Goal: Task Accomplishment & Management: Use online tool/utility

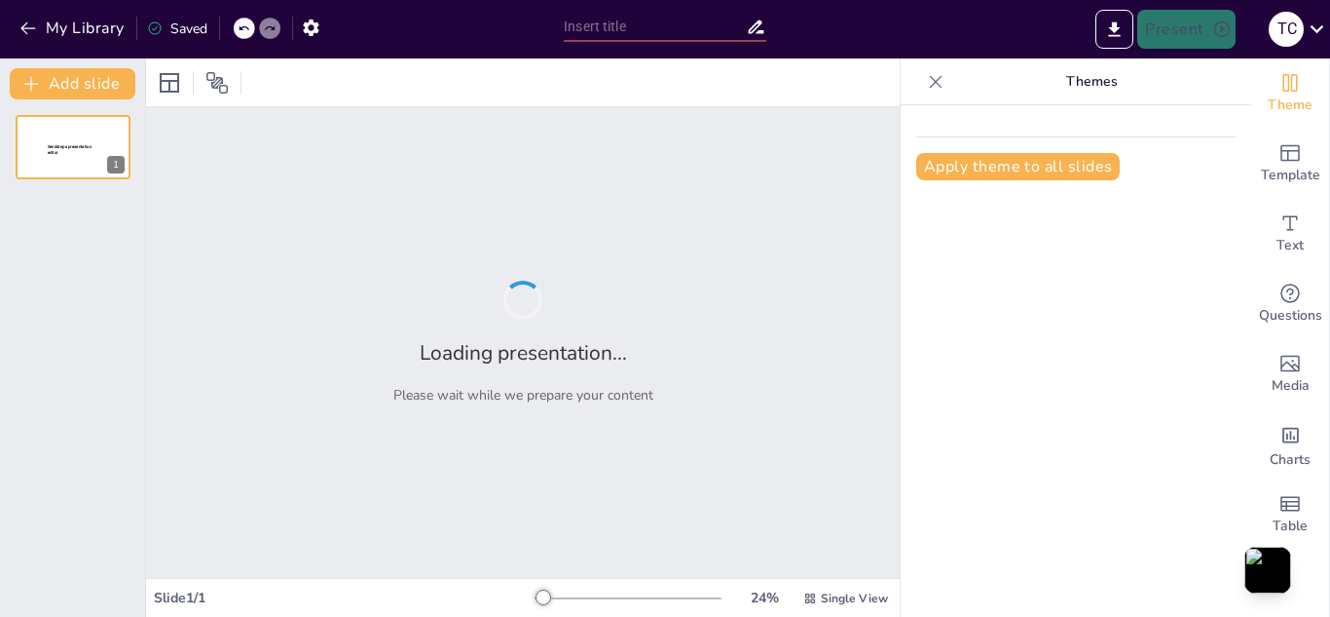
type input "Definiciones y Características de la Cultura Física en Ecuador"
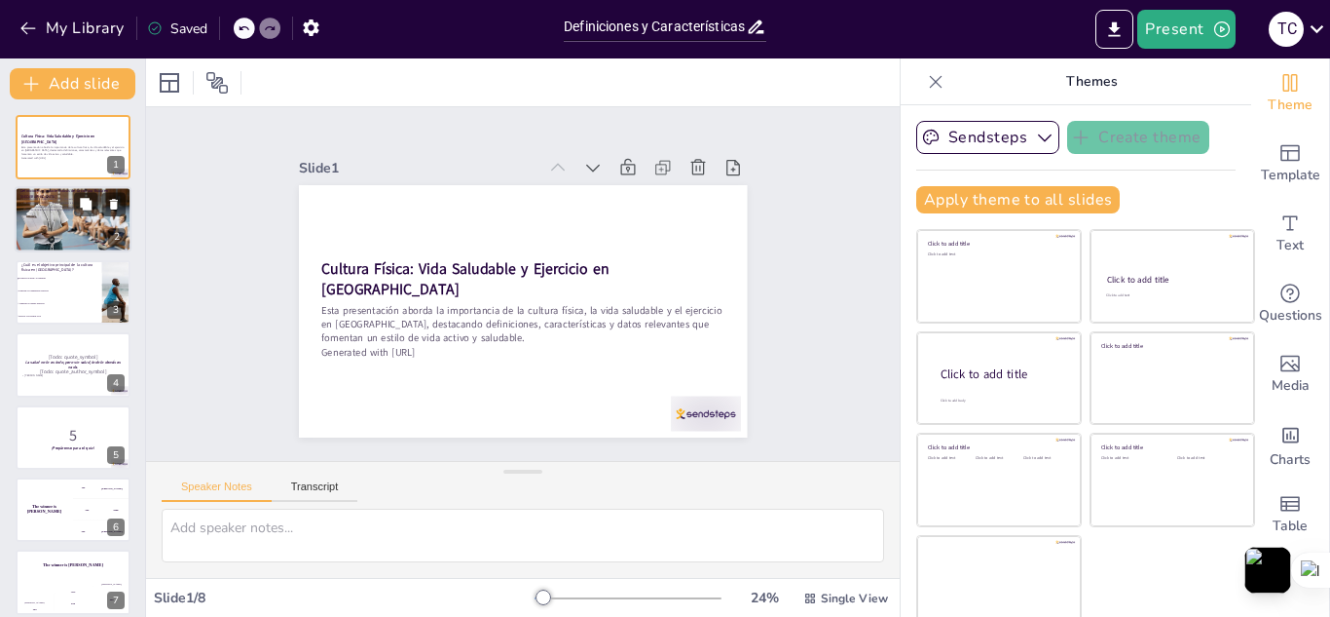
checkbox input "true"
click at [76, 237] on div at bounding box center [73, 219] width 117 height 76
checkbox input "true"
type textarea "La cultura física se centra en la promoción de la salud y el bienestar, lo que …"
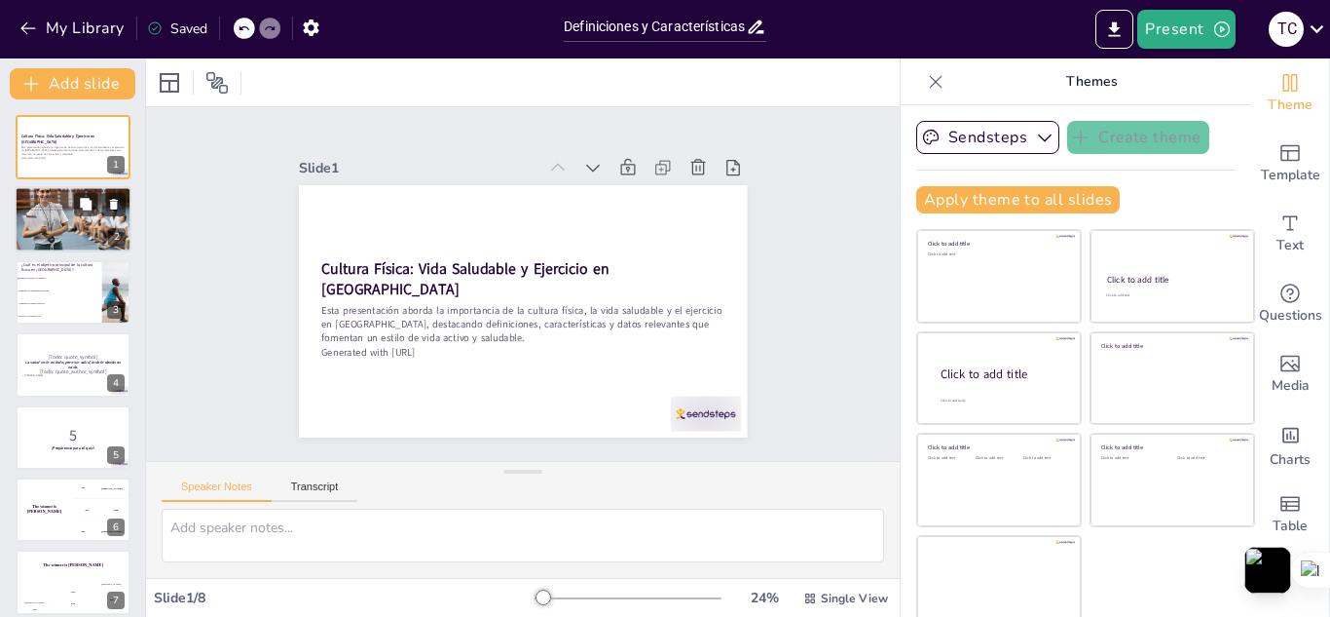
checkbox input "true"
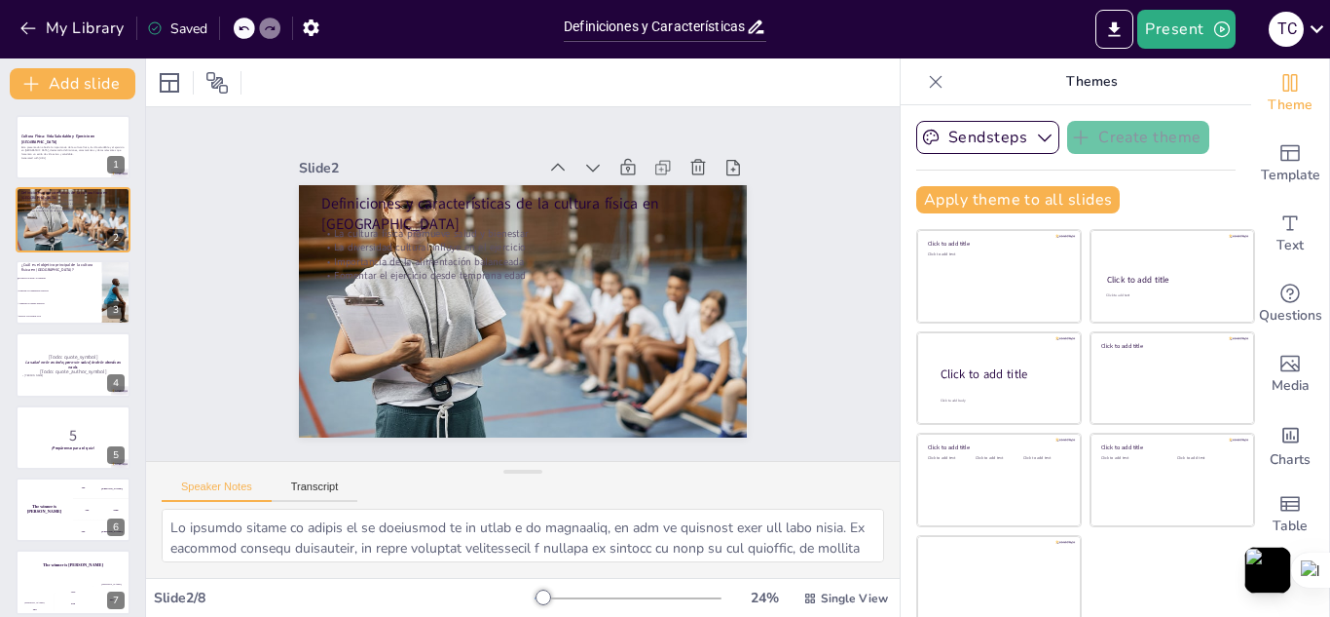
checkbox input "true"
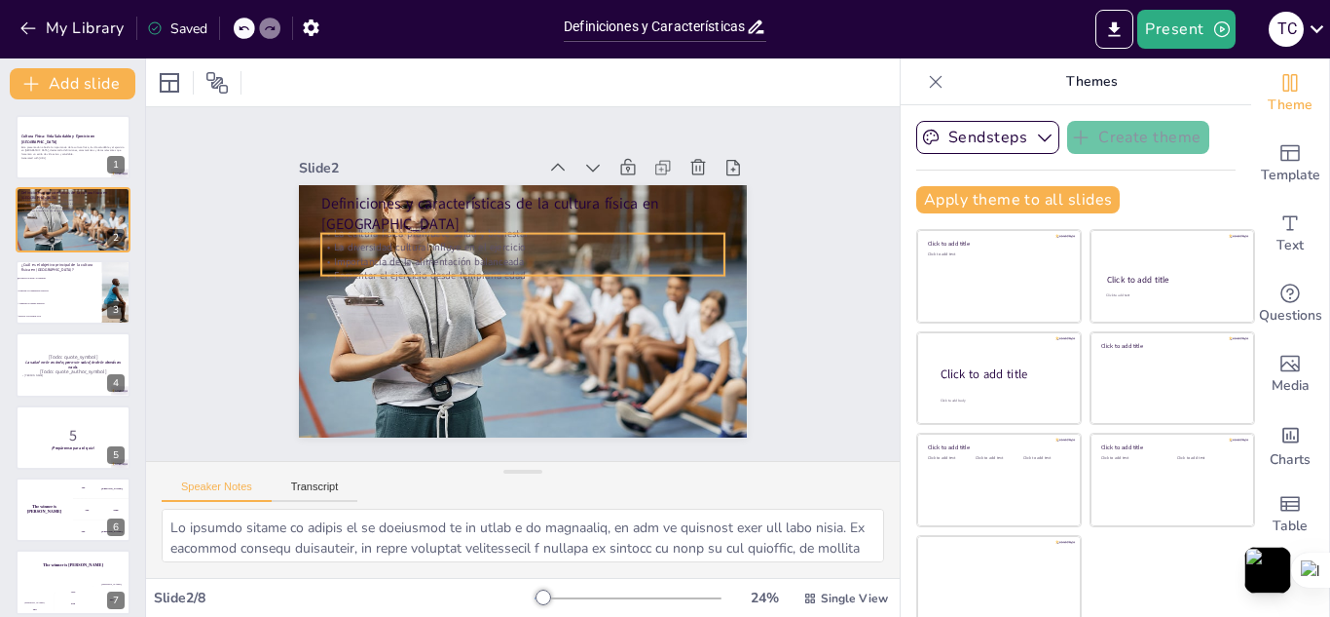
checkbox input "true"
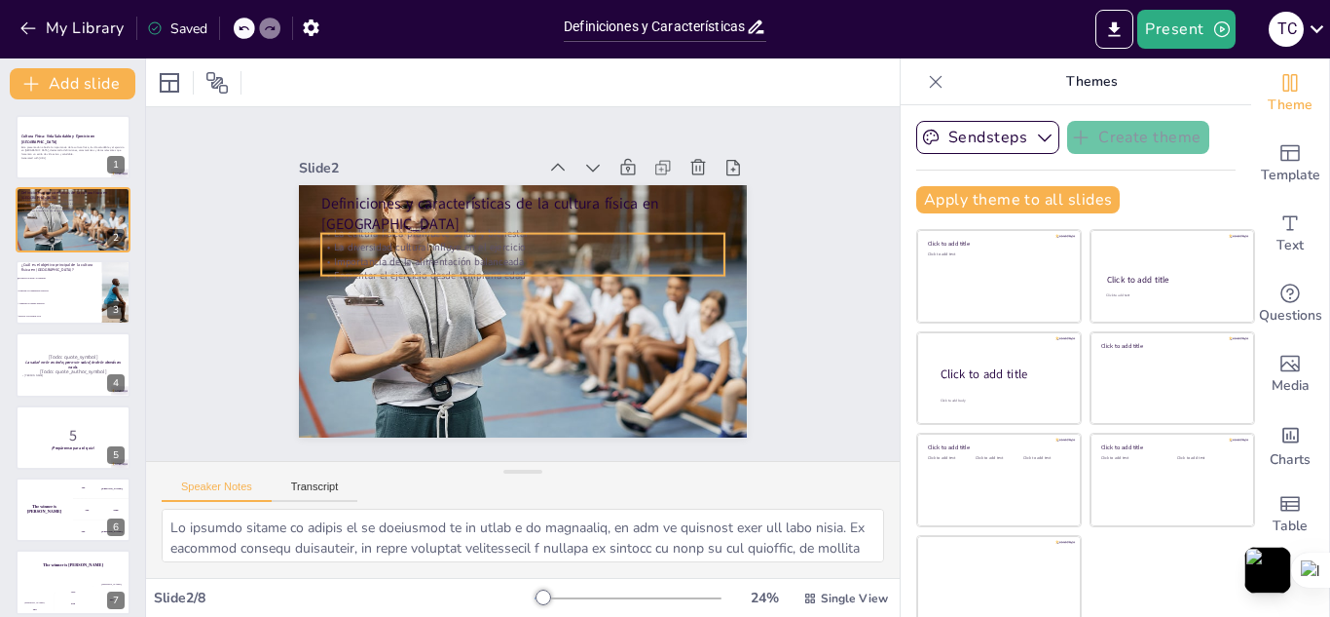
checkbox input "true"
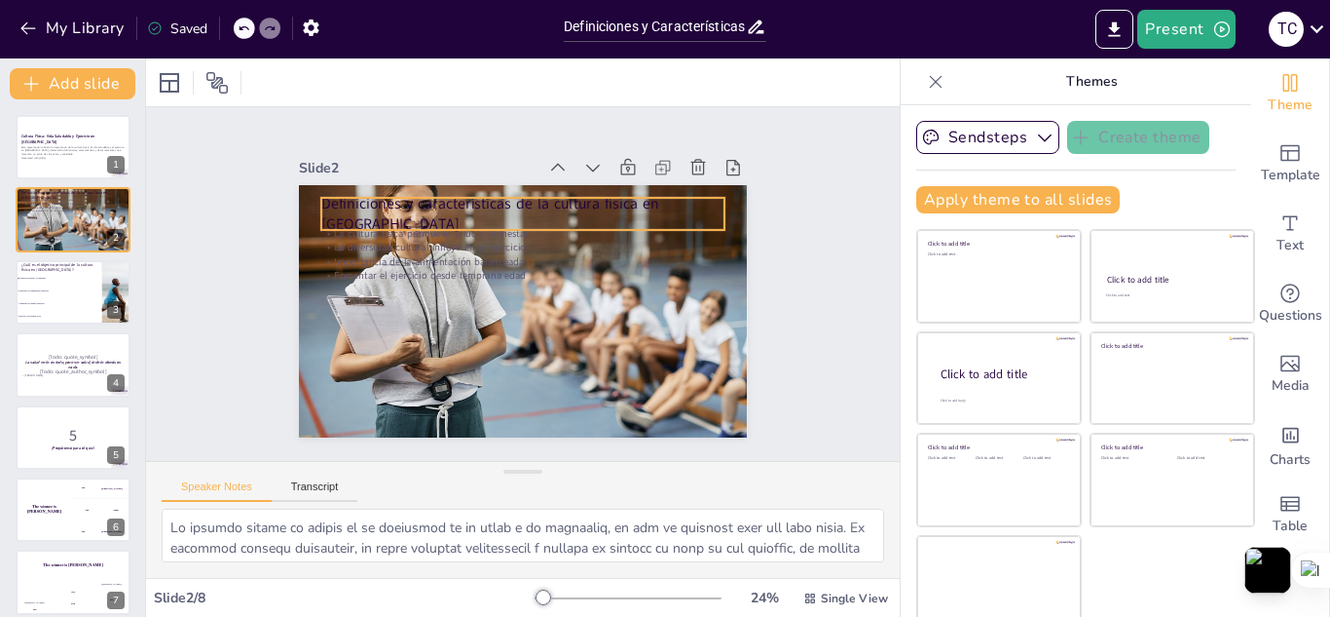
checkbox input "true"
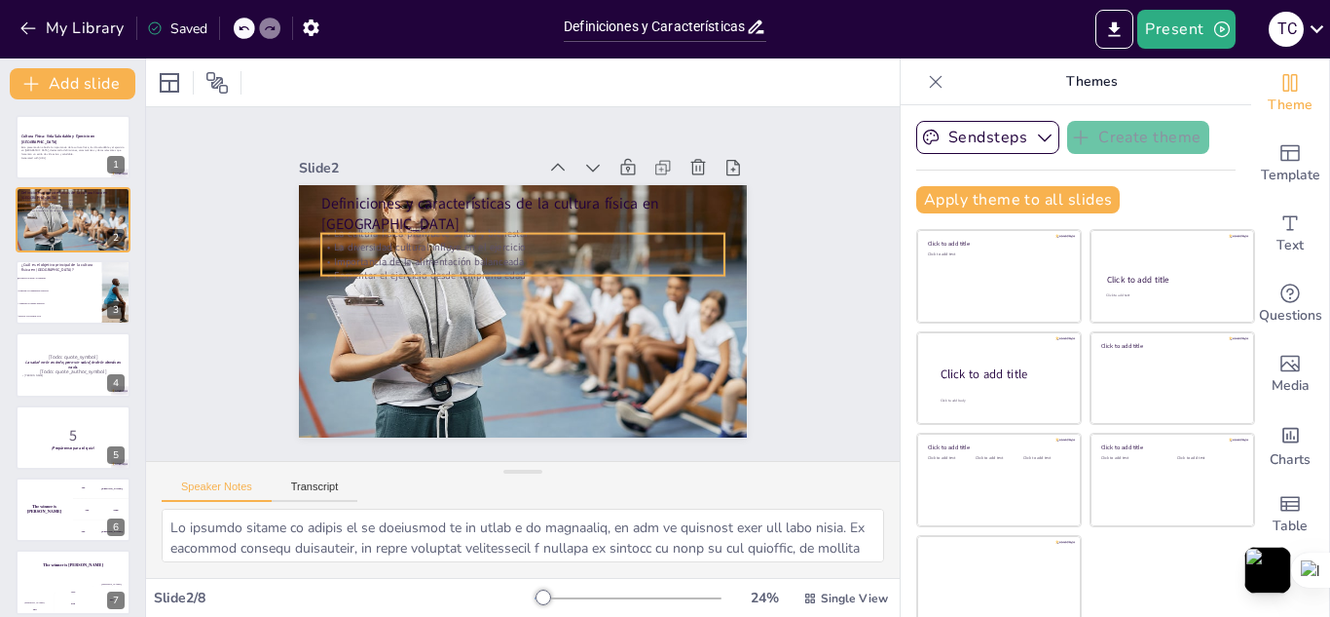
checkbox input "true"
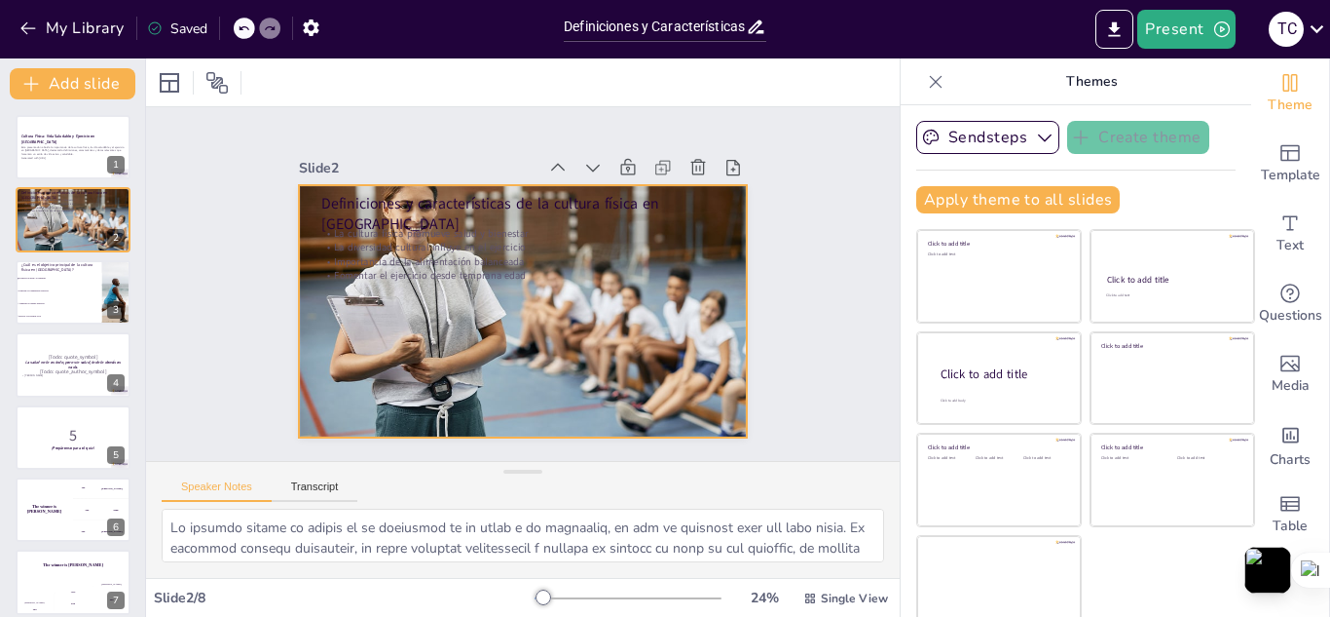
checkbox input "true"
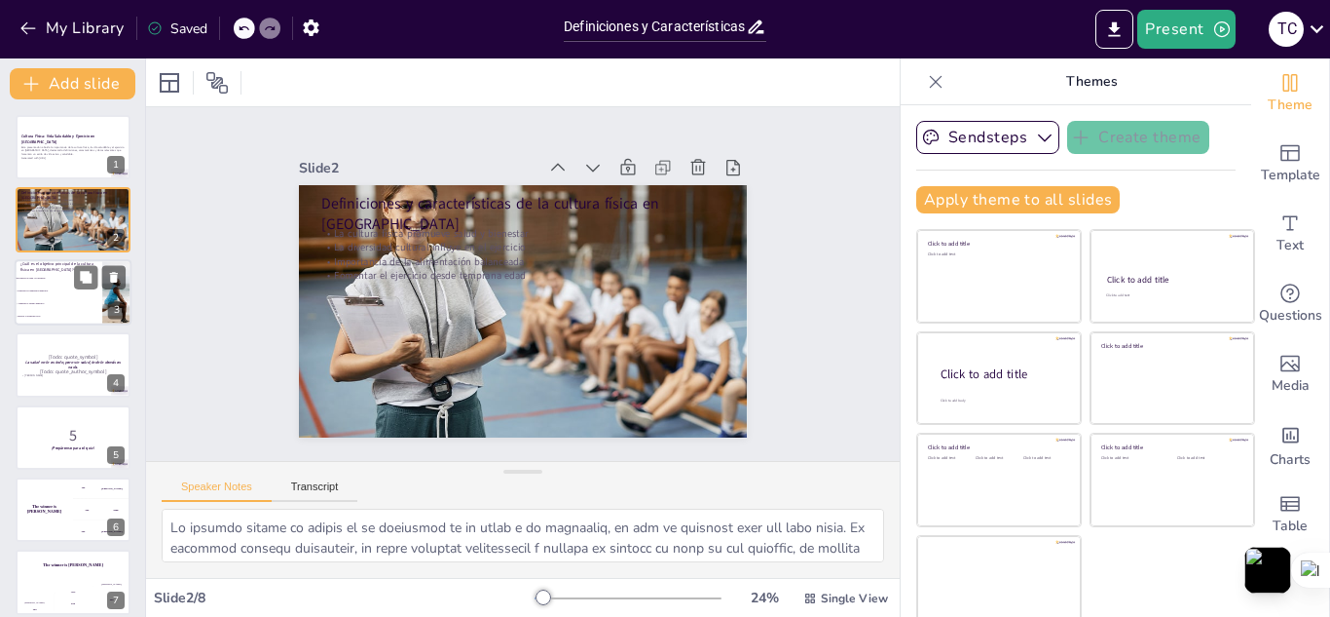
checkbox input "true"
click at [71, 311] on li "Mejorar la economía local" at bounding box center [59, 316] width 88 height 13
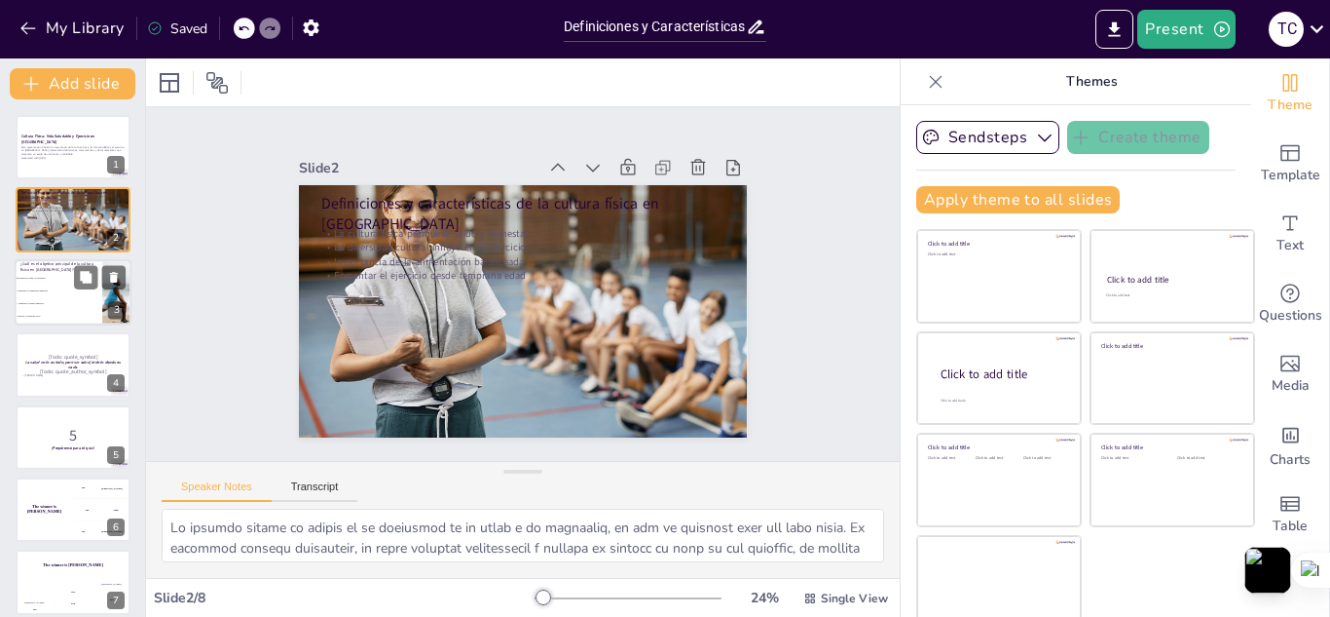
checkbox input "true"
type textarea "La respuesta correcta es "Promover la salud y el bienestar", como se menciona e…"
checkbox input "true"
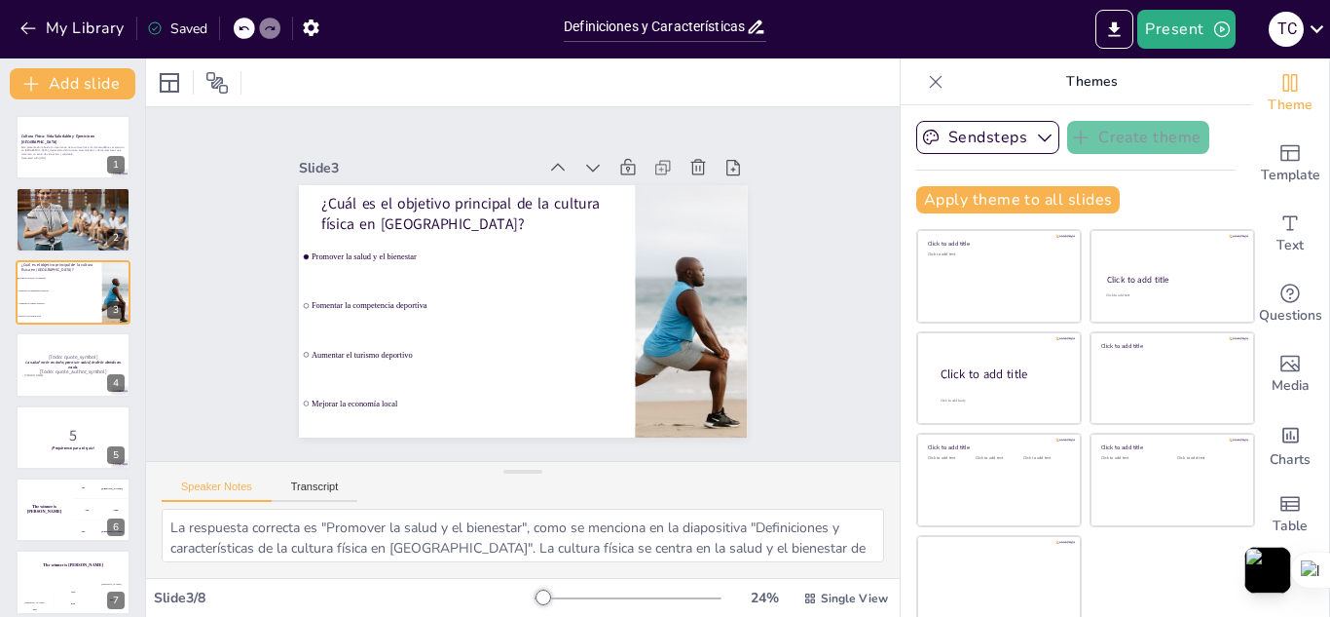
checkbox input "true"
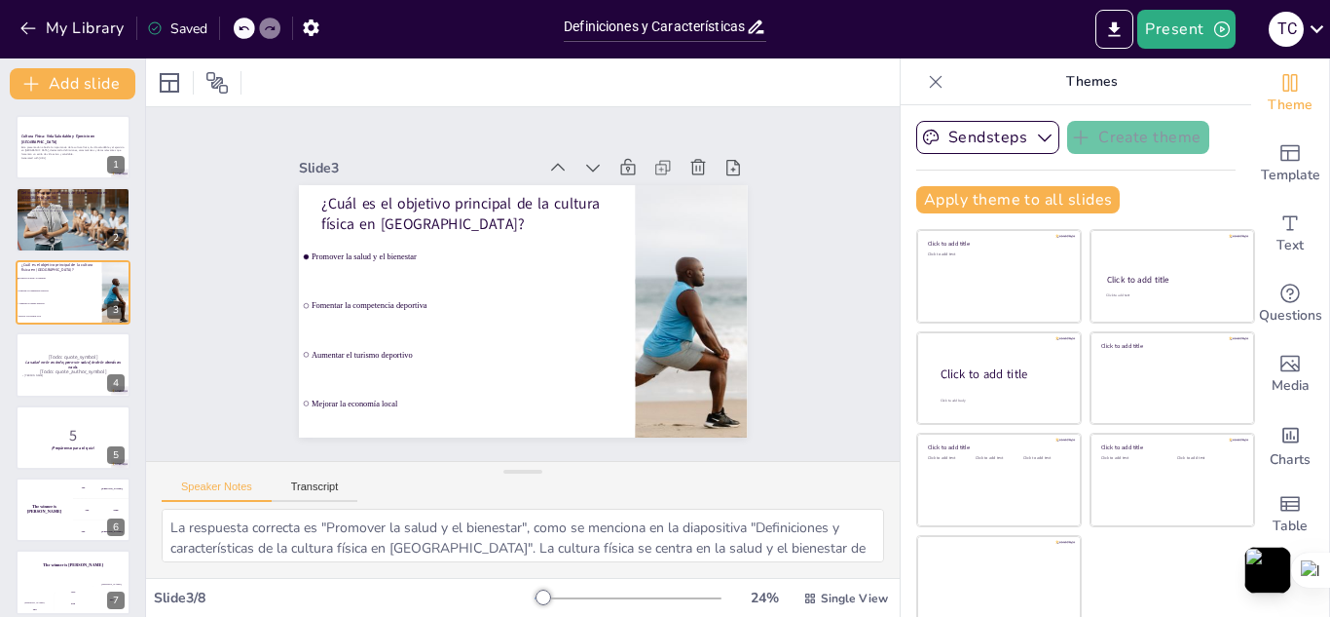
checkbox input "true"
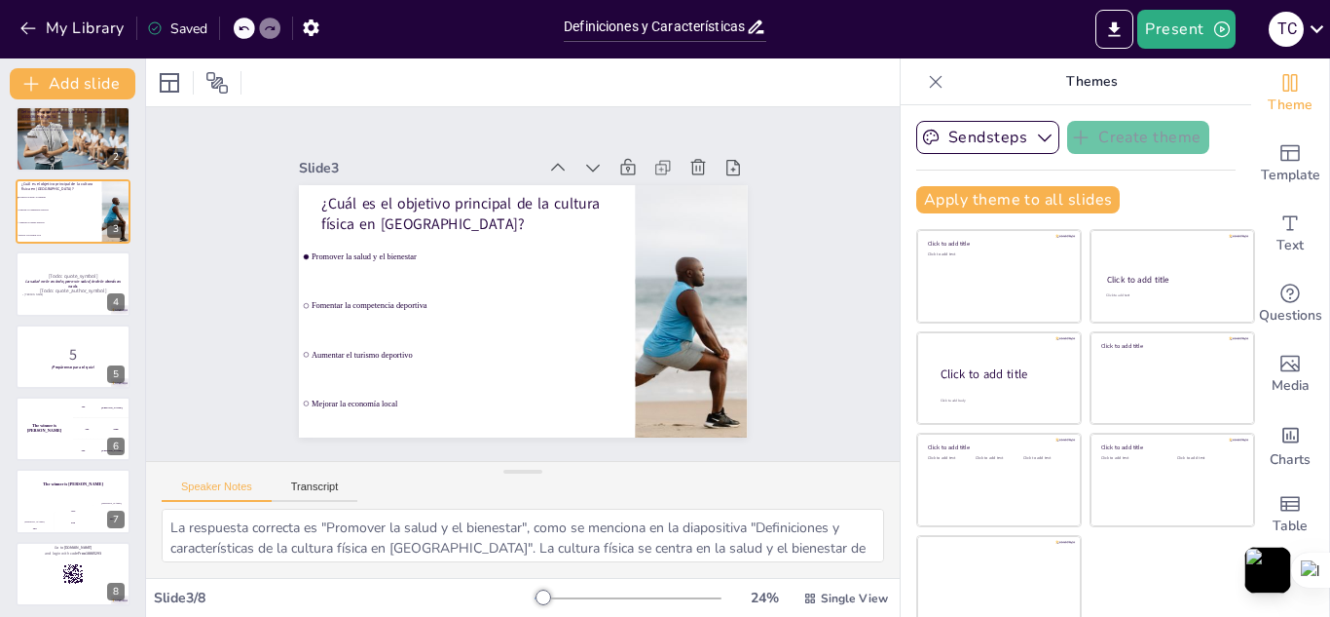
scroll to position [86, 0]
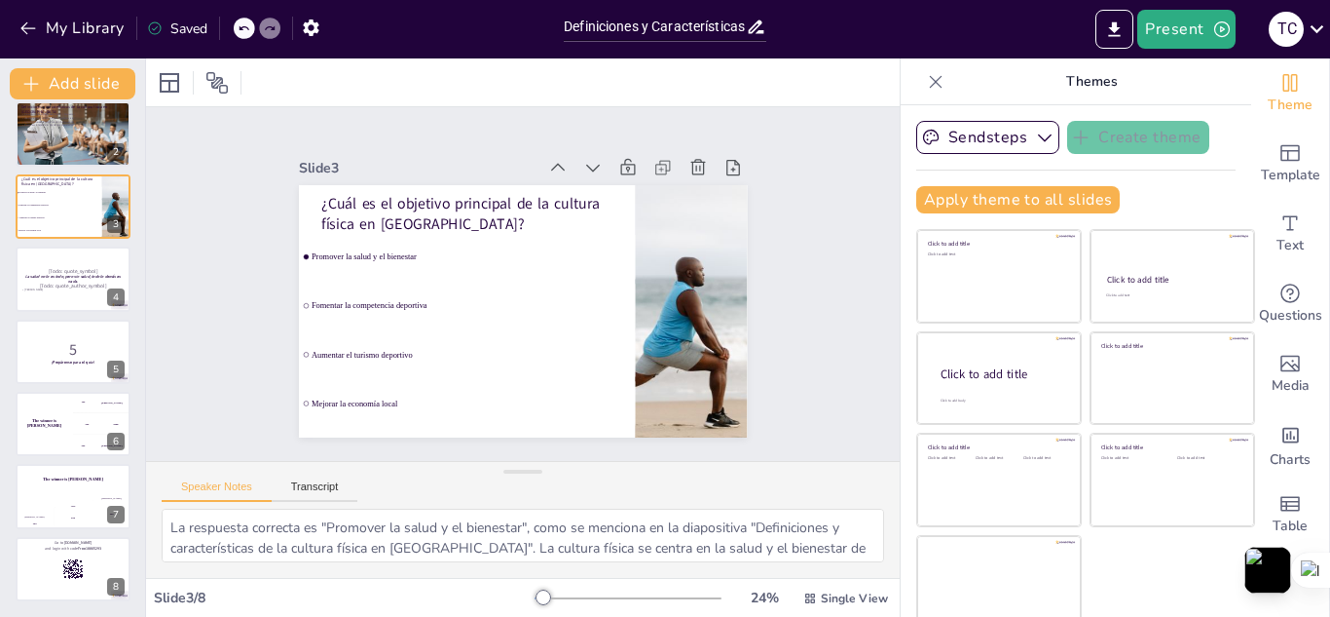
checkbox input "true"
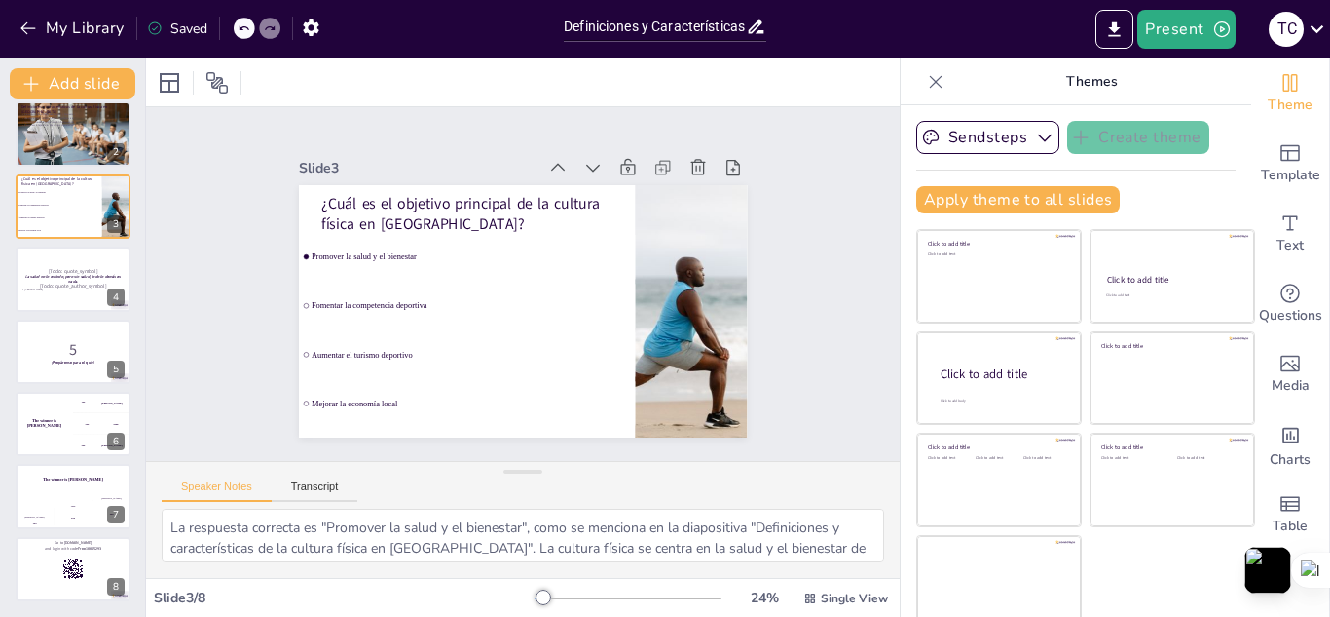
checkbox input "true"
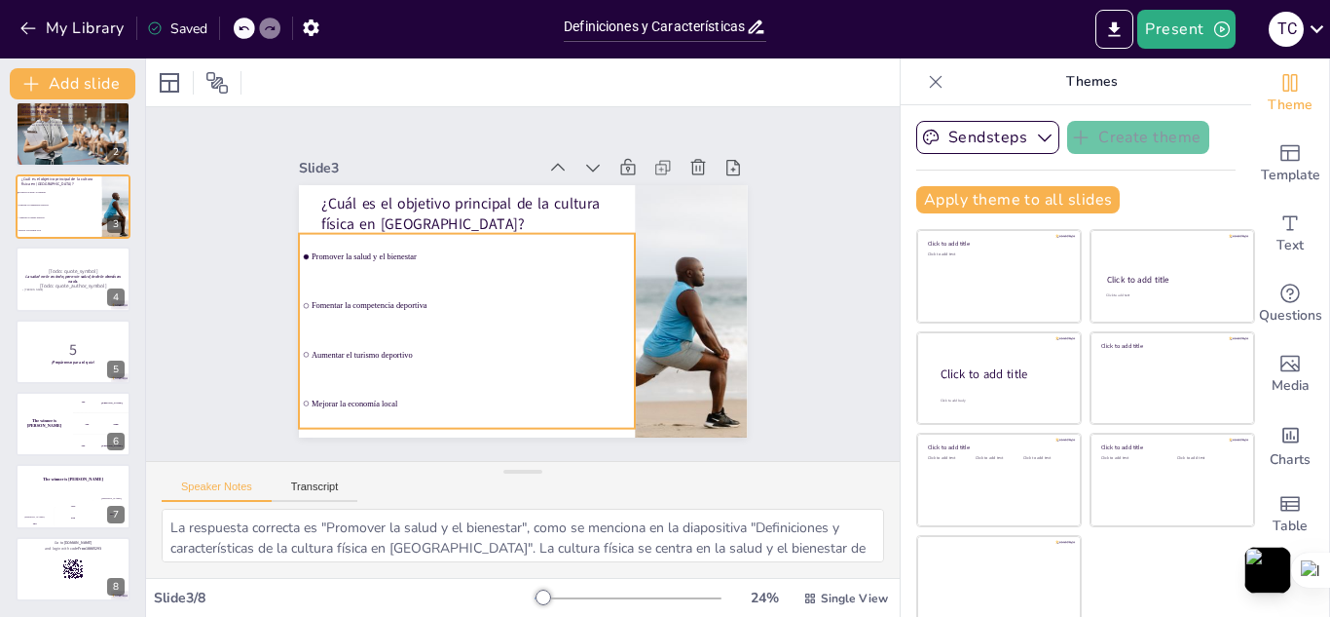
checkbox input "true"
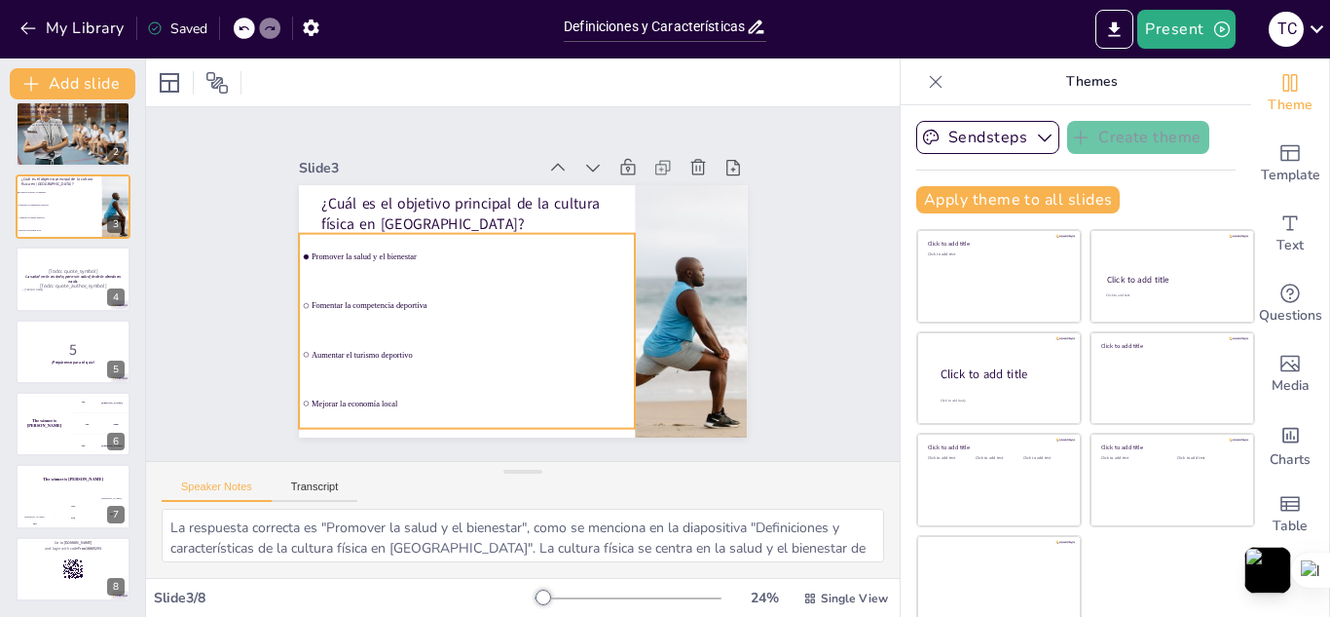
checkbox input "true"
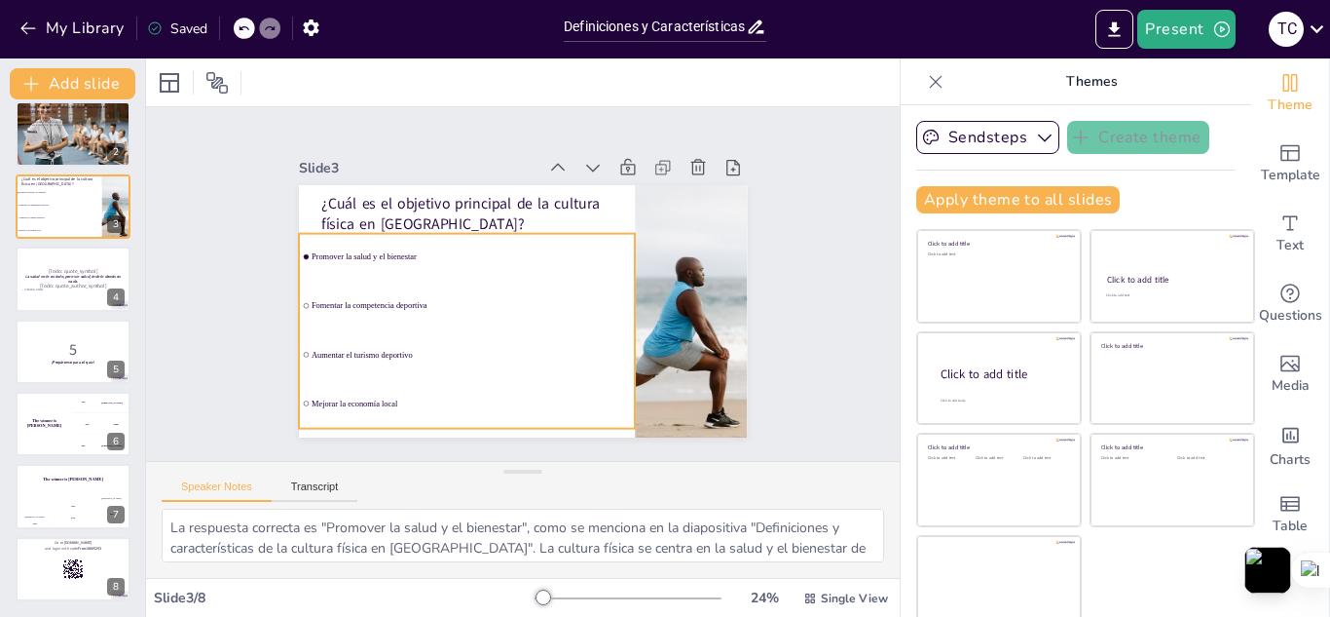
checkbox input "true"
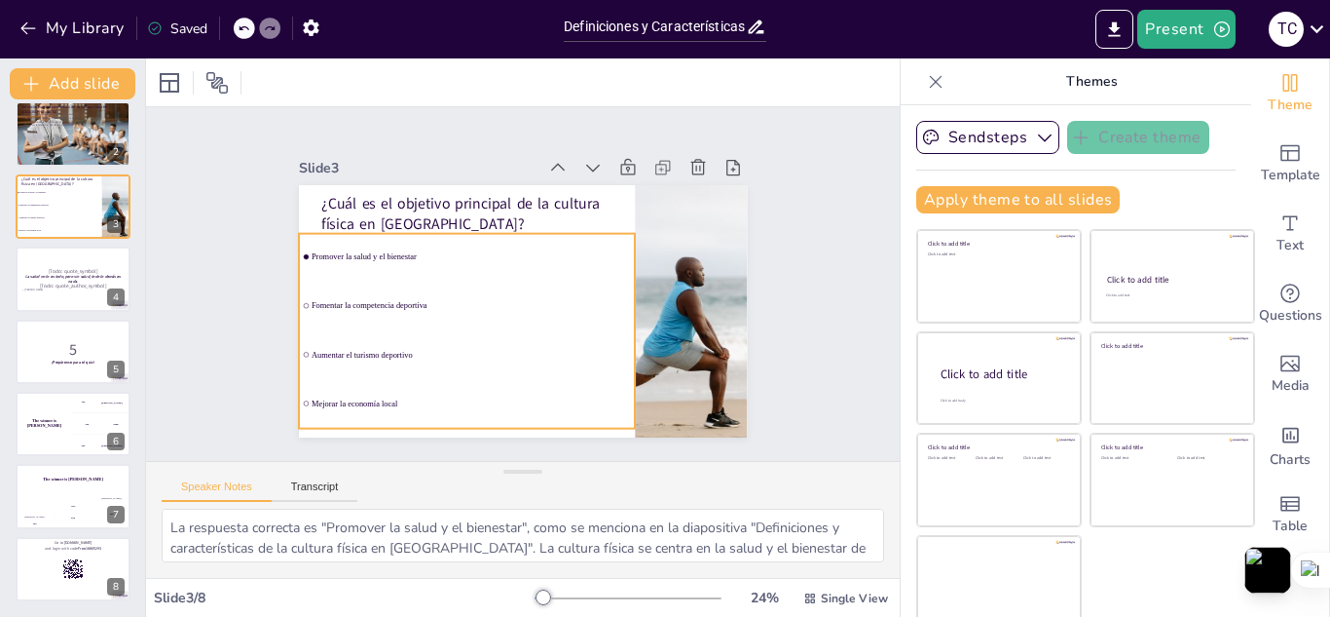
checkbox input "true"
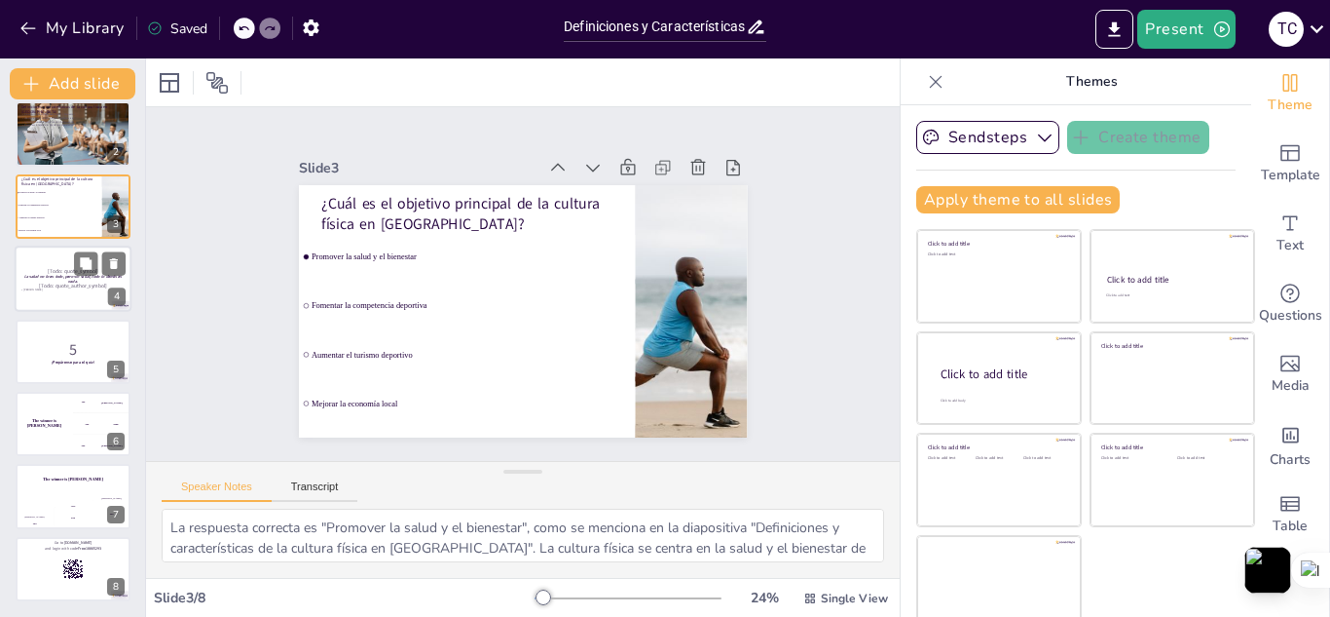
checkbox input "true"
click at [93, 295] on div at bounding box center [73, 278] width 117 height 66
checkbox input "true"
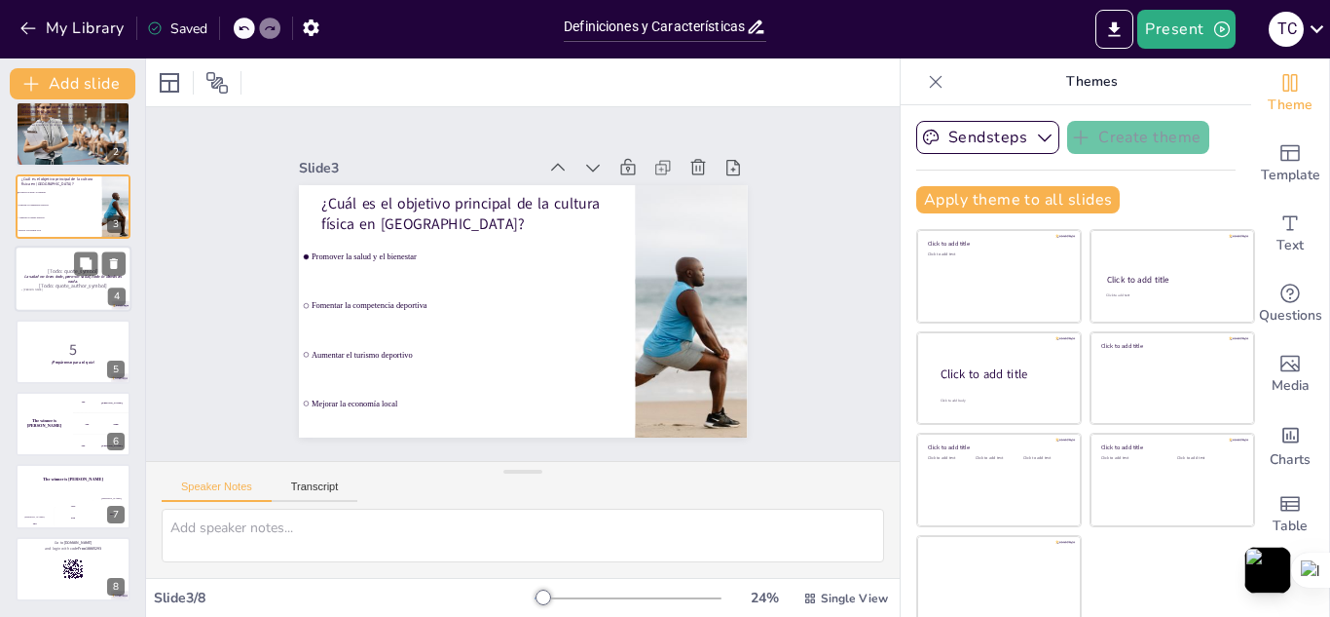
scroll to position [7, 0]
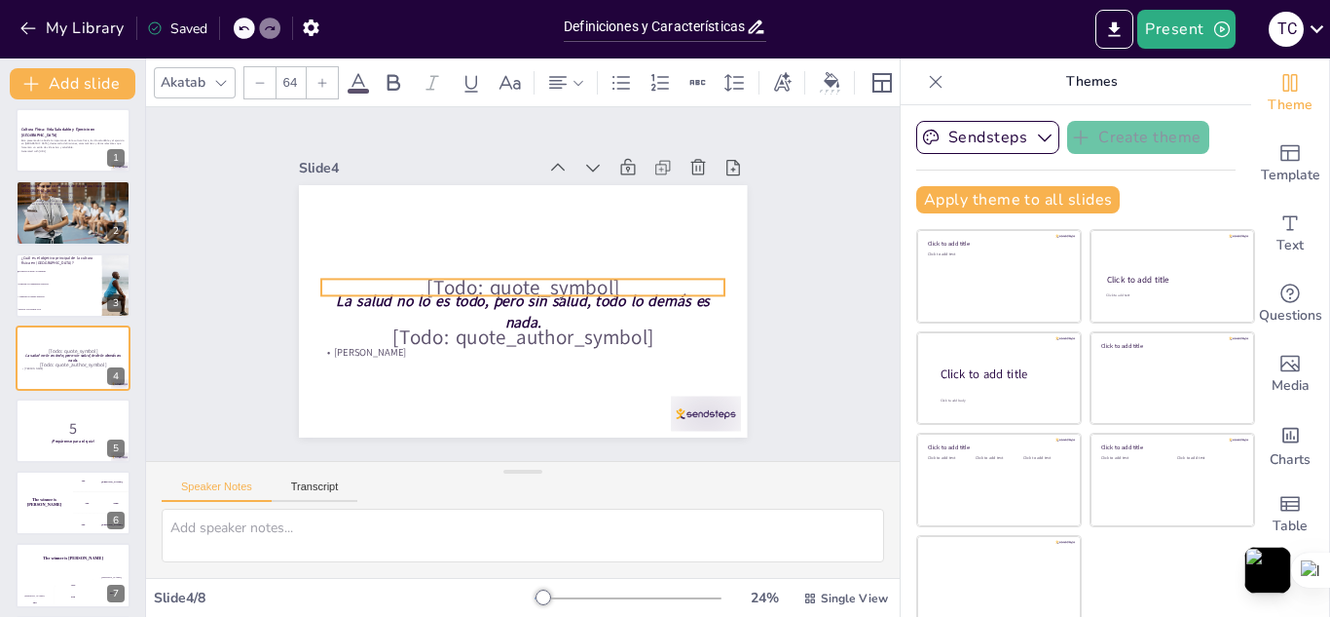
click at [581, 274] on p "[Todo: quote_symbol]" at bounding box center [521, 286] width 345 height 263
click at [609, 275] on p "[Todo: quote_symbol]" at bounding box center [522, 287] width 405 height 74
click at [504, 232] on icon at bounding box center [517, 237] width 27 height 27
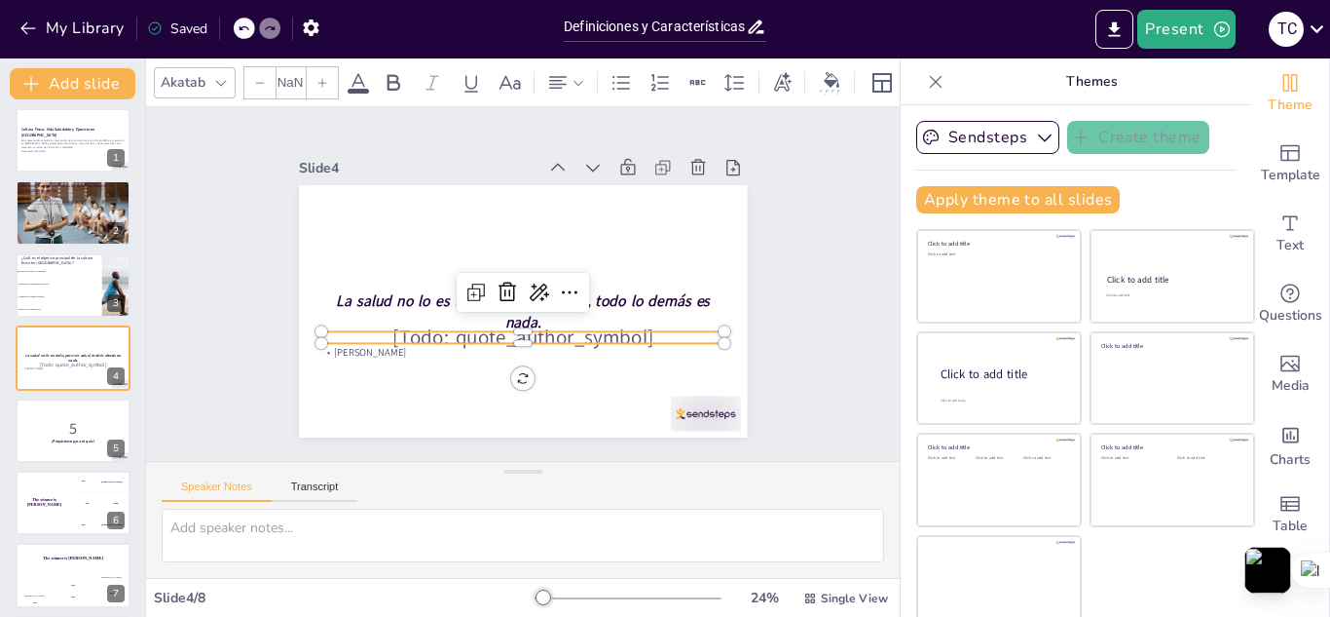
checkbox input "true"
type input "64"
click at [602, 337] on div "La salud no lo es todo, pero sin salud, todo lo demás es nada. [Todo: quote_aut…" at bounding box center [520, 311] width 472 height 298
click at [496, 286] on icon at bounding box center [507, 291] width 23 height 23
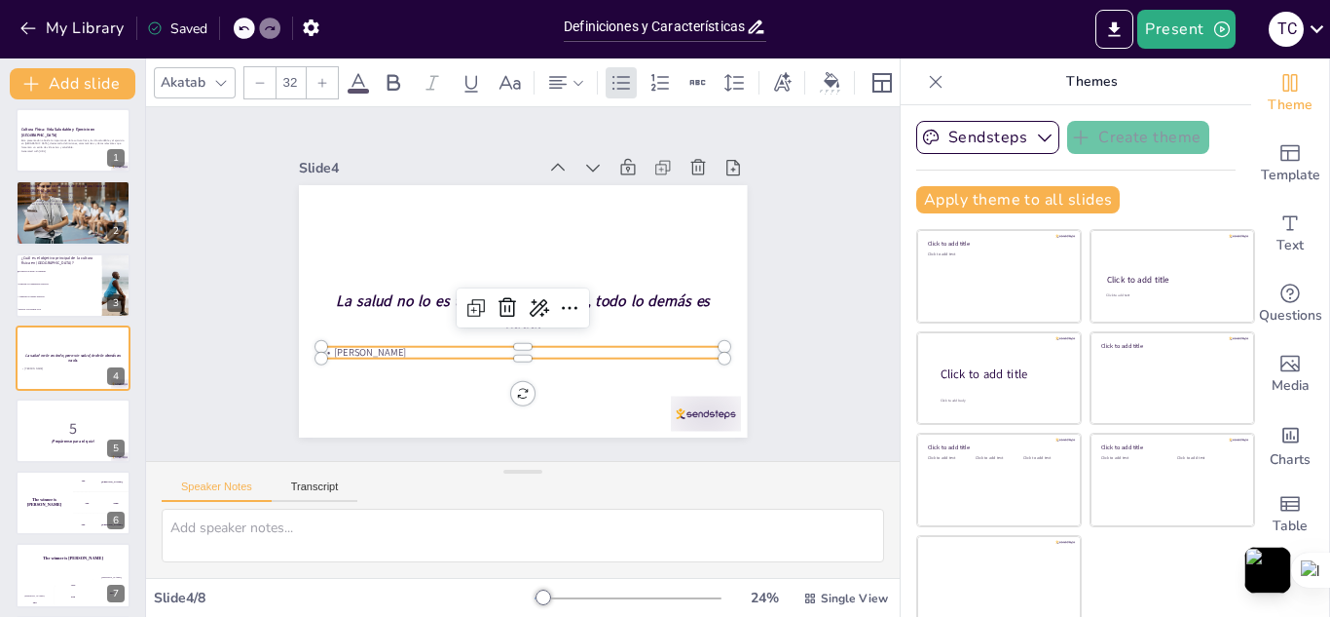
click at [351, 346] on p "Marco Aurelio" at bounding box center [516, 352] width 403 height 56
click at [496, 302] on icon at bounding box center [507, 307] width 23 height 23
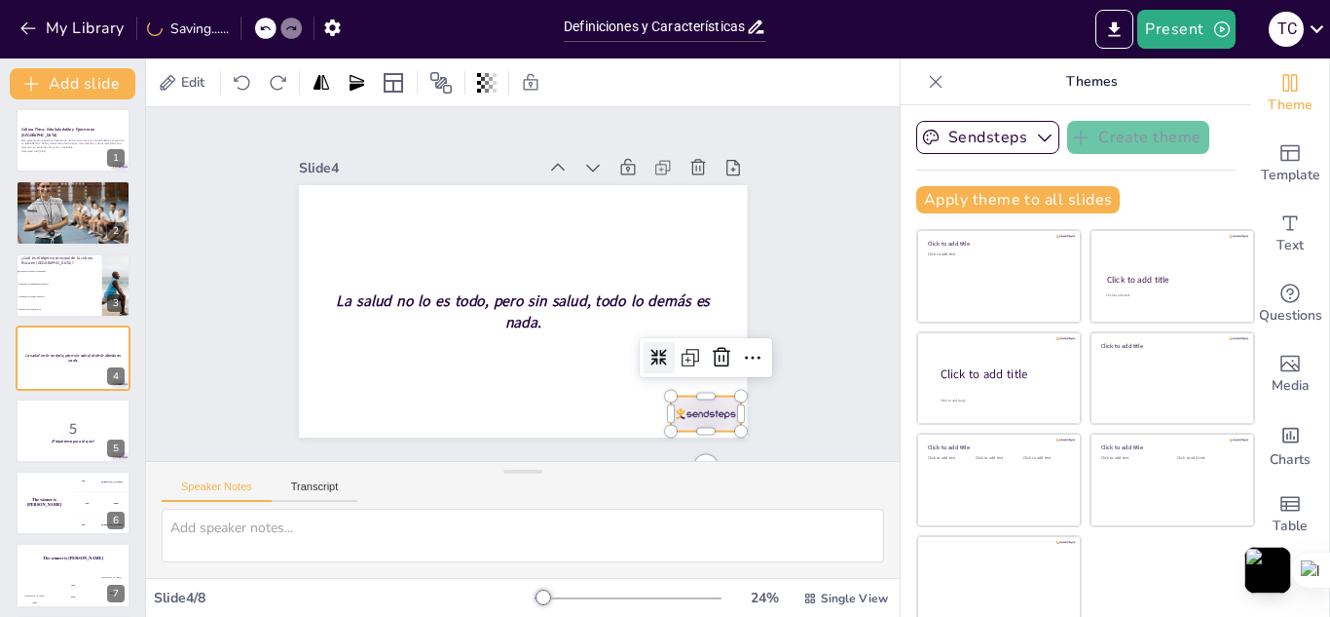
click at [671, 411] on div at bounding box center [690, 432] width 73 height 42
click at [710, 355] on icon at bounding box center [721, 357] width 23 height 23
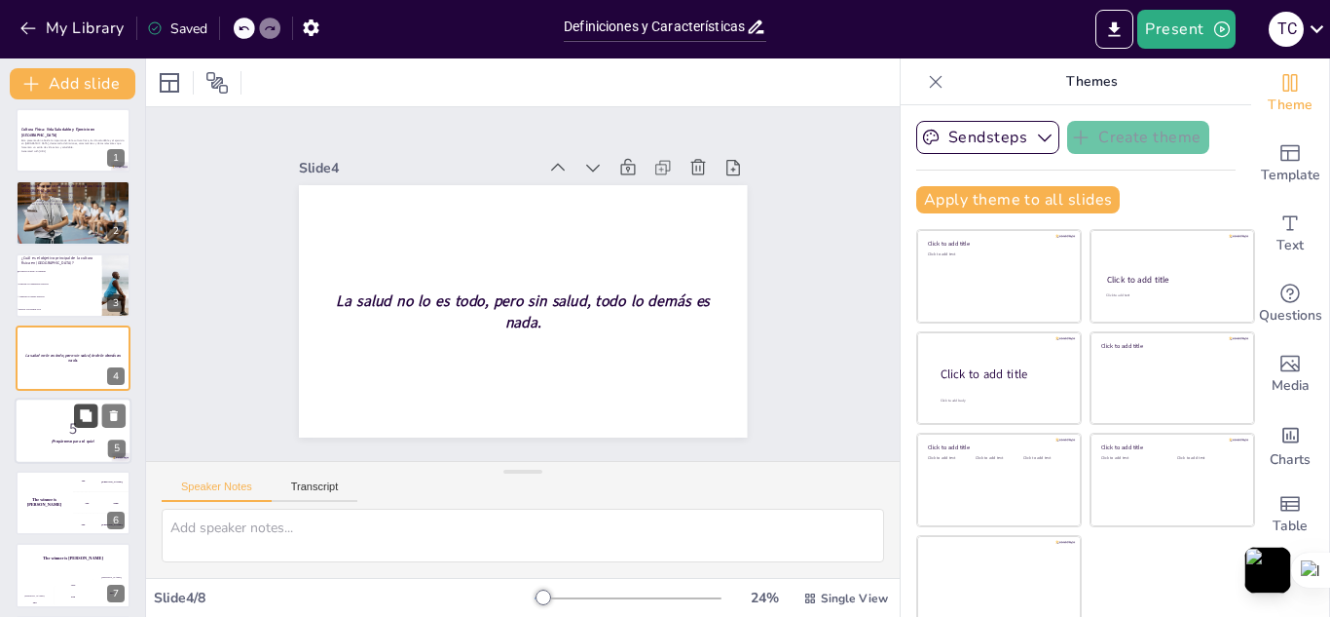
click at [82, 427] on button at bounding box center [85, 414] width 23 height 23
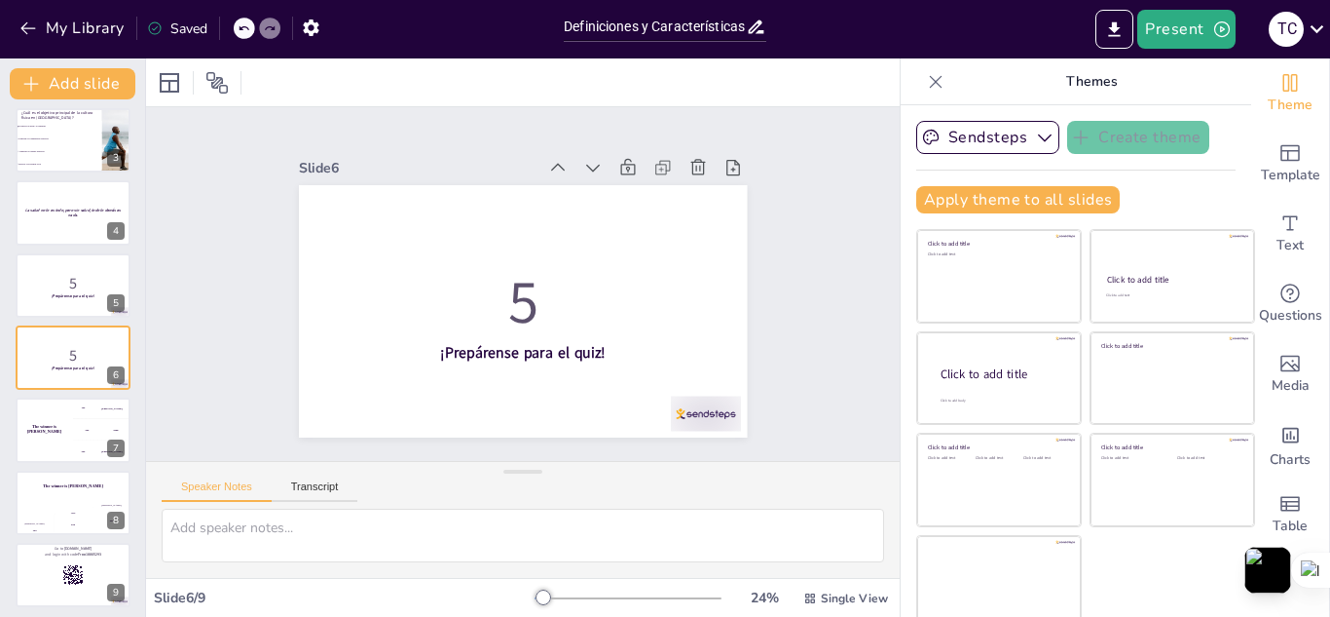
scroll to position [158, 0]
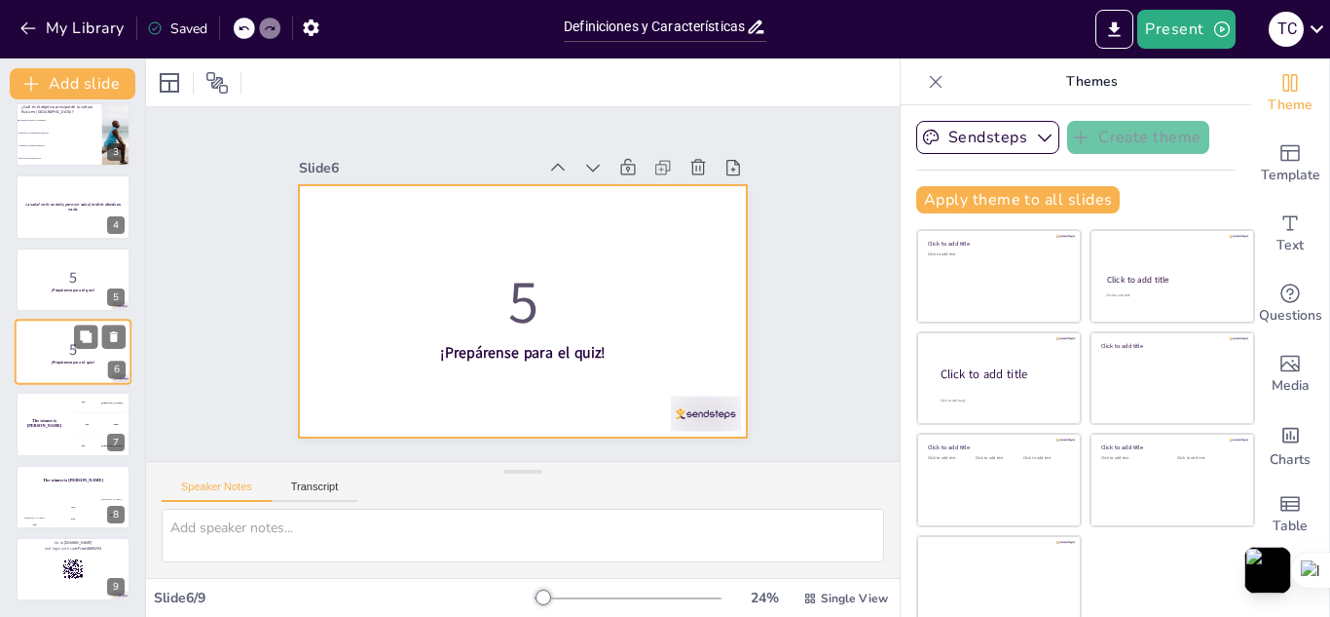
checkbox input "true"
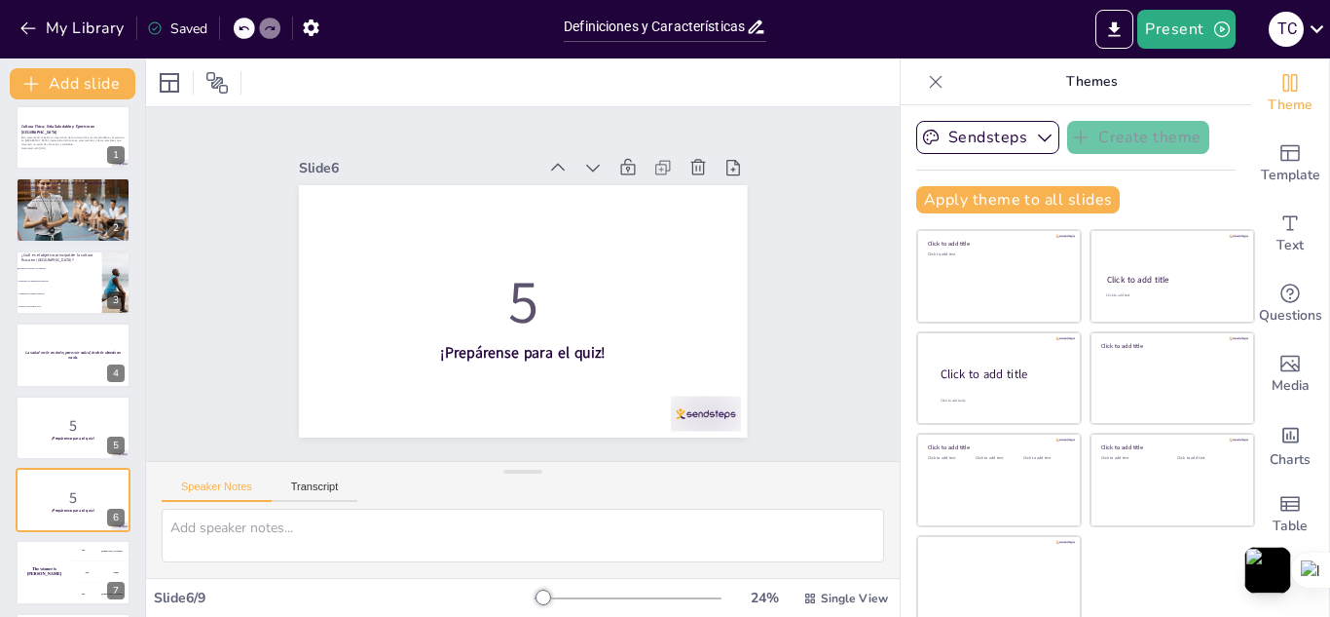
scroll to position [0, 0]
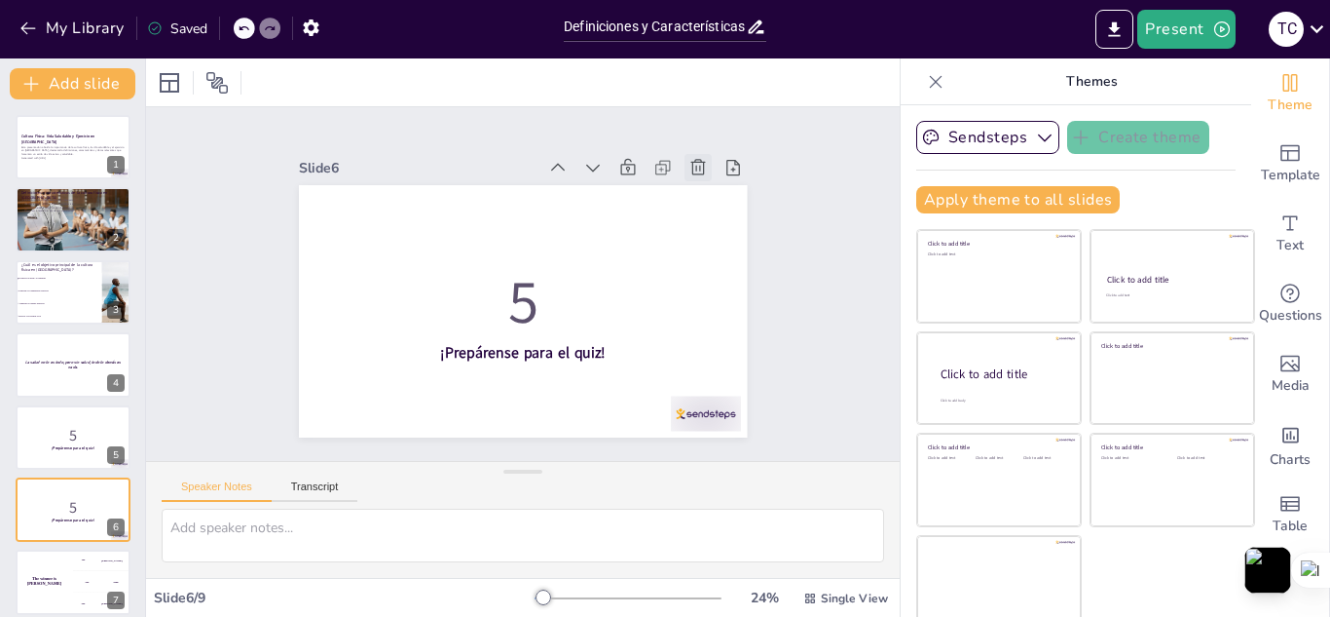
click at [689, 158] on icon at bounding box center [698, 167] width 19 height 19
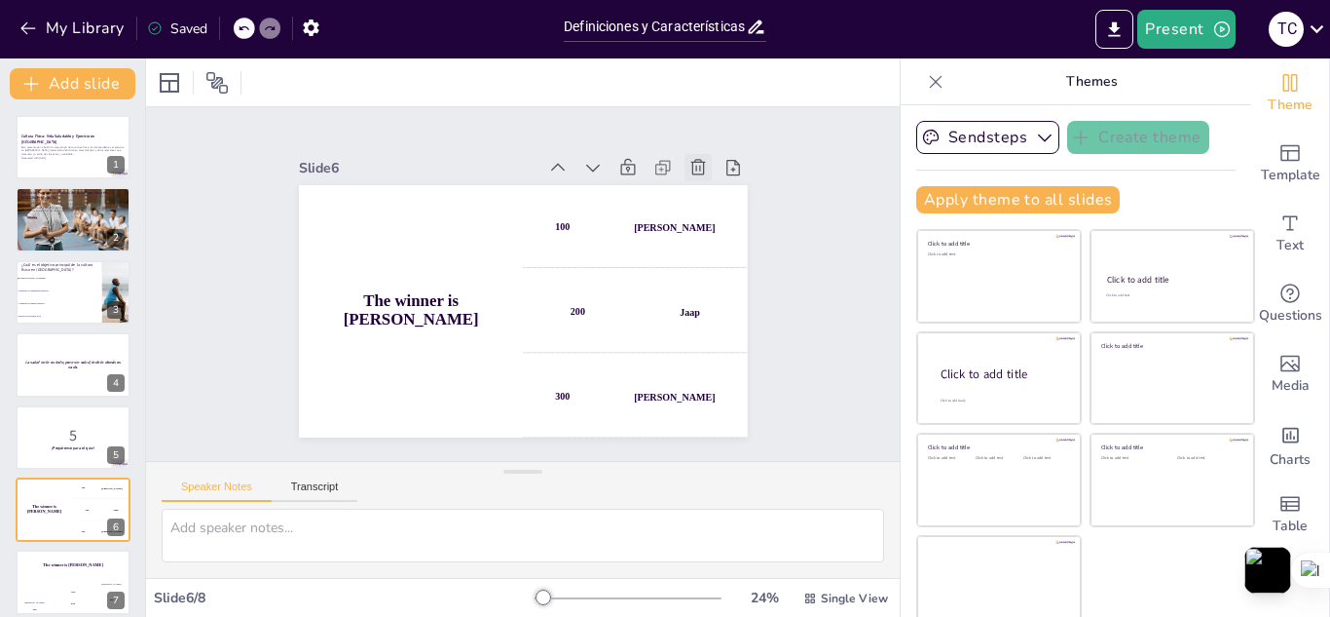
click at [699, 175] on icon at bounding box center [709, 185] width 21 height 21
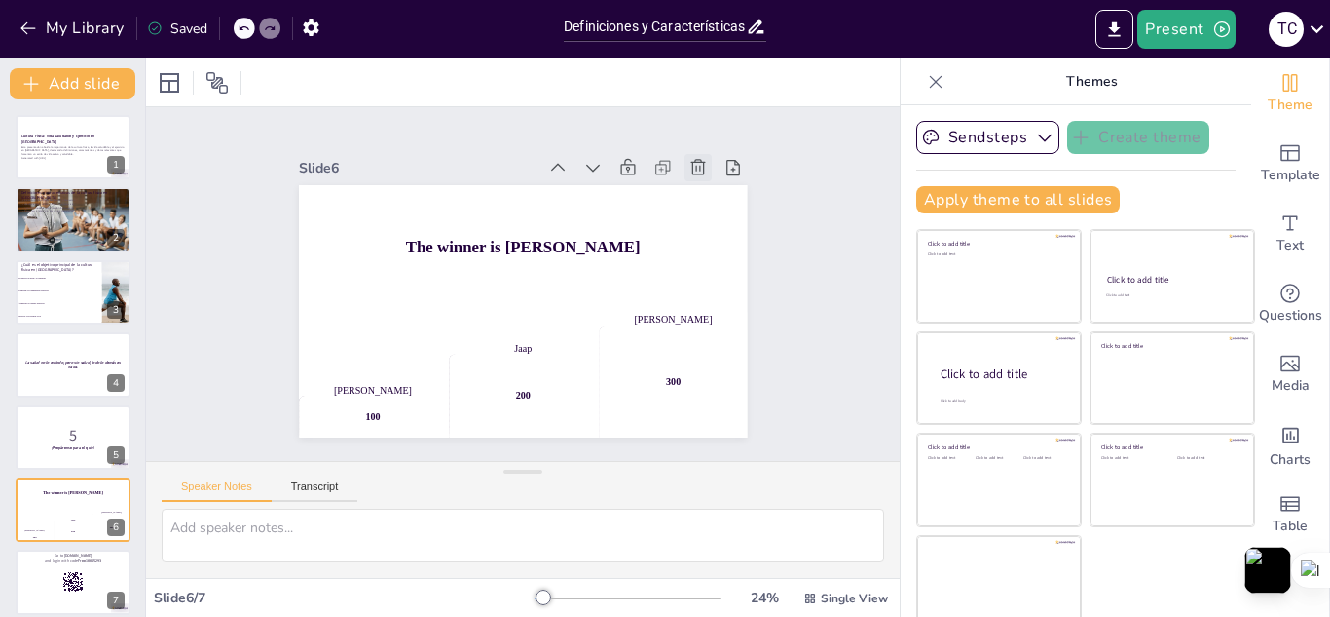
click at [689, 169] on icon at bounding box center [698, 167] width 19 height 19
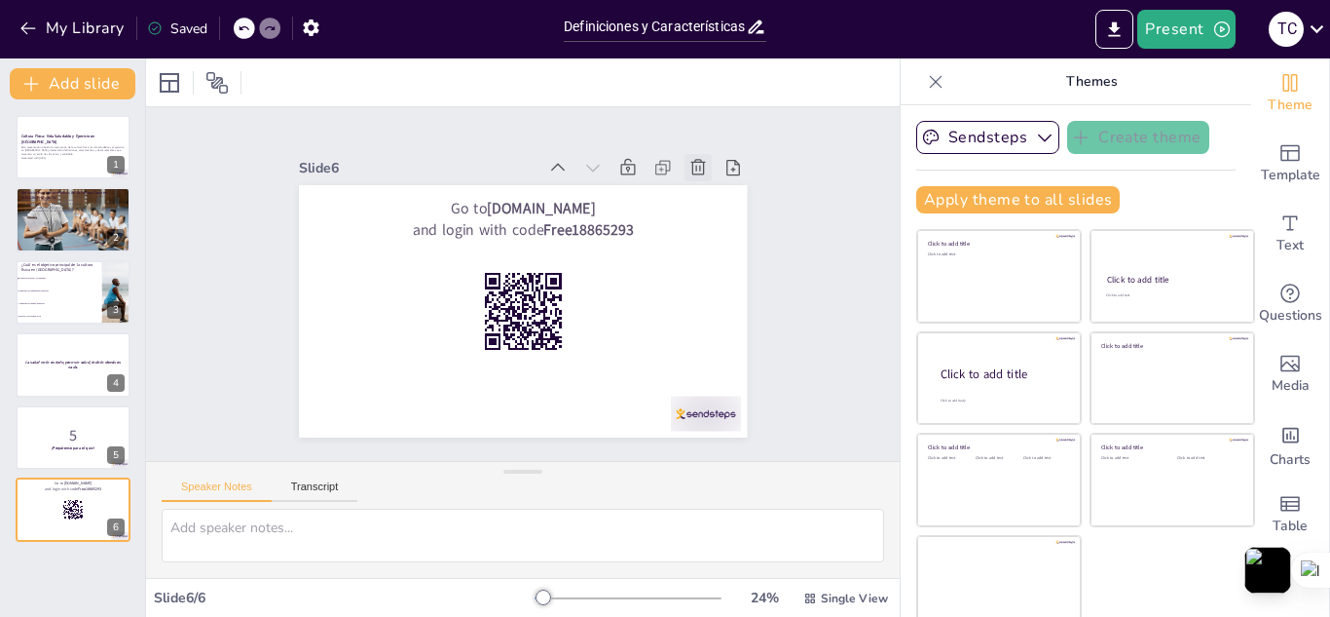
click at [689, 169] on icon at bounding box center [698, 167] width 19 height 19
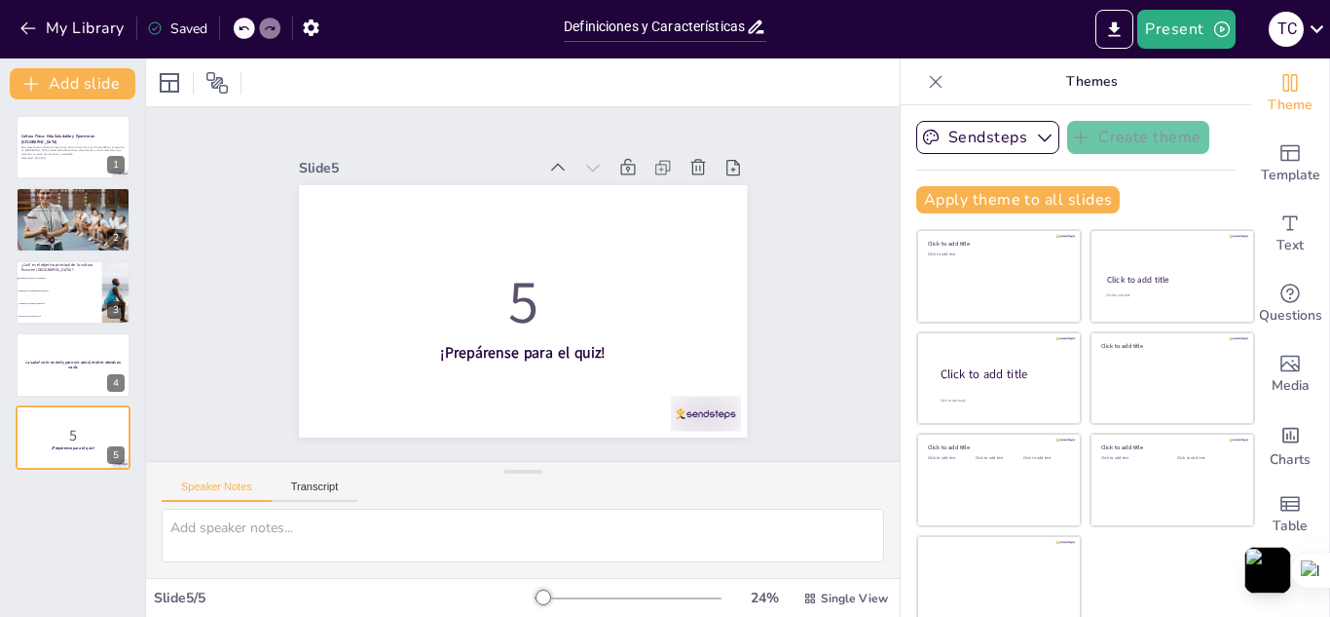
click at [707, 195] on icon at bounding box center [718, 206] width 23 height 23
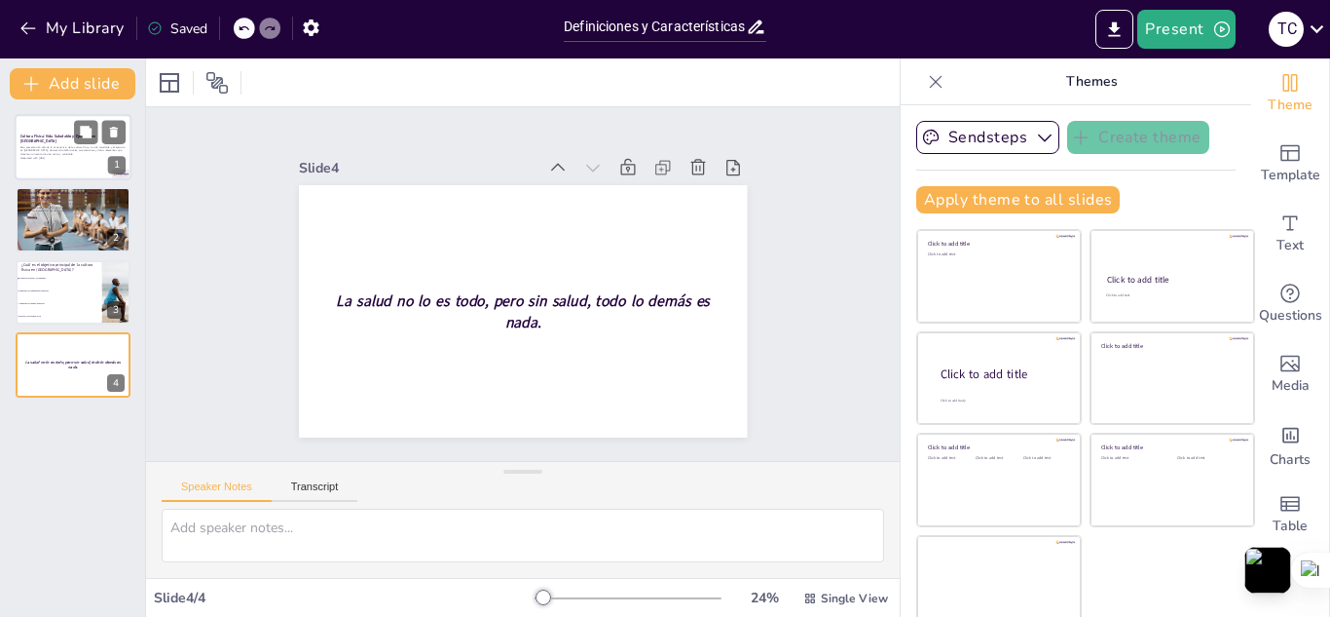
click at [53, 166] on div at bounding box center [73, 147] width 117 height 66
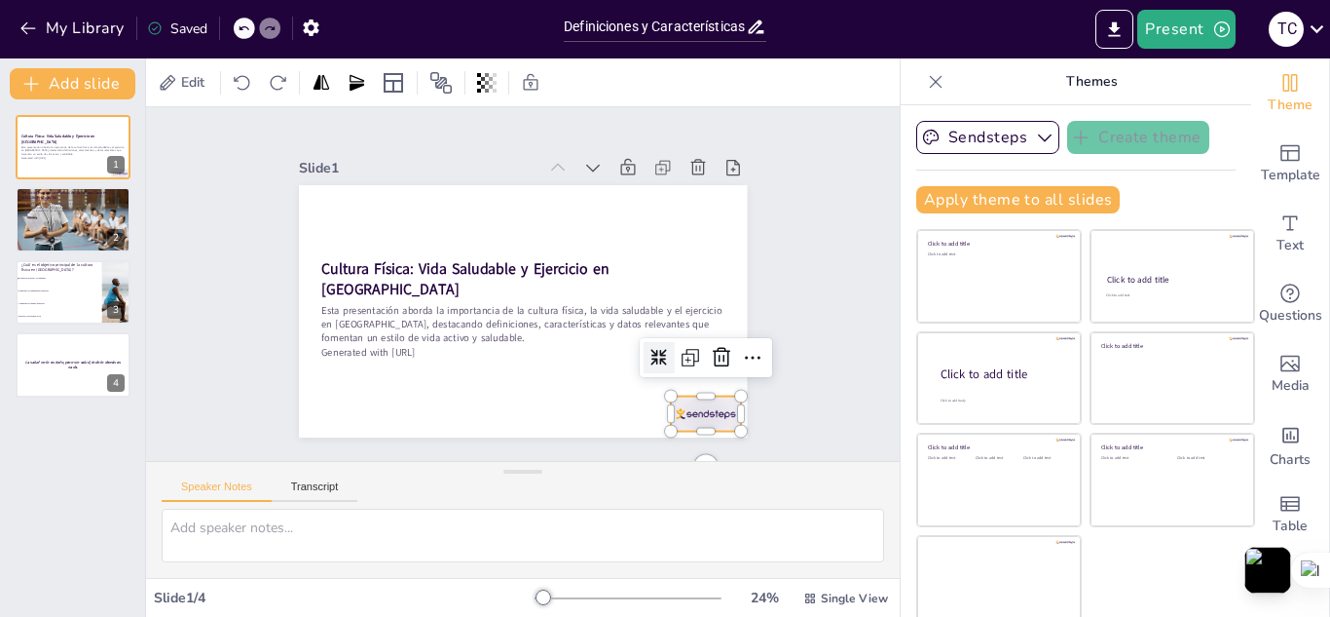
click at [669, 411] on div at bounding box center [690, 432] width 73 height 42
click at [700, 364] on icon at bounding box center [712, 376] width 25 height 25
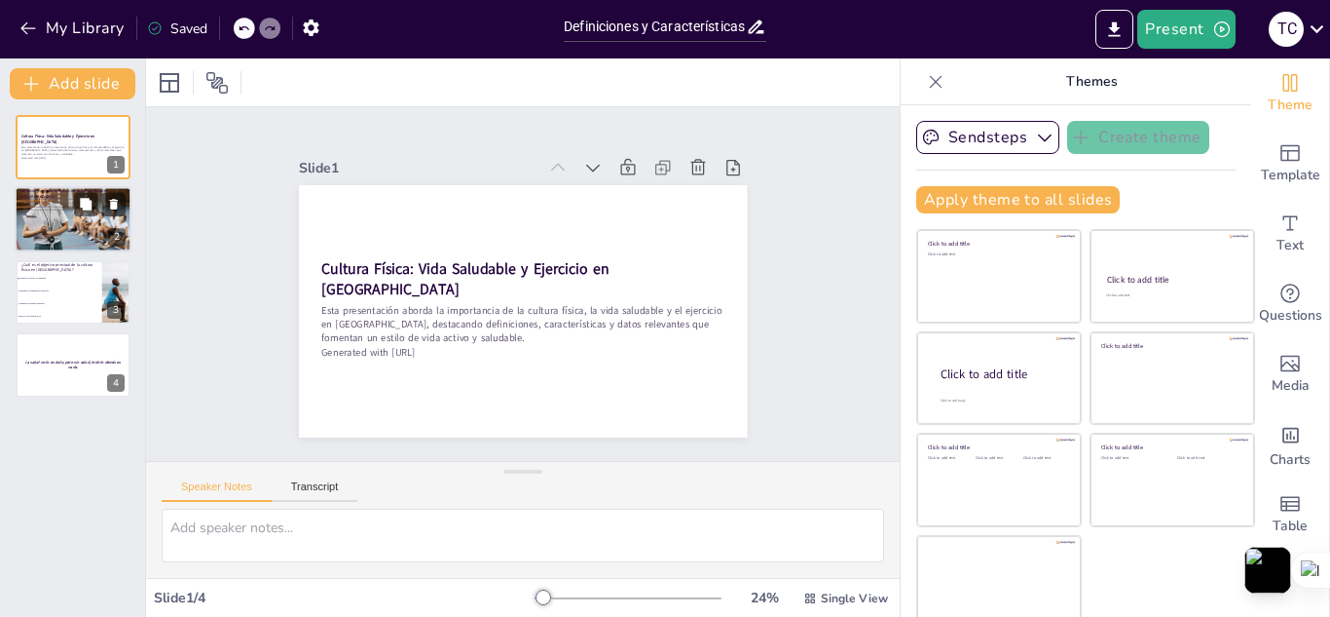
click at [65, 230] on div at bounding box center [73, 219] width 117 height 76
checkbox input "true"
type textarea "La cultura física se centra en la promoción de la salud y el bienestar, lo que …"
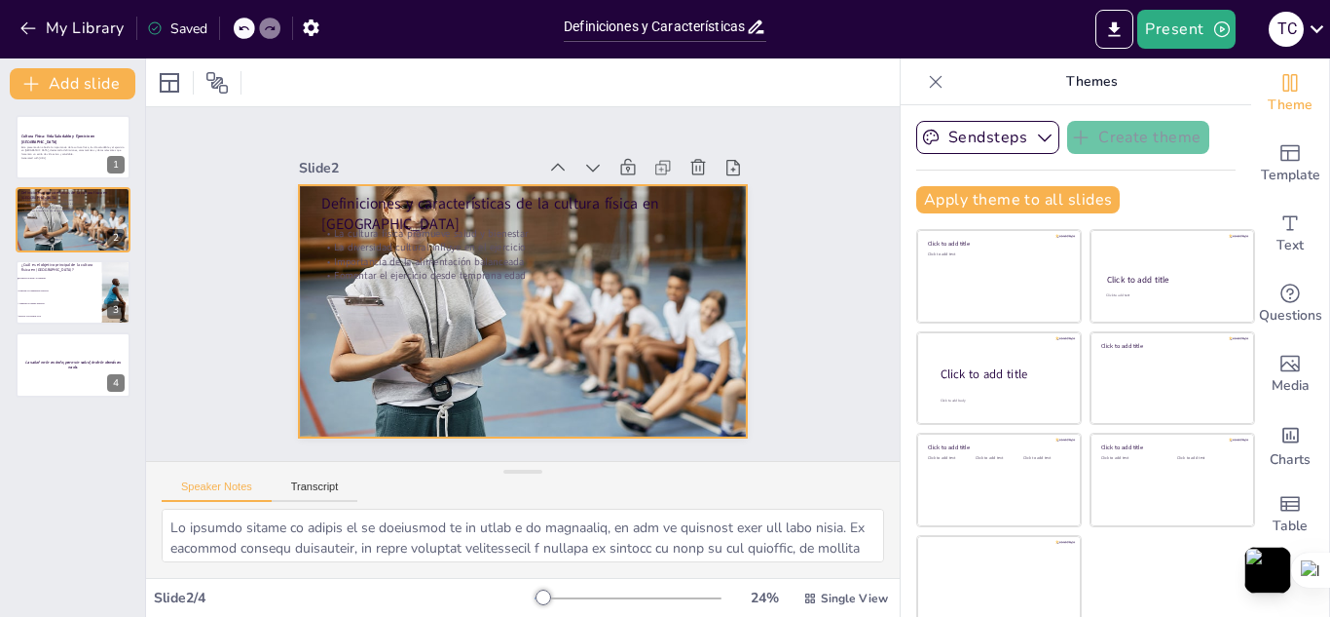
checkbox input "true"
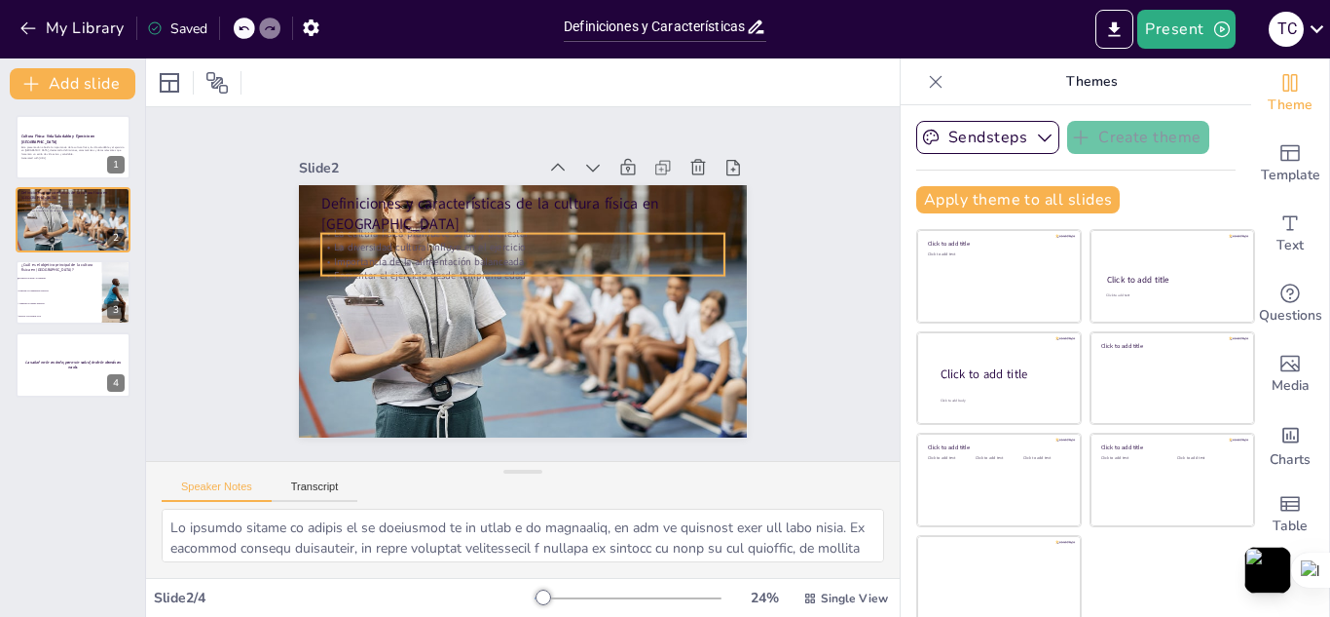
checkbox input "true"
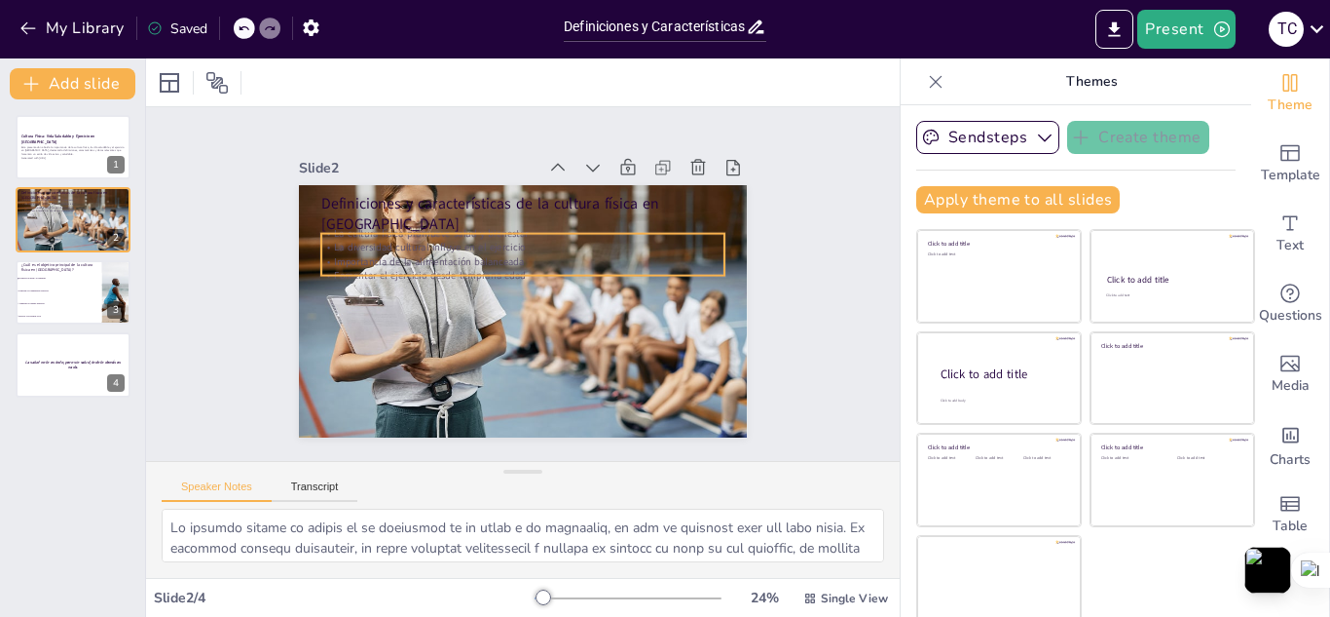
checkbox input "true"
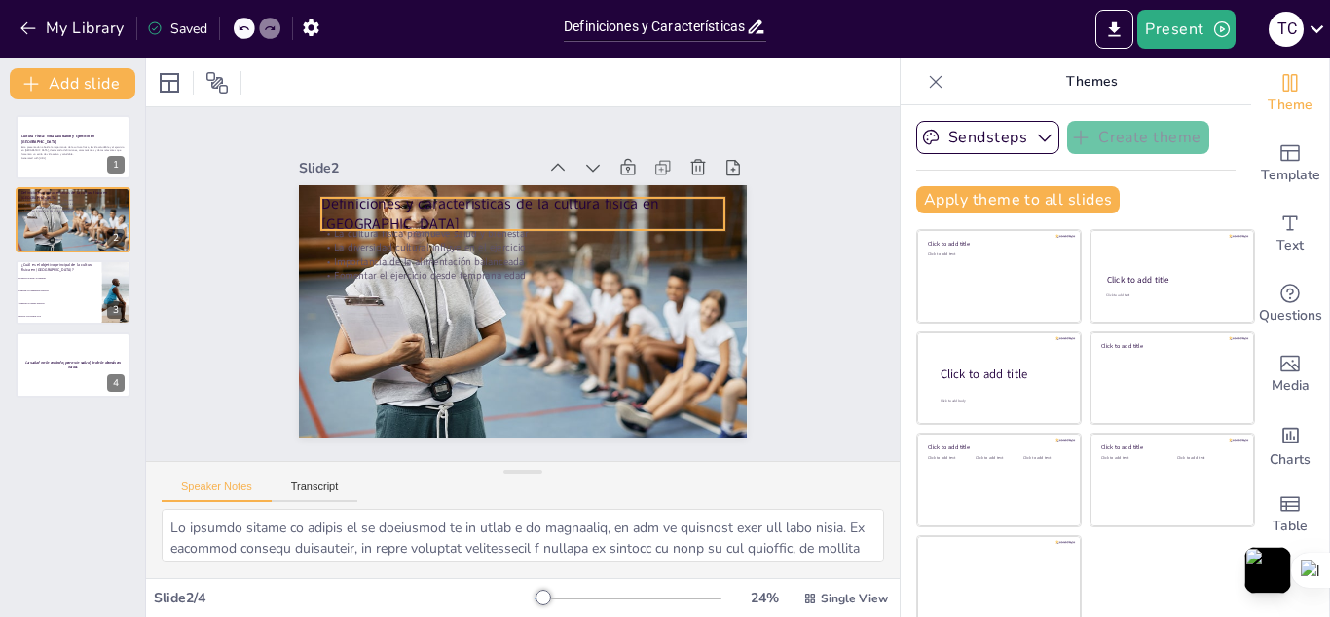
checkbox input "true"
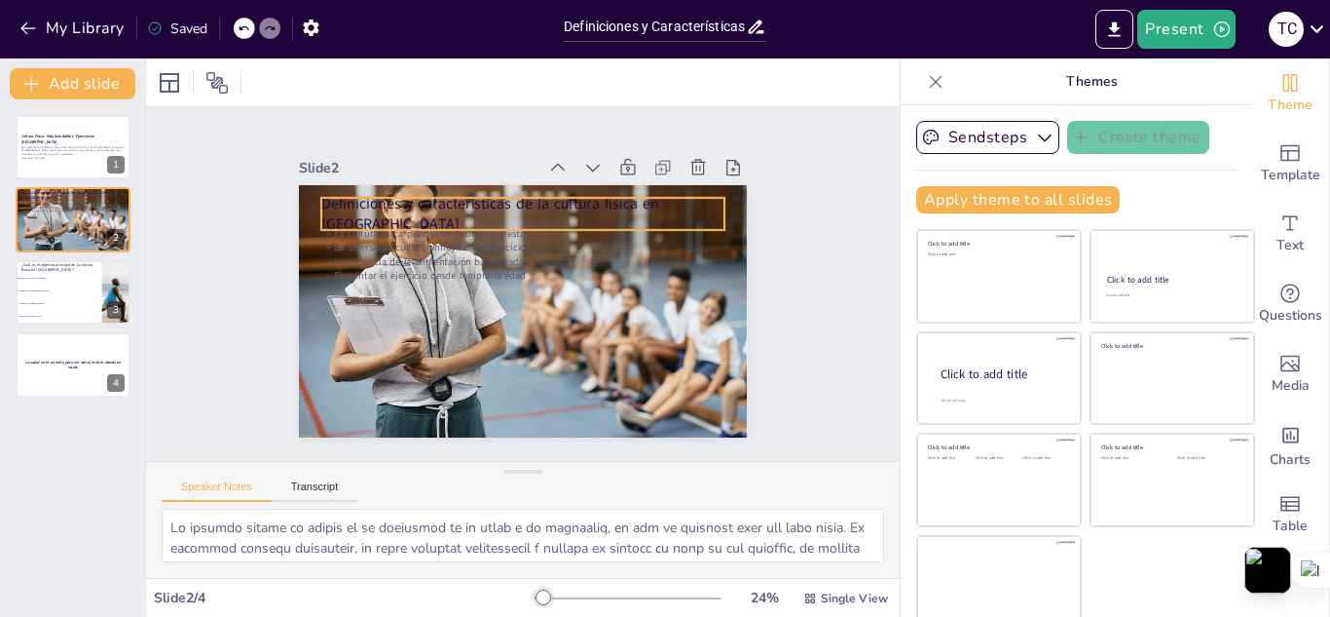
checkbox input "true"
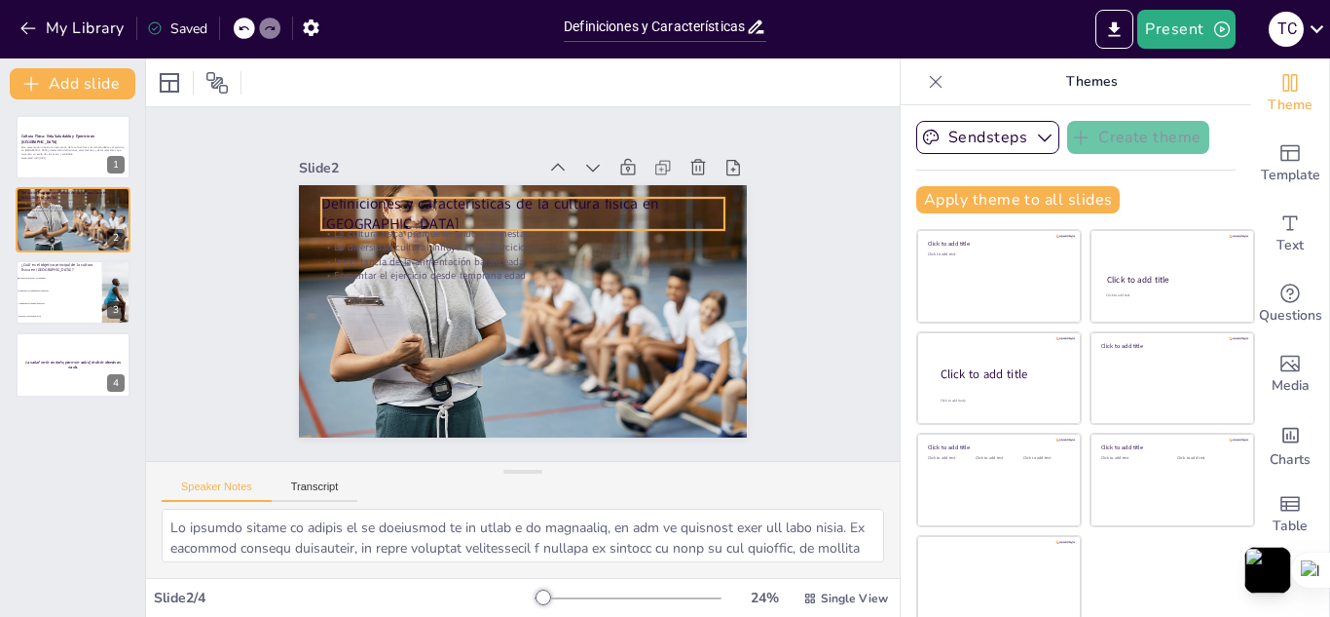
checkbox input "true"
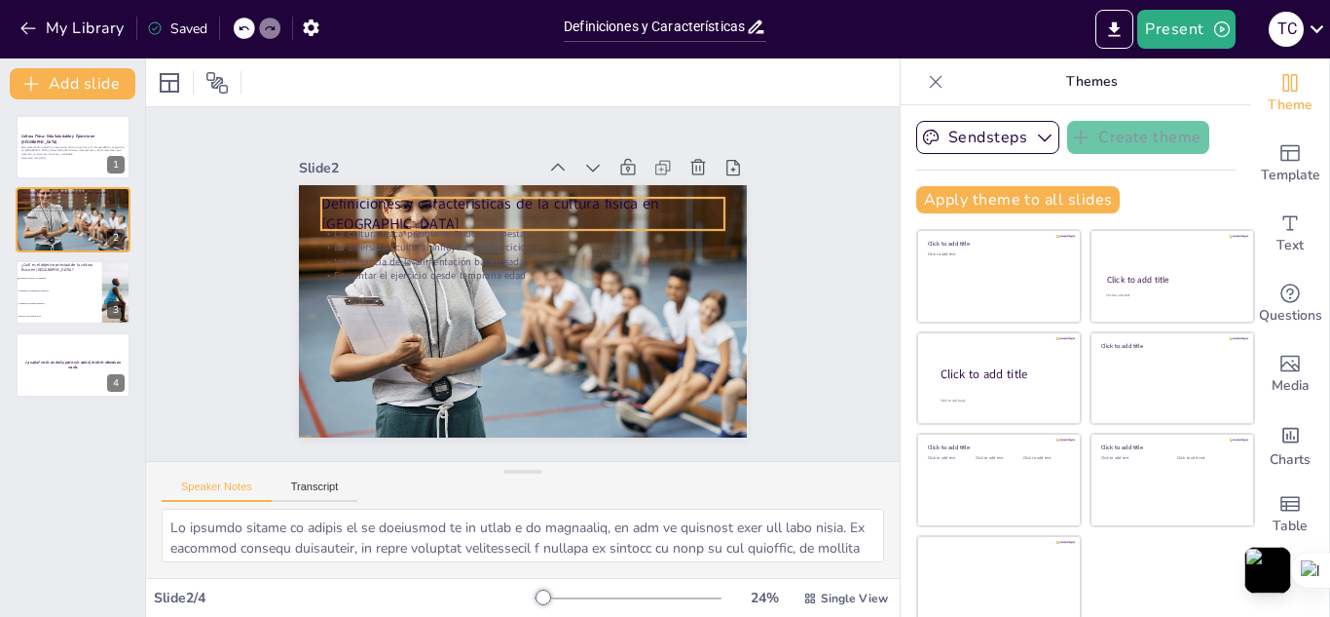
checkbox input "true"
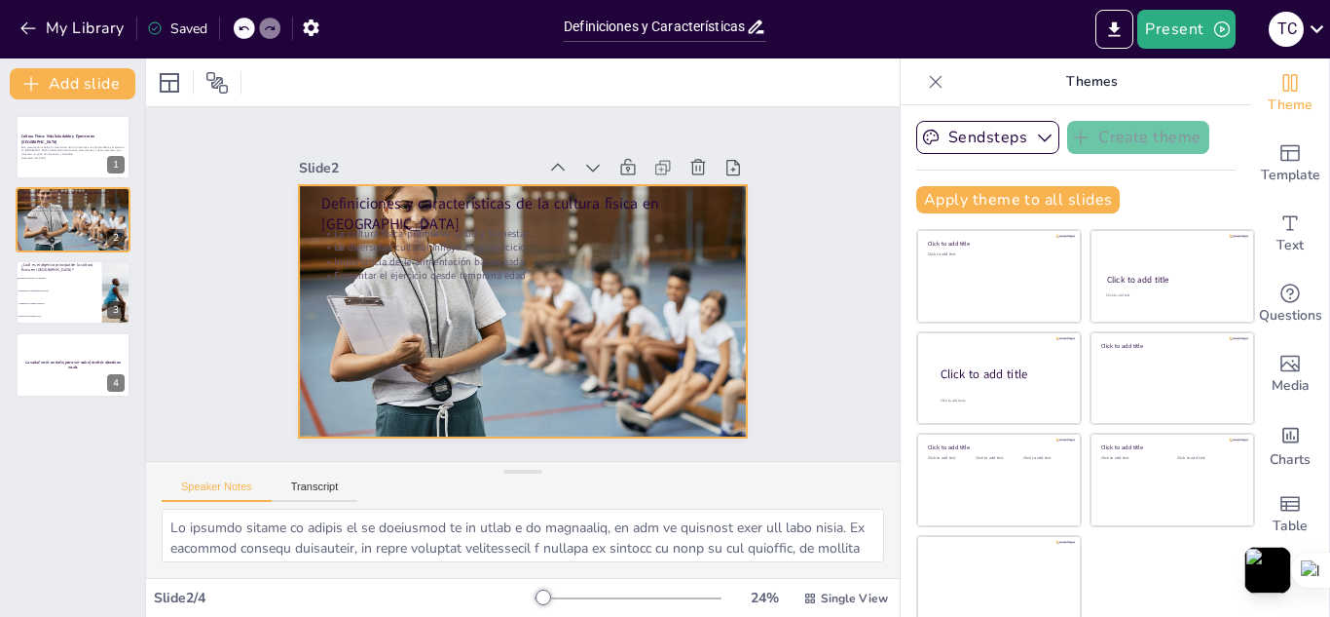
checkbox input "true"
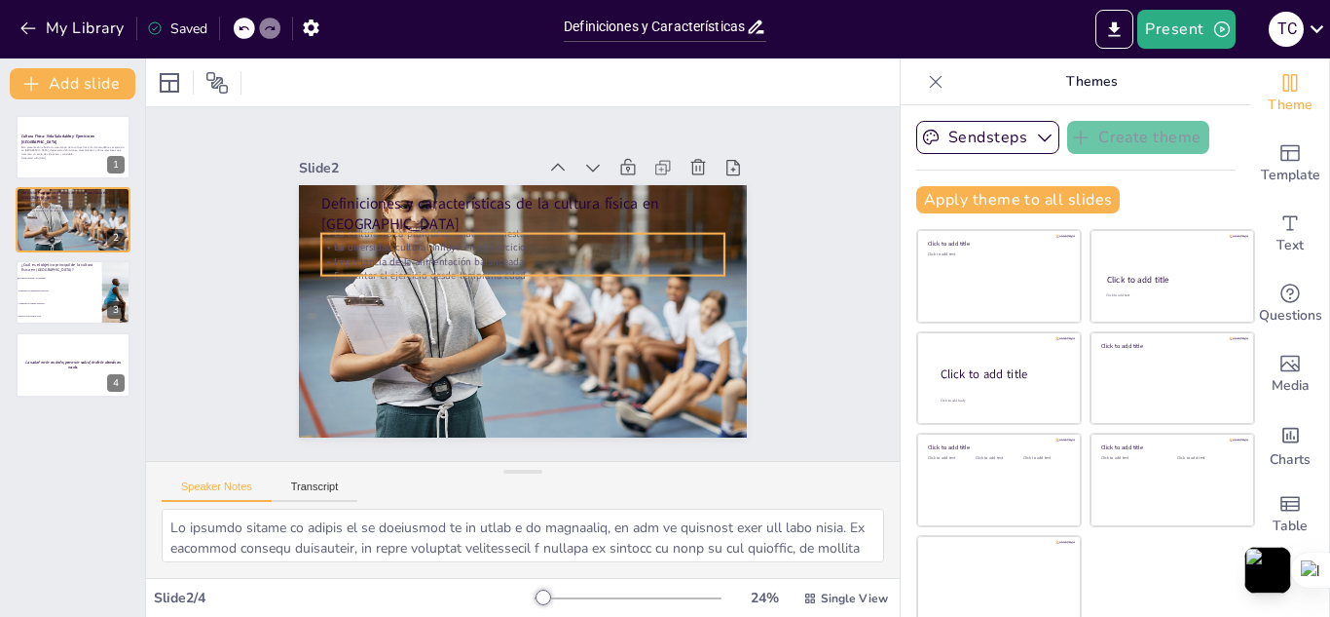
checkbox input "true"
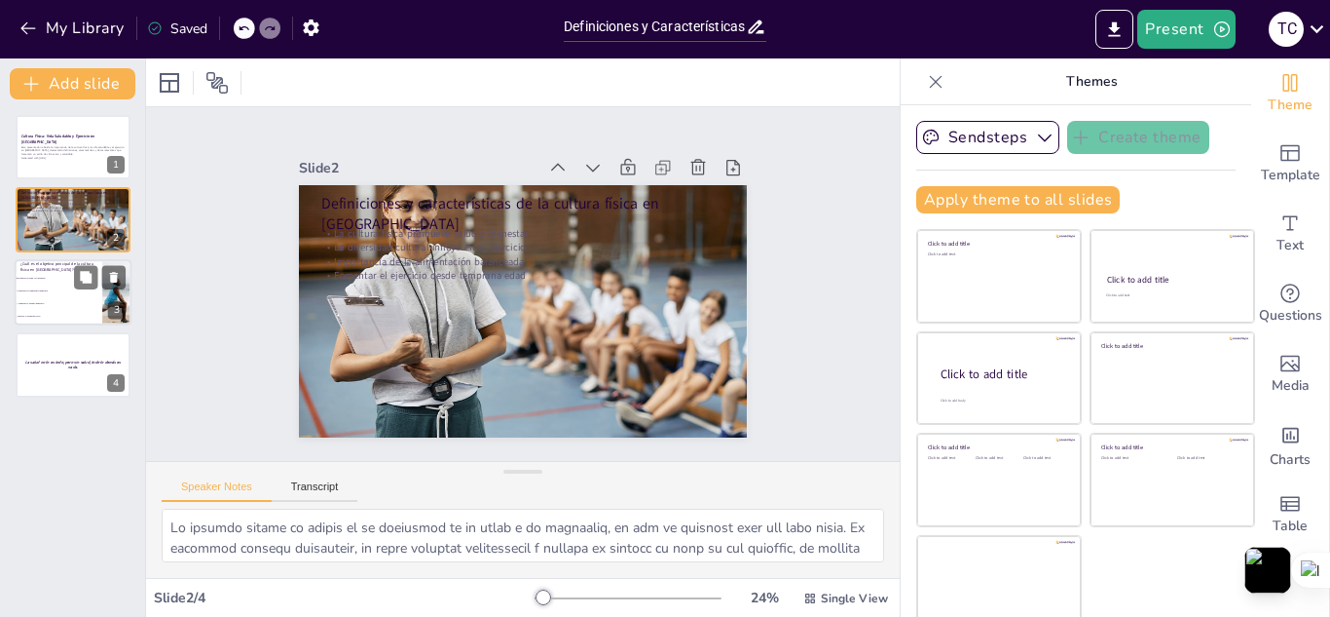
checkbox input "true"
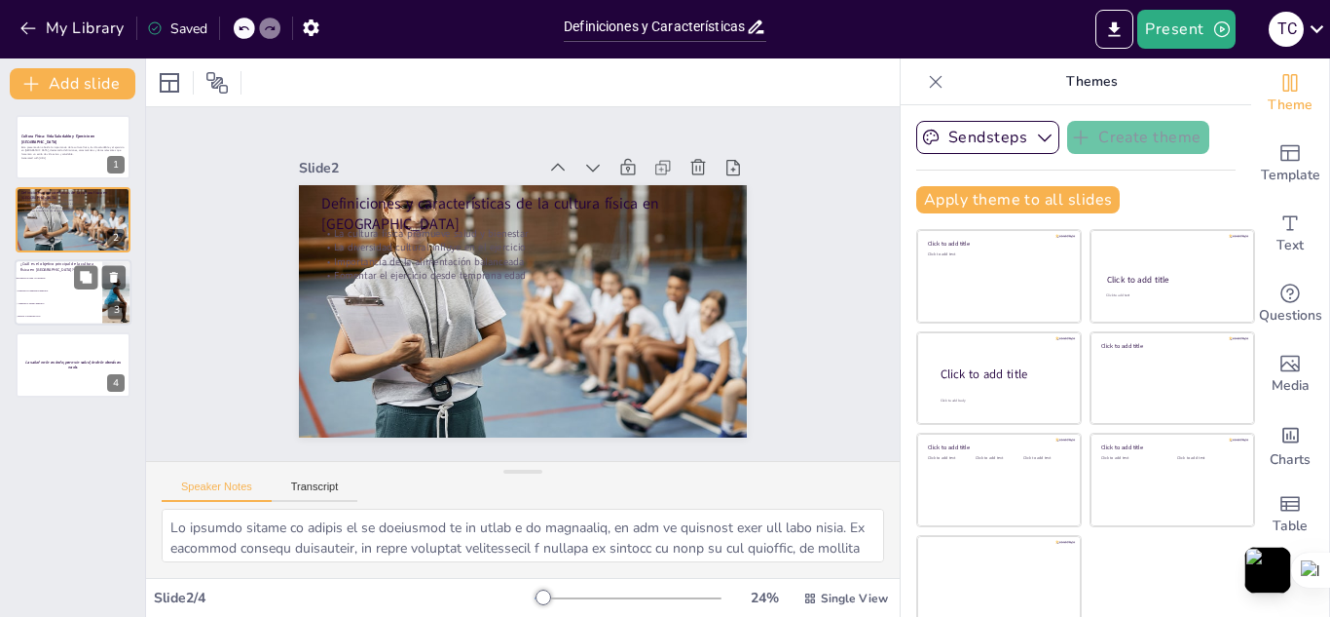
checkbox input "true"
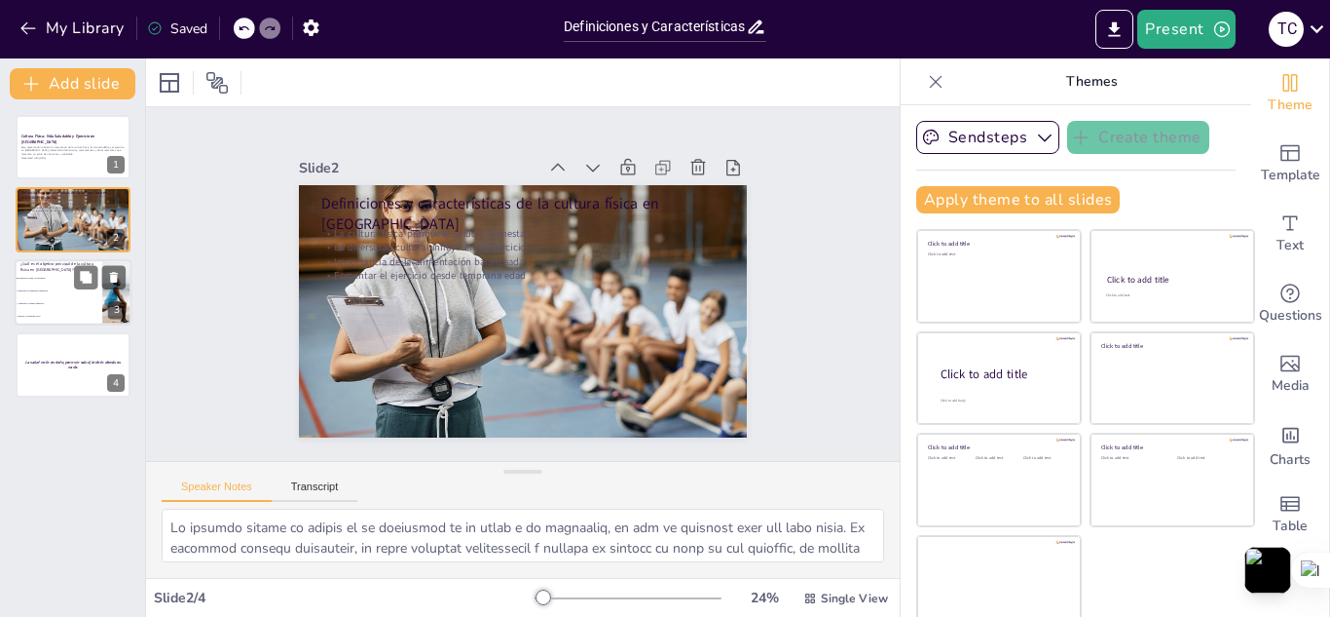
checkbox input "true"
click at [48, 289] on span "Fomentar la competencia deportiva" at bounding box center [60, 290] width 84 height 3
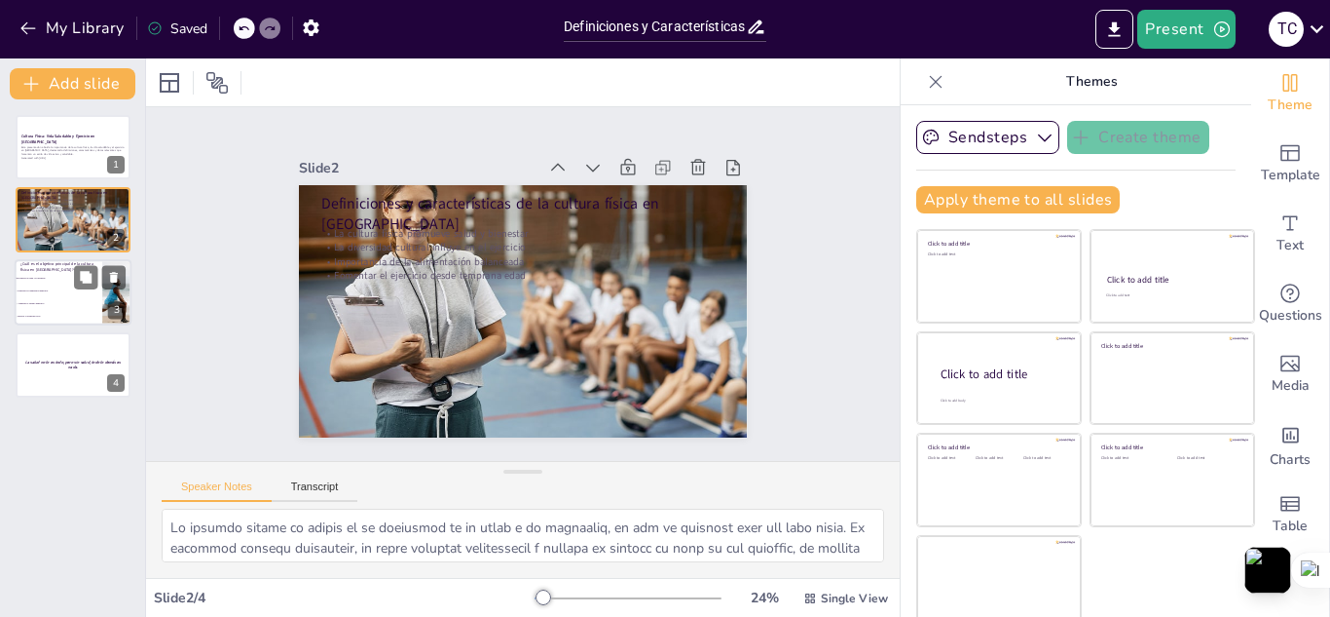
checkbox input "true"
type textarea "La respuesta correcta es "Promover la salud y el bienestar", como se menciona e…"
checkbox input "true"
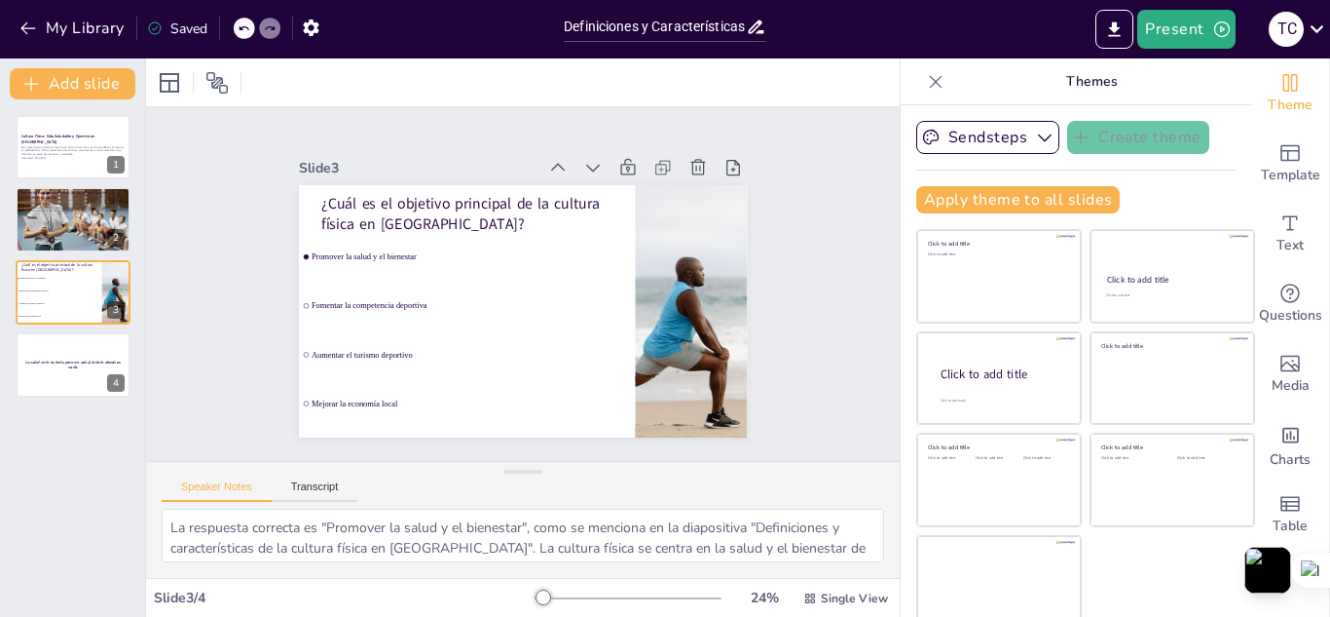
checkbox input "true"
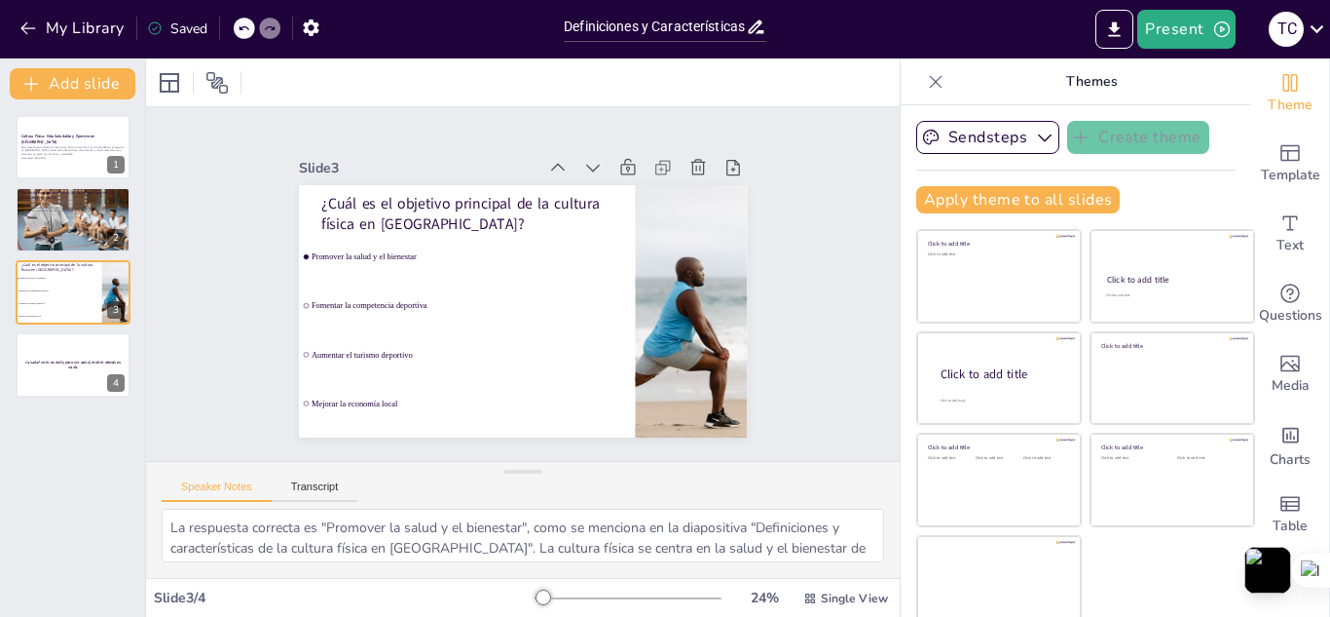
checkbox input "true"
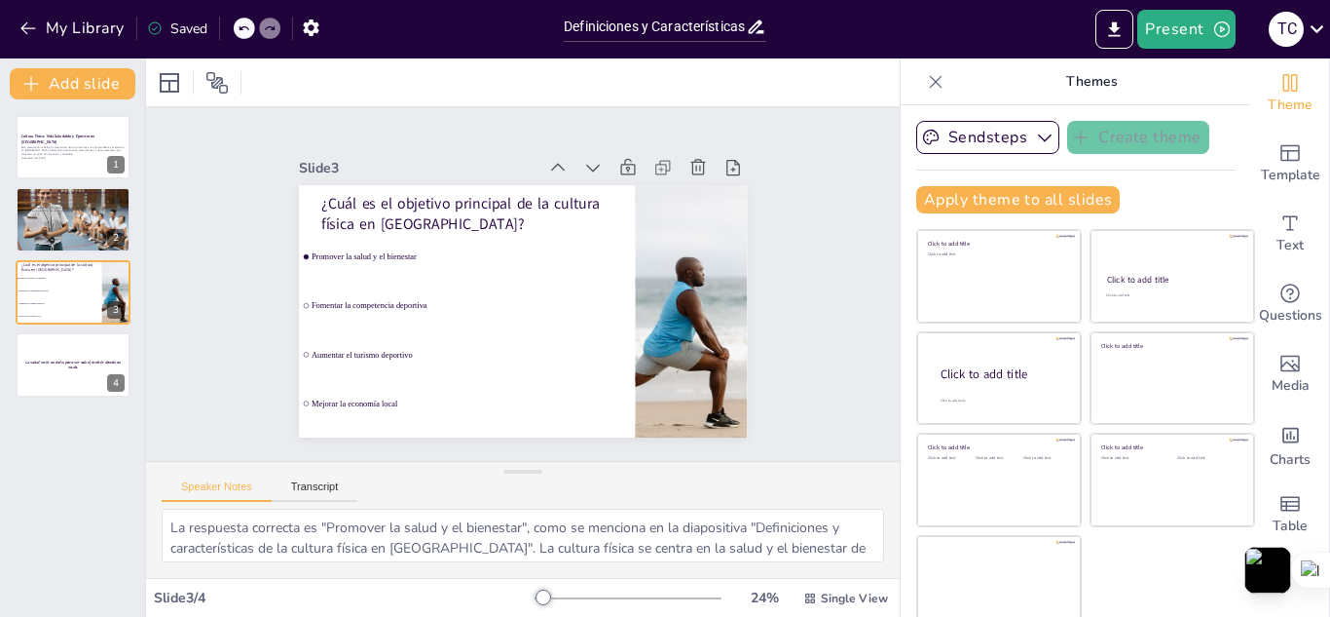
checkbox input "true"
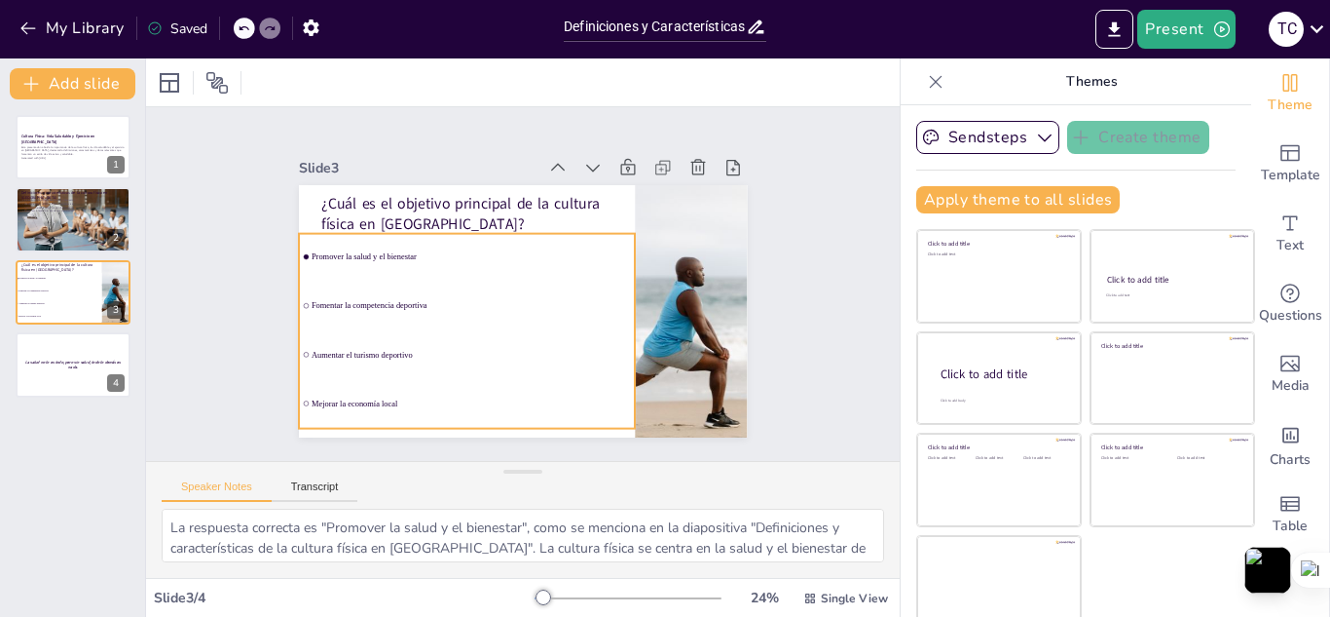
checkbox input "true"
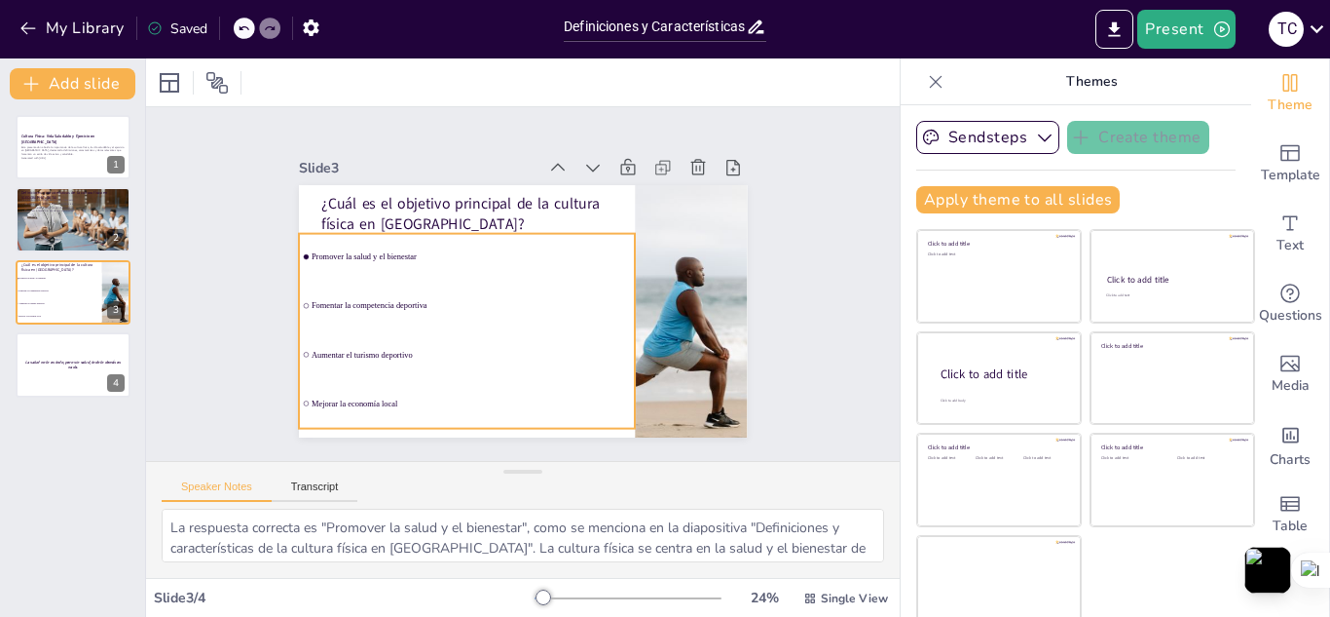
checkbox input "true"
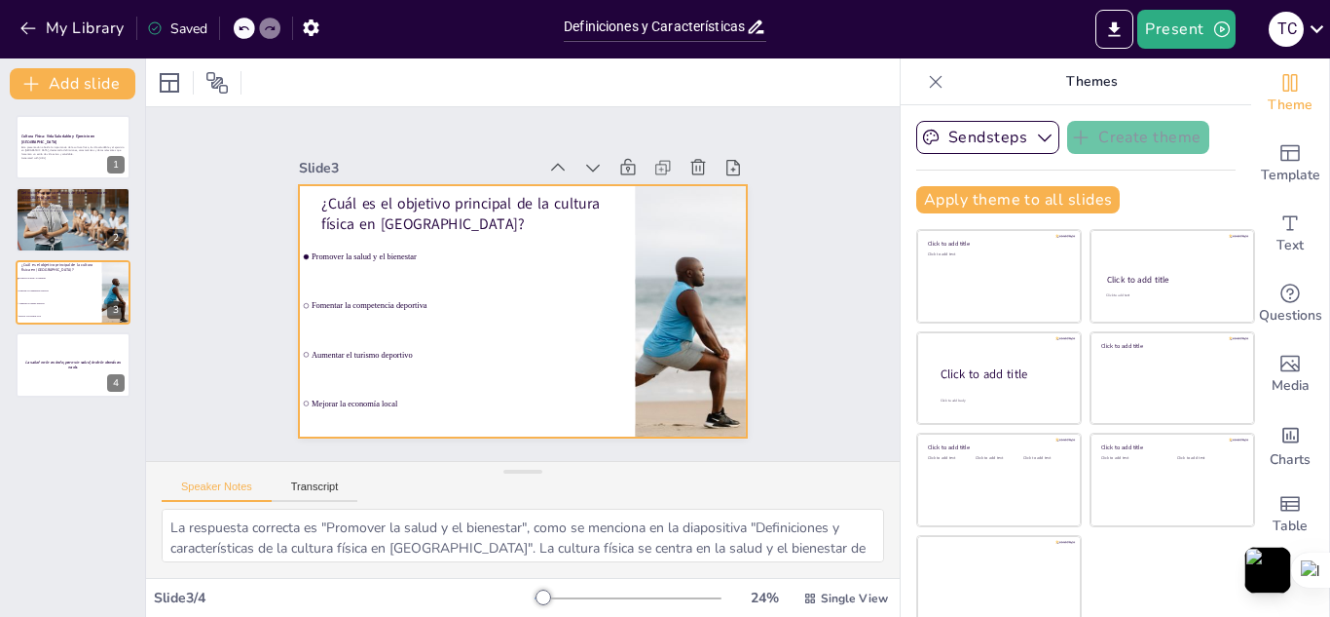
checkbox input "true"
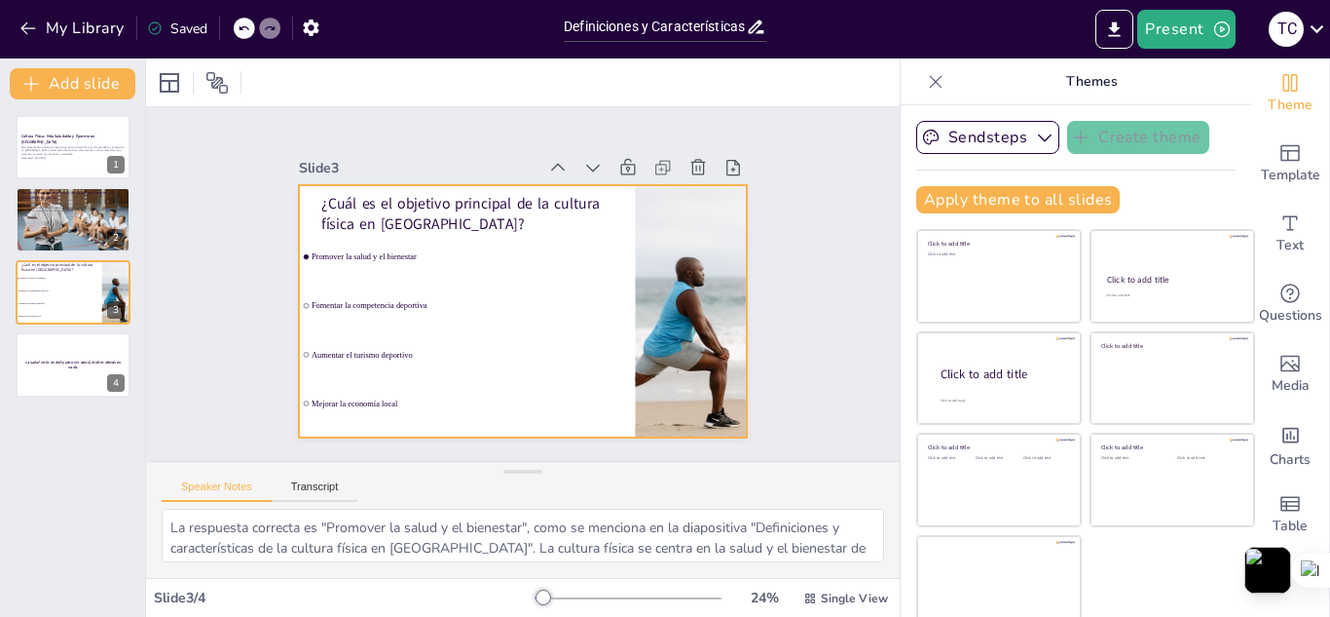
checkbox input "true"
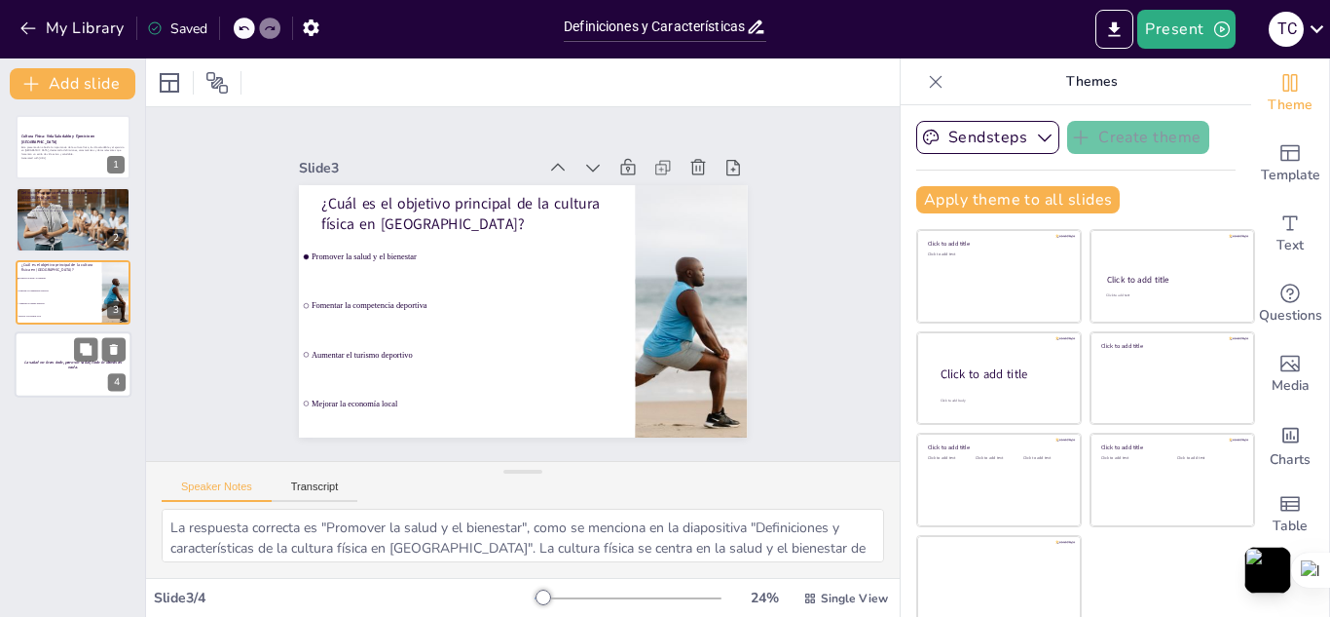
checkbox input "true"
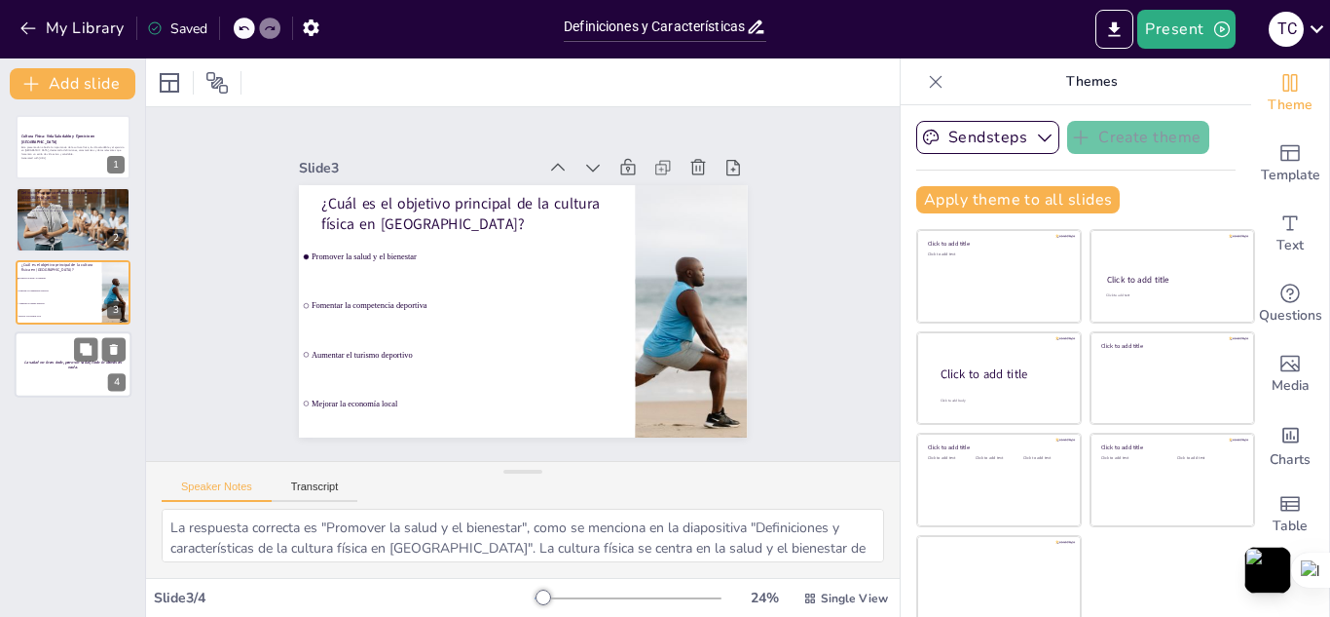
checkbox input "true"
click at [67, 368] on p "La salud no lo es todo, pero sin salud, todo lo demás es nada." at bounding box center [72, 364] width 105 height 11
checkbox input "true"
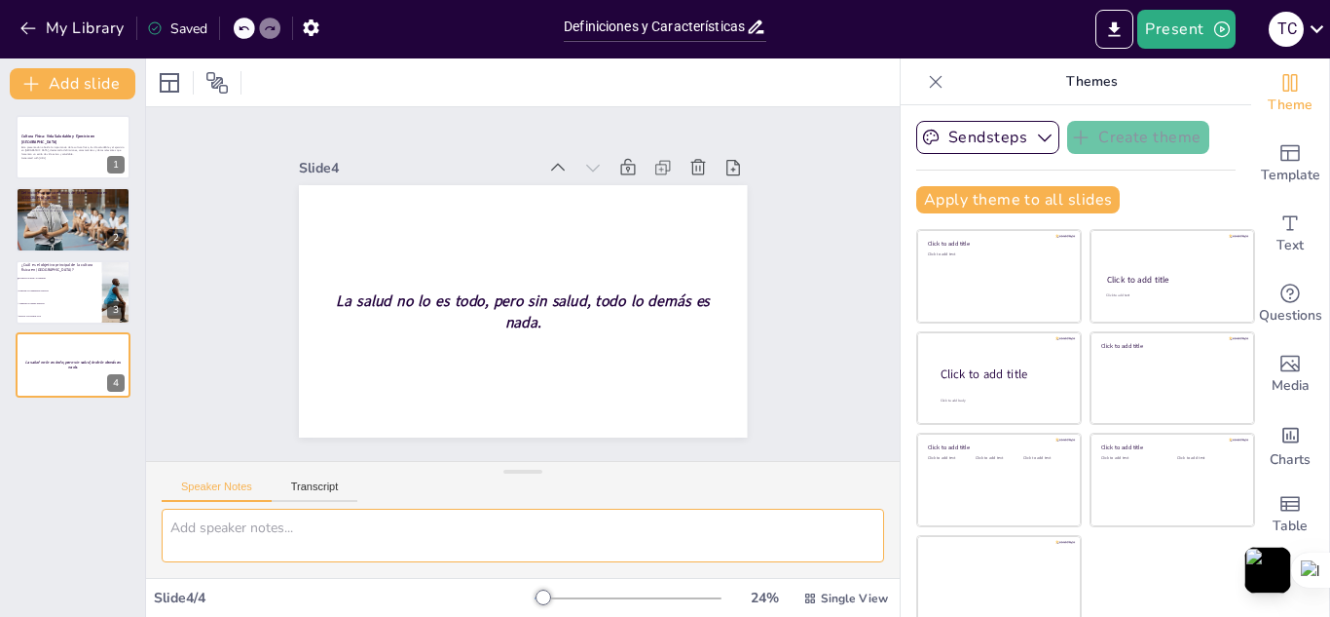
click at [322, 530] on textarea at bounding box center [523, 535] width 723 height 54
checkbox input "true"
type textarea "p"
checkbox input "true"
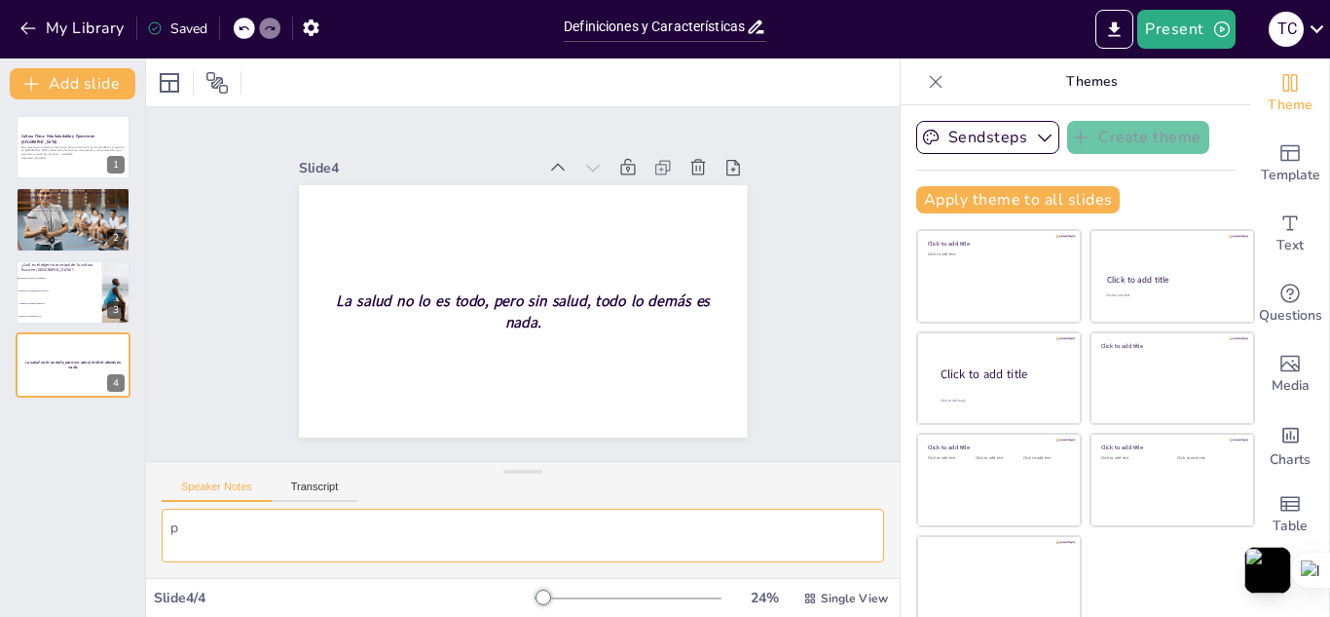
type textarea "pu"
checkbox input "true"
type textarea "pue"
checkbox input "true"
type textarea "pued"
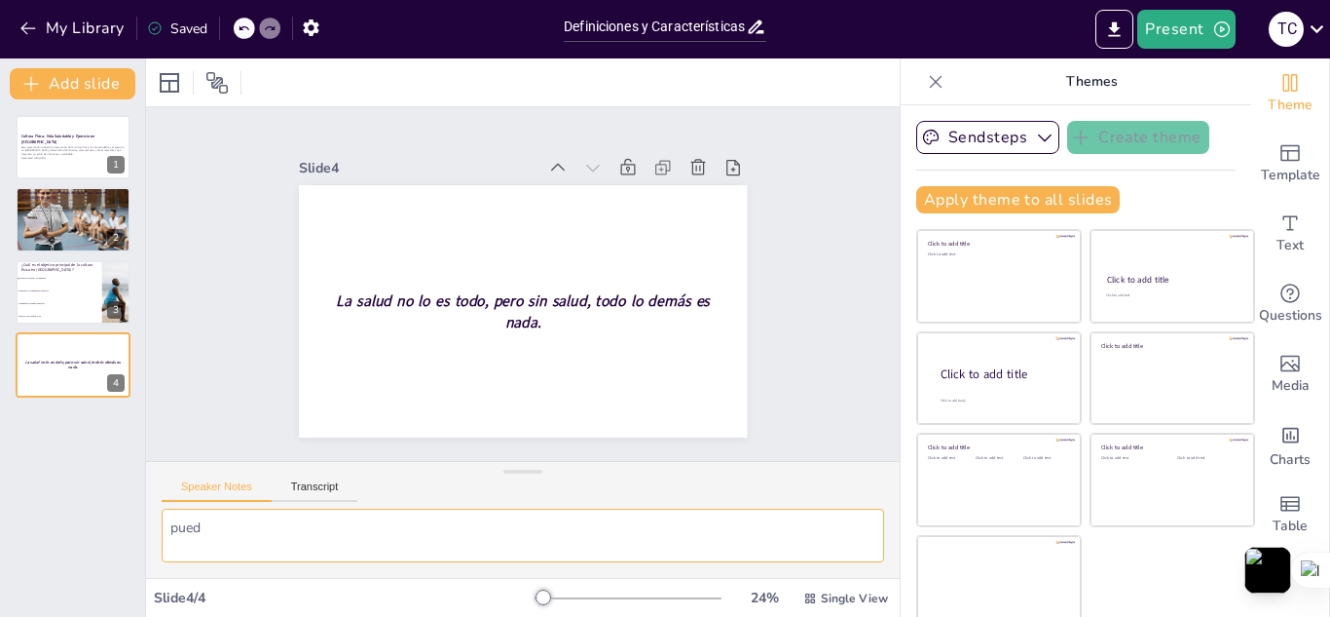
checkbox input "true"
type textarea "puede"
checkbox input "true"
type textarea "puedes"
checkbox input "true"
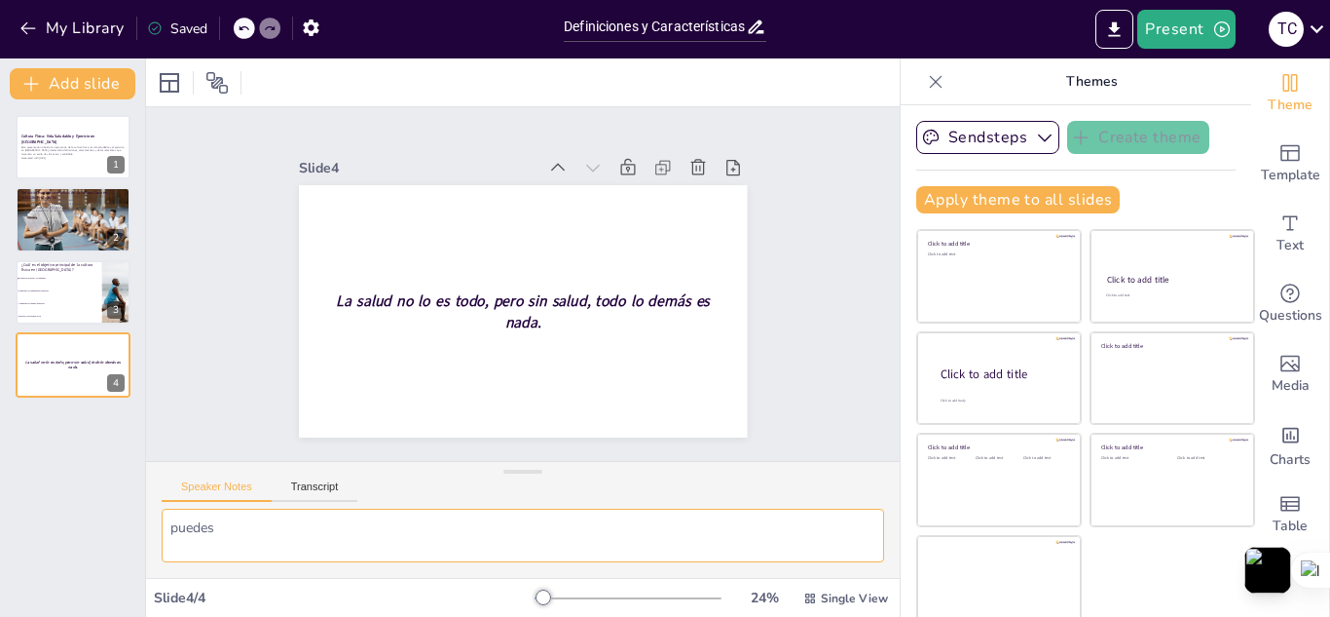
type textarea "puedes"
checkbox input "true"
type textarea "puedes h"
checkbox input "true"
type textarea "puedes ha"
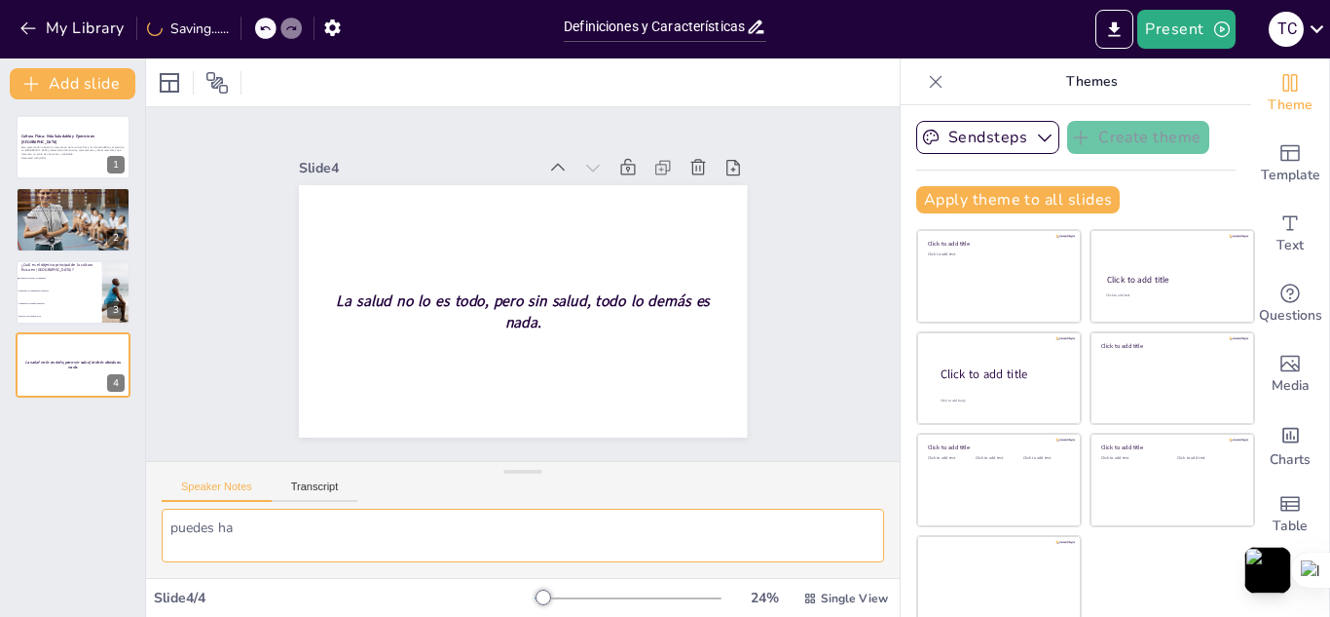
checkbox input "true"
type textarea "puedes hac"
checkbox input "true"
type textarea "puedes hace"
checkbox input "true"
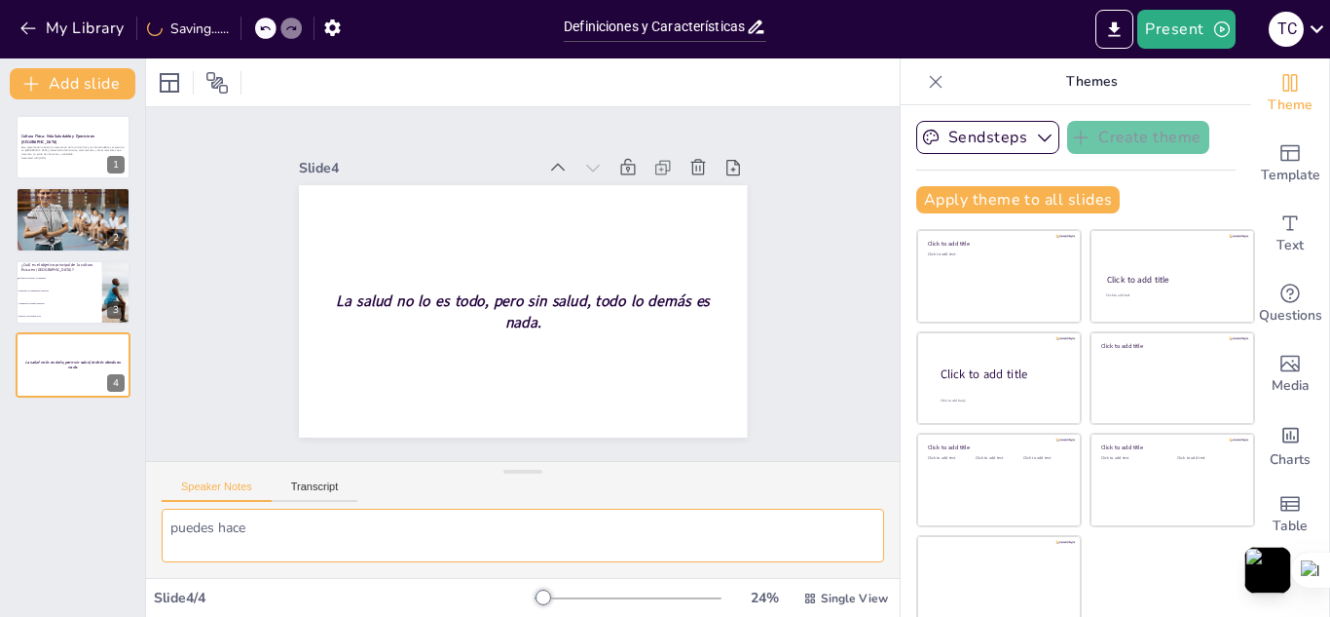
type textarea "puedes hacer"
checkbox input "true"
type textarea "puedes hacer"
checkbox input "true"
type textarea "puedes hacer u"
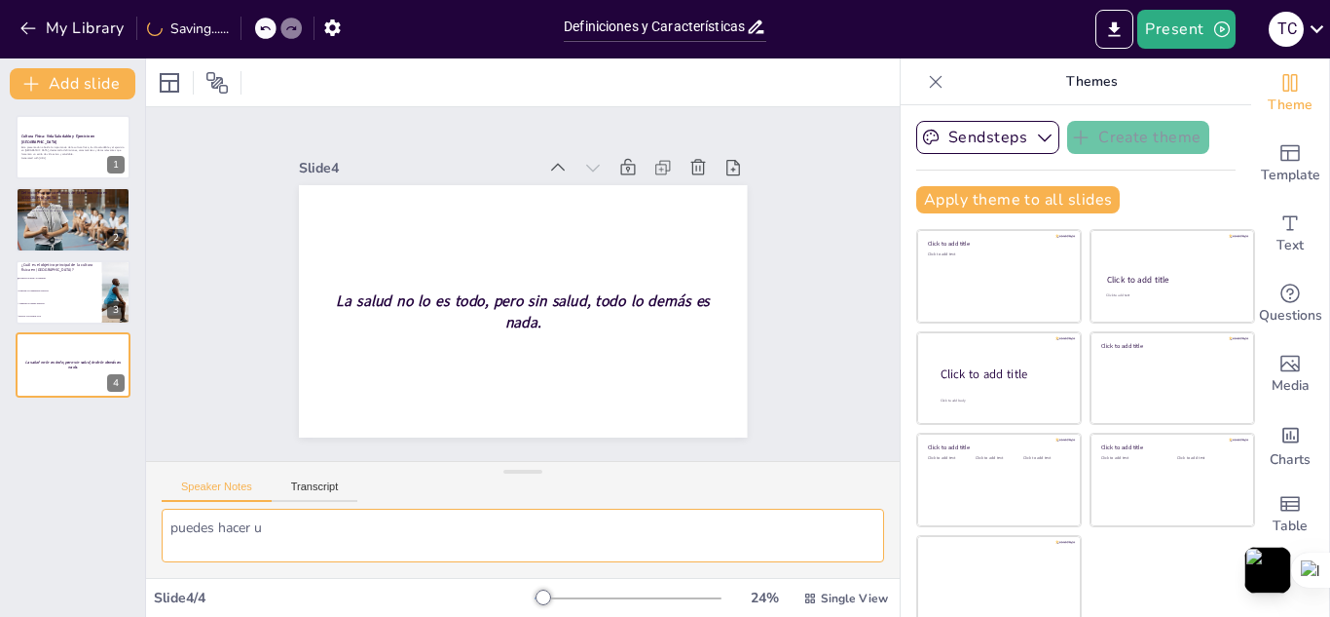
checkbox input "true"
type textarea "puedes hacer un"
checkbox input "true"
type textarea "puedes hacer una"
checkbox input "true"
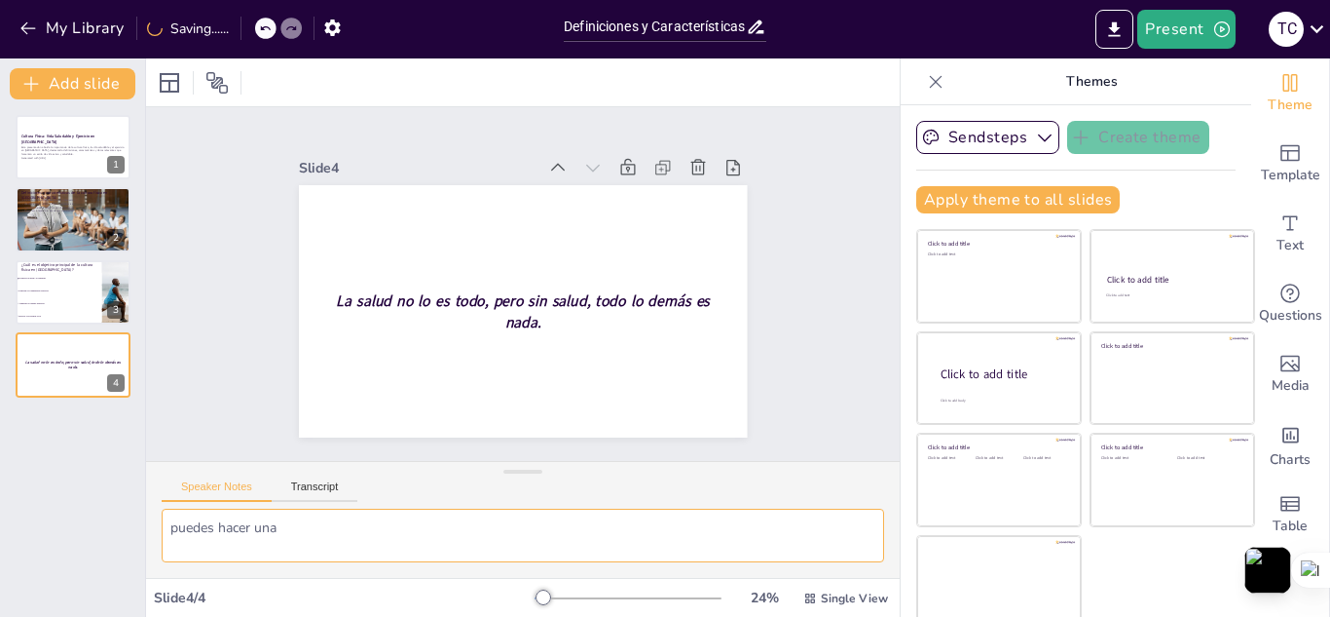
type textarea "puedes hacer una"
checkbox input "true"
type textarea "puedes hacer una c"
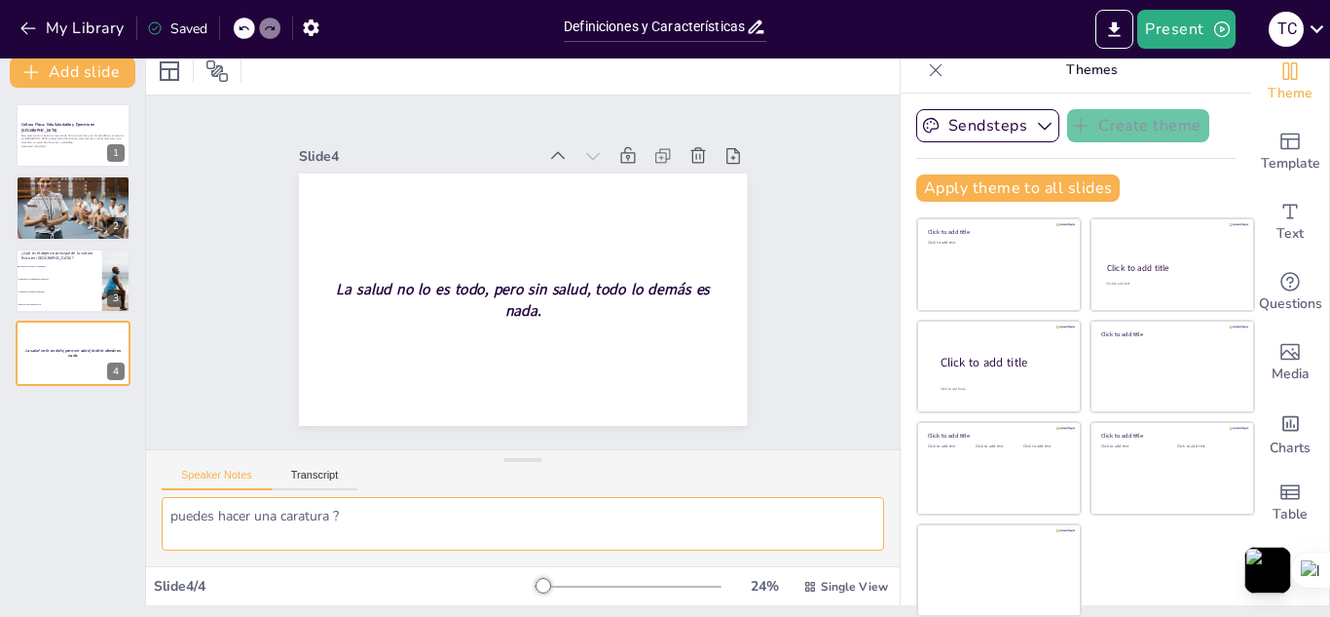
click at [405, 531] on textarea "puedes hacer una caratura ?" at bounding box center [523, 524] width 723 height 54
click at [945, 121] on button "Sendsteps" at bounding box center [987, 125] width 143 height 33
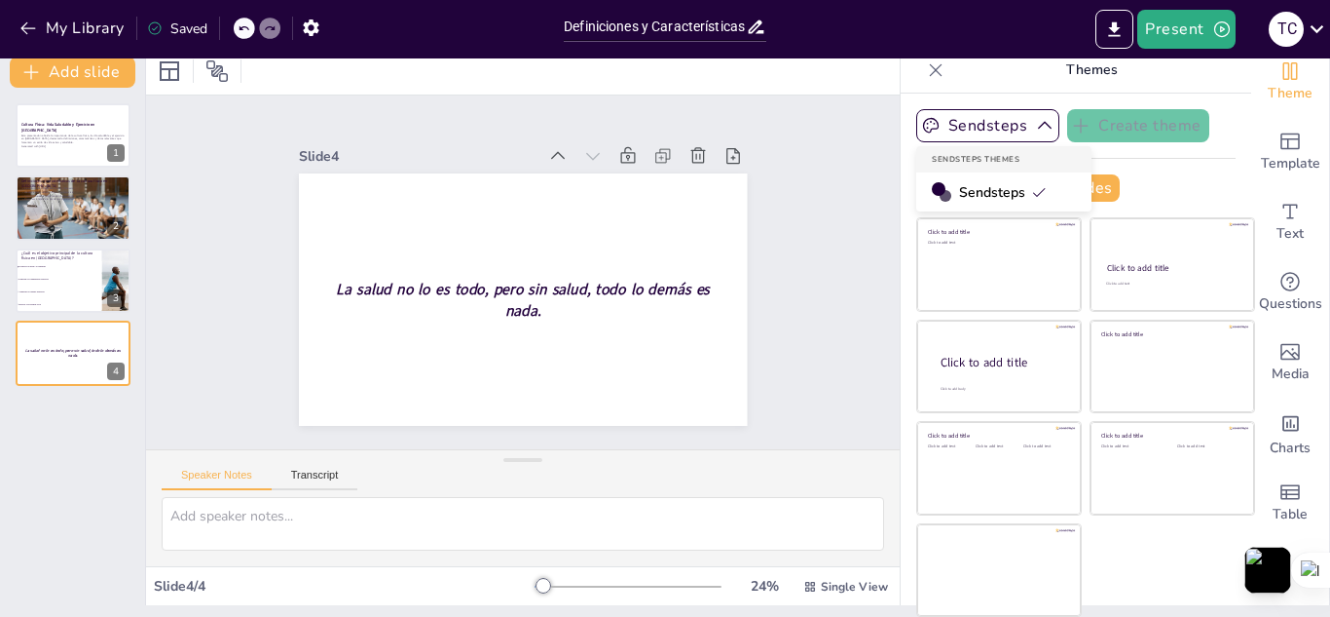
click at [973, 187] on span "Sendsteps" at bounding box center [1003, 192] width 88 height 19
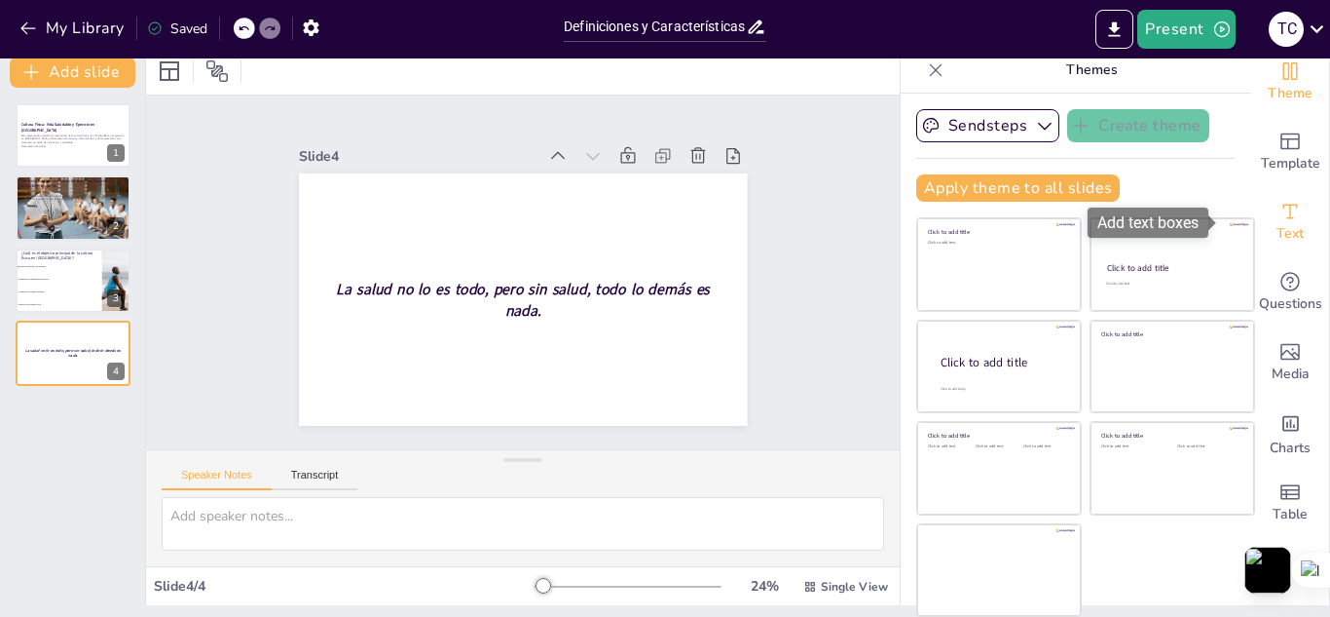
click at [1279, 215] on icon "Add text boxes" at bounding box center [1290, 211] width 23 height 23
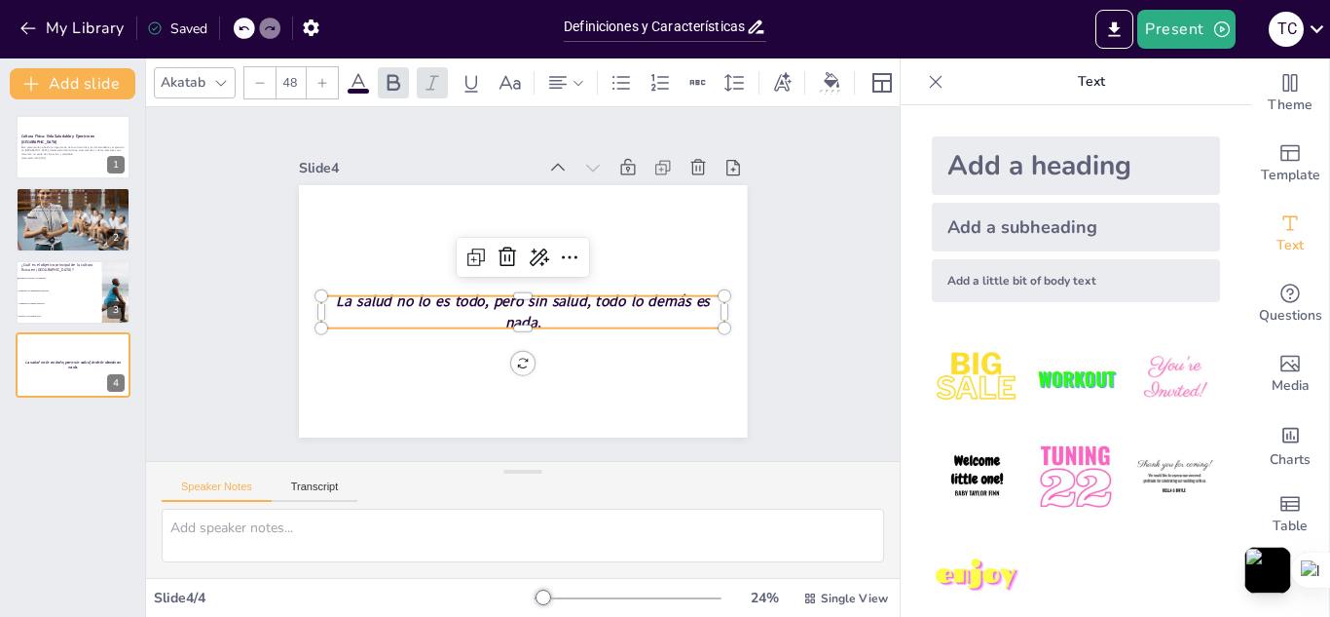
click at [619, 300] on strong "La salud no lo es todo, pero sin salud, todo lo demás es nada." at bounding box center [523, 311] width 374 height 41
click at [539, 301] on strong "La salud no lo es todo, pero sin salud, todo lo demás es nada." at bounding box center [519, 300] width 370 height 97
click at [558, 251] on icon at bounding box center [569, 256] width 23 height 23
click at [497, 296] on strong "La salud no lo es todo, pero sin salud, todo lo demás es nada." at bounding box center [518, 300] width 362 height 135
click at [1071, 369] on img at bounding box center [1075, 378] width 91 height 91
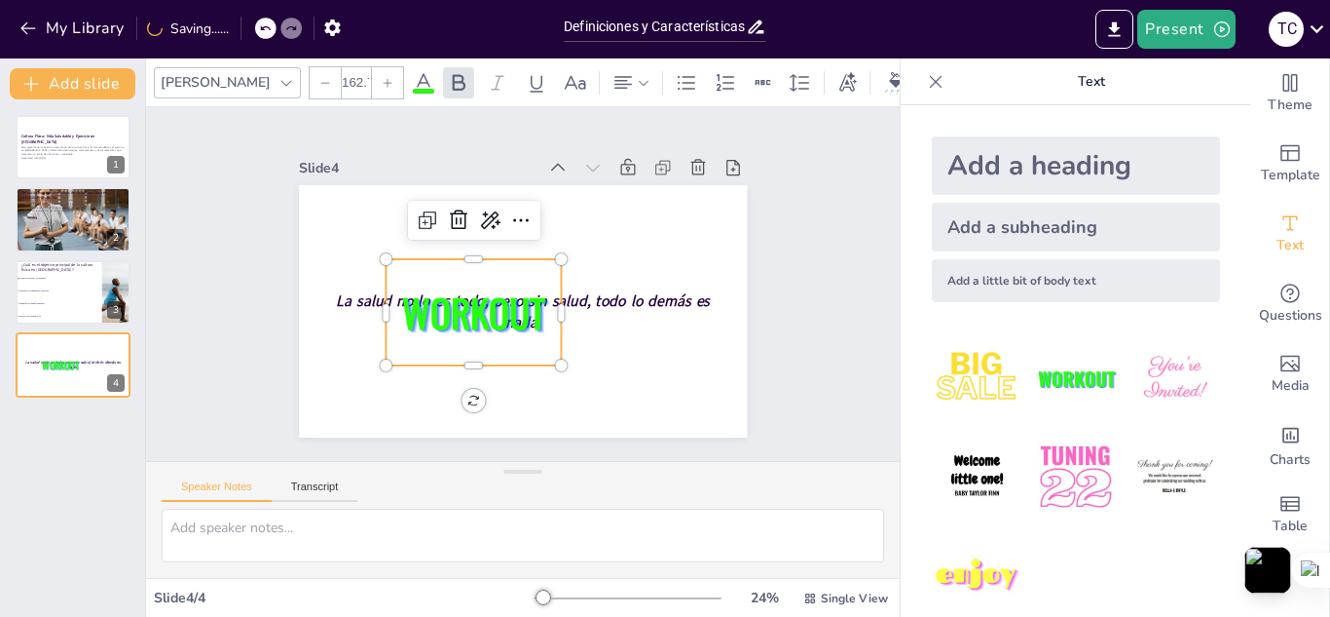
click at [498, 293] on span "WORKOUT" at bounding box center [467, 290] width 154 height 110
click at [453, 220] on icon at bounding box center [465, 213] width 25 height 25
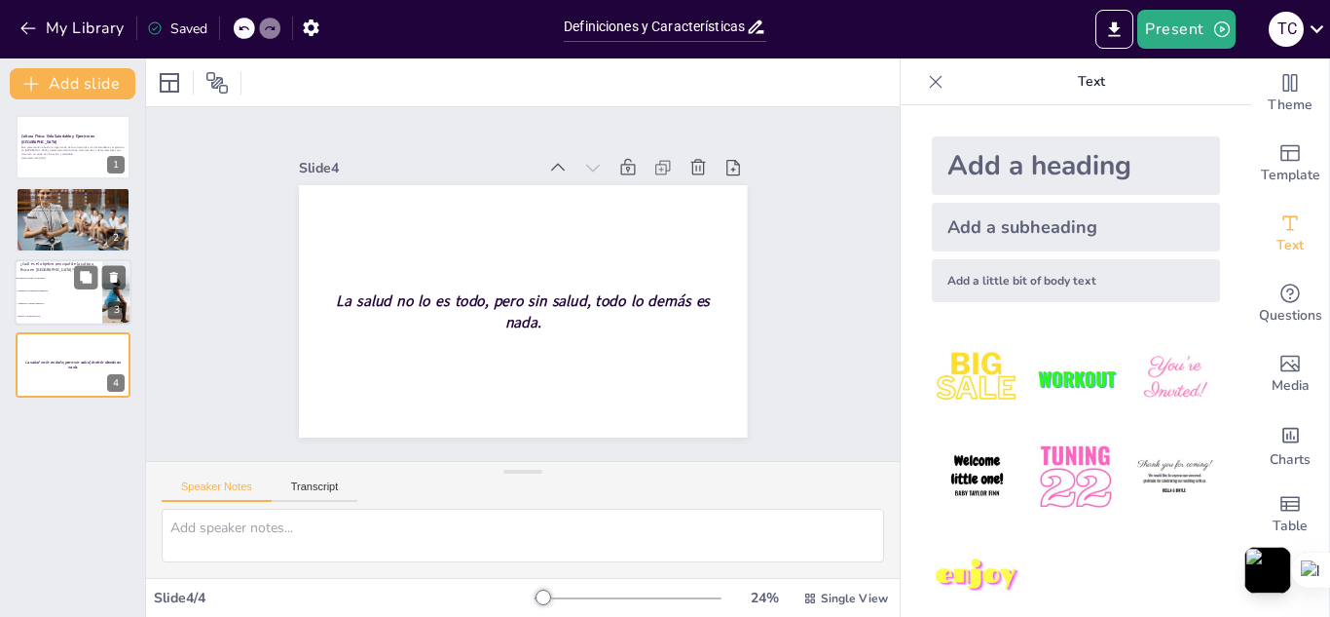
click at [57, 304] on span "Aumentar el turismo deportivo" at bounding box center [60, 303] width 84 height 3
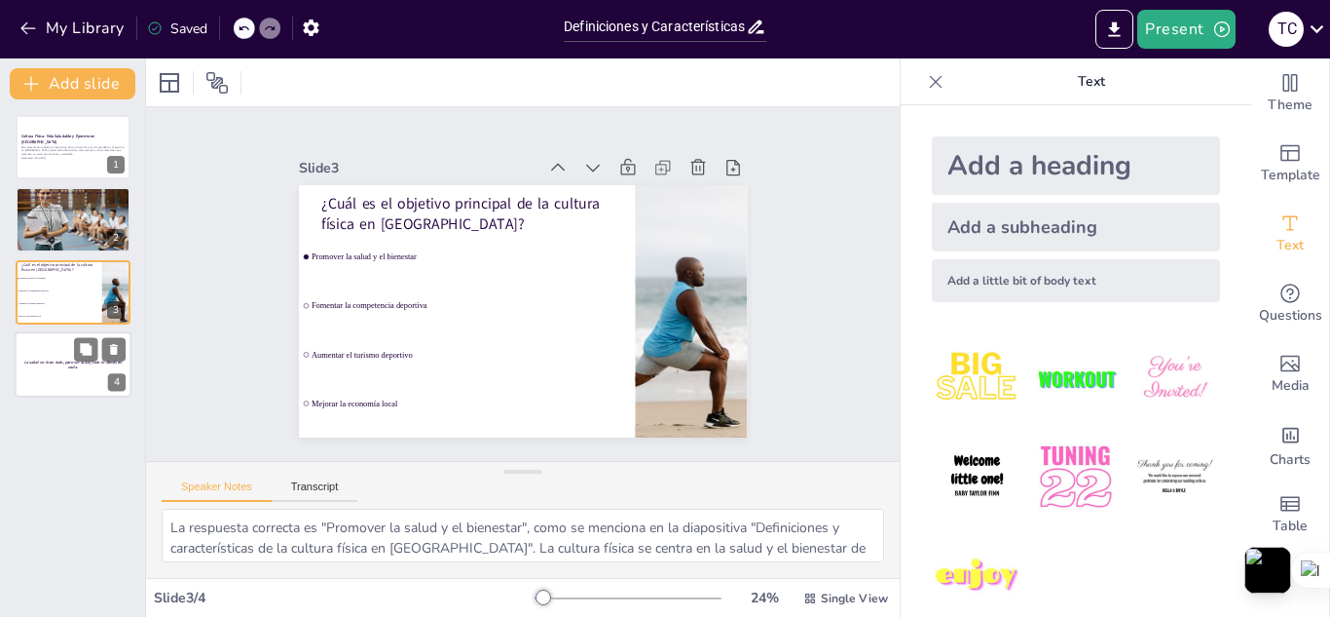
click at [69, 370] on div at bounding box center [73, 364] width 117 height 66
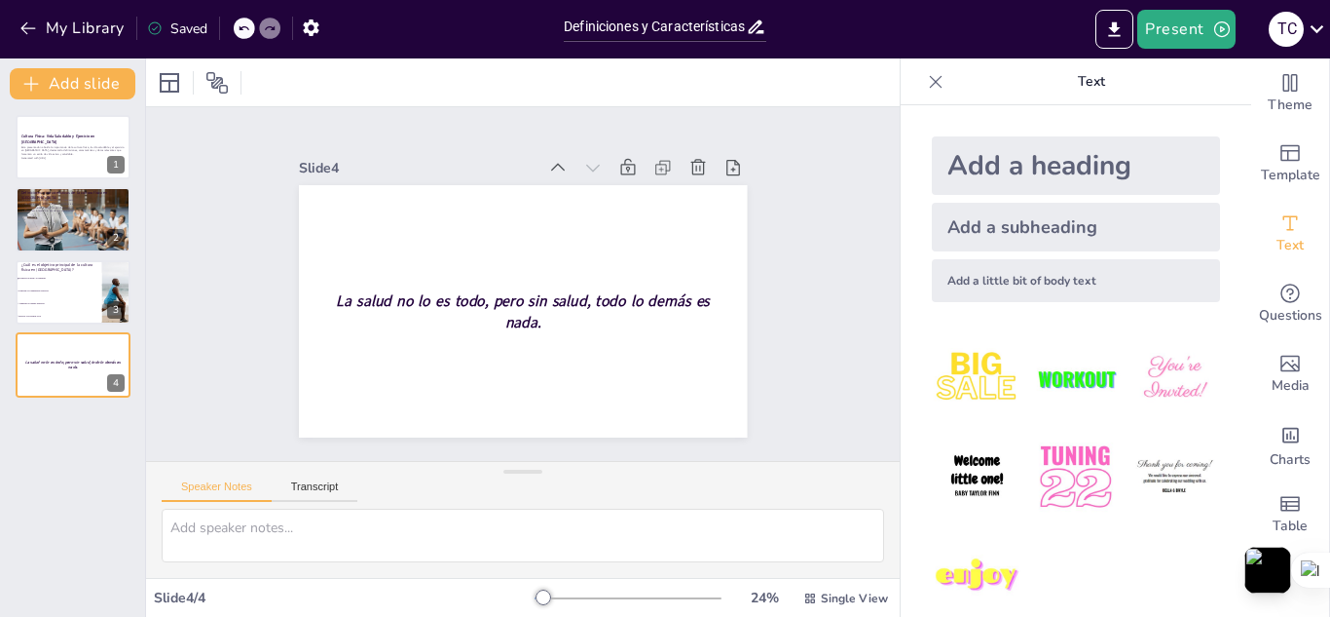
scroll to position [26, 0]
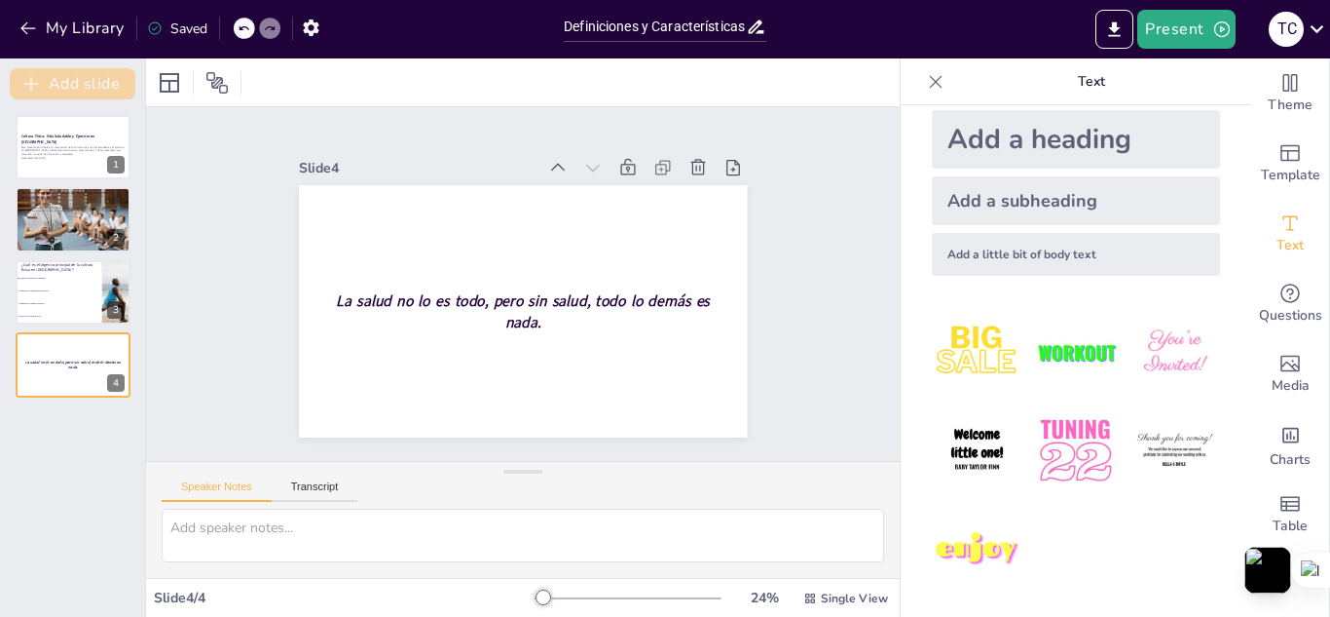
click at [85, 70] on button "Add slide" at bounding box center [73, 83] width 126 height 31
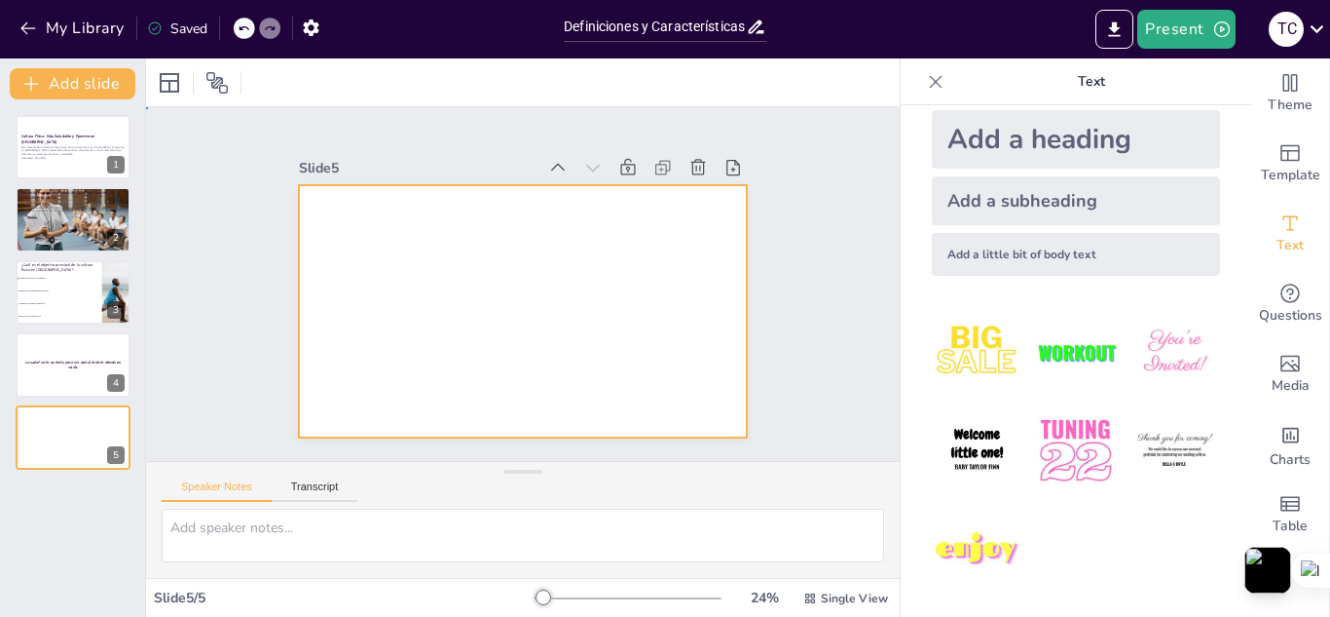
click at [390, 327] on div at bounding box center [520, 311] width 472 height 298
click at [97, 159] on p "Generated with Sendsteps.ai" at bounding box center [72, 158] width 105 height 4
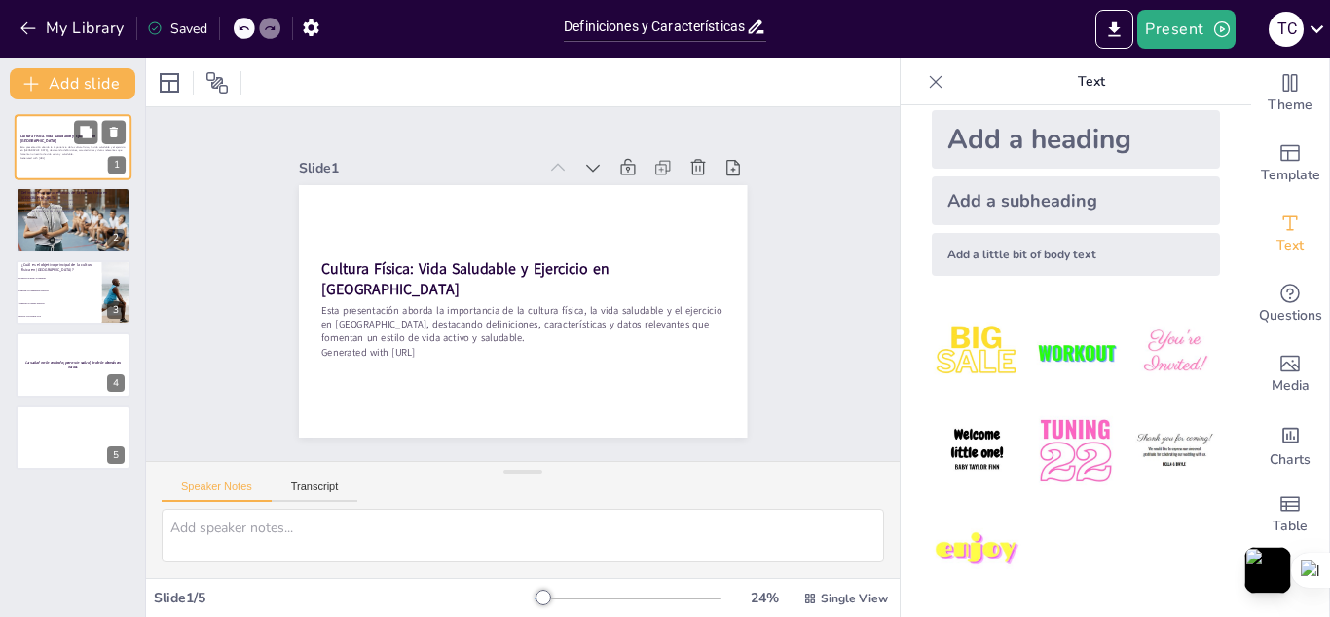
click at [97, 159] on p "Generated with Sendsteps.ai" at bounding box center [72, 158] width 105 height 4
drag, startPoint x: 43, startPoint y: 373, endPoint x: 46, endPoint y: 441, distance: 68.2
click at [46, 441] on div at bounding box center [76, 427] width 115 height 64
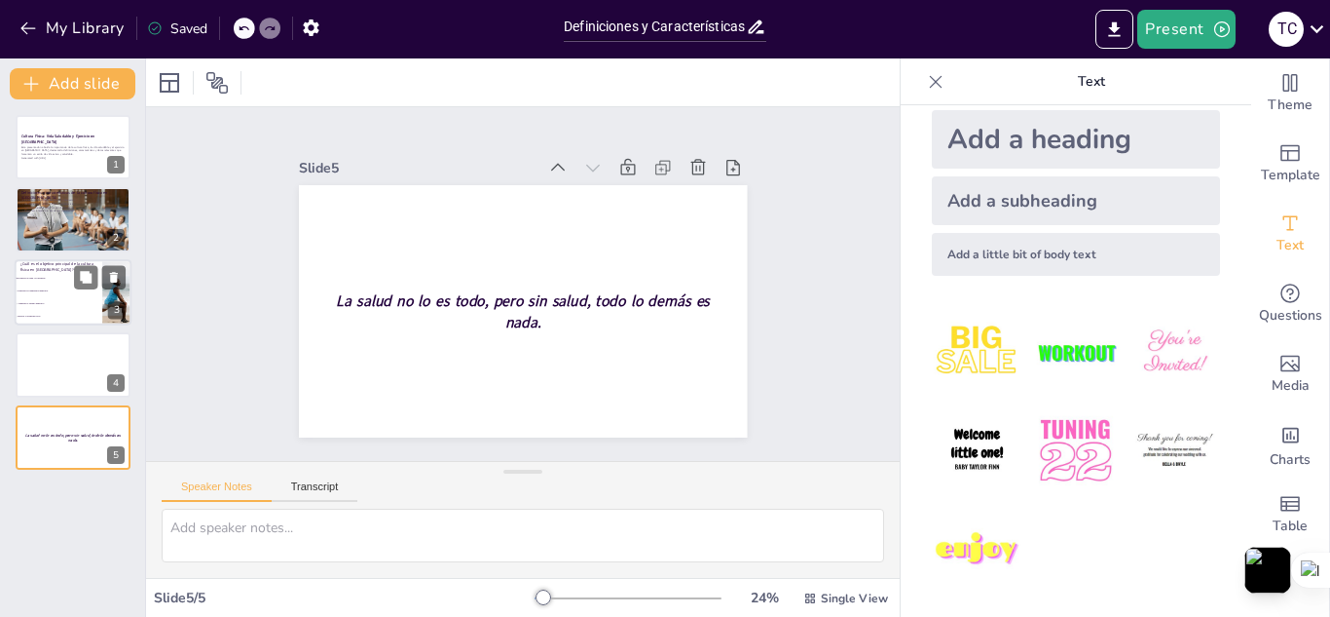
click at [49, 288] on li "Fomentar la competencia deportiva" at bounding box center [59, 290] width 88 height 13
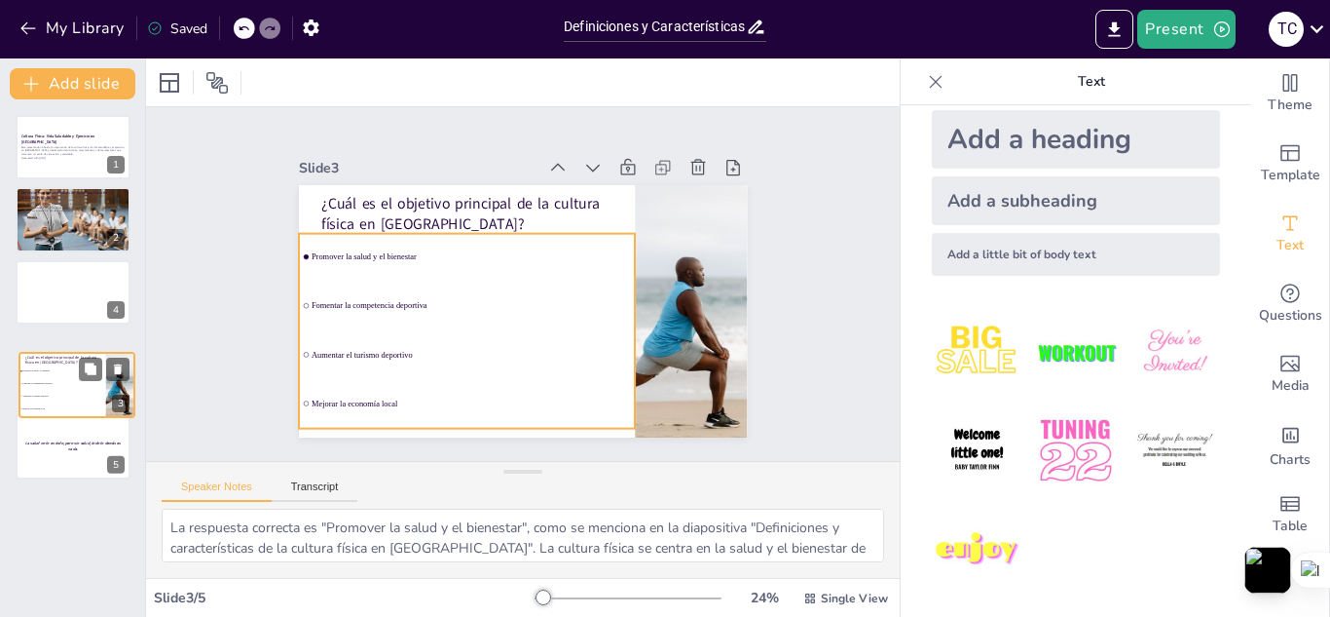
drag, startPoint x: 49, startPoint y: 288, endPoint x: 56, endPoint y: 408, distance: 120.0
click at [56, 408] on ul "Promover la salud y el bienestar Fomentar la competencia deportiva Aumentar el …" at bounding box center [62, 389] width 87 height 50
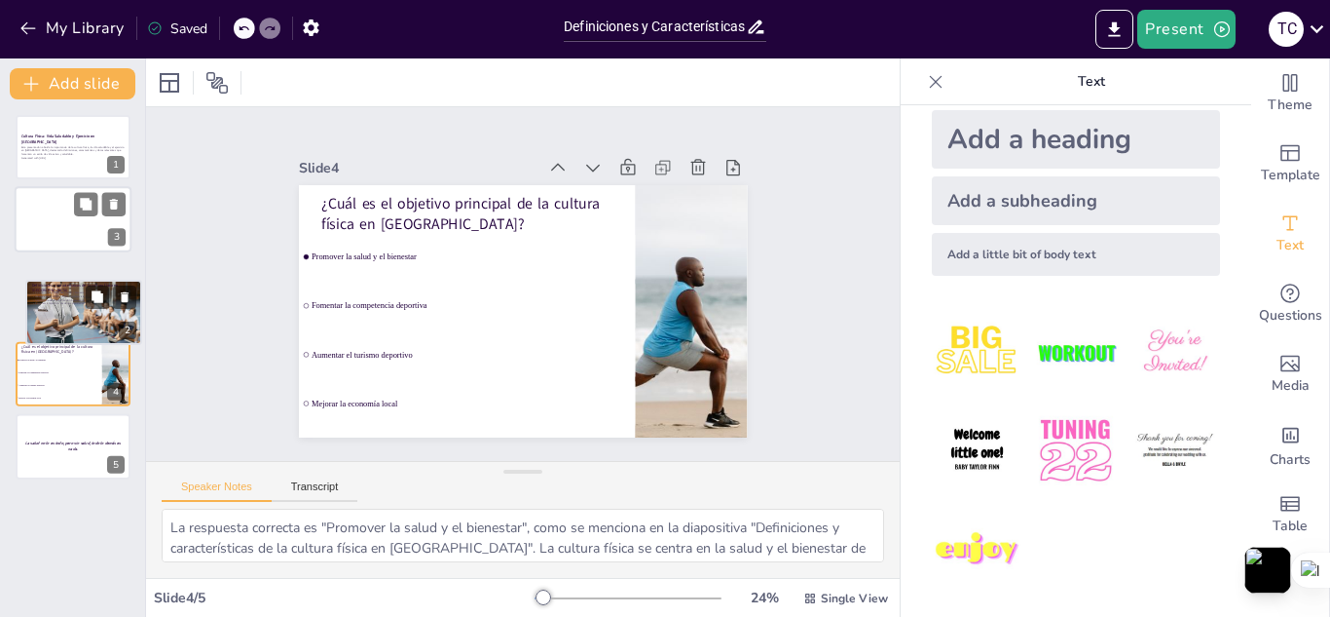
drag, startPoint x: 49, startPoint y: 206, endPoint x: 59, endPoint y: 305, distance: 99.9
click at [59, 305] on div "La cultura física promueve salud y bienestar La diversidad cultural influye en …" at bounding box center [83, 297] width 103 height 15
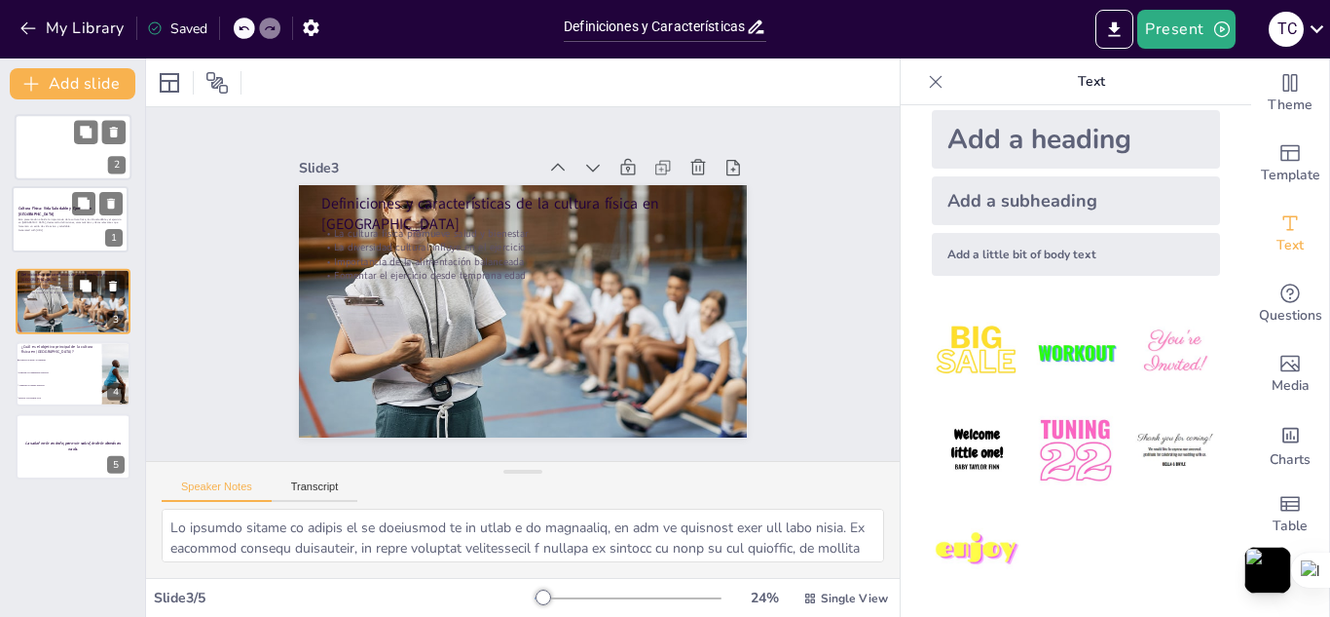
drag, startPoint x: 49, startPoint y: 153, endPoint x: 37, endPoint y: 231, distance: 78.8
click at [37, 231] on div "Esta presentación aborda la importancia de la cultura física, la vida saludable…" at bounding box center [70, 224] width 103 height 15
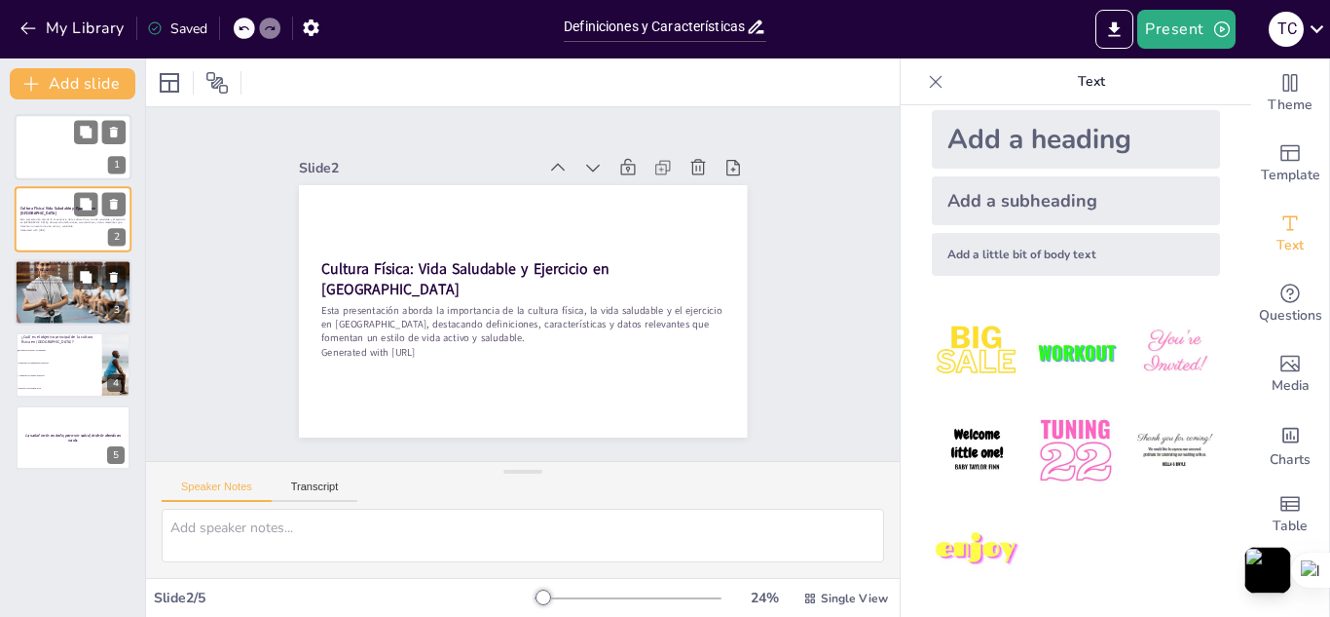
click at [41, 138] on div at bounding box center [73, 147] width 117 height 66
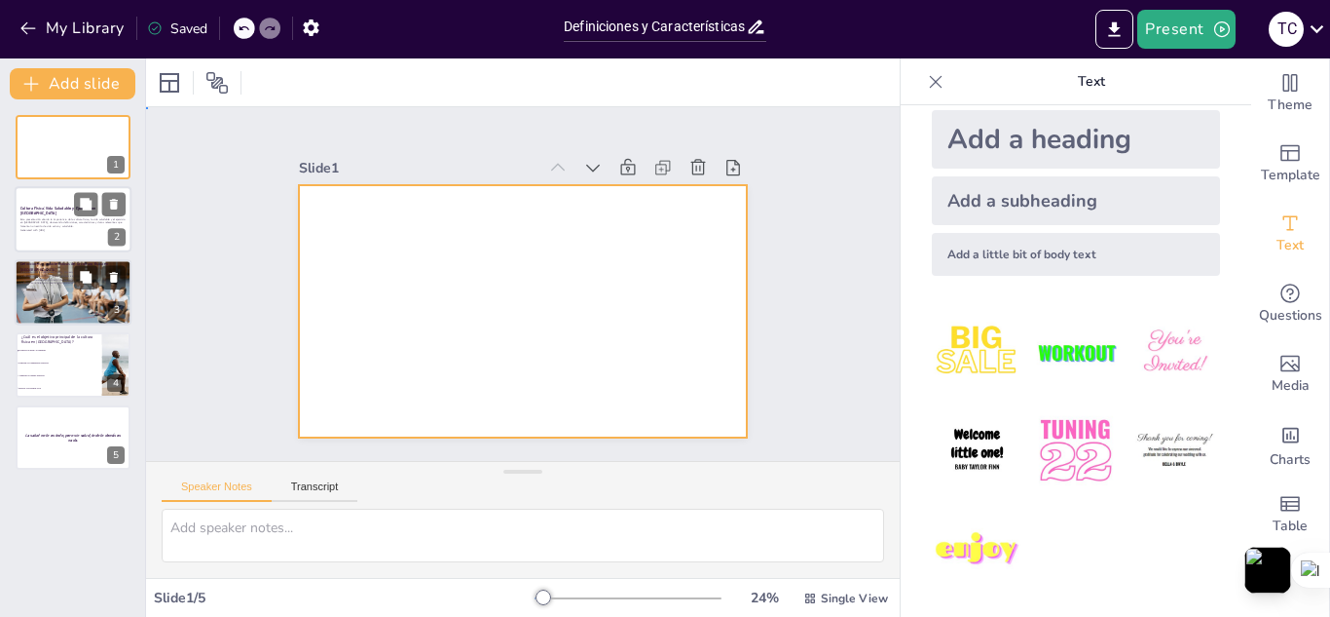
click at [375, 233] on div at bounding box center [517, 310] width 491 height 340
click at [1279, 227] on icon "Add text boxes" at bounding box center [1290, 222] width 23 height 23
click at [537, 240] on div at bounding box center [517, 310] width 491 height 340
click at [1072, 246] on div "Add a little bit of body text" at bounding box center [1076, 254] width 288 height 43
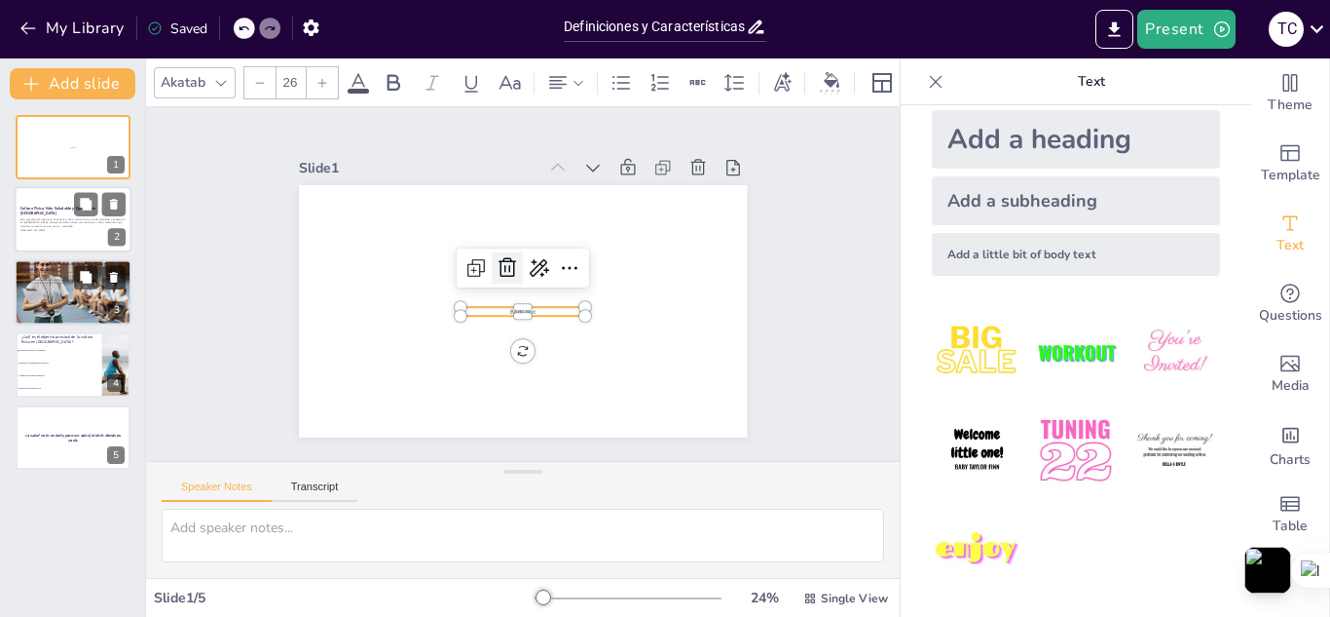
click at [504, 259] on icon at bounding box center [509, 265] width 25 height 25
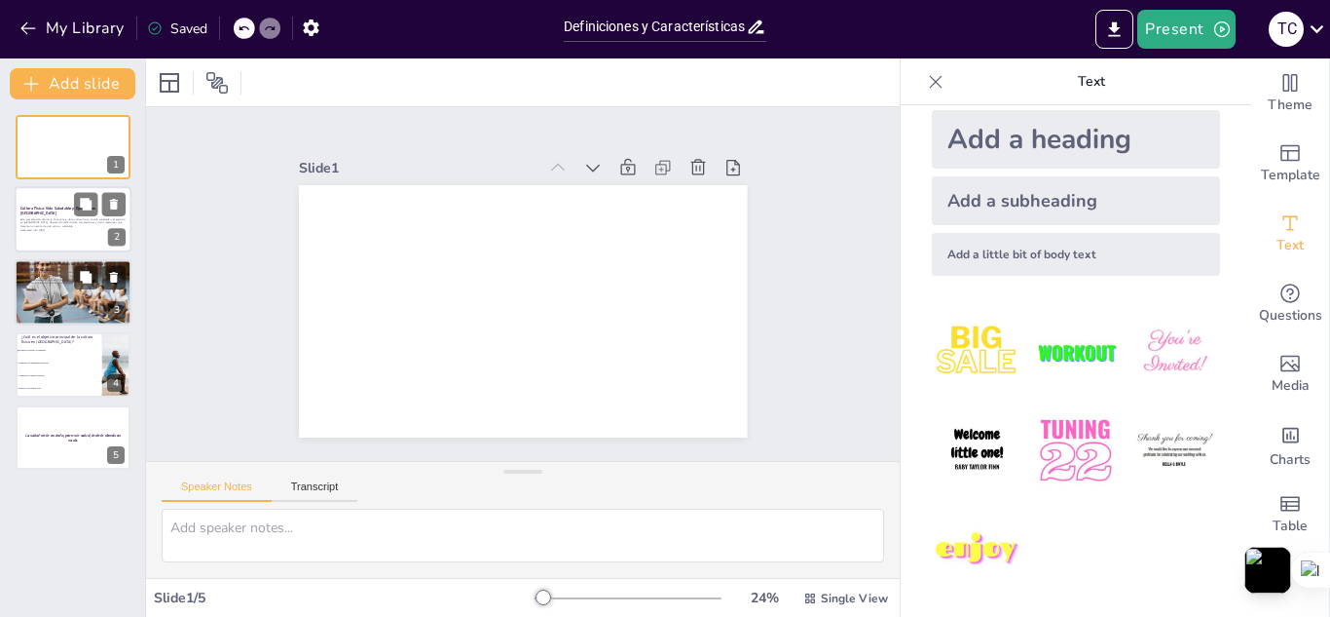
click at [1028, 198] on div "Add a subheading" at bounding box center [1076, 200] width 288 height 49
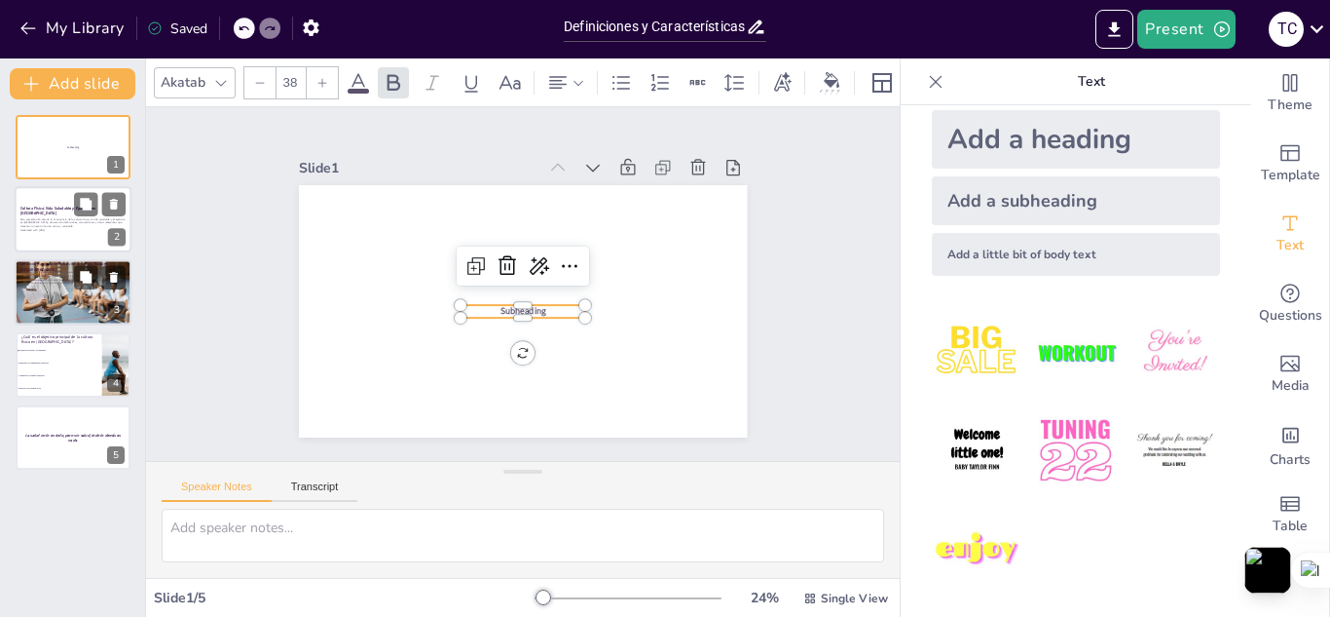
click at [556, 300] on p "Subheading" at bounding box center [520, 310] width 126 height 25
click at [528, 262] on icon at bounding box center [540, 267] width 25 height 25
click at [570, 322] on span "Rewrite" at bounding box center [551, 326] width 47 height 19
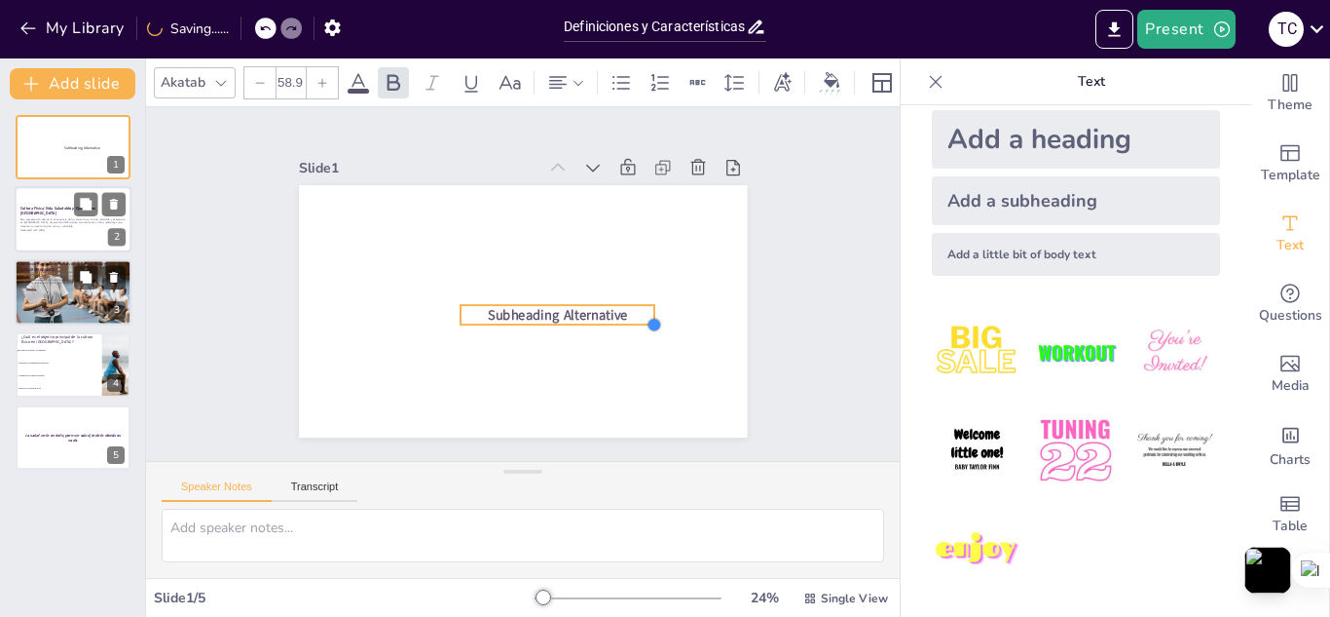
drag, startPoint x: 569, startPoint y: 302, endPoint x: 541, endPoint y: 309, distance: 29.1
click at [541, 309] on div "Subheading Alternative" at bounding box center [523, 311] width 448 height 252
click at [616, 305] on p "Subheading Alternative" at bounding box center [554, 317] width 195 height 39
click at [610, 305] on span "Subheading Alternative" at bounding box center [554, 317] width 141 height 33
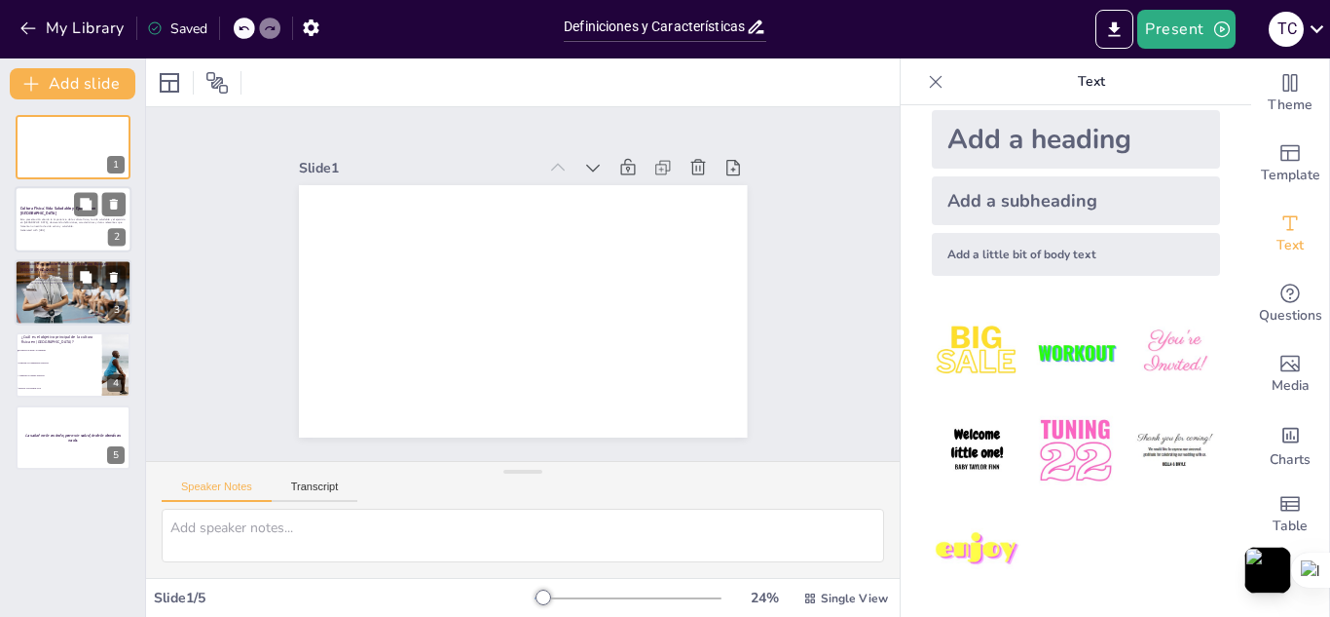
click at [1026, 246] on div "Add a little bit of body text" at bounding box center [1076, 254] width 288 height 43
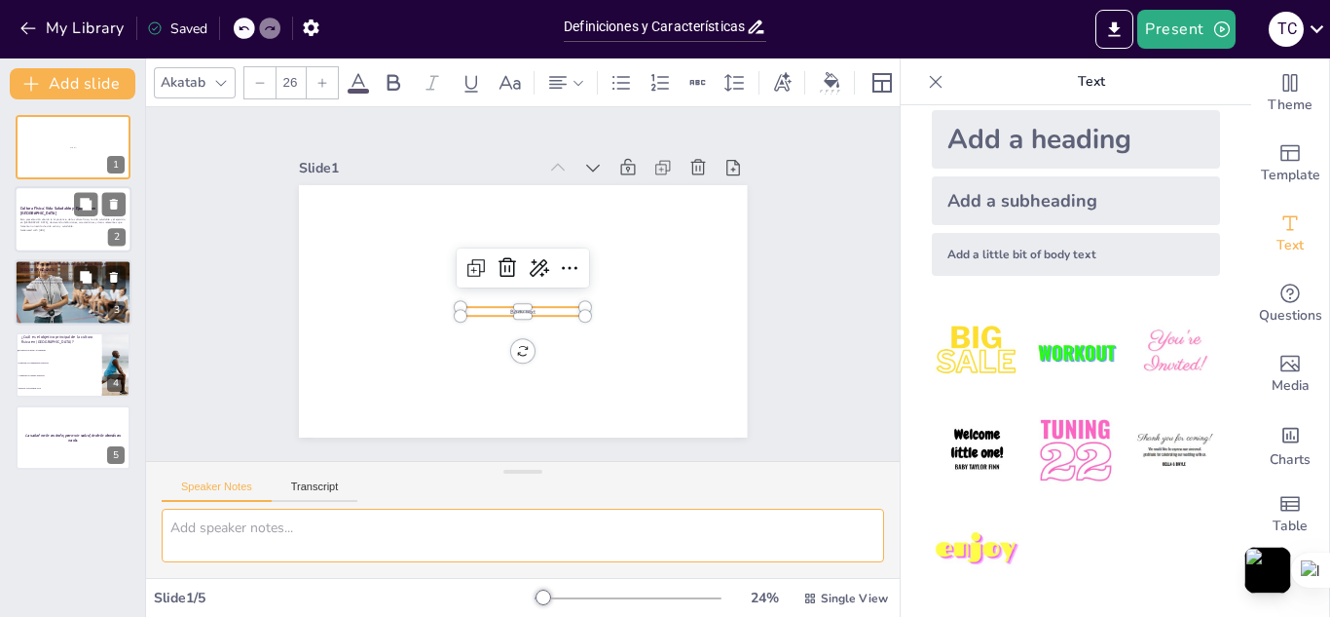
click at [413, 520] on textarea at bounding box center [523, 535] width 723 height 54
click at [354, 495] on button "Transcript" at bounding box center [315, 490] width 87 height 21
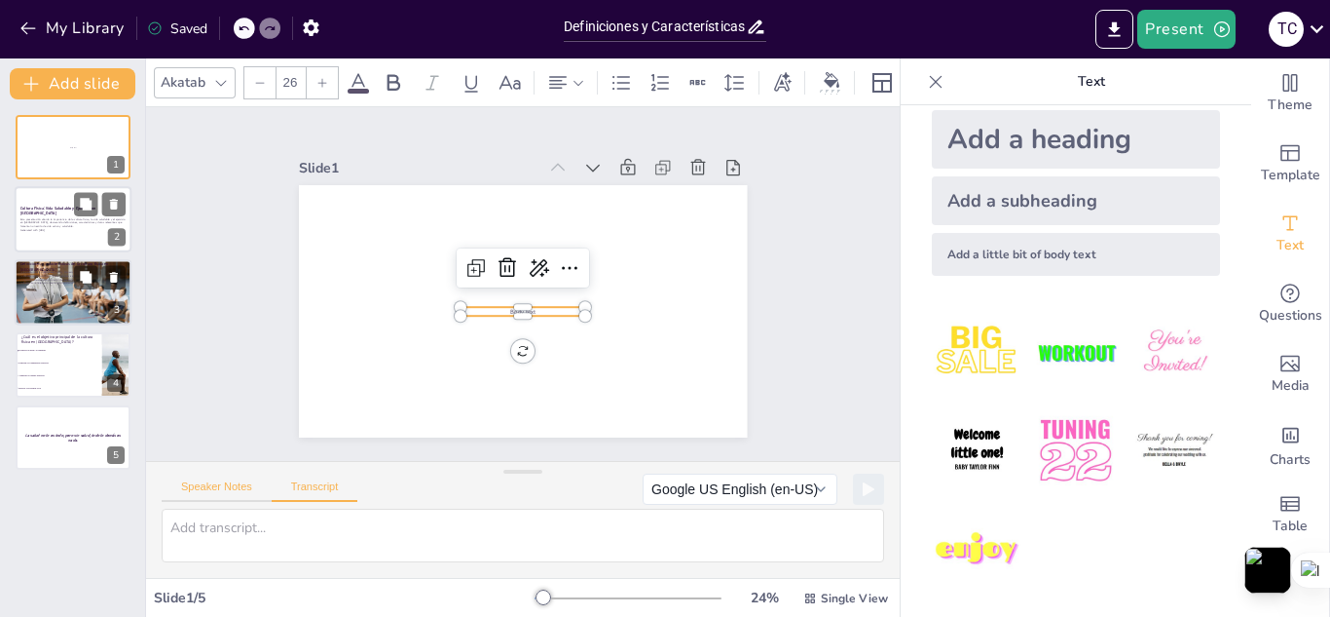
click at [250, 497] on button "Speaker Notes" at bounding box center [217, 490] width 110 height 21
click at [312, 484] on button "Transcript" at bounding box center [315, 490] width 87 height 21
click at [814, 496] on button "Microsoft Mark - English (United States) (en-US)" at bounding box center [740, 480] width 195 height 31
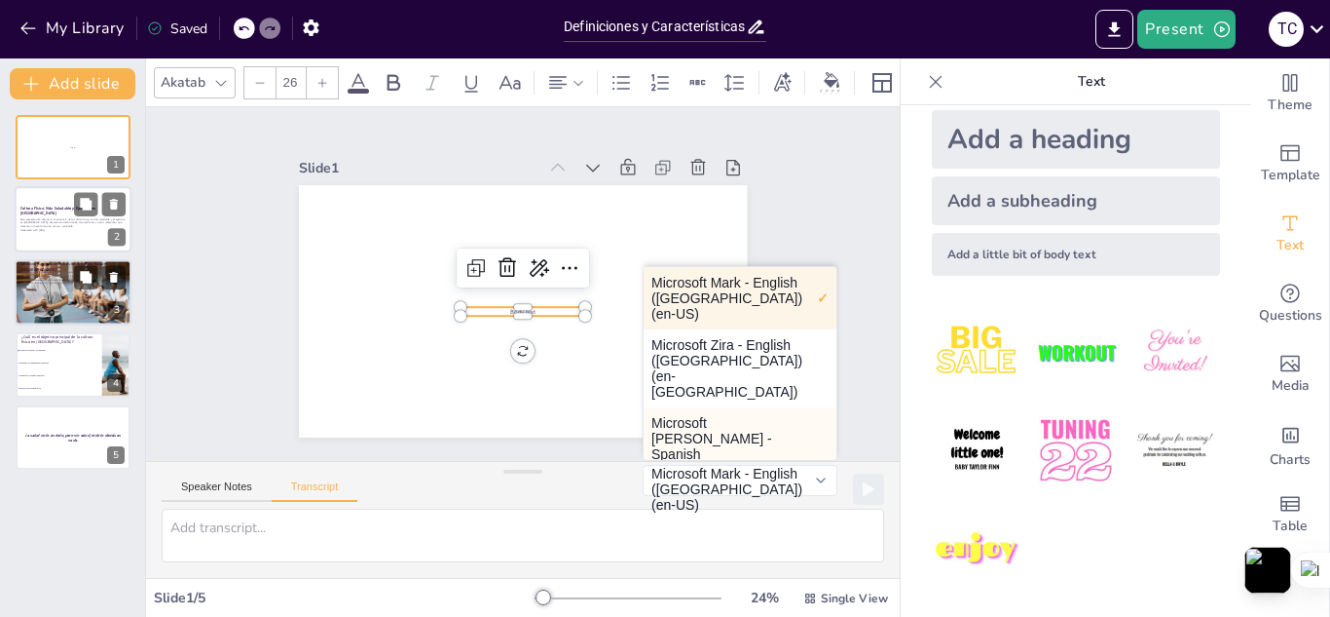
click at [767, 424] on button "Microsoft Helena - Spanish (Spain) (es-ES)" at bounding box center [740, 453] width 193 height 93
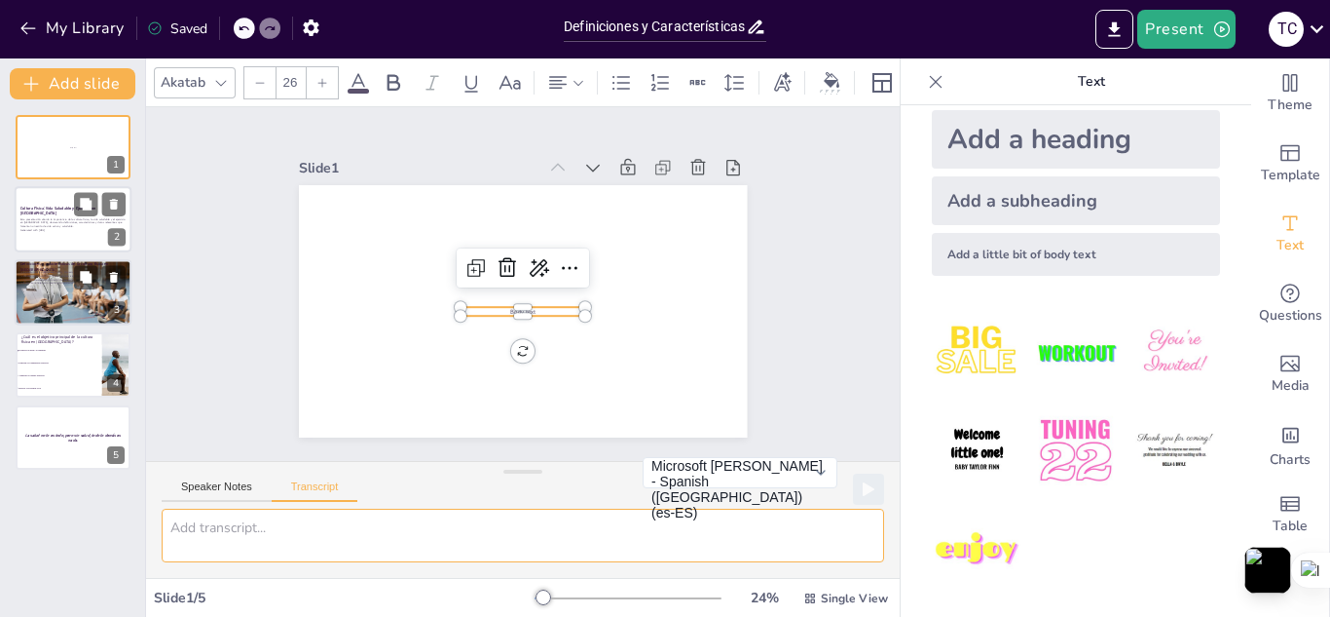
drag, startPoint x: 474, startPoint y: 522, endPoint x: 475, endPoint y: 542, distance: 19.5
click at [475, 542] on textarea at bounding box center [523, 535] width 723 height 54
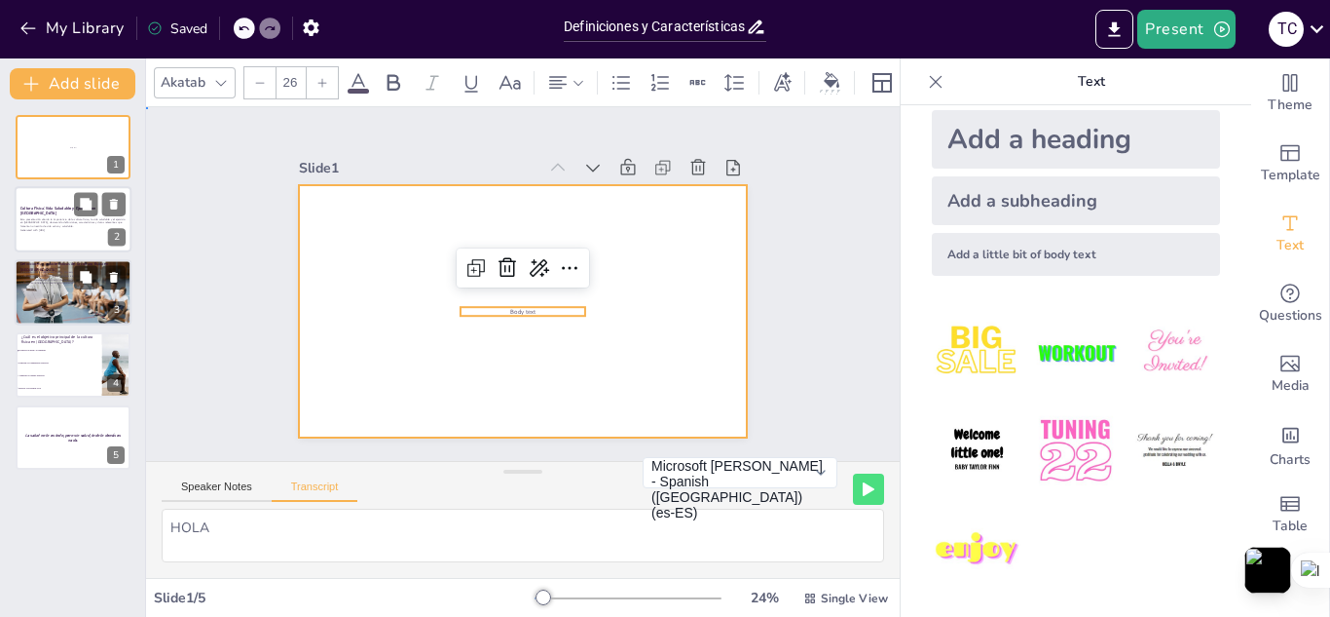
click at [421, 350] on div at bounding box center [520, 311] width 472 height 298
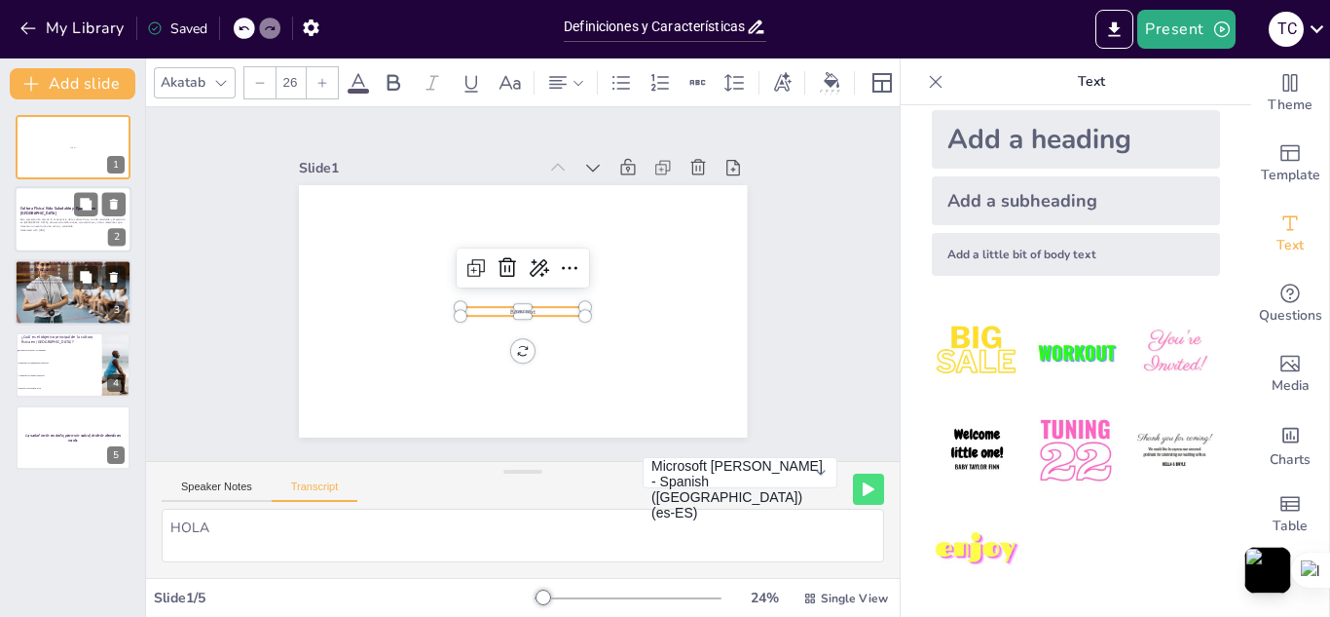
click at [516, 306] on span "Body text" at bounding box center [520, 311] width 26 height 11
click at [498, 260] on icon at bounding box center [509, 265] width 25 height 25
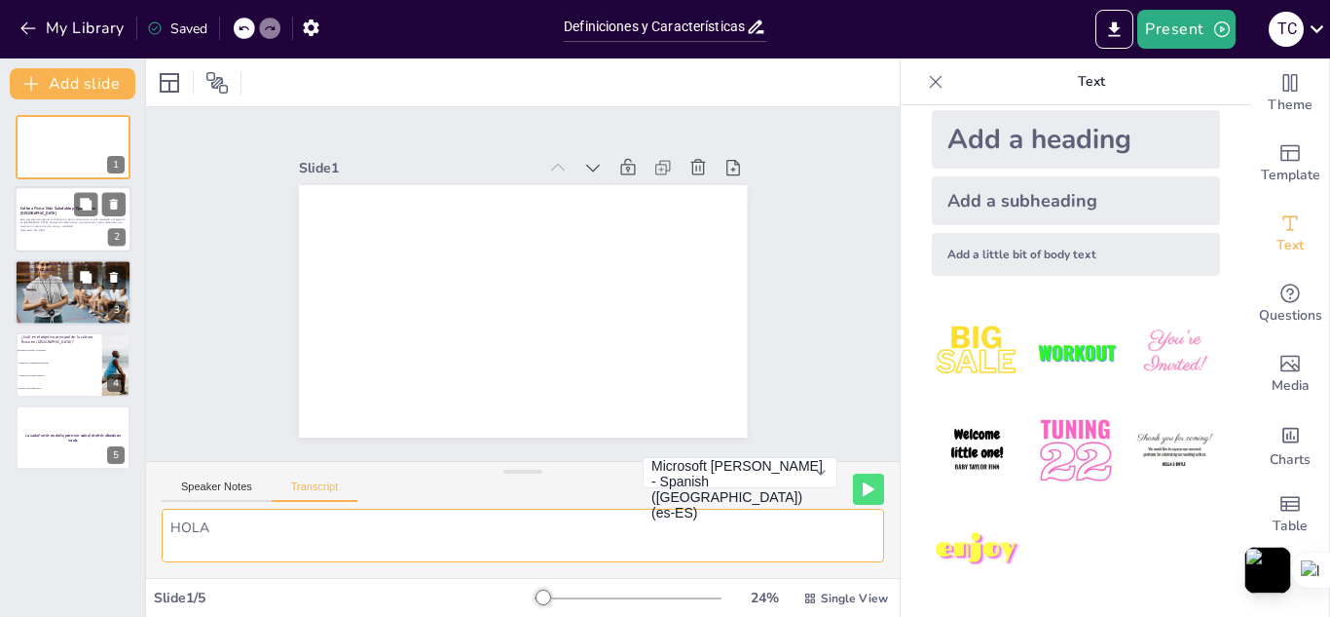
click at [532, 543] on textarea "HOLA" at bounding box center [523, 535] width 723 height 54
click at [1007, 263] on div "Add a little bit of body text" at bounding box center [1076, 254] width 288 height 43
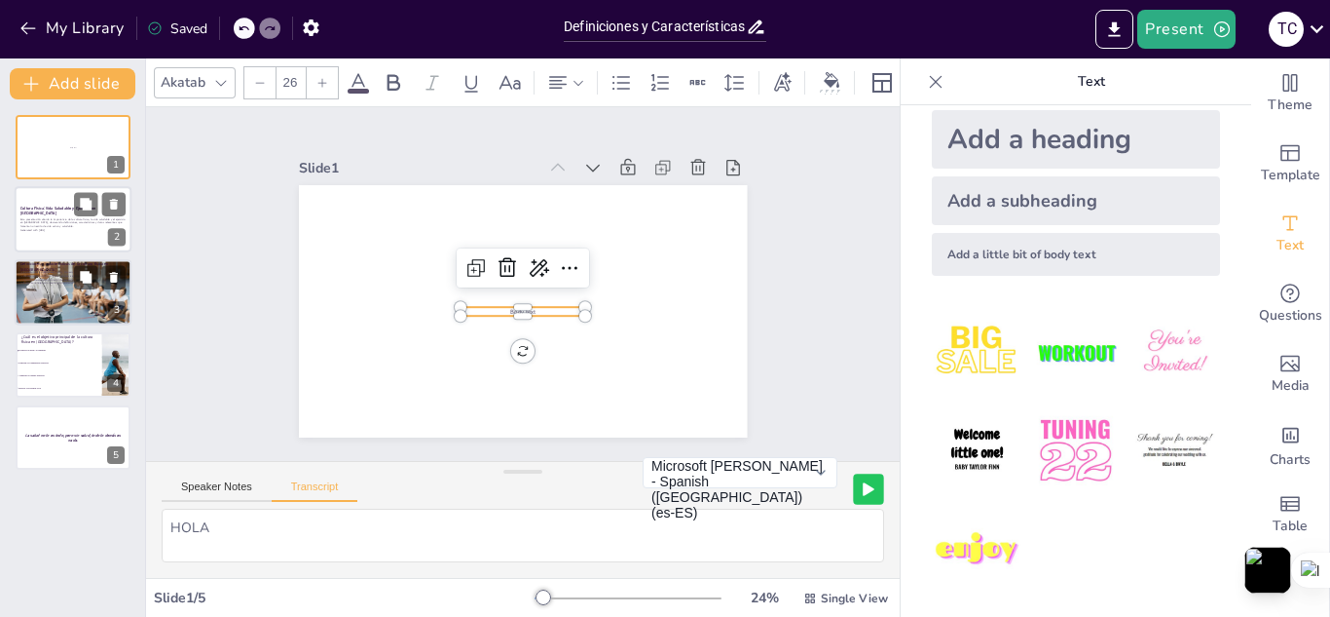
click at [863, 480] on button at bounding box center [868, 488] width 30 height 30
click at [863, 486] on icon at bounding box center [869, 489] width 12 height 14
click at [696, 538] on textarea "HOLA" at bounding box center [523, 535] width 723 height 54
click at [853, 489] on button at bounding box center [868, 488] width 30 height 30
click at [867, 490] on button at bounding box center [868, 488] width 30 height 30
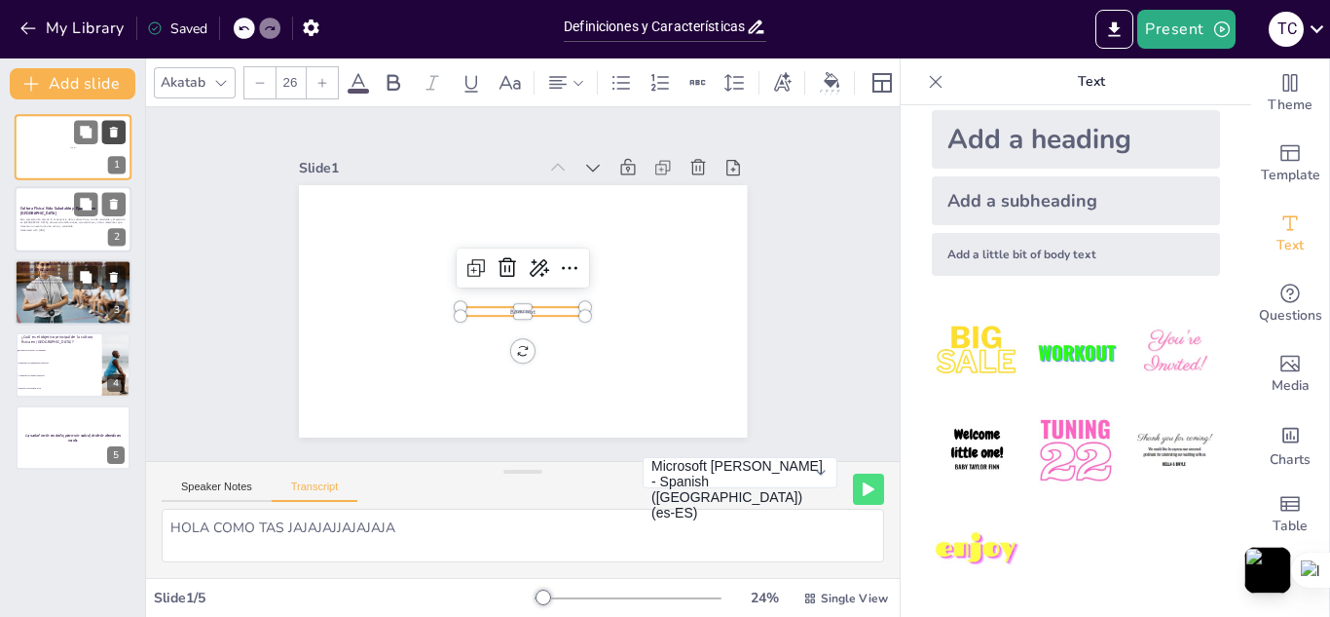
click at [115, 121] on button at bounding box center [113, 131] width 23 height 23
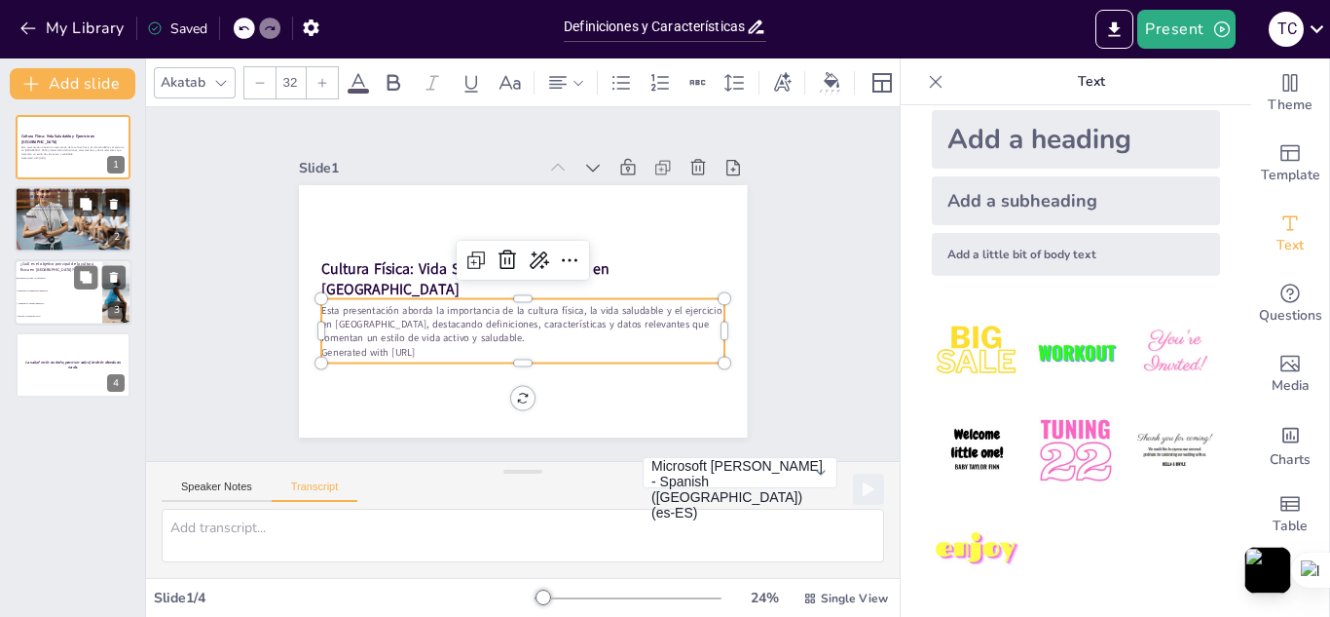
click at [449, 340] on p "Generated with Sendsteps.ai" at bounding box center [516, 351] width 403 height 56
click at [439, 342] on p "Generated with Sendsteps.ai" at bounding box center [516, 351] width 403 height 56
click at [427, 345] on p "Generated with Sendsteps.ai" at bounding box center [522, 352] width 403 height 14
click at [438, 341] on p "Generated with Sendsteps.ai" at bounding box center [516, 351] width 403 height 56
click at [559, 252] on icon at bounding box center [571, 264] width 25 height 25
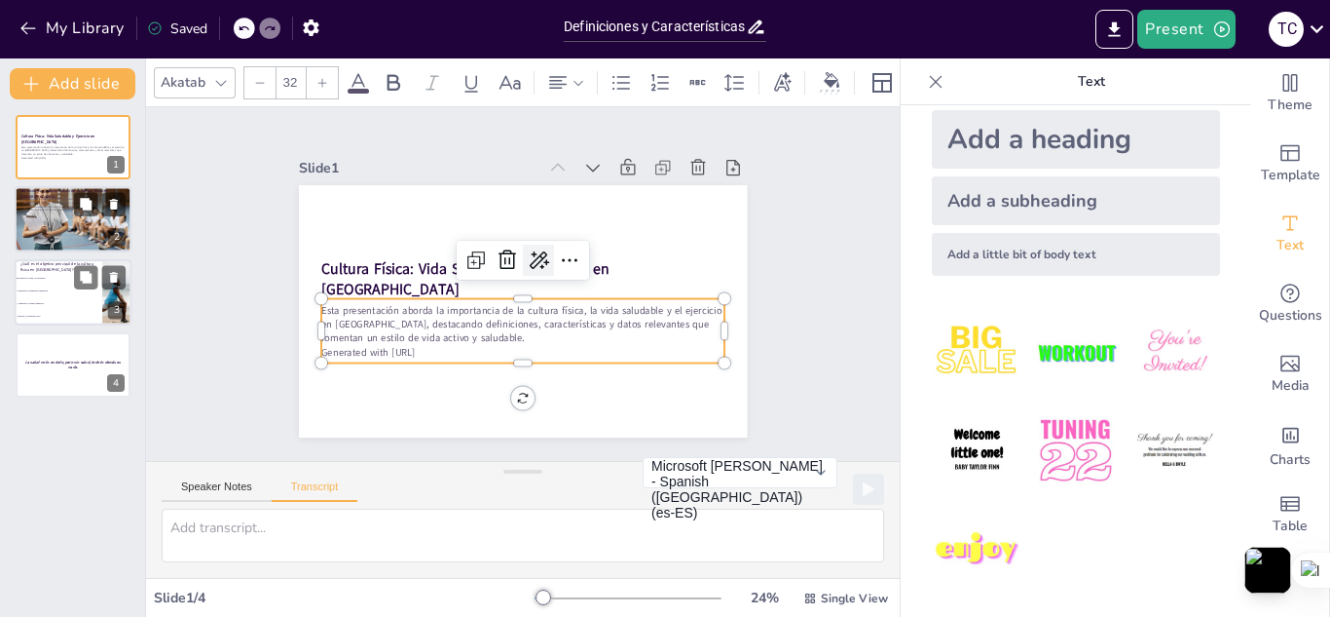
click at [527, 248] on icon at bounding box center [538, 259] width 23 height 23
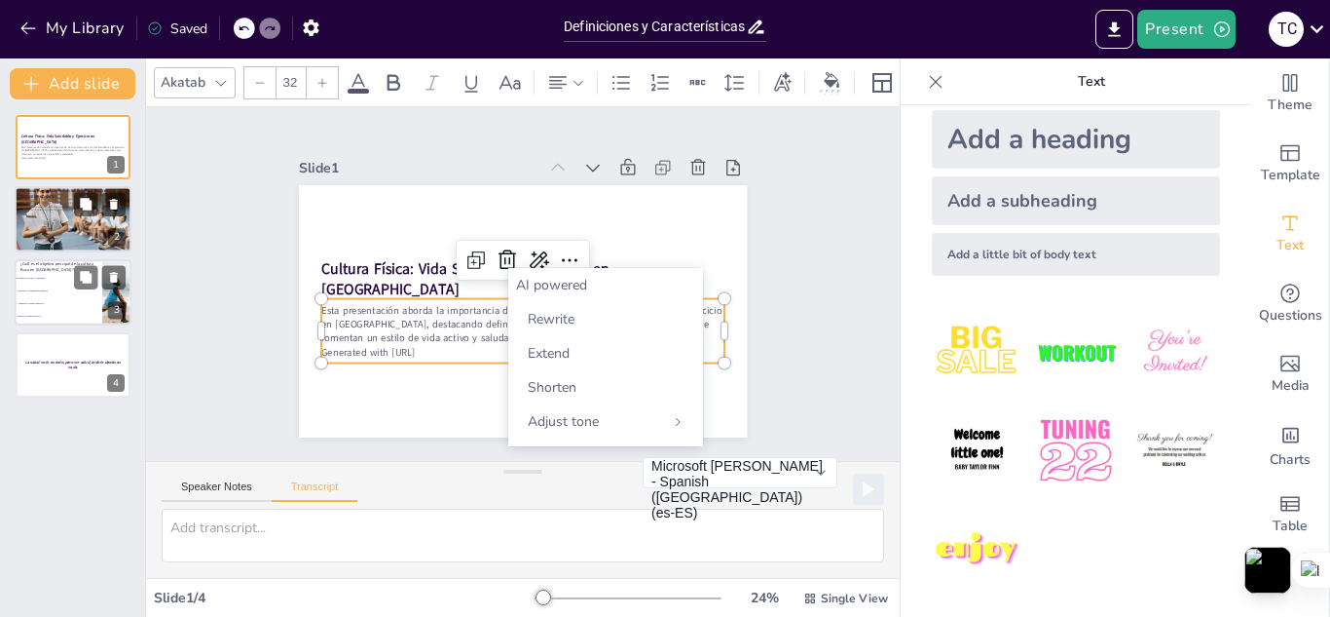
click at [559, 286] on div "AI powered" at bounding box center [605, 285] width 179 height 19
click at [448, 340] on p "Generated with Sendsteps.ai" at bounding box center [516, 351] width 403 height 56
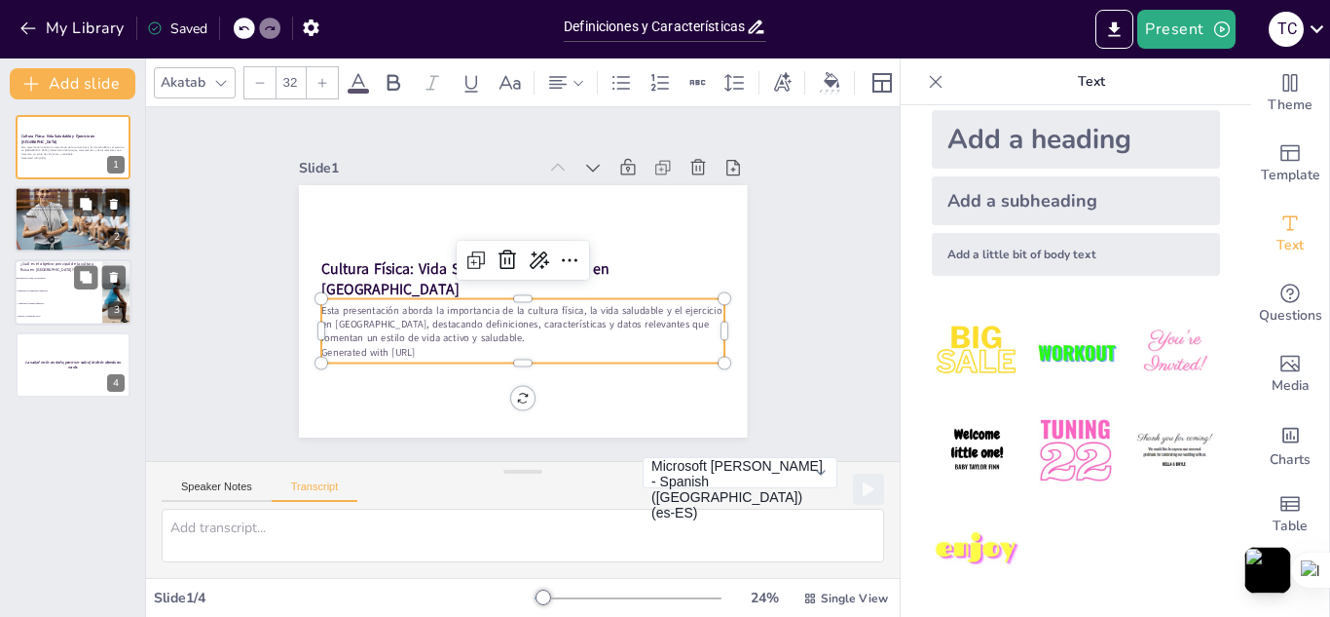
drag, startPoint x: 440, startPoint y: 338, endPoint x: 413, endPoint y: 311, distance: 38.6
click at [413, 311] on p "Esta presentación aborda la importancia de la cultura física, la vida saludable…" at bounding box center [522, 324] width 403 height 42
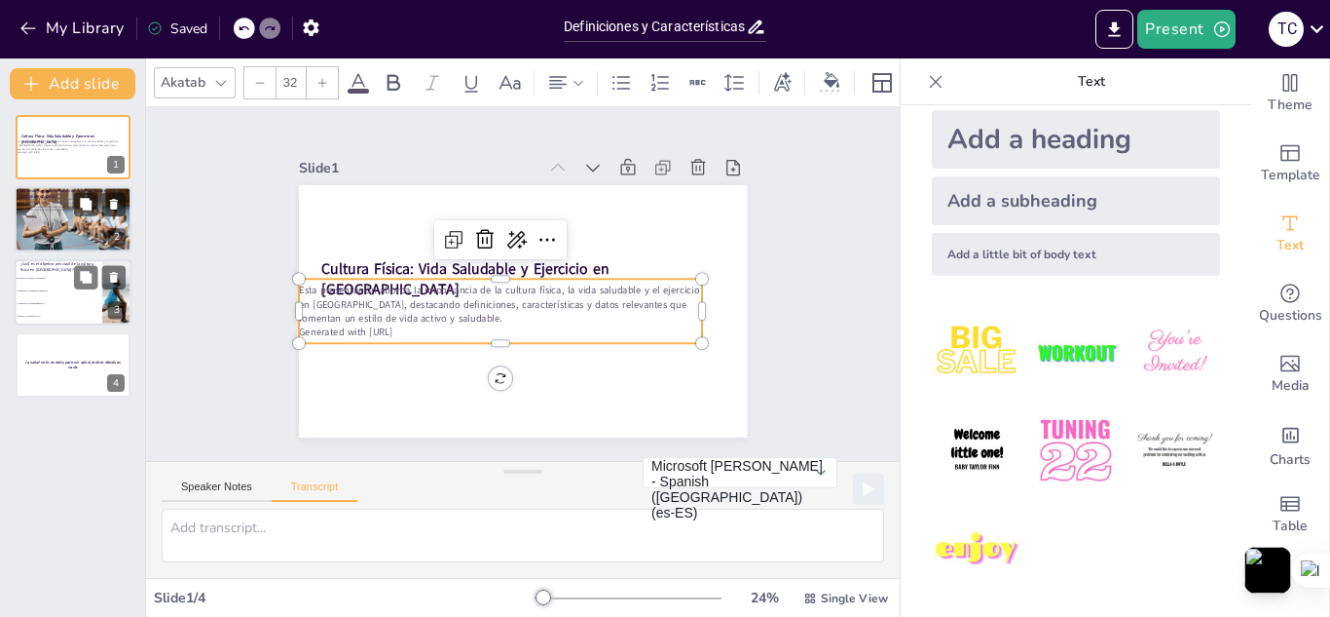
click at [413, 311] on p "Esta presentación aborda la importancia de la cultura física, la vida saludable…" at bounding box center [499, 302] width 406 height 84
click at [413, 311] on p "Esta presentación aborda la importancia de la cultura física, la vida saludable…" at bounding box center [500, 304] width 403 height 42
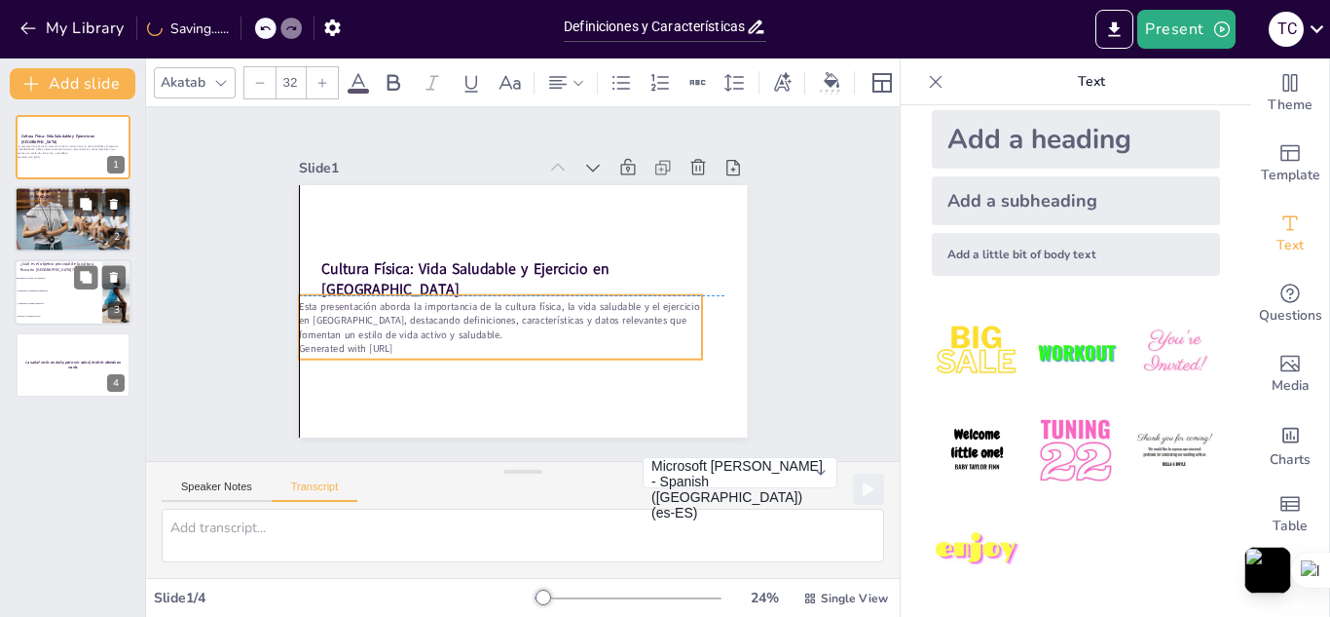
drag, startPoint x: 413, startPoint y: 311, endPoint x: 412, endPoint y: 331, distance: 20.5
click at [412, 331] on p "Esta presentación aborda la importancia de la cultura física, la vida saludable…" at bounding box center [497, 318] width 406 height 84
click at [447, 341] on p "Generated with Sendsteps.ai" at bounding box center [500, 348] width 403 height 14
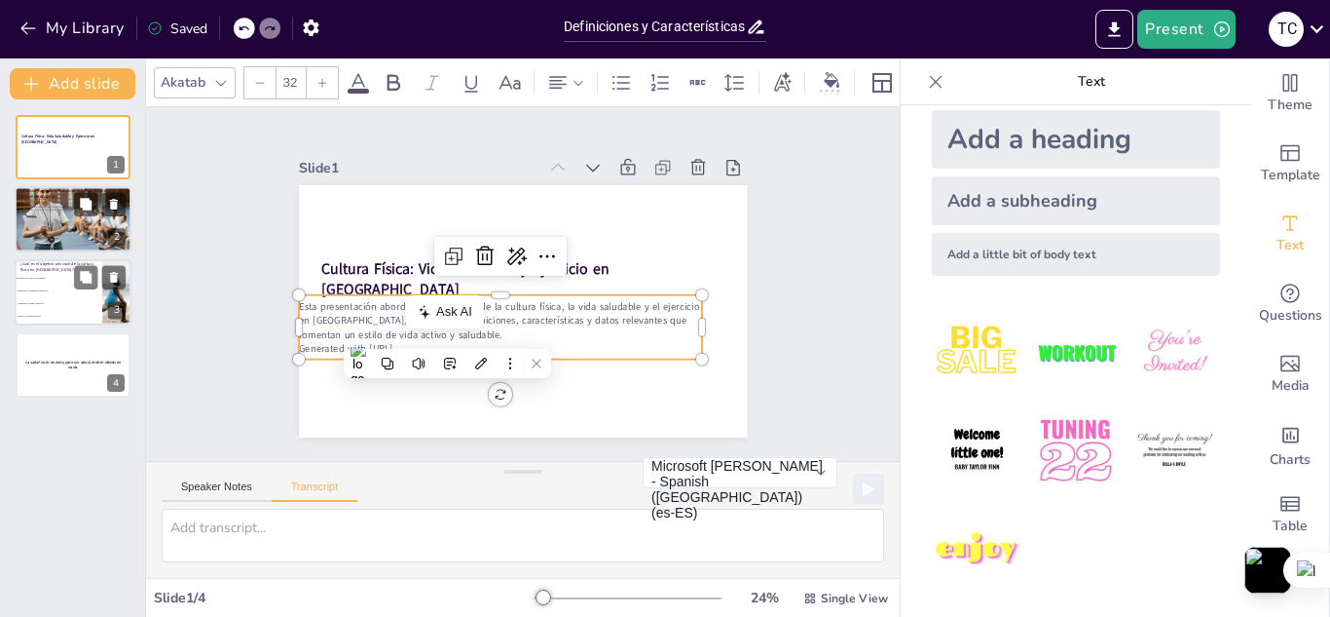
click at [437, 334] on p "Generated with Sendsteps.ai" at bounding box center [493, 346] width 403 height 56
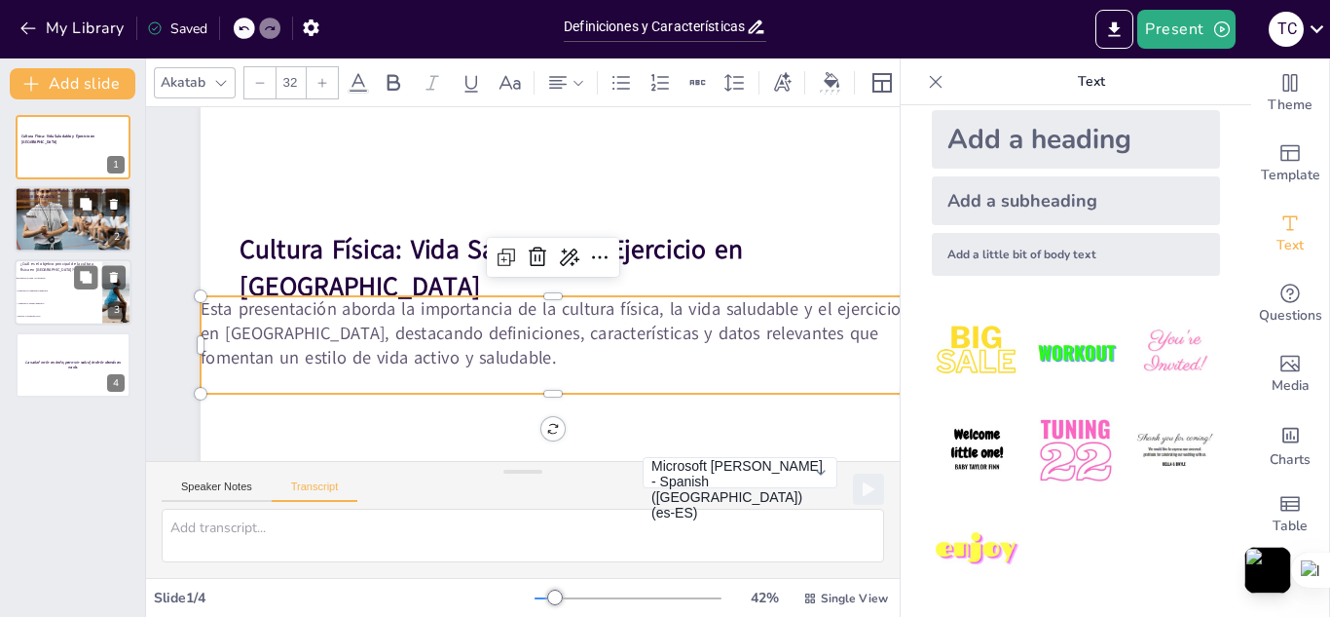
scroll to position [71, 0]
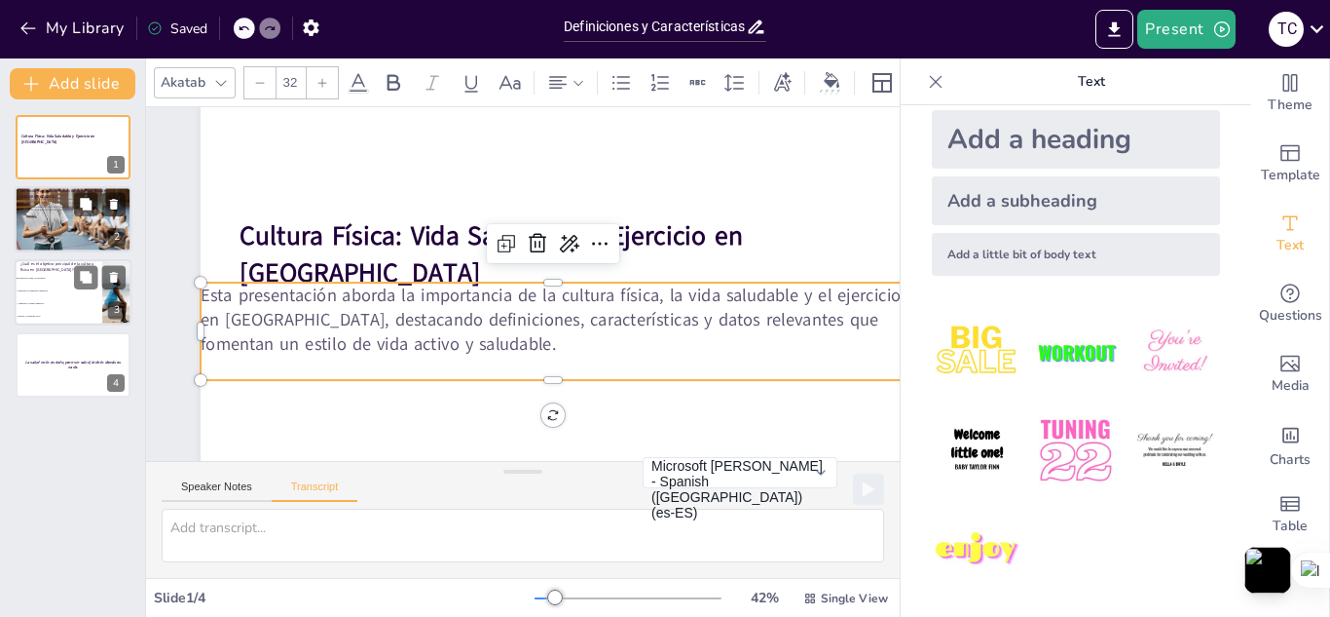
click at [482, 355] on p at bounding box center [554, 367] width 706 height 24
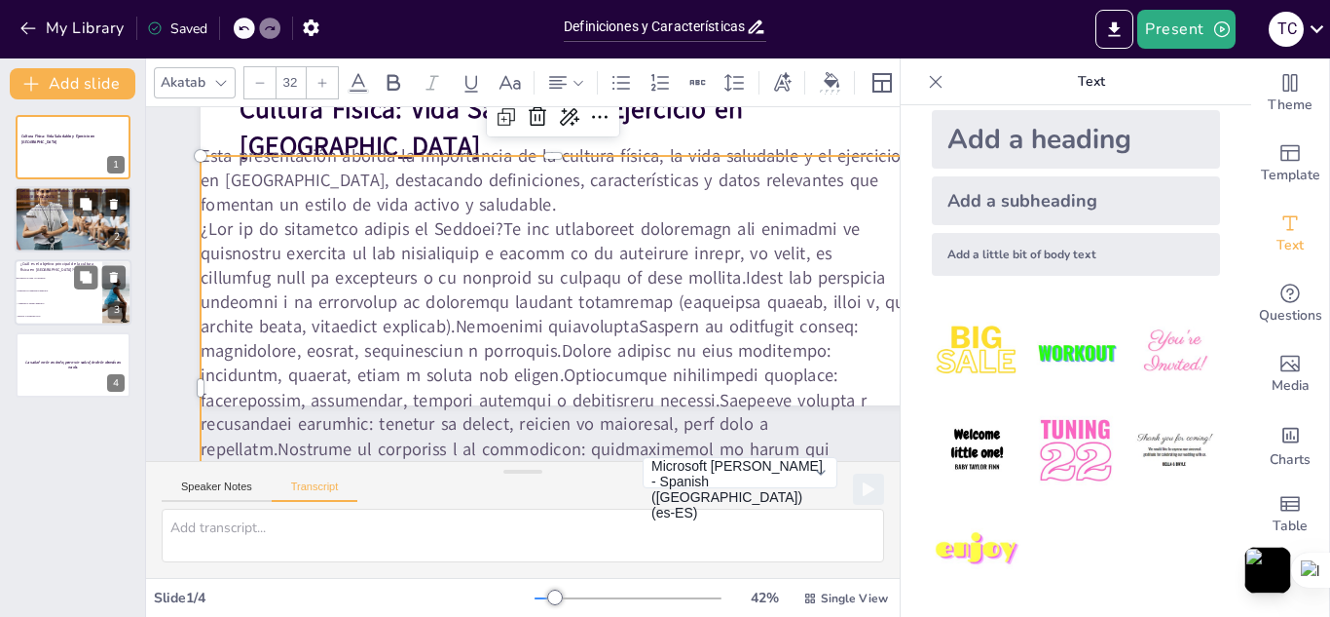
scroll to position [201, 0]
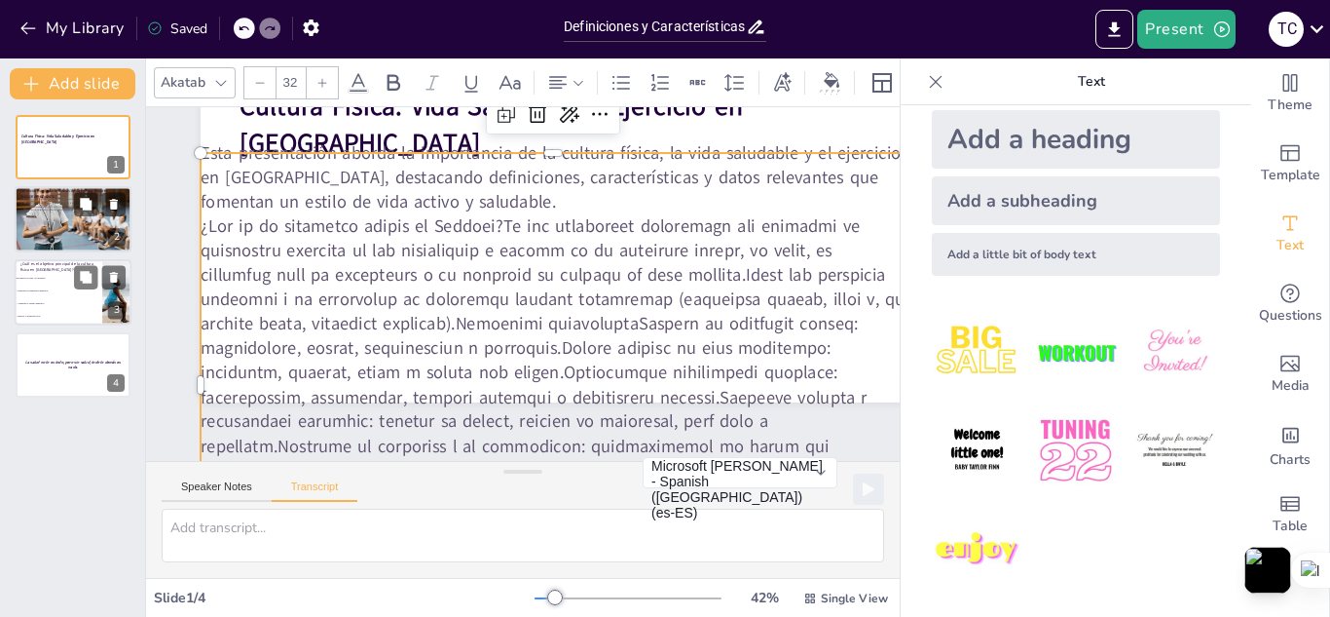
click at [926, 90] on icon at bounding box center [935, 81] width 19 height 19
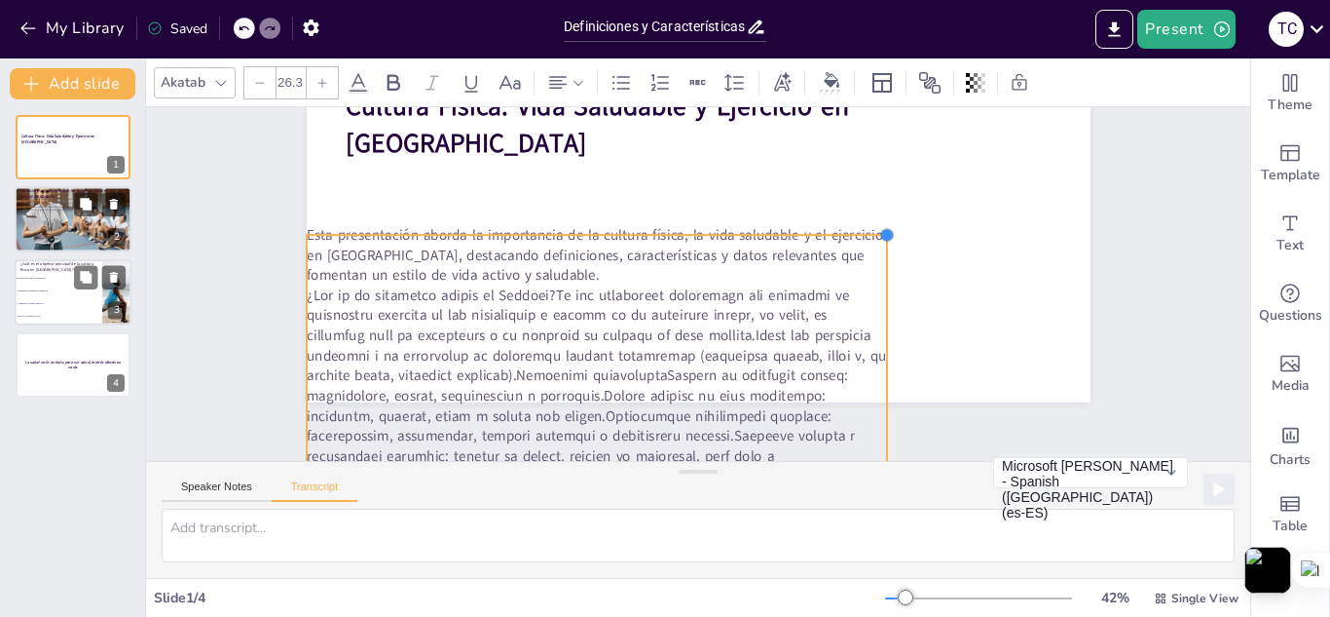
drag, startPoint x: 999, startPoint y: 152, endPoint x: 872, endPoint y: 237, distance: 153.2
click at [882, 246] on div at bounding box center [891, 255] width 18 height 18
drag, startPoint x: 690, startPoint y: 321, endPoint x: 707, endPoint y: 318, distance: 17.8
click at [707, 318] on p at bounding box center [596, 456] width 579 height 340
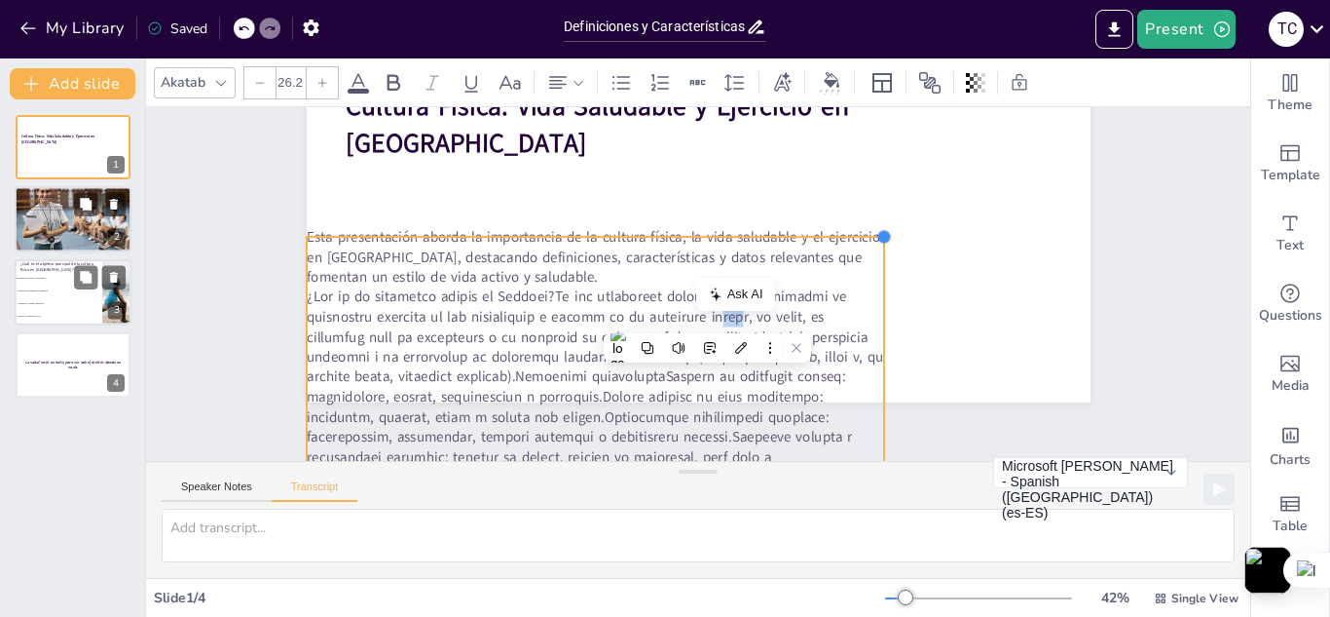
click at [879, 248] on div at bounding box center [888, 257] width 18 height 18
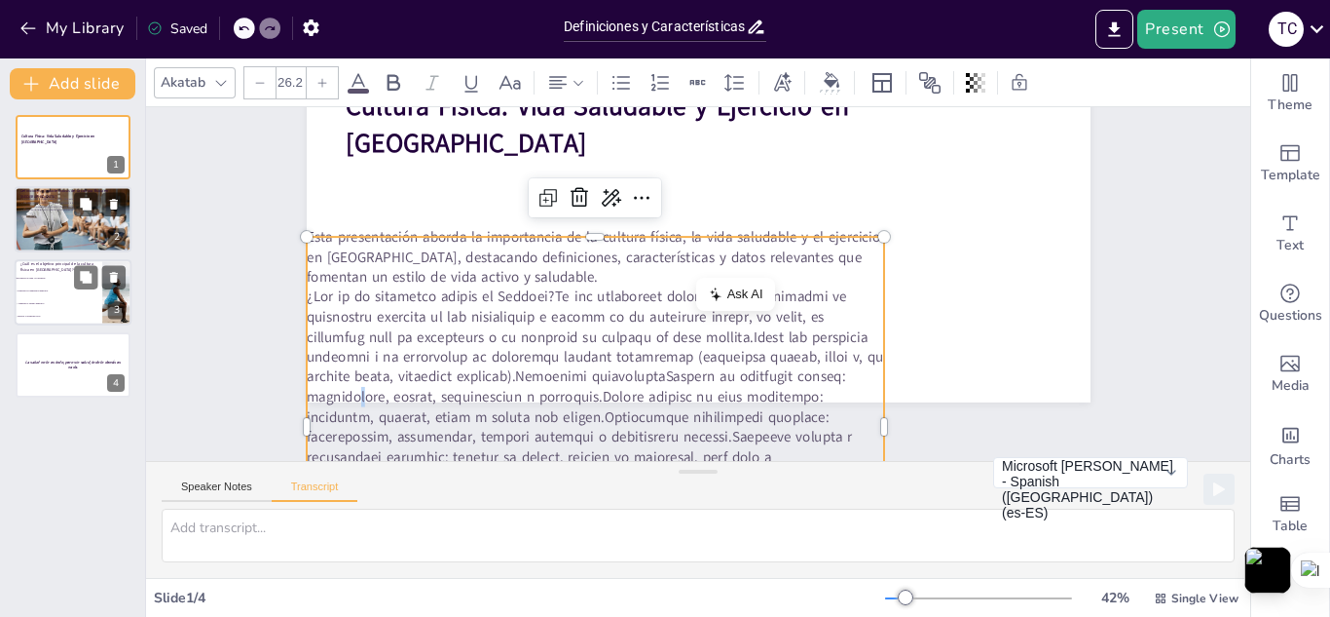
drag, startPoint x: 804, startPoint y: 386, endPoint x: 813, endPoint y: 383, distance: 10.2
click at [813, 383] on p at bounding box center [596, 456] width 579 height 340
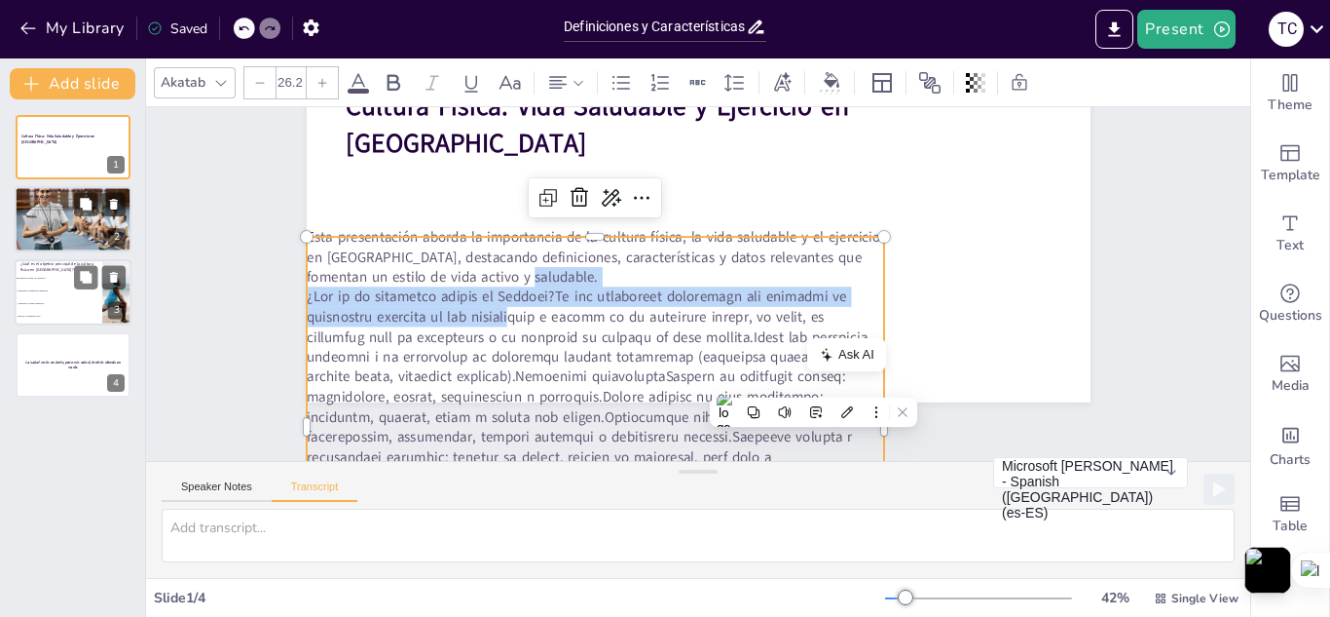
drag, startPoint x: 496, startPoint y: 317, endPoint x: 551, endPoint y: 318, distance: 55.5
click at [551, 318] on p at bounding box center [596, 456] width 579 height 340
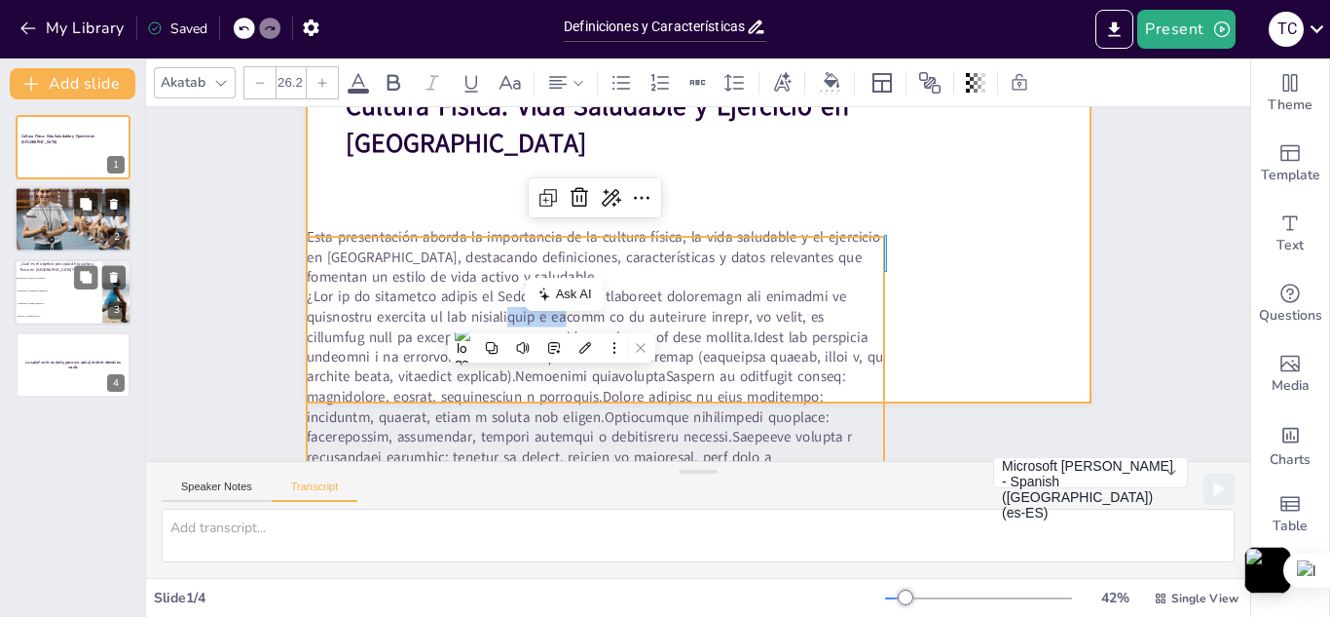
drag, startPoint x: 884, startPoint y: 235, endPoint x: 887, endPoint y: 272, distance: 37.1
click at [887, 272] on div at bounding box center [699, 181] width 784 height 441
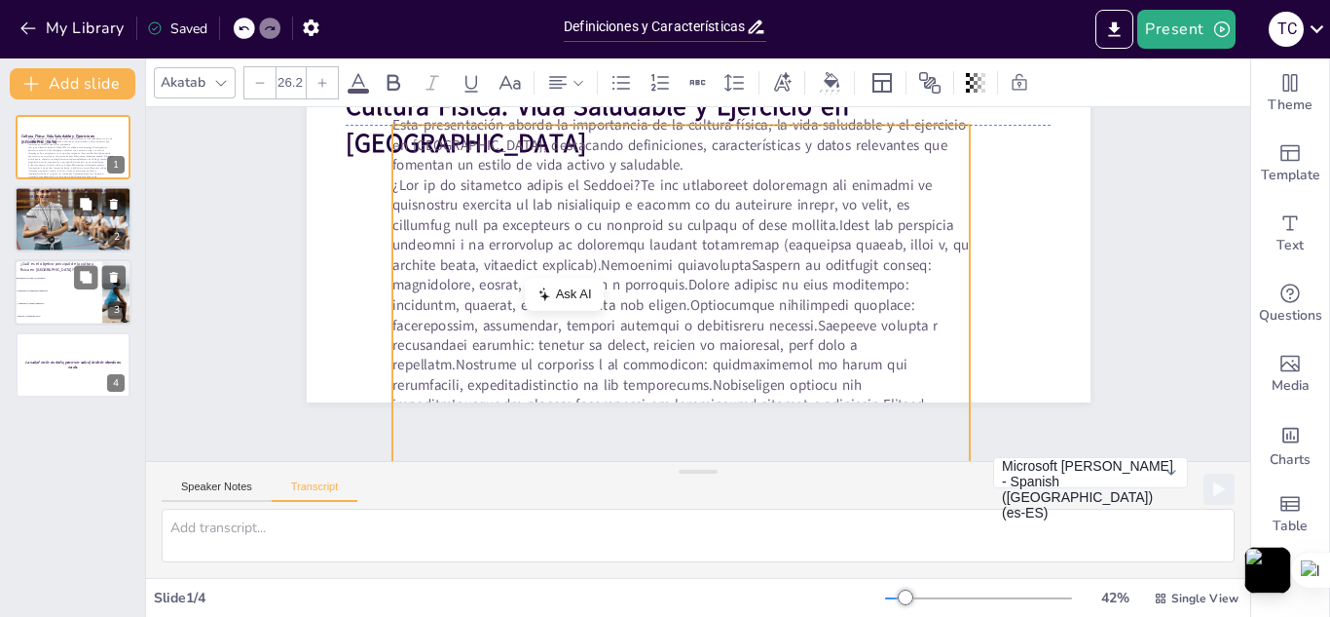
drag, startPoint x: 821, startPoint y: 325, endPoint x: 907, endPoint y: 209, distance: 144.1
click at [907, 209] on p at bounding box center [674, 342] width 611 height 398
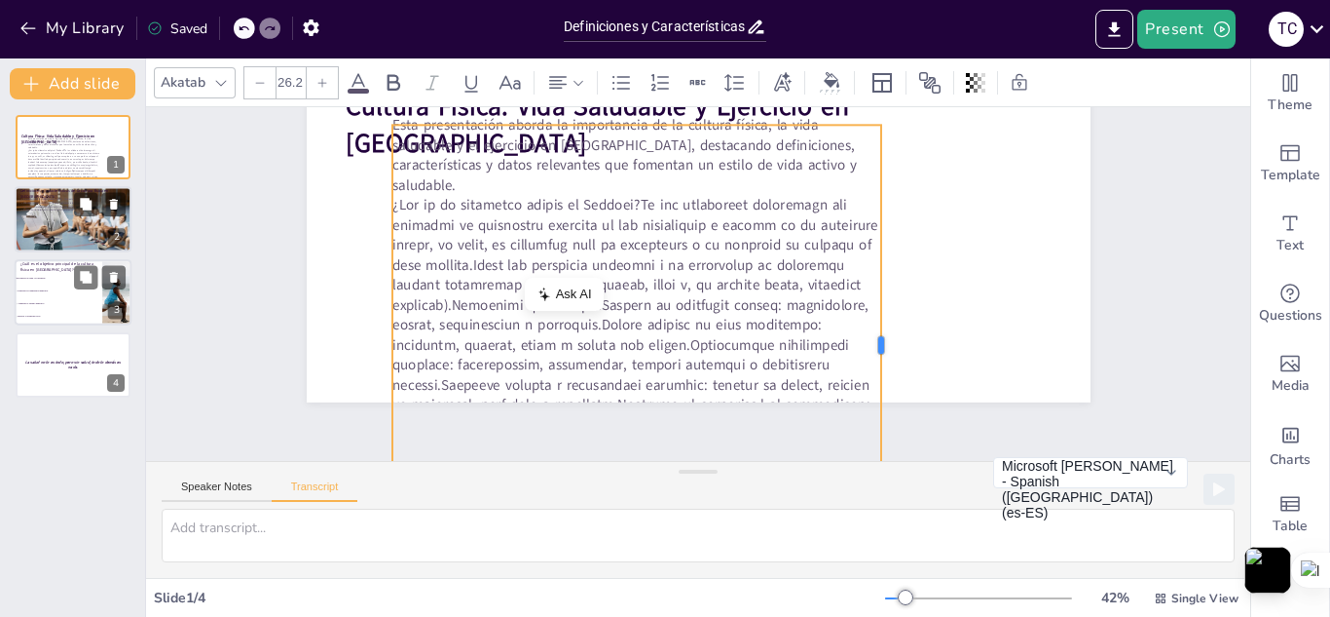
drag, startPoint x: 960, startPoint y: 441, endPoint x: 866, endPoint y: 418, distance: 97.3
click at [881, 418] on div at bounding box center [889, 344] width 16 height 439
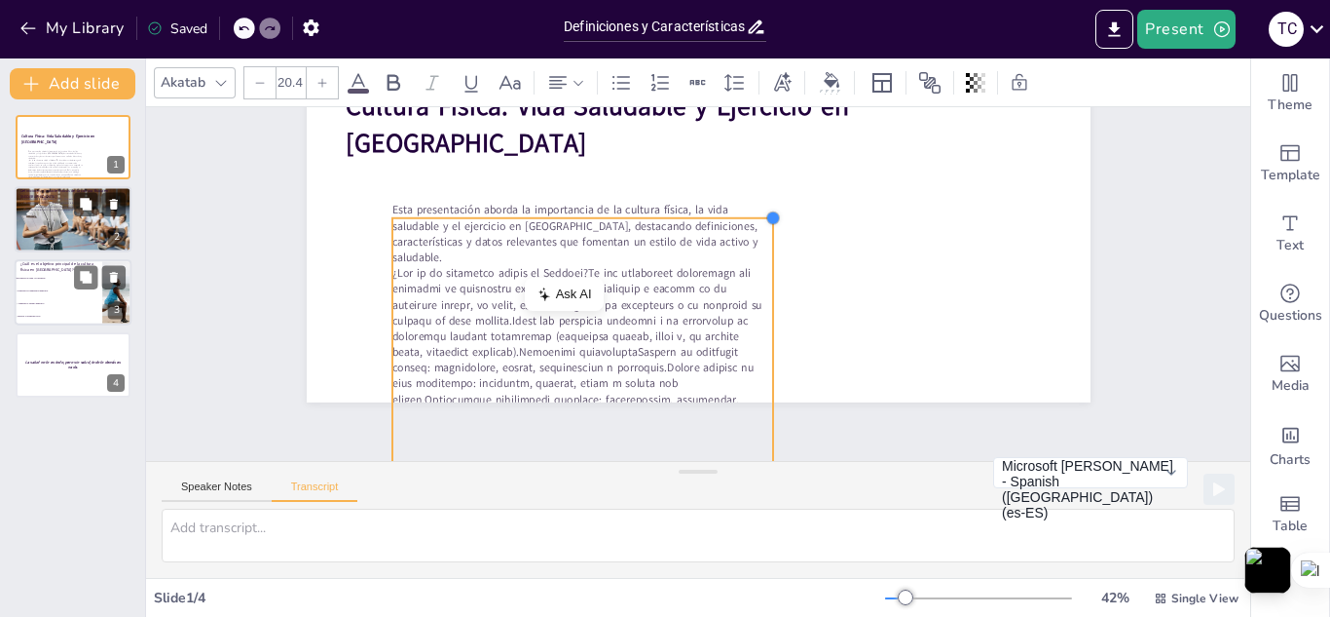
drag, startPoint x: 862, startPoint y: 130, endPoint x: 755, endPoint y: 229, distance: 146.1
click at [766, 226] on div at bounding box center [774, 218] width 16 height 16
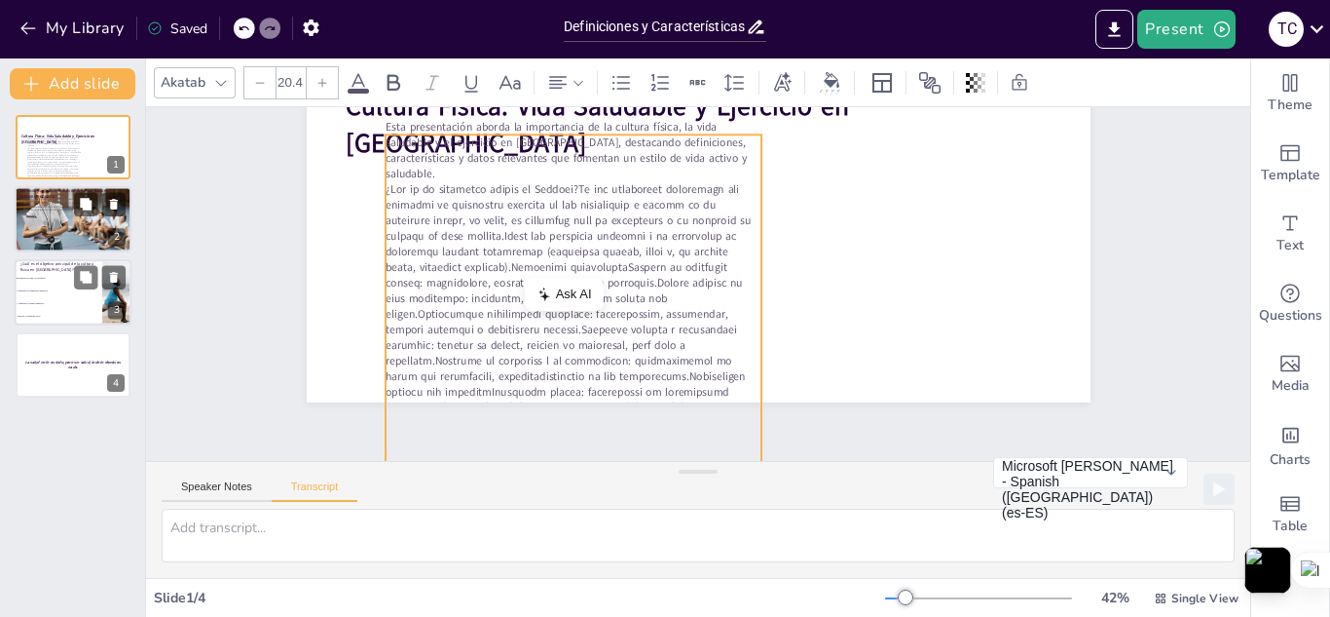
drag, startPoint x: 601, startPoint y: 314, endPoint x: 592, endPoint y: 226, distance: 88.1
click at [592, 226] on p at bounding box center [574, 336] width 376 height 311
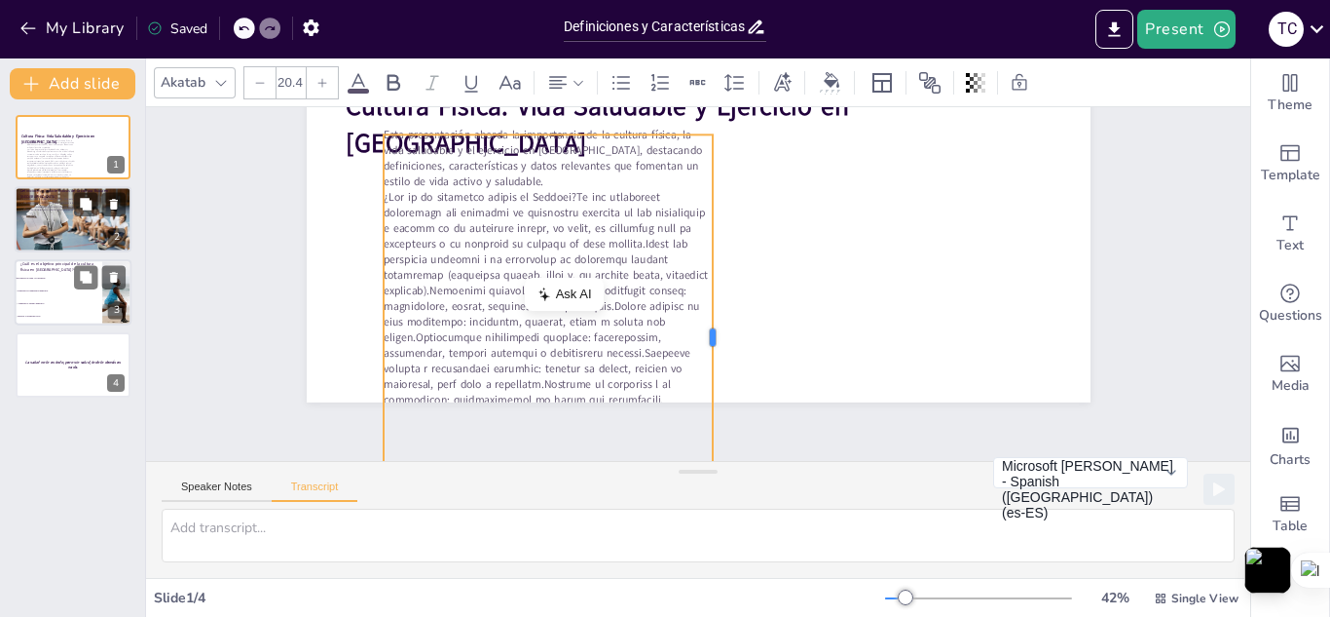
drag, startPoint x: 745, startPoint y: 305, endPoint x: 697, endPoint y: 308, distance: 47.8
click at [697, 308] on div "Cultura Física: Vida Saludable y Ejercicio en Ecuador Esta presentación aborda …" at bounding box center [709, 182] width 826 height 521
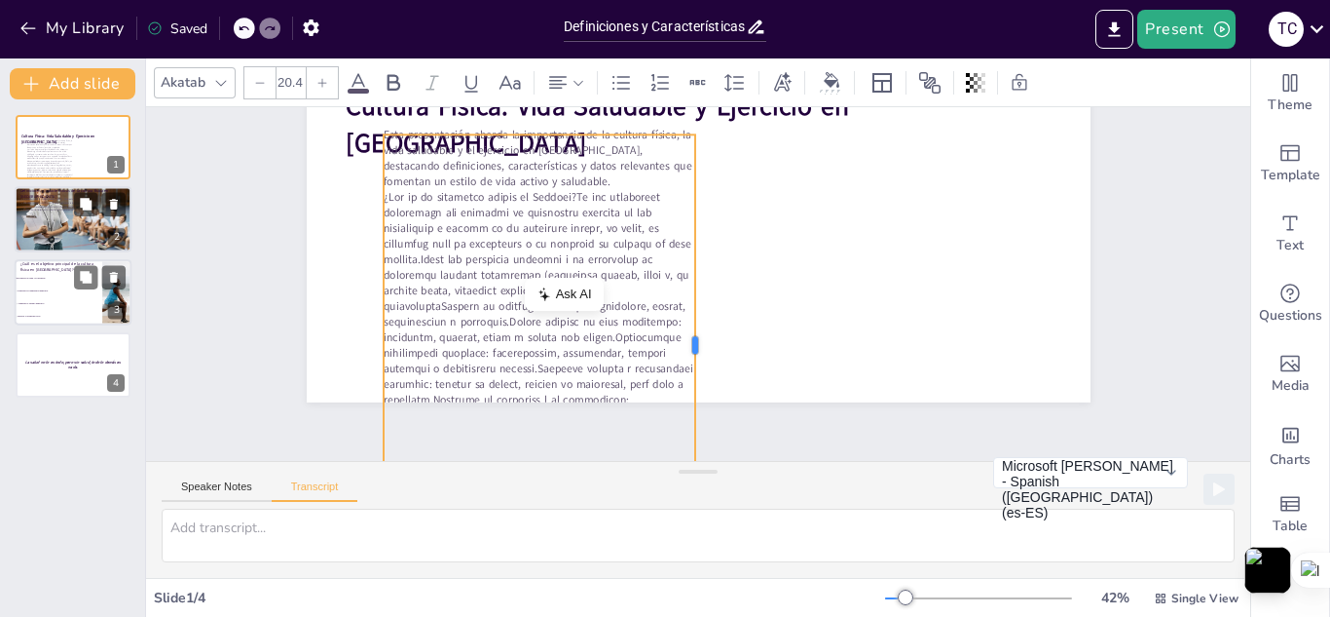
drag, startPoint x: 698, startPoint y: 437, endPoint x: 680, endPoint y: 428, distance: 20.9
click at [695, 428] on div at bounding box center [703, 344] width 16 height 420
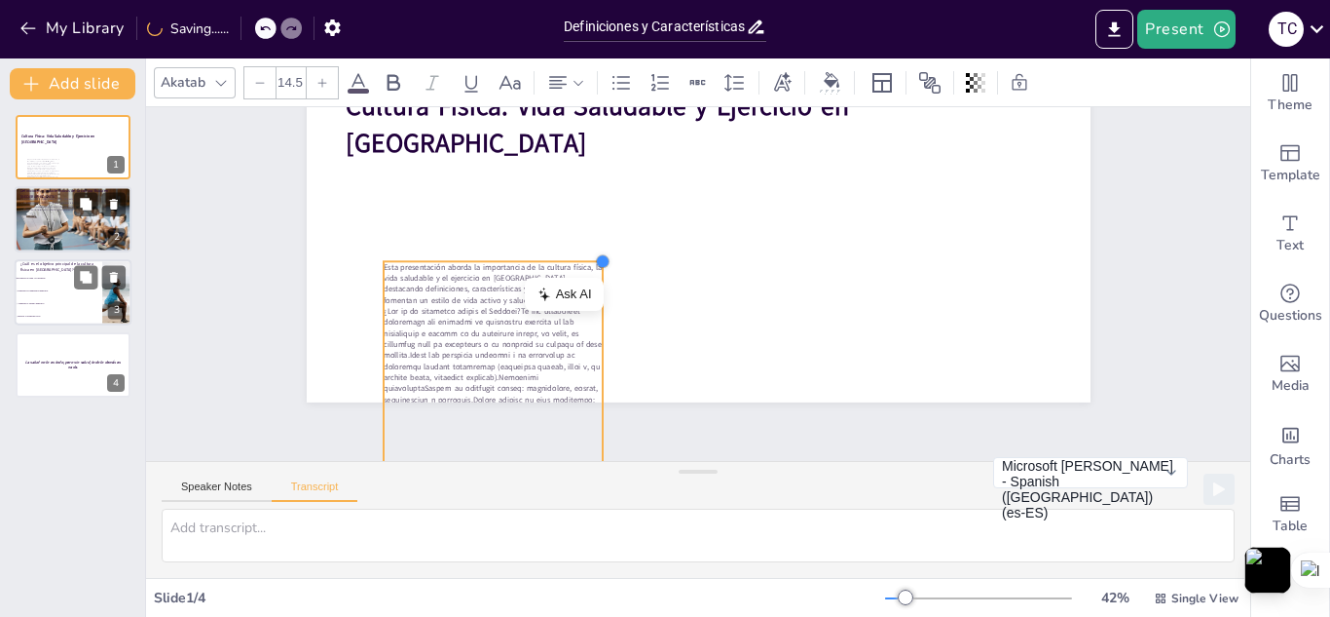
drag, startPoint x: 682, startPoint y: 132, endPoint x: 584, endPoint y: 259, distance: 159.7
click at [595, 259] on div at bounding box center [603, 261] width 16 height 16
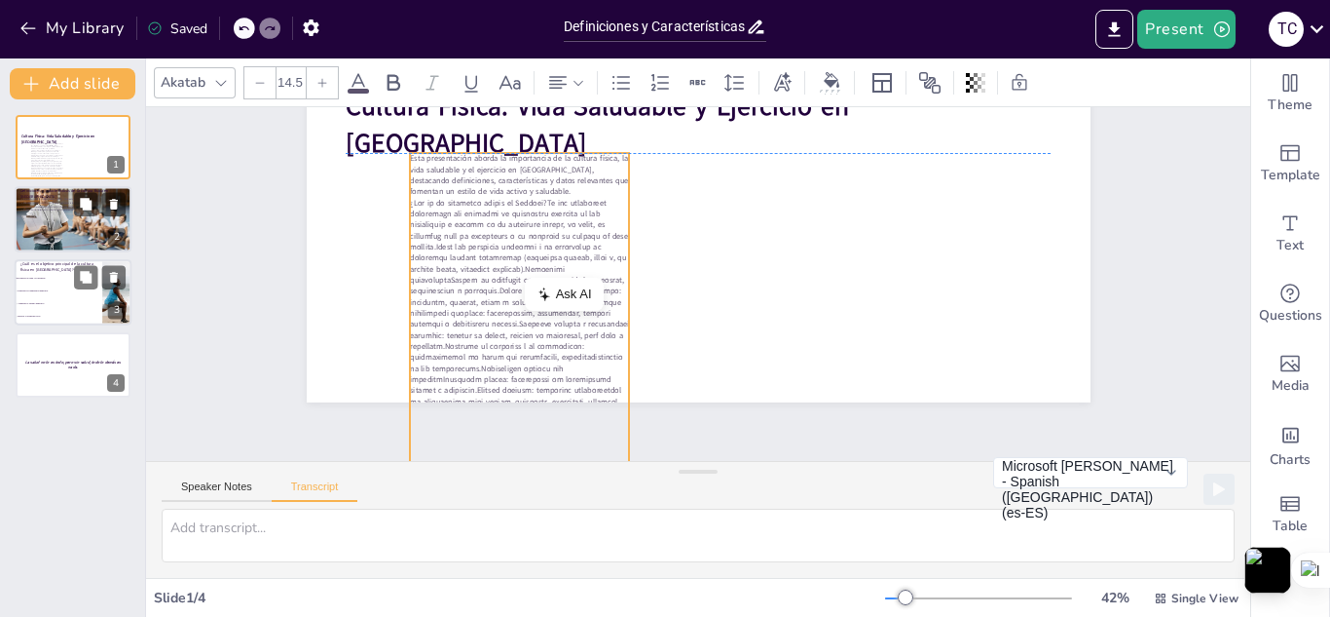
drag, startPoint x: 492, startPoint y: 337, endPoint x: 517, endPoint y: 225, distance: 114.8
click at [517, 225] on p at bounding box center [520, 329] width 220 height 265
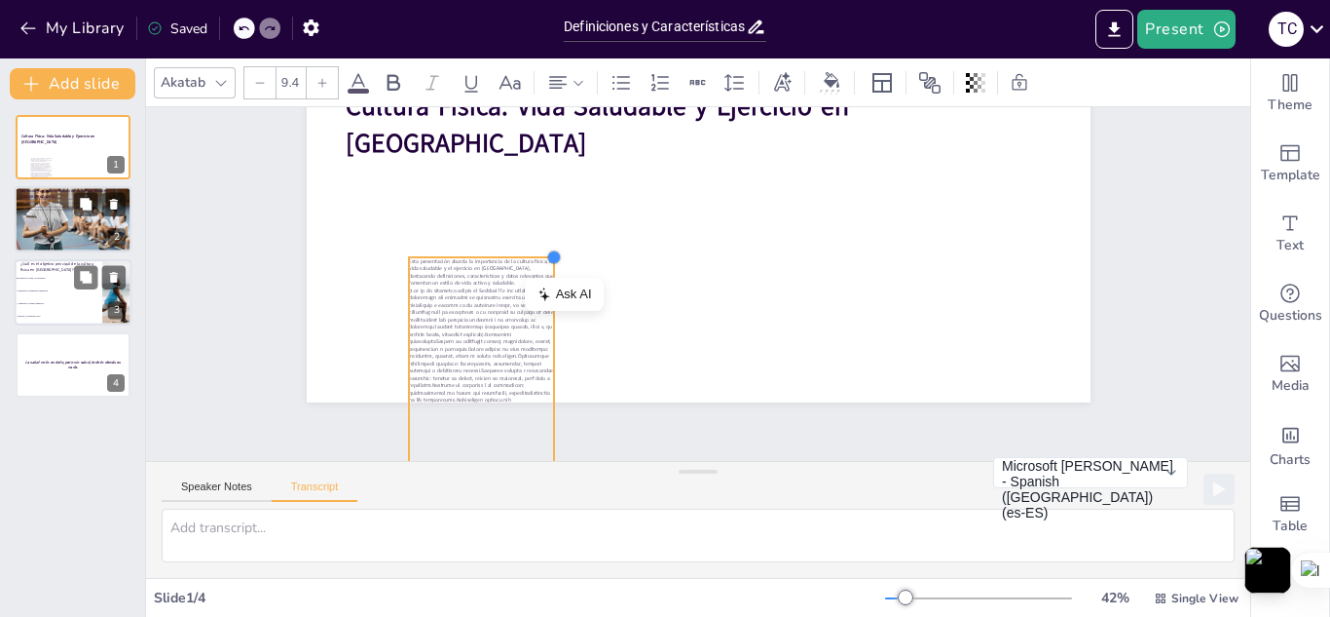
drag, startPoint x: 617, startPoint y: 152, endPoint x: 516, endPoint y: 262, distance: 149.6
click at [516, 262] on div "Cultura Física: Vida Saludable y Ejercicio en Ecuador Esta presentación aborda …" at bounding box center [699, 181] width 784 height 441
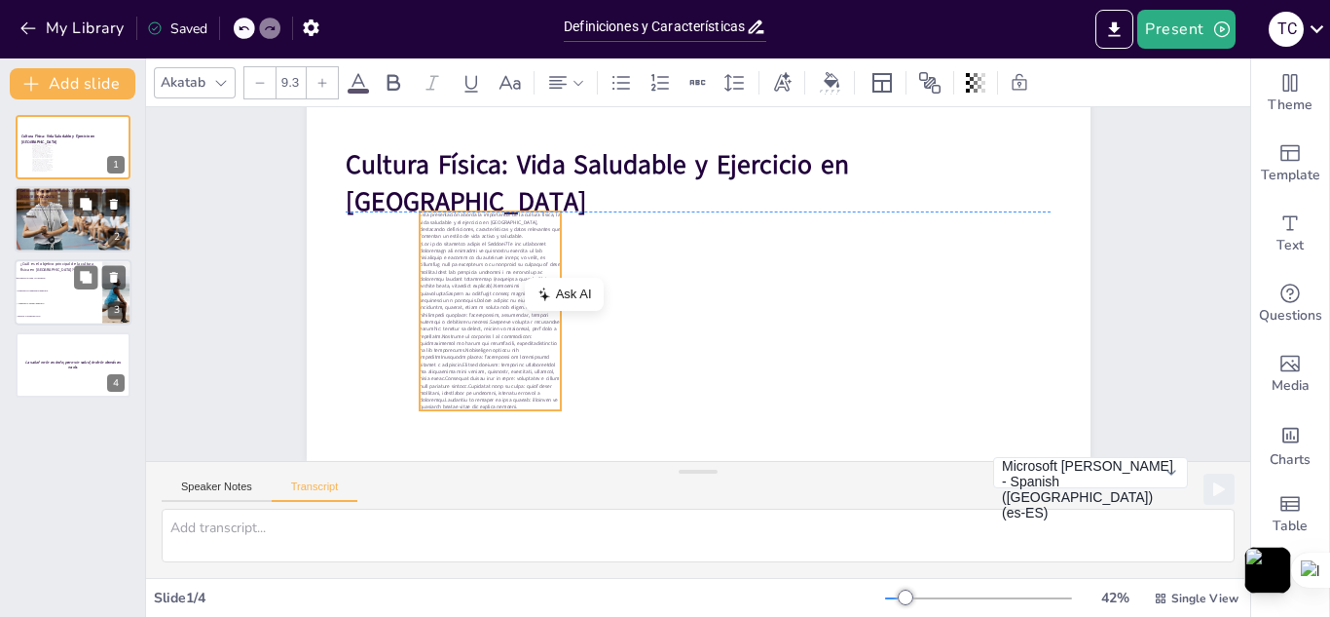
drag, startPoint x: 476, startPoint y: 361, endPoint x: 487, endPoint y: 291, distance: 70.9
click at [487, 291] on p at bounding box center [490, 325] width 141 height 170
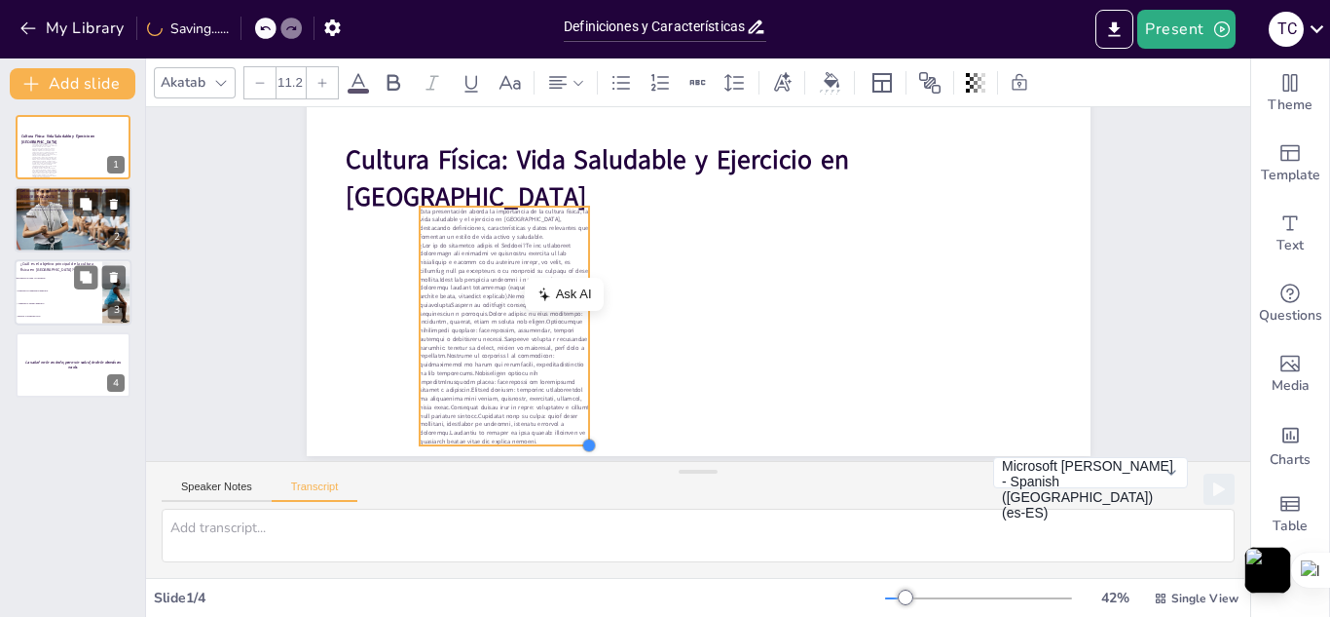
drag, startPoint x: 542, startPoint y: 395, endPoint x: 571, endPoint y: 392, distance: 28.5
click at [571, 392] on div "Cultura Física: Vida Saludable y Ejercicio en Ecuador Esta presentación aborda …" at bounding box center [699, 235] width 784 height 441
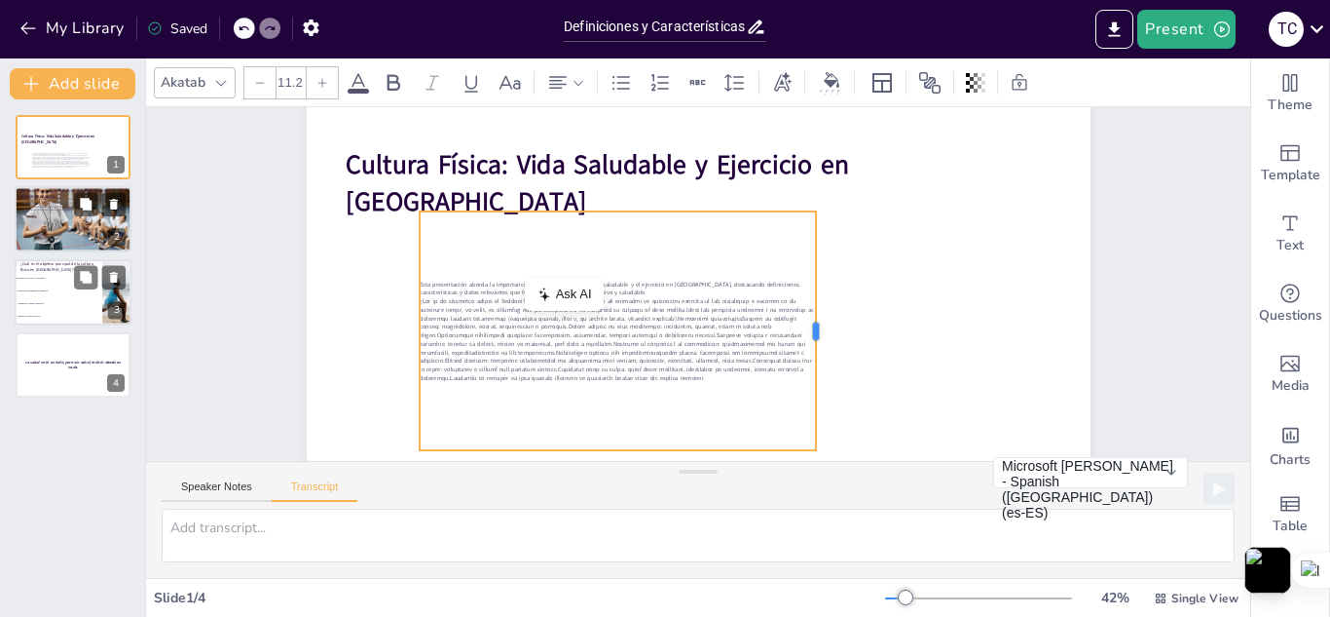
drag, startPoint x: 575, startPoint y: 273, endPoint x: 797, endPoint y: 291, distance: 222.8
click at [816, 291] on div at bounding box center [824, 330] width 16 height 239
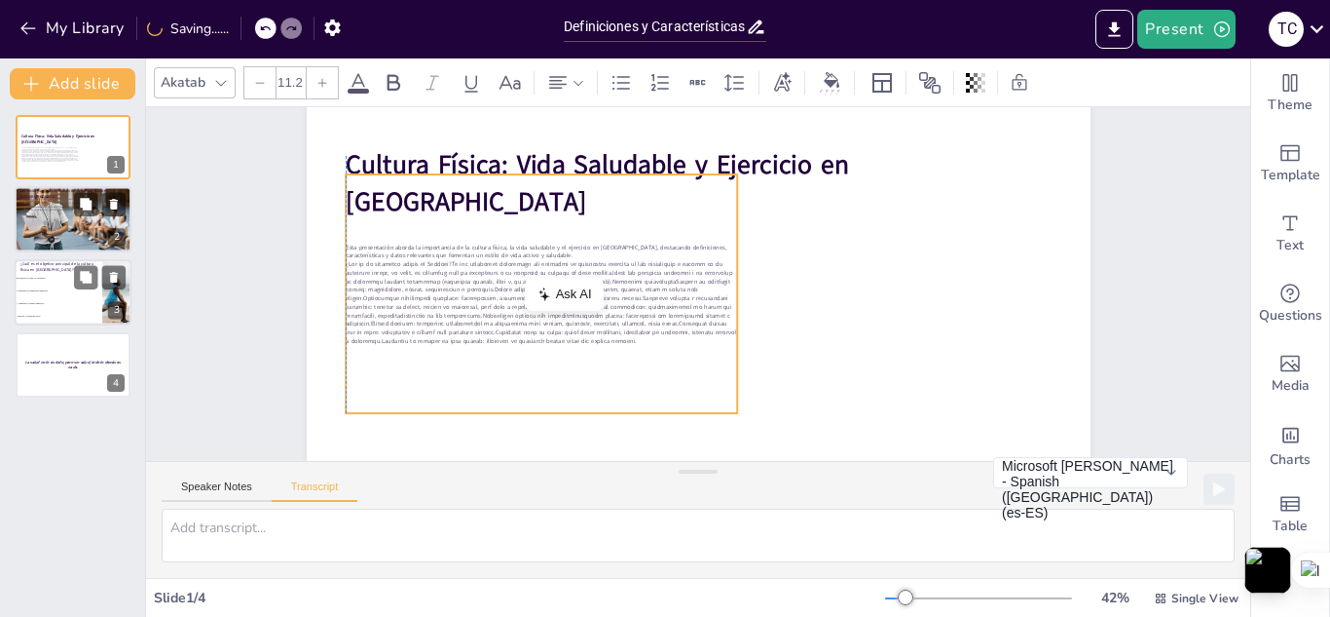
drag, startPoint x: 406, startPoint y: 281, endPoint x: 334, endPoint y: 282, distance: 72.1
click at [346, 282] on p at bounding box center [542, 302] width 392 height 85
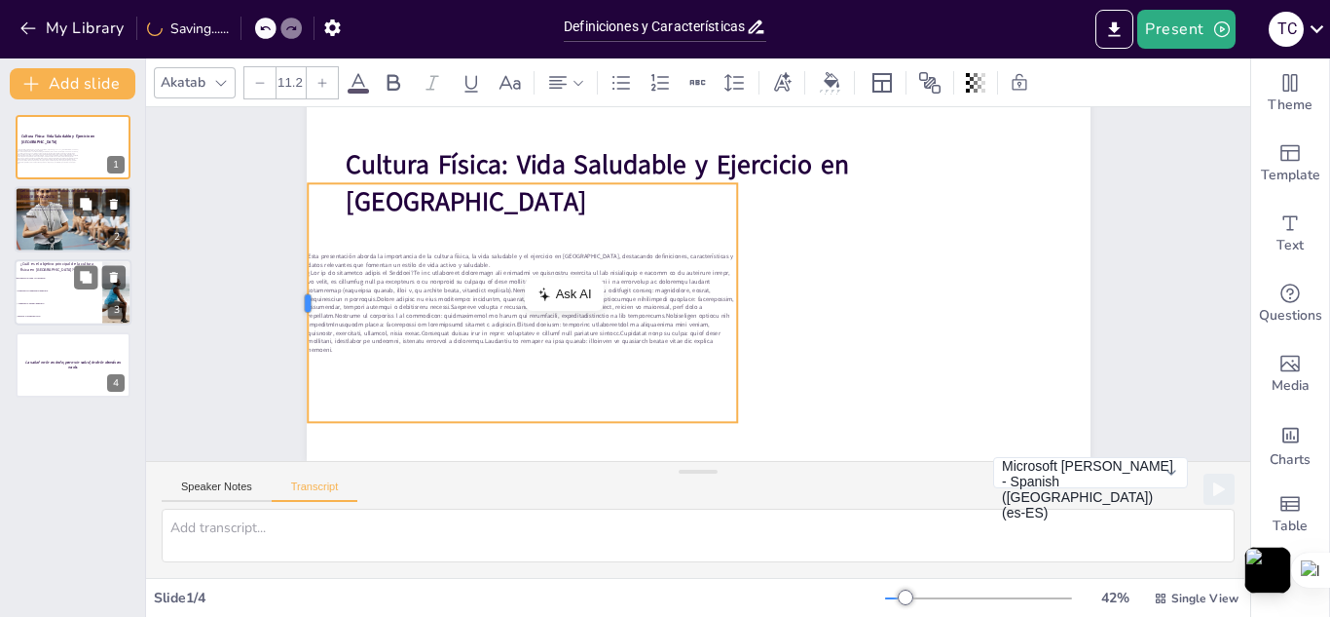
drag, startPoint x: 324, startPoint y: 277, endPoint x: 286, endPoint y: 277, distance: 38.0
click at [292, 277] on div at bounding box center [300, 302] width 16 height 239
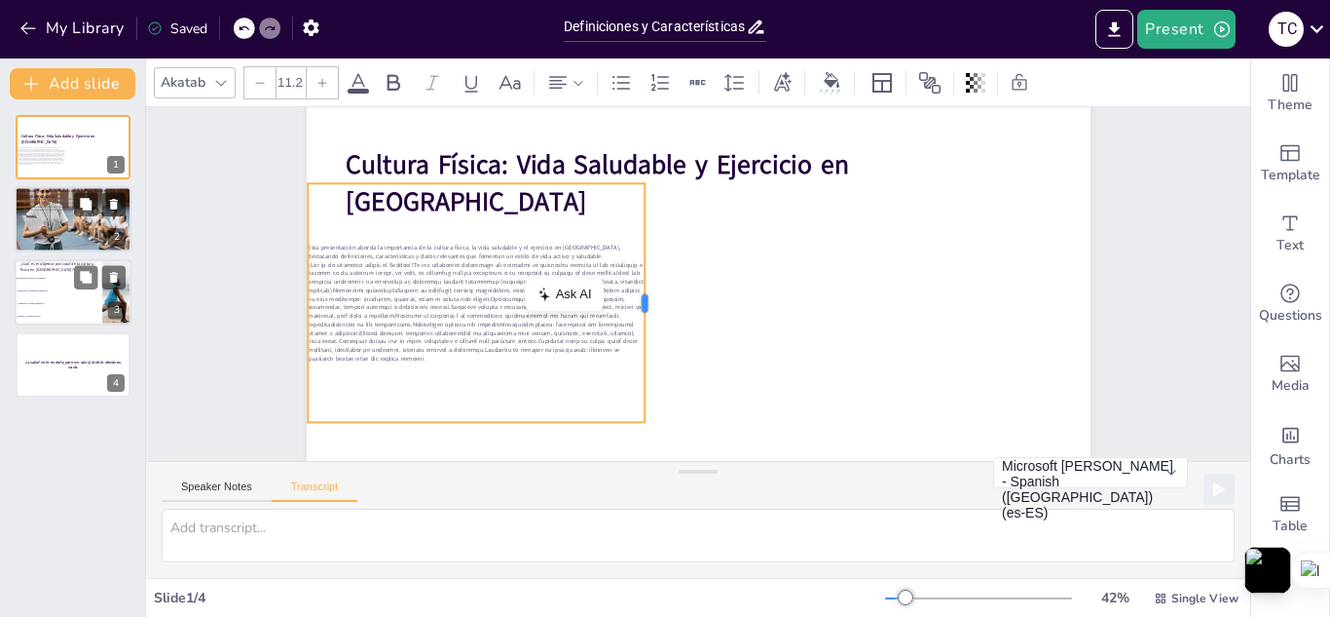
drag, startPoint x: 723, startPoint y: 279, endPoint x: 627, endPoint y: 282, distance: 95.5
click at [645, 282] on div at bounding box center [653, 302] width 16 height 239
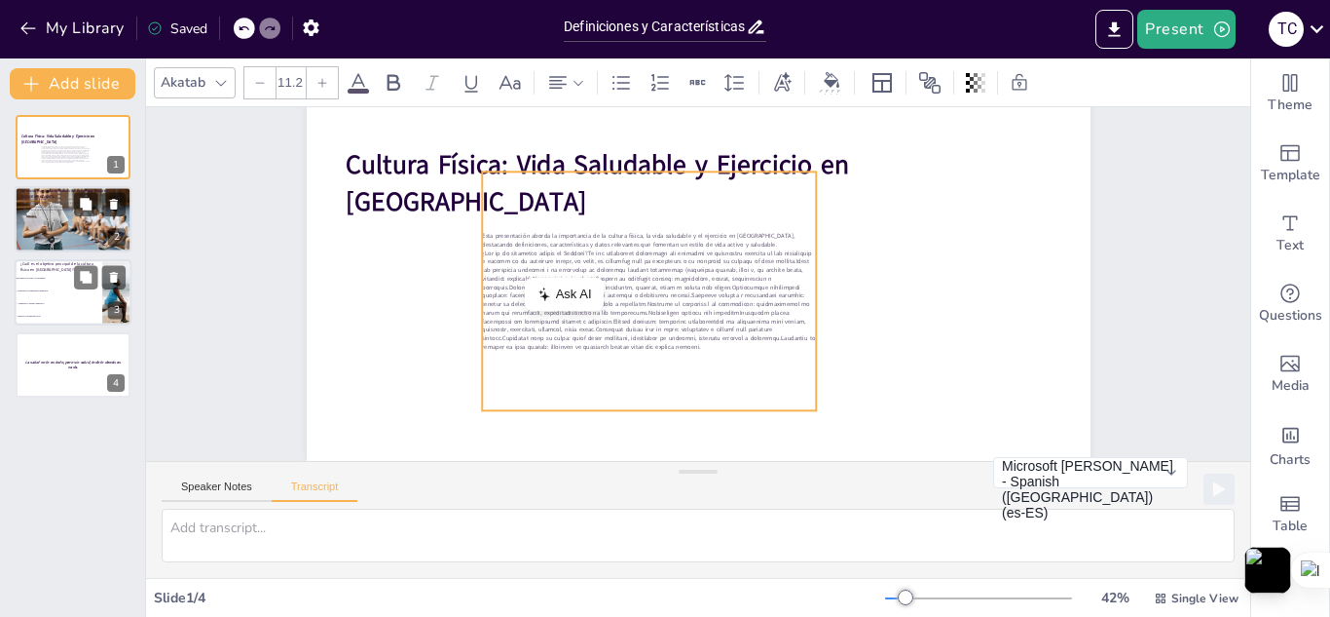
drag, startPoint x: 454, startPoint y: 261, endPoint x: 629, endPoint y: 257, distance: 175.4
click at [629, 257] on p at bounding box center [648, 294] width 344 height 136
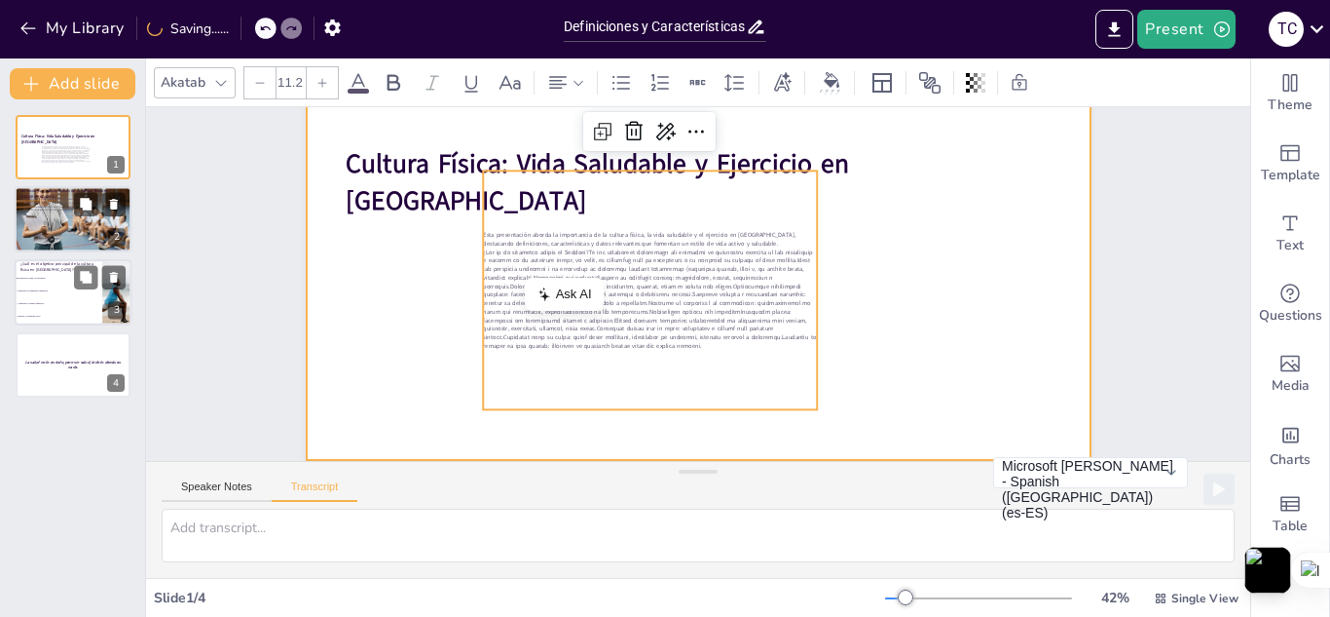
click at [906, 279] on div at bounding box center [699, 239] width 784 height 441
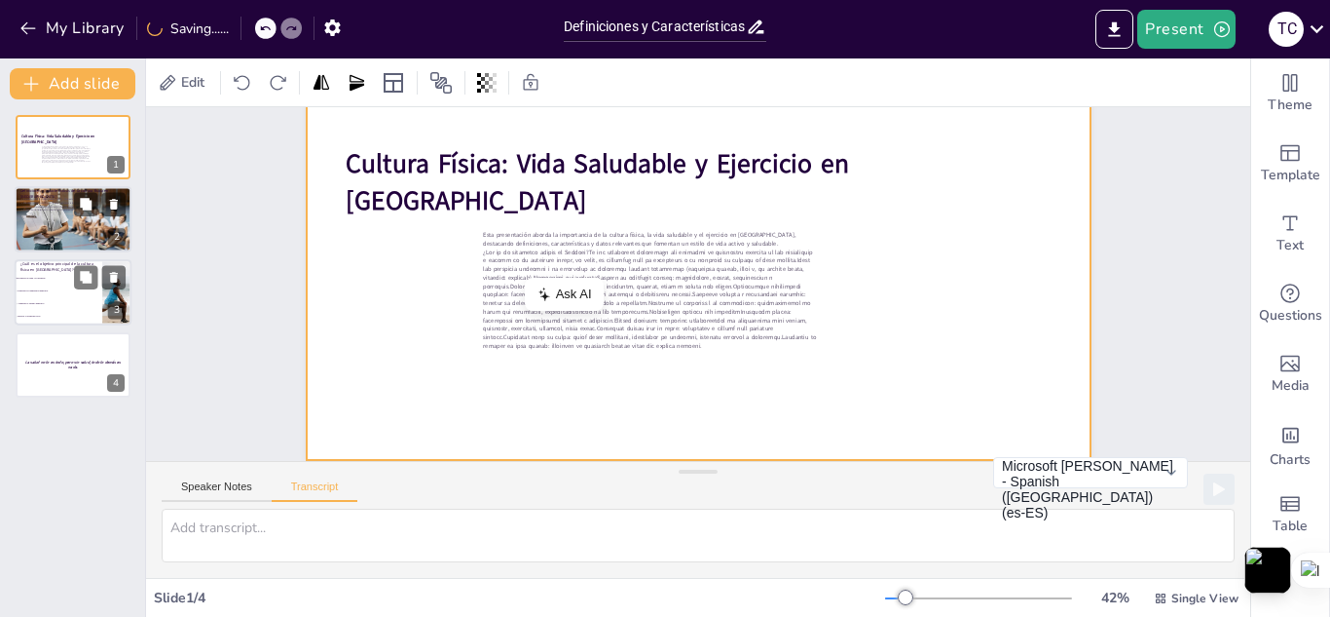
scroll to position [157, 0]
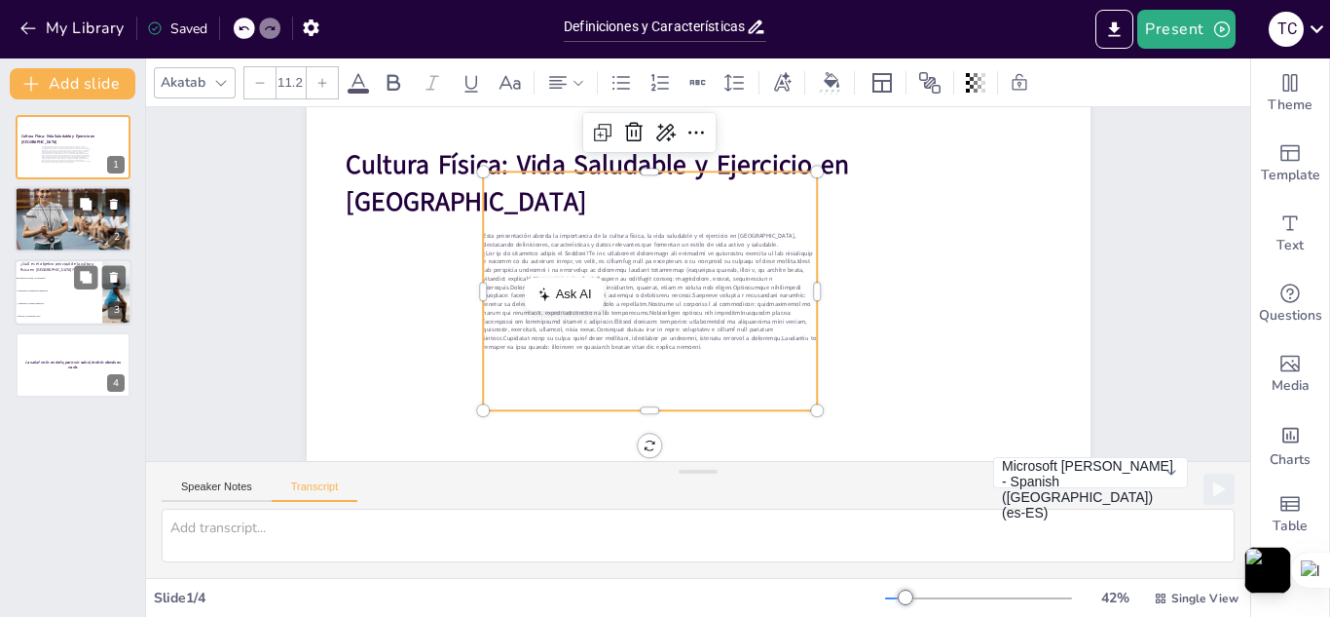
click at [686, 282] on p at bounding box center [647, 289] width 349 height 169
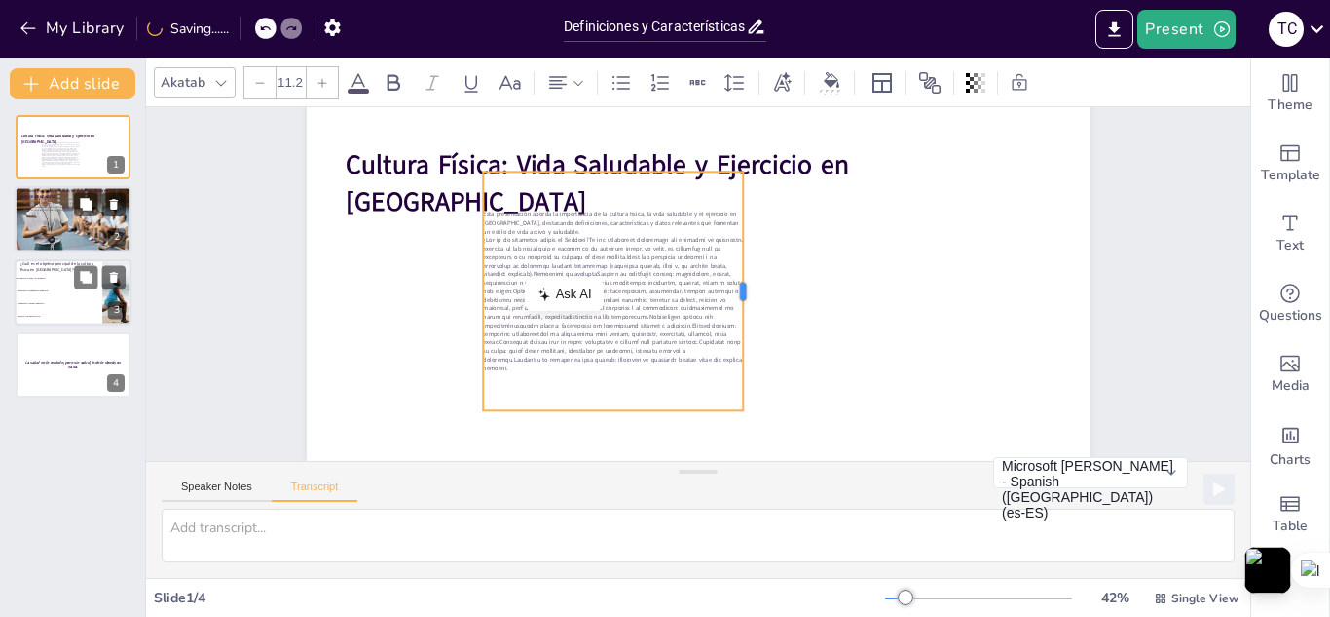
drag, startPoint x: 810, startPoint y: 278, endPoint x: 735, endPoint y: 286, distance: 75.5
click at [743, 286] on div at bounding box center [751, 290] width 16 height 239
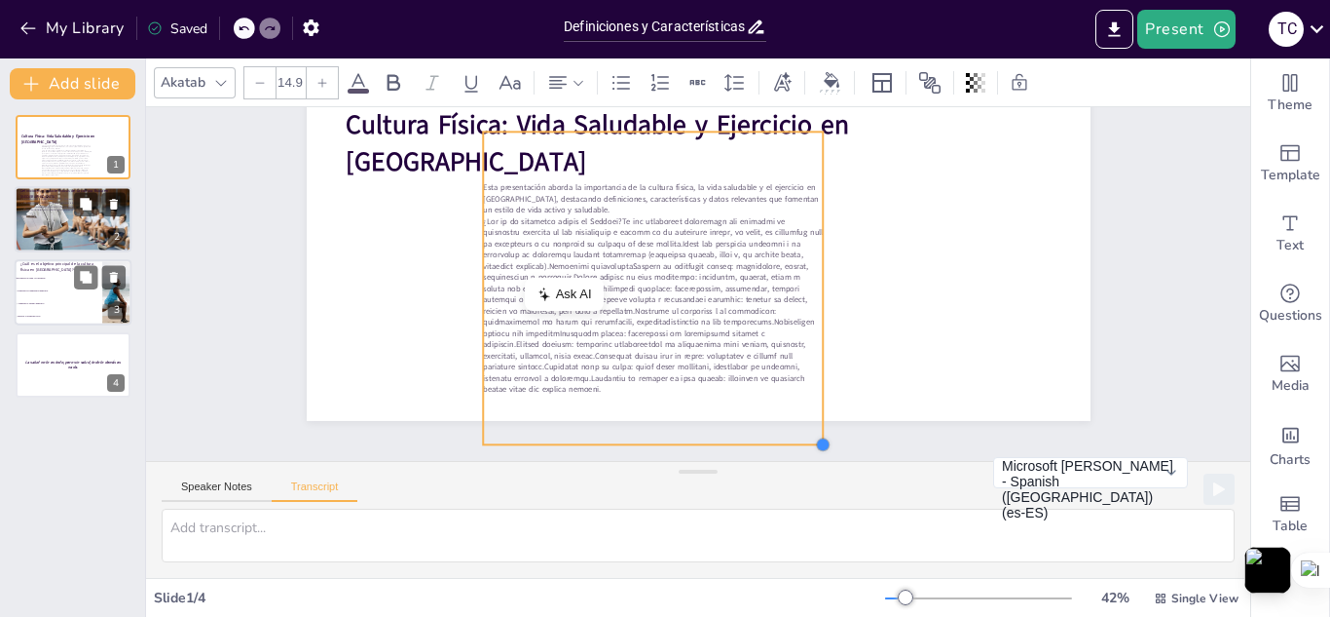
scroll to position [201, 0]
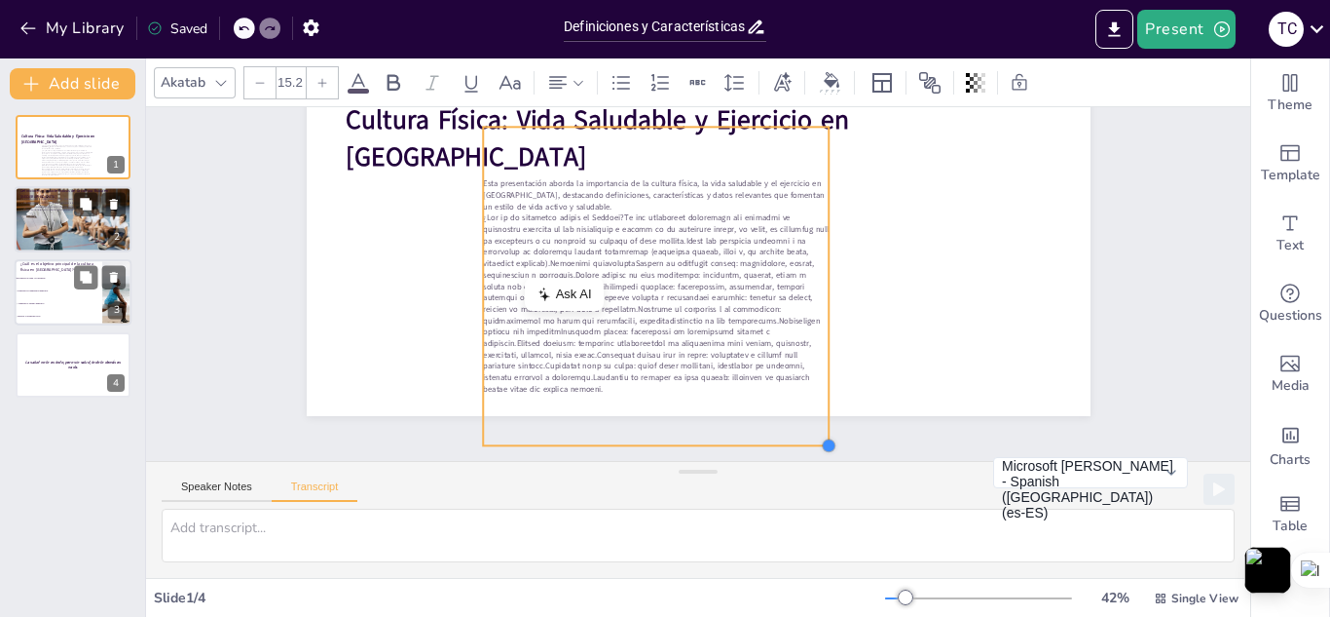
drag, startPoint x: 729, startPoint y: 393, endPoint x: 822, endPoint y: 442, distance: 104.6
click at [820, 450] on div at bounding box center [812, 459] width 18 height 18
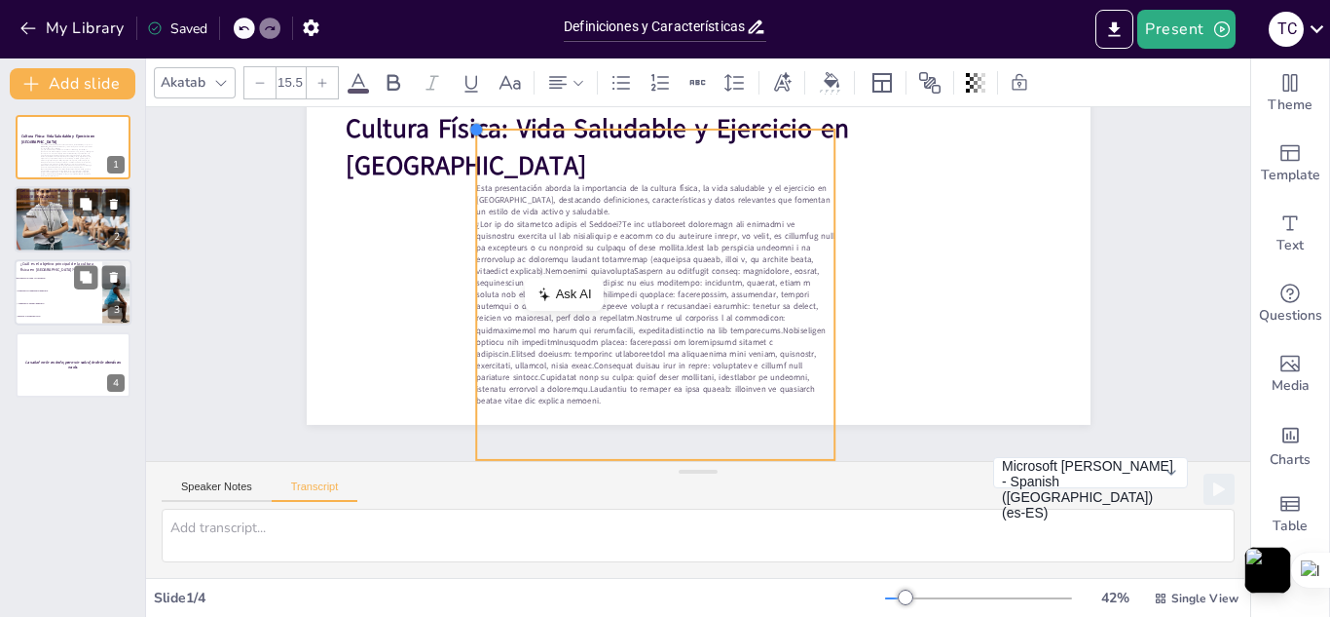
click at [468, 122] on div at bounding box center [476, 130] width 16 height 16
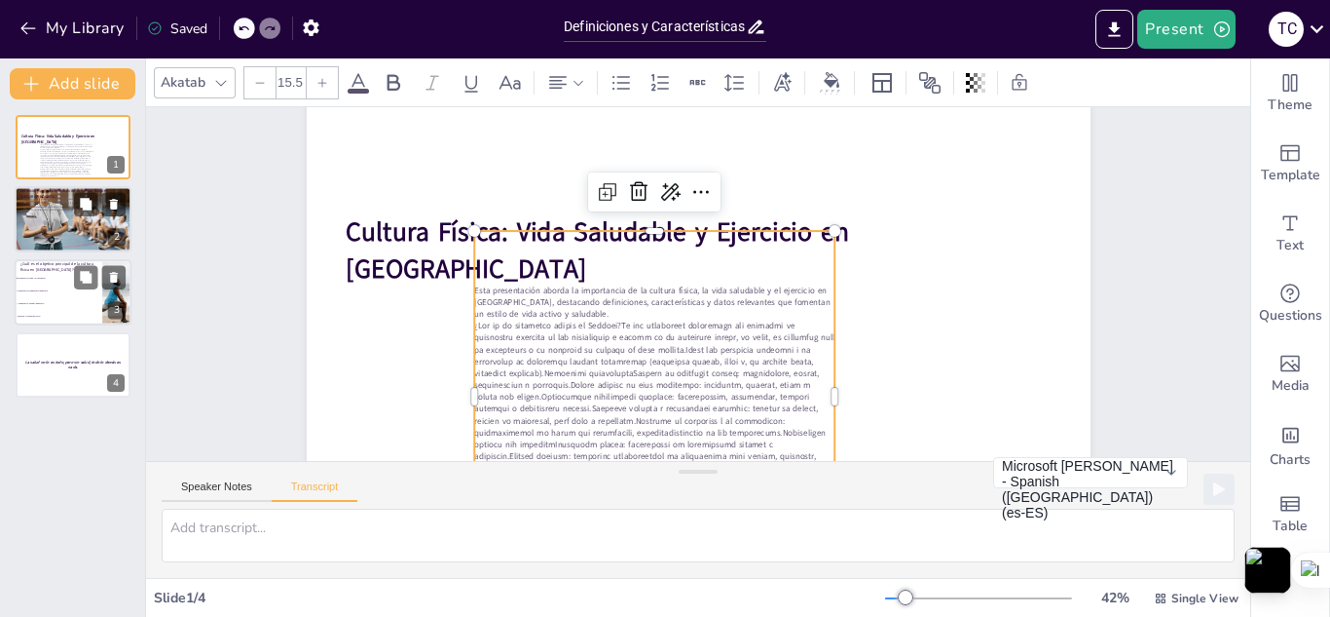
scroll to position [0, 0]
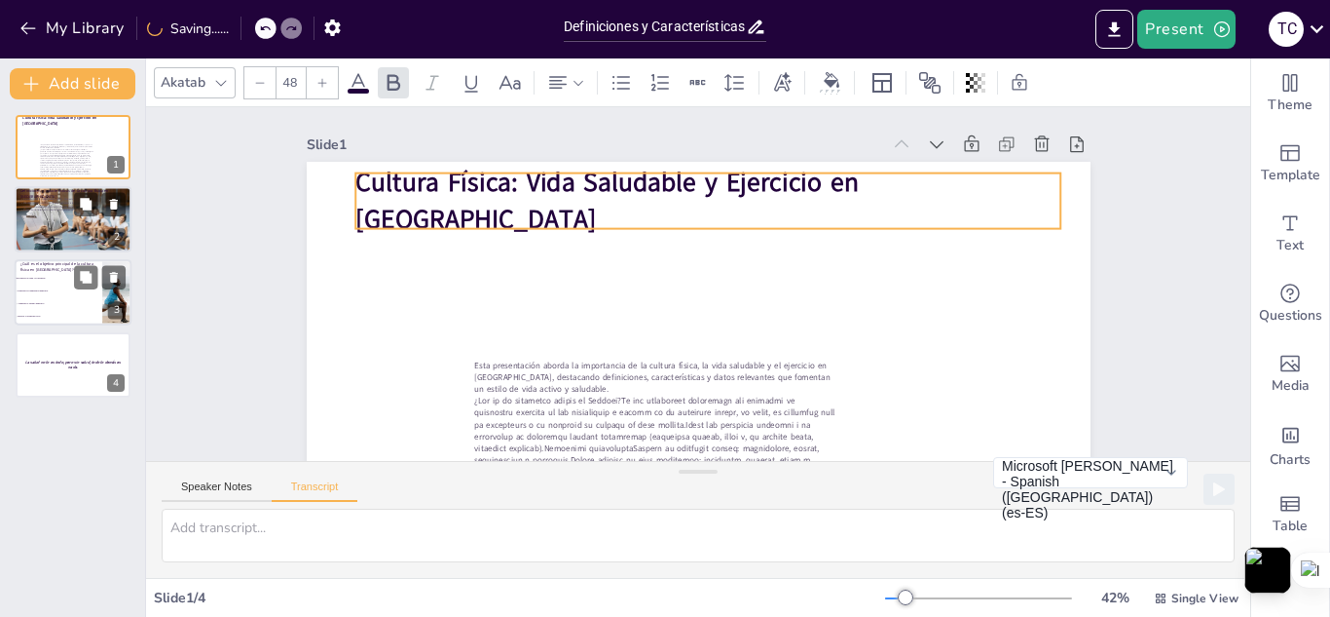
drag, startPoint x: 924, startPoint y: 327, endPoint x: 934, endPoint y: 203, distance: 125.0
click at [870, 203] on strong "Cultura Física: Vida Saludable y Ejercicio en Ecuador" at bounding box center [615, 178] width 507 height 97
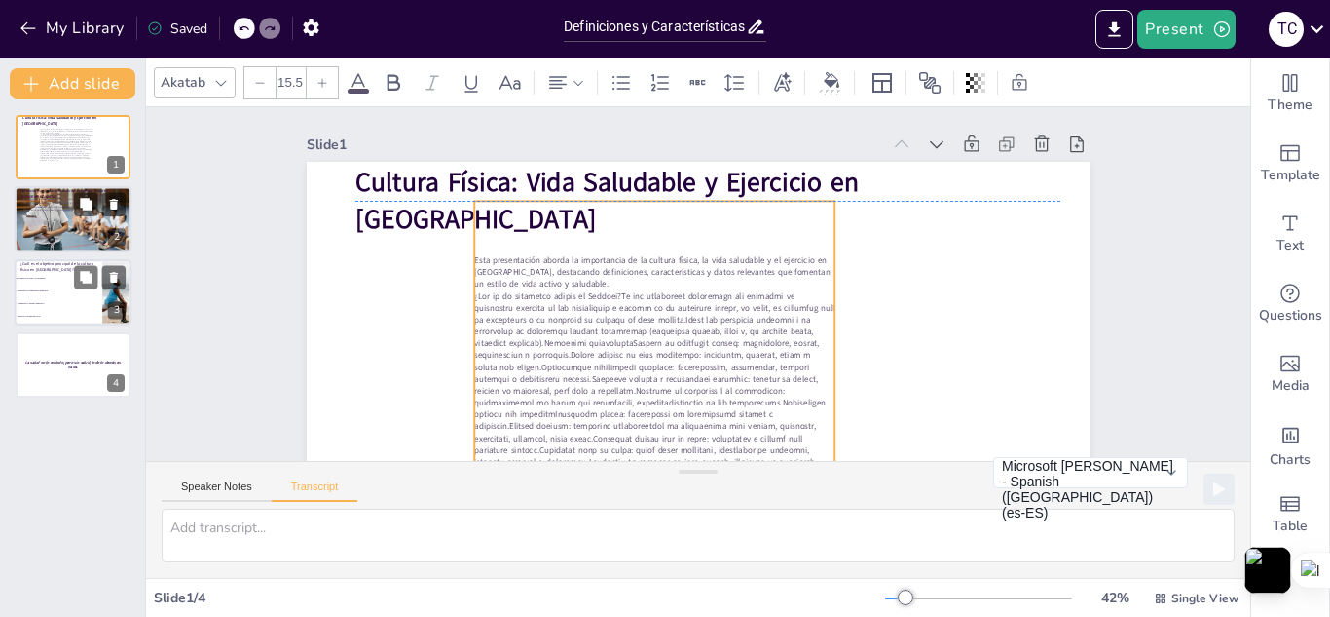
drag, startPoint x: 739, startPoint y: 404, endPoint x: 739, endPoint y: 298, distance: 106.2
click at [739, 298] on p at bounding box center [654, 385] width 360 height 190
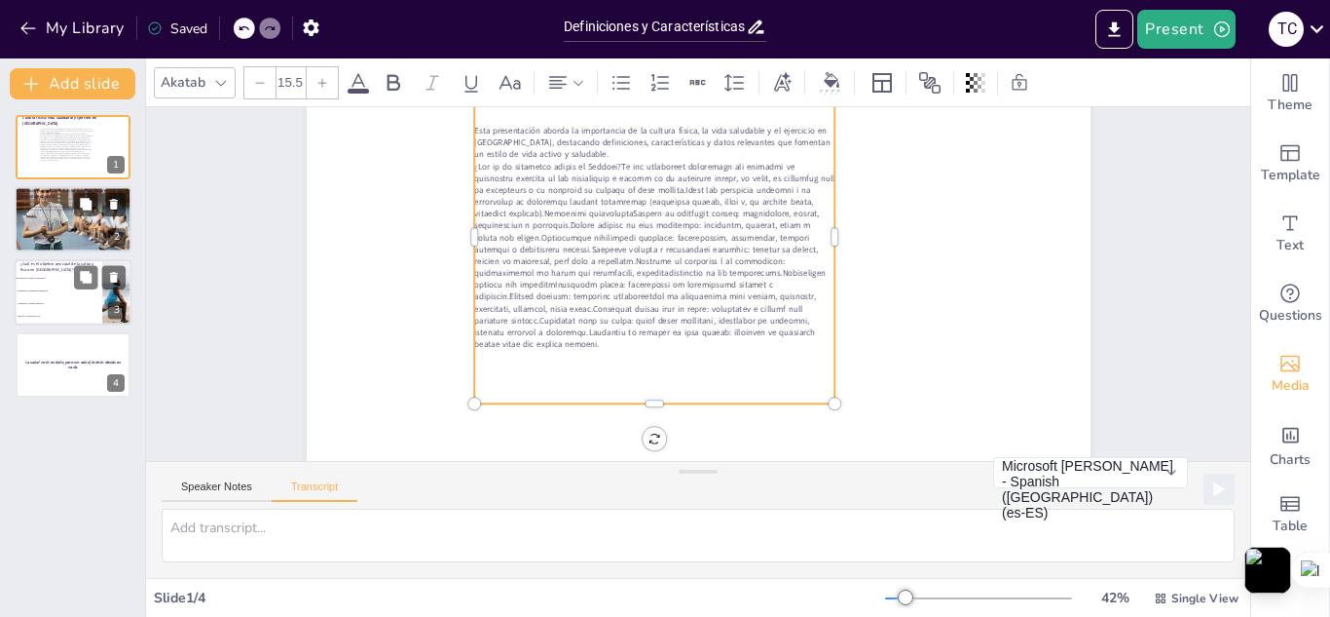
scroll to position [136, 0]
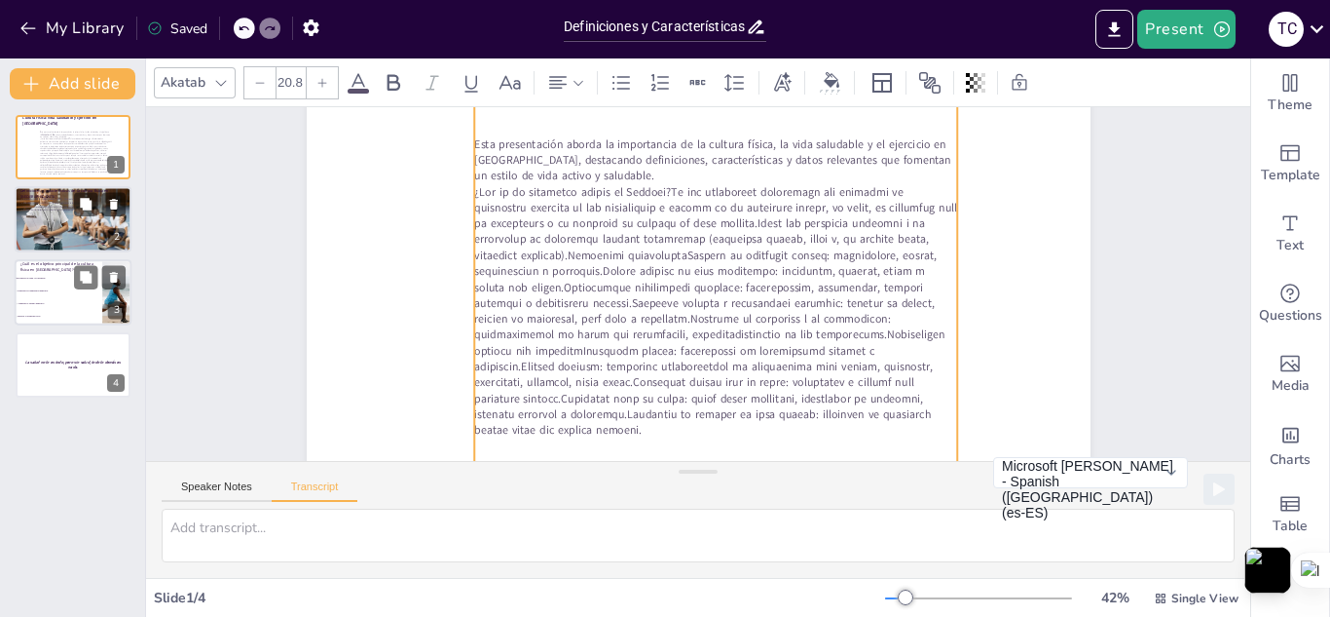
drag, startPoint x: 816, startPoint y: 395, endPoint x: 939, endPoint y: 487, distance: 153.1
click at [939, 487] on div "Slide 1 Cultura Física: Vida Saludable y Ejercicio en Ecuador Esta presentación…" at bounding box center [698, 342] width 1104 height 470
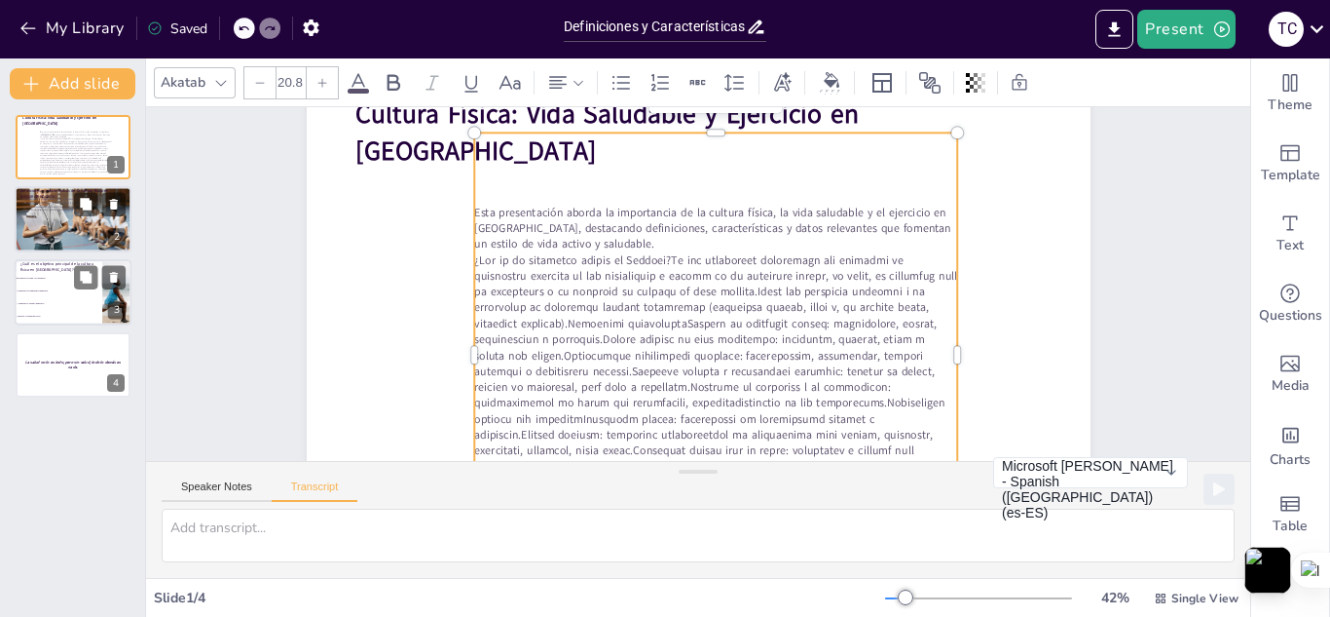
scroll to position [64, 0]
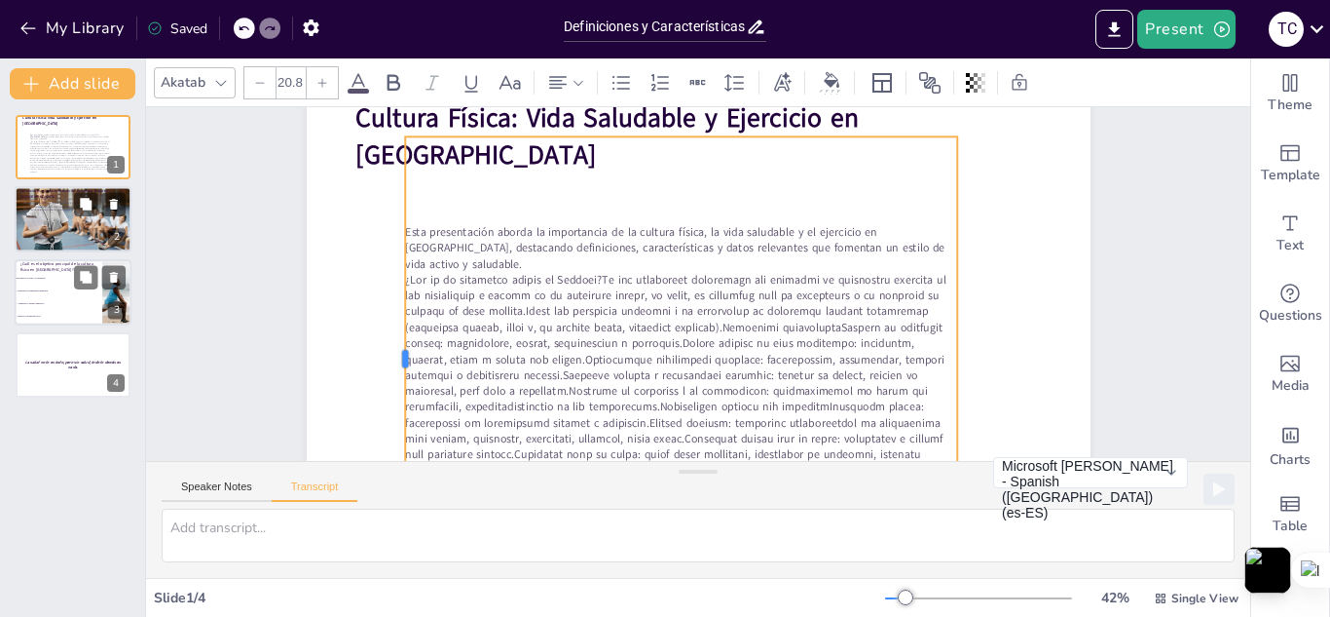
drag, startPoint x: 457, startPoint y: 357, endPoint x: 385, endPoint y: 347, distance: 72.9
click at [385, 347] on div at bounding box center [390, 327] width 62 height 444
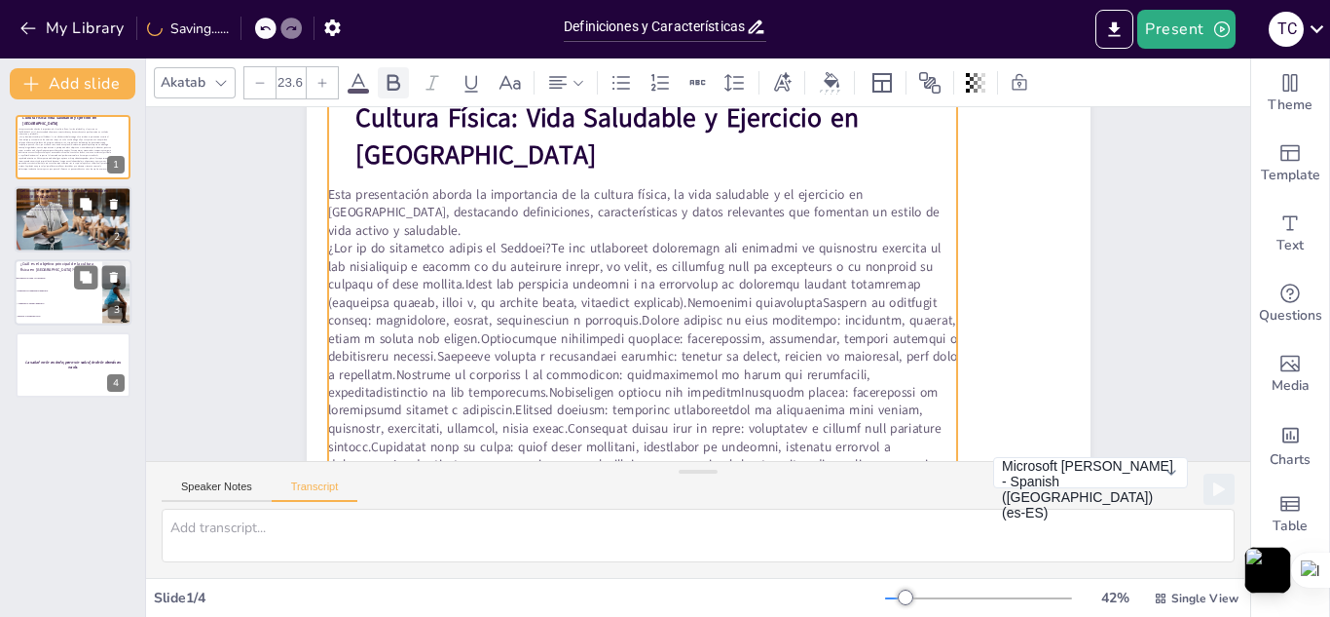
drag, startPoint x: 387, startPoint y: 143, endPoint x: 392, endPoint y: 84, distance: 59.6
click at [392, 84] on div "Akatab 23.6 Slide 1 Cultura Física: Vida Saludable y Ejercicio en Ecuador Esta …" at bounding box center [698, 337] width 1104 height 558
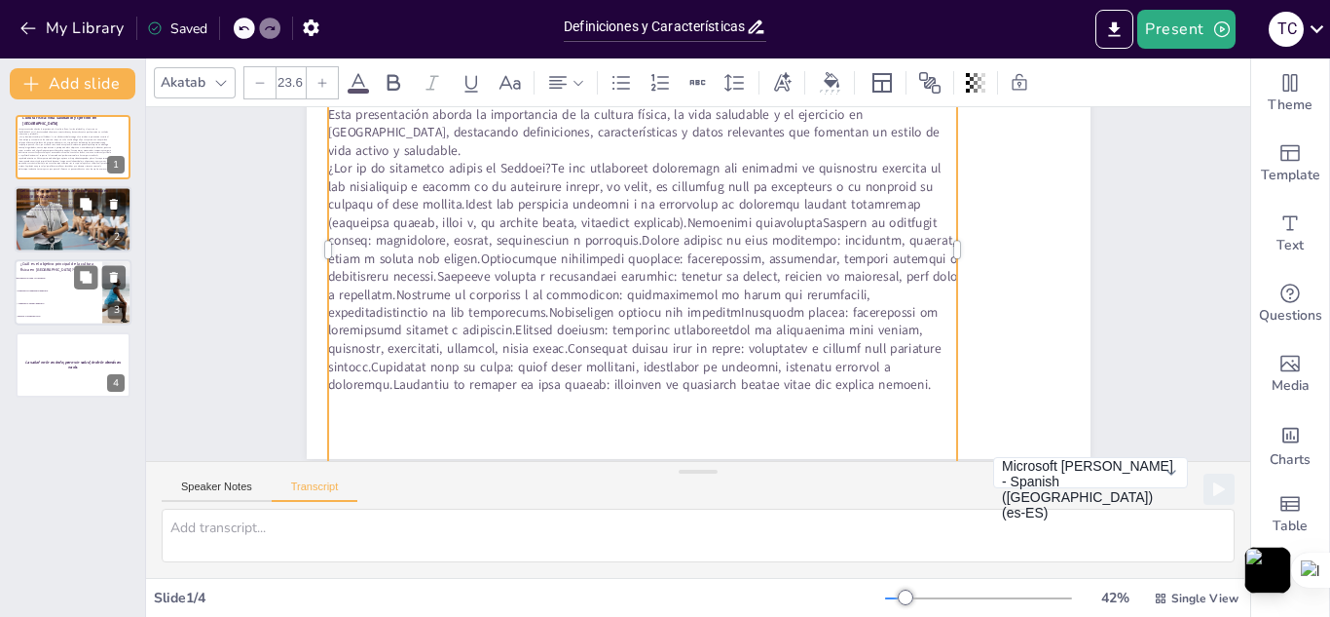
scroll to position [149, 0]
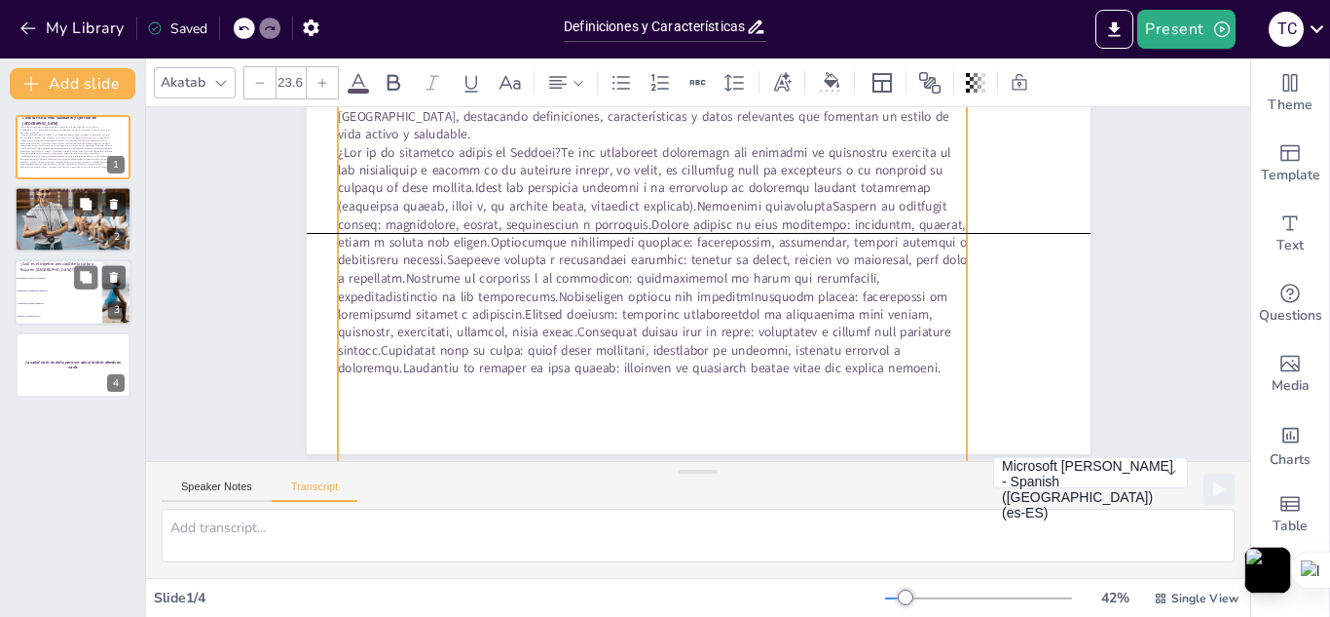
drag, startPoint x: 815, startPoint y: 383, endPoint x: 826, endPoint y: 374, distance: 13.8
click at [826, 374] on div "Esta presentación aborda la importancia de la cultura física, la vida saludable…" at bounding box center [657, 228] width 679 height 567
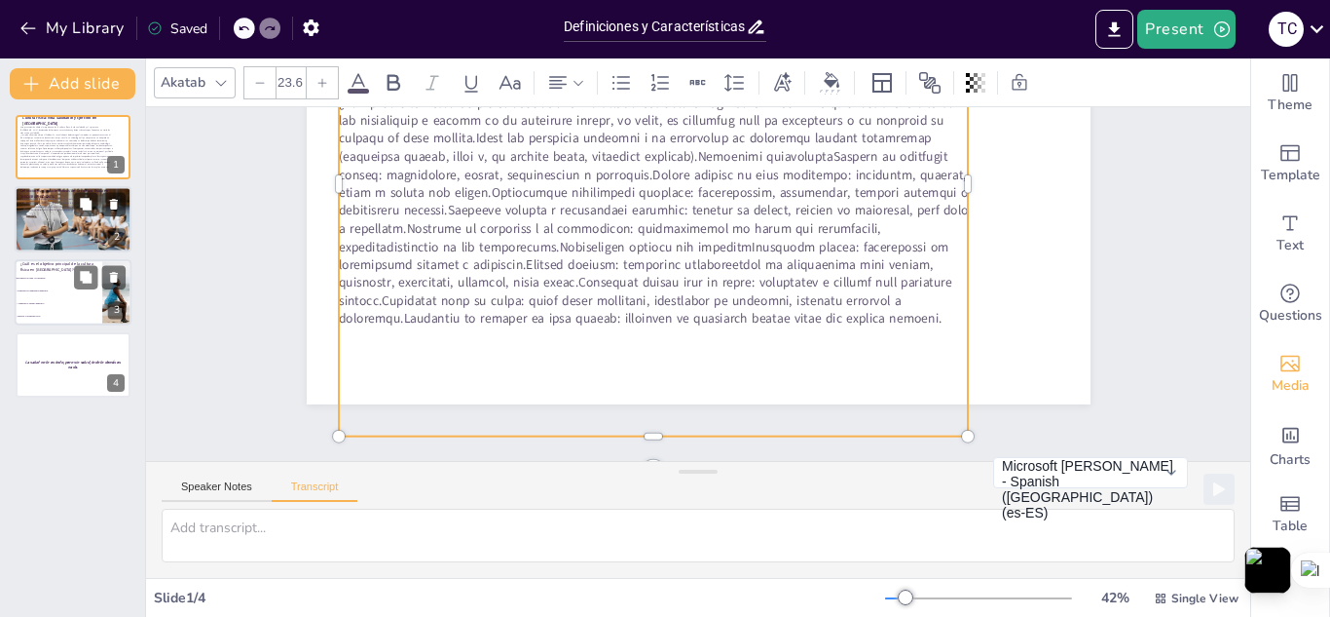
scroll to position [201, 0]
click at [691, 316] on p at bounding box center [654, 209] width 630 height 234
click at [678, 297] on p at bounding box center [654, 209] width 630 height 234
click at [681, 307] on p at bounding box center [654, 209] width 630 height 234
click at [681, 307] on p at bounding box center [661, 204] width 651 height 298
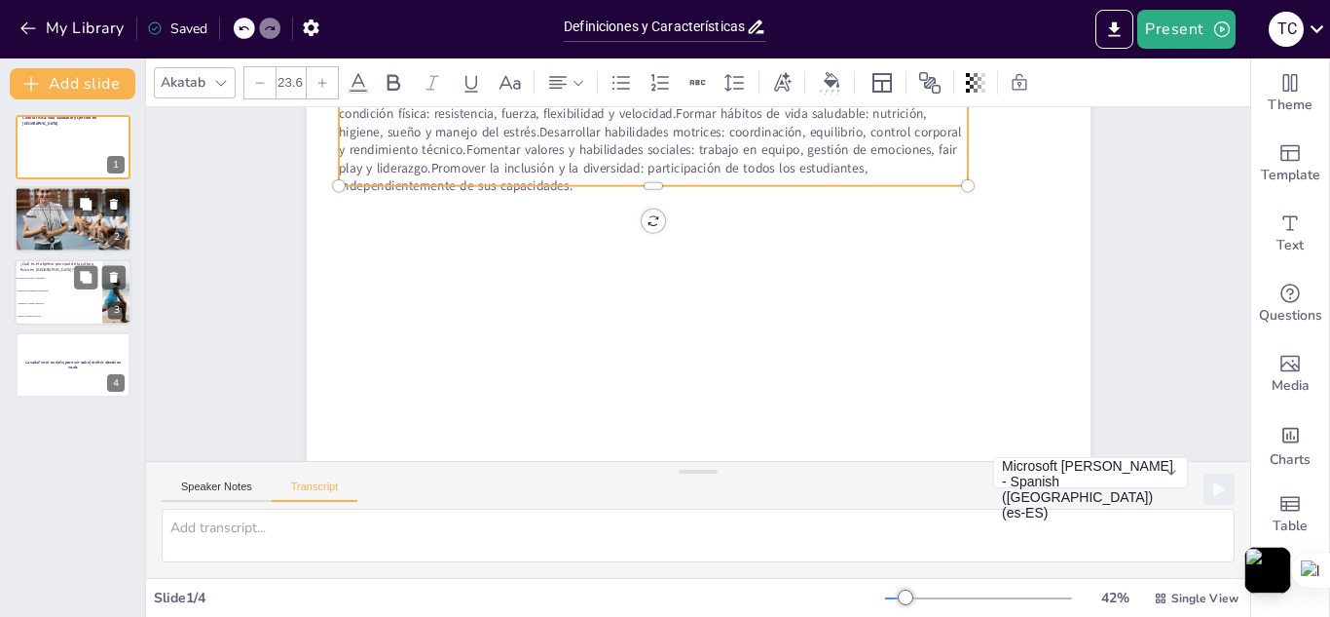
scroll to position [157, 0]
drag, startPoint x: 900, startPoint y: 129, endPoint x: 912, endPoint y: 129, distance: 11.7
click at [912, 129] on p "¿Qué es la educación física en Ecuador?Es una asignatura curricular que promuev…" at bounding box center [654, 114] width 630 height 162
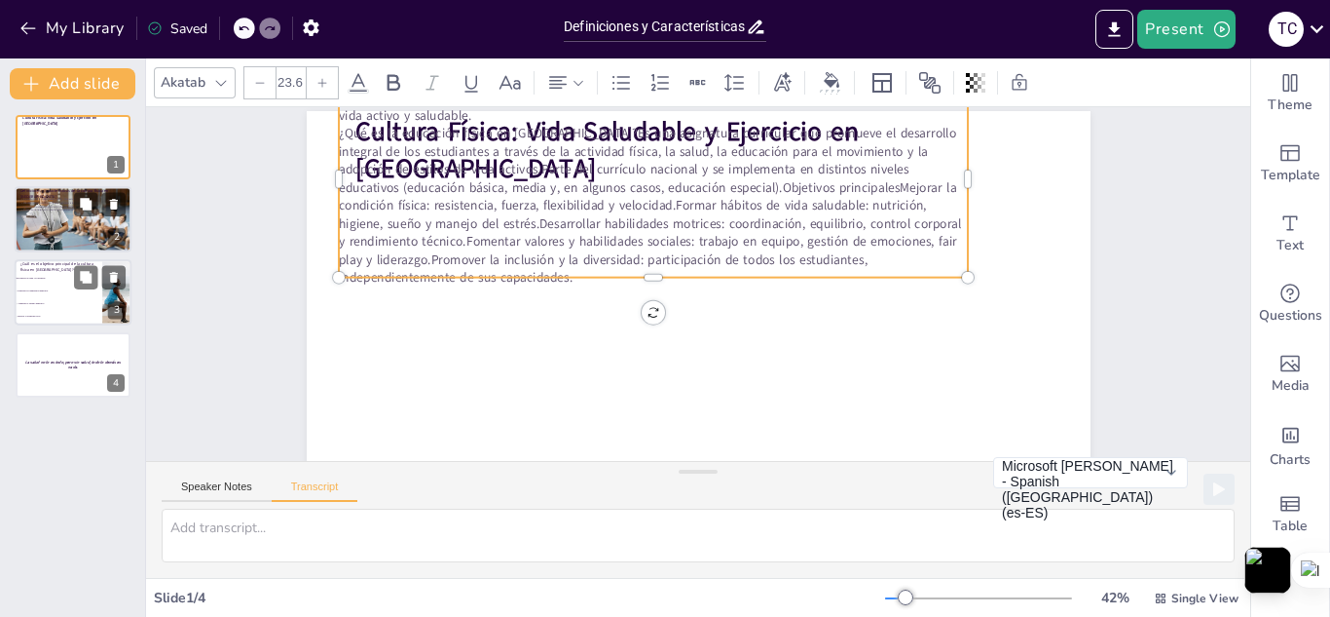
scroll to position [0, 0]
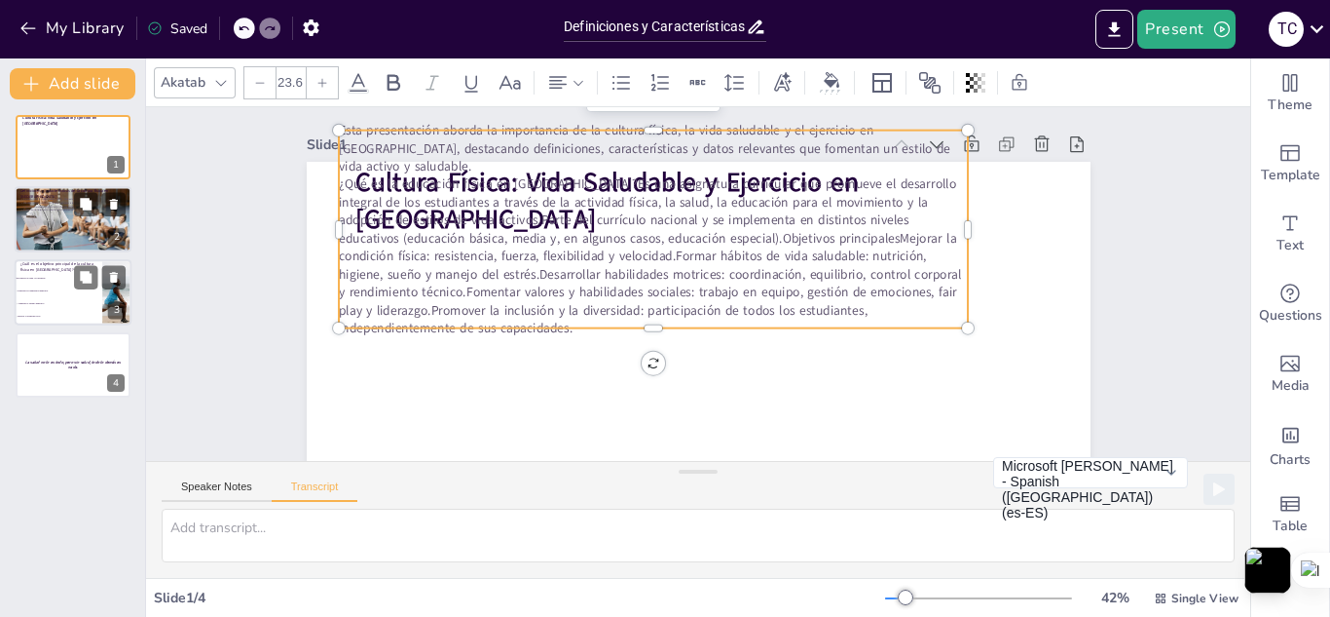
click at [818, 262] on p "¿Qué es la educación física en Ecuador?Es una asignatura curricular que promuev…" at bounding box center [657, 251] width 644 height 227
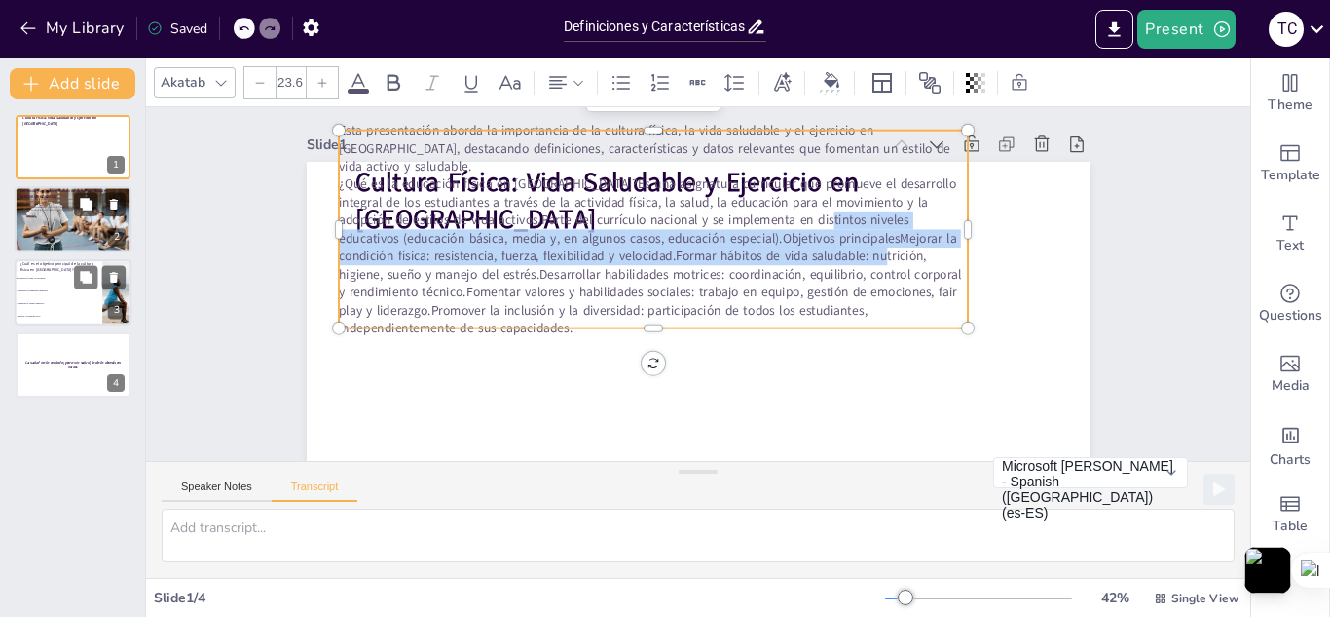
drag, startPoint x: 759, startPoint y: 247, endPoint x: 753, endPoint y: 211, distance: 36.5
click at [753, 211] on p "¿Qué es la educación física en Ecuador?Es una asignatura curricular que promuev…" at bounding box center [657, 251] width 644 height 227
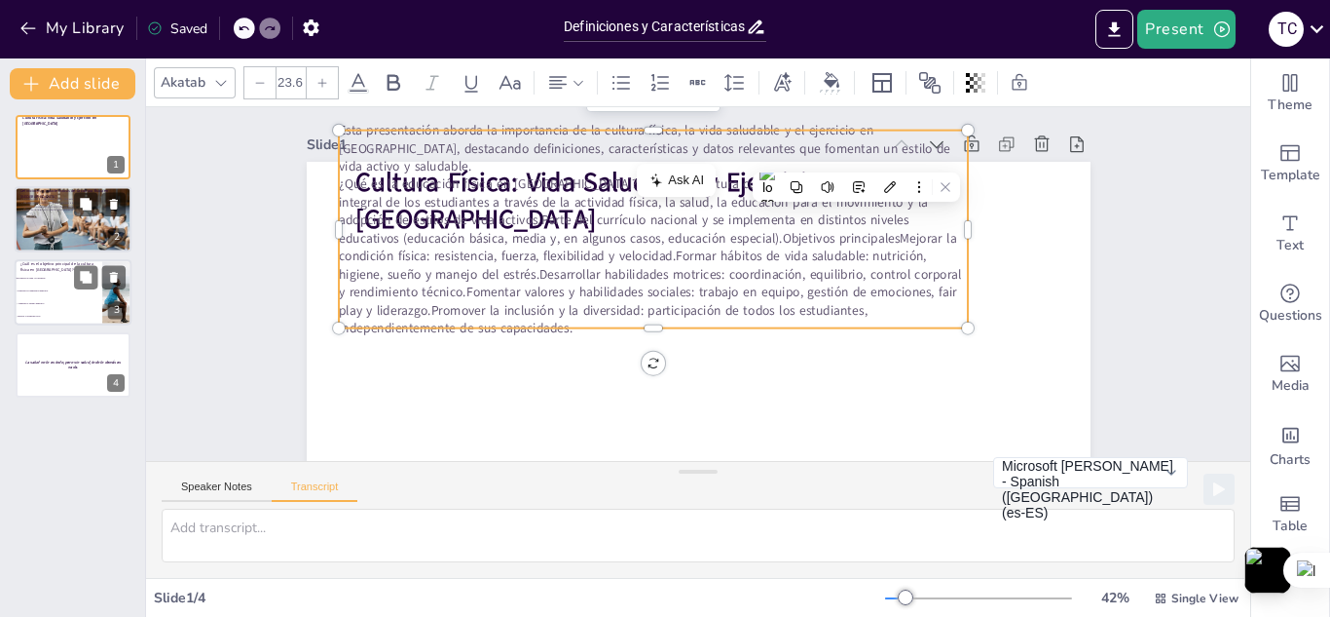
click at [680, 133] on p "Esta presentación aborda la importancia de la cultura física, la vida saludable…" at bounding box center [654, 148] width 630 height 54
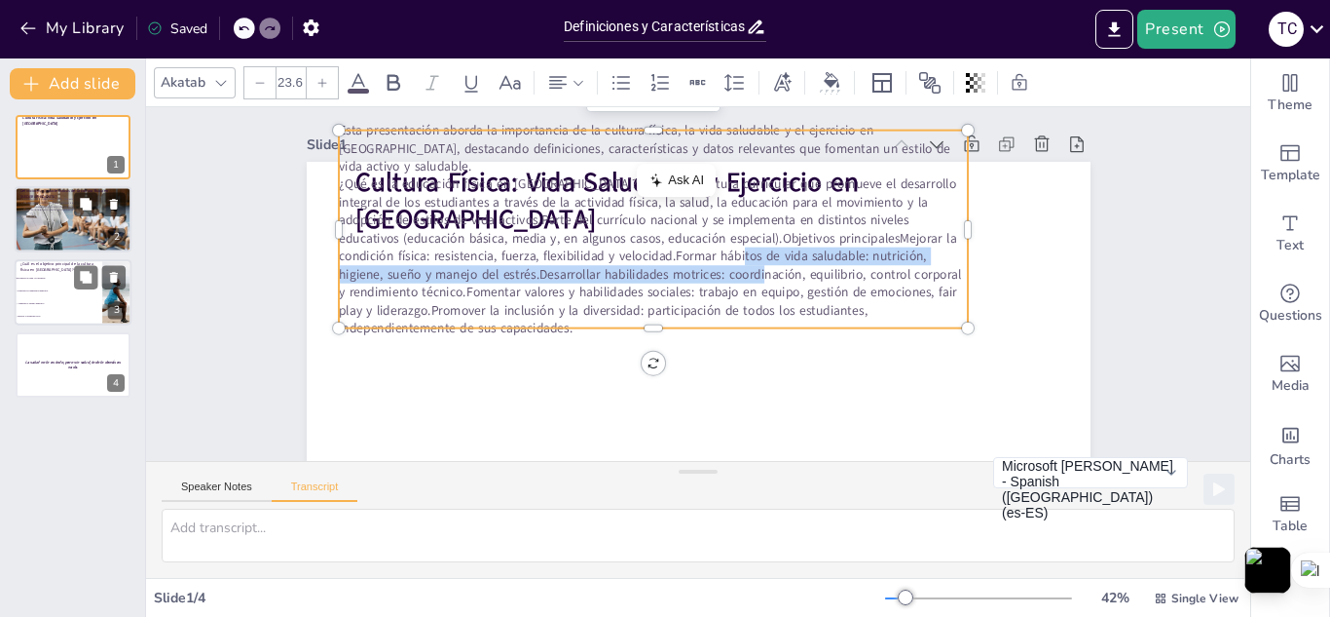
drag, startPoint x: 648, startPoint y: 256, endPoint x: 621, endPoint y: 244, distance: 28.8
click at [621, 244] on p "¿Qué es la educación física en Ecuador?Es una asignatura curricular que promuev…" at bounding box center [654, 256] width 630 height 162
click at [348, 102] on div at bounding box center [357, 94] width 18 height 18
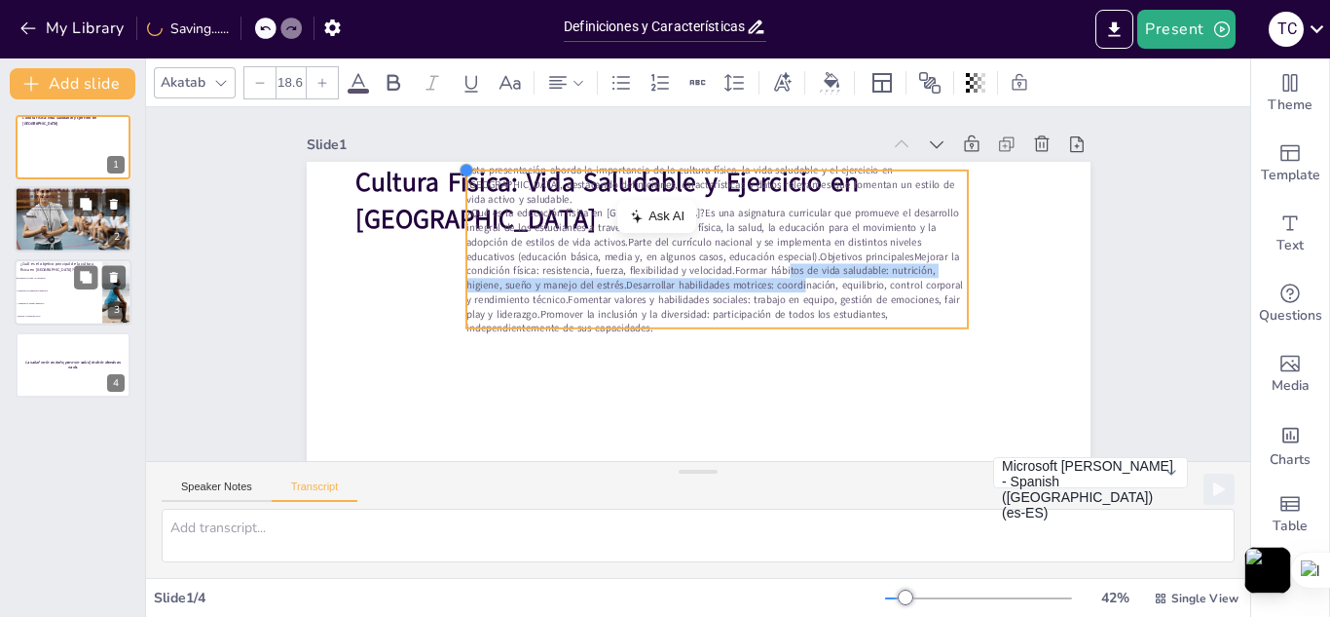
drag, startPoint x: 326, startPoint y: 128, endPoint x: 464, endPoint y: 234, distance: 173.6
click at [464, 234] on div "Cultura Física: Vida Saludable y Ejercicio en Ecuador Esta presentación aborda …" at bounding box center [699, 382] width 784 height 441
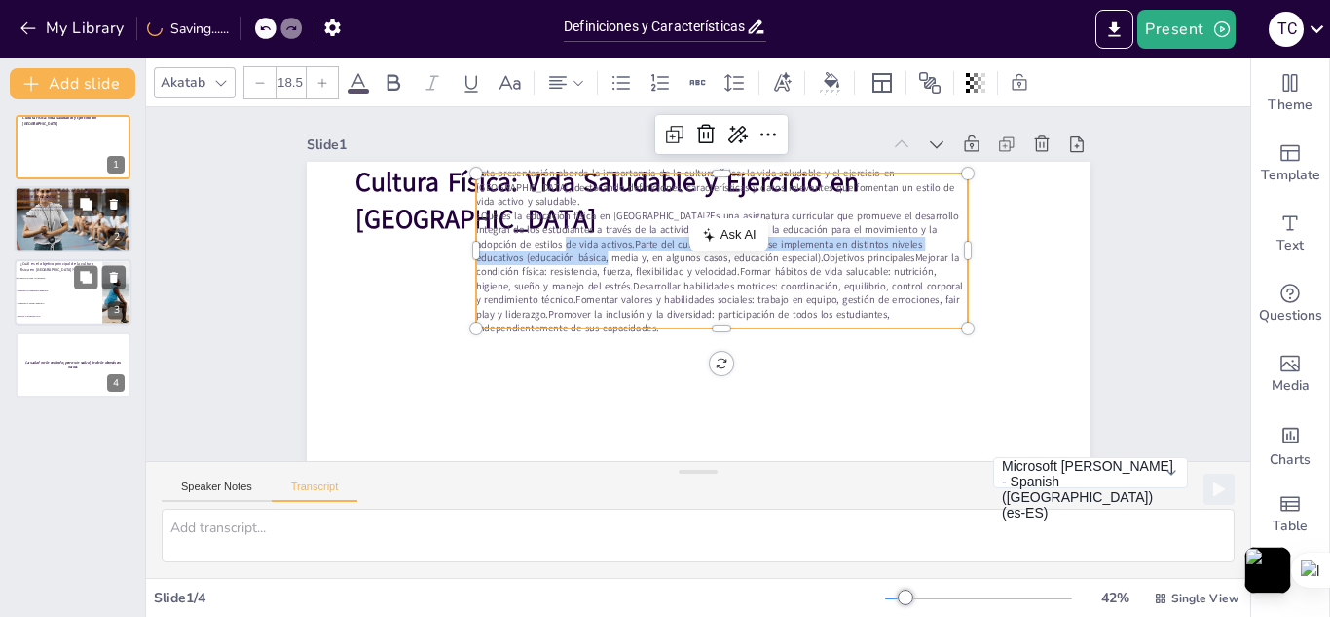
drag, startPoint x: 504, startPoint y: 251, endPoint x: 507, endPoint y: 239, distance: 13.2
click at [507, 239] on p "¿Qué es la educación física en Ecuador?Es una asignatura curricular que promuev…" at bounding box center [722, 271] width 493 height 127
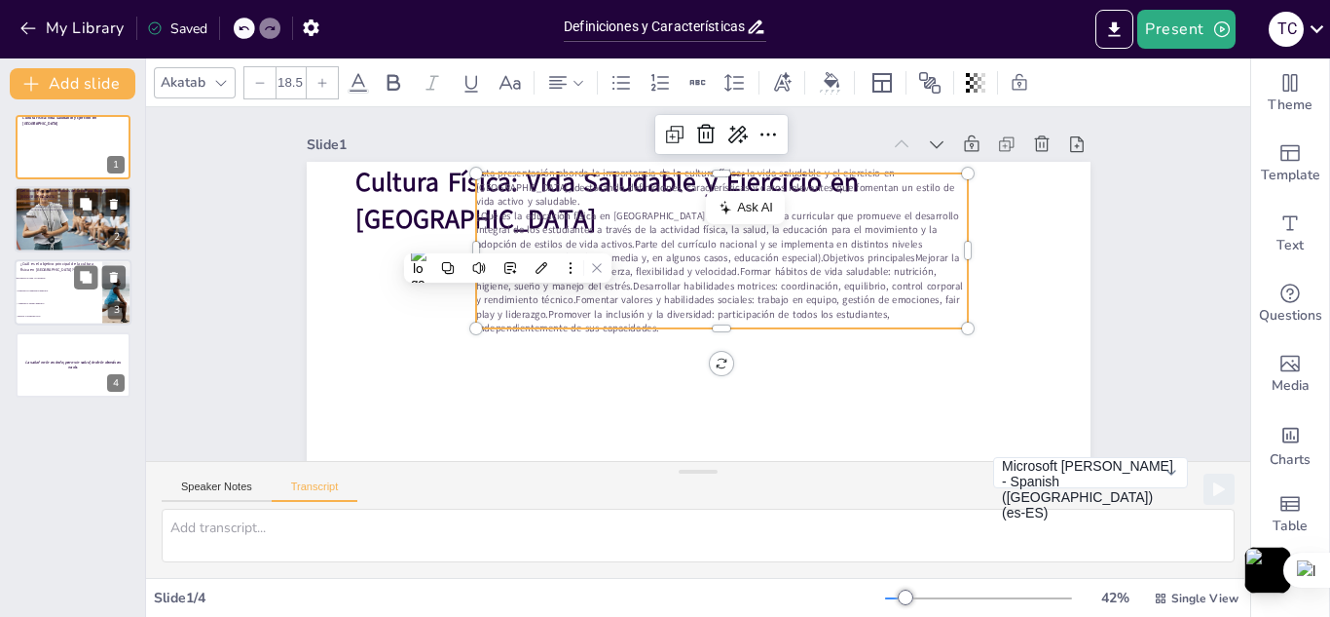
click at [719, 302] on p "¿Qué es la educación física en Ecuador?Es una asignatura curricular que promuev…" at bounding box center [722, 274] width 503 height 177
click at [719, 302] on p "¿Qué es la educación física en Ecuador?Es una asignatura curricular que promuev…" at bounding box center [723, 274] width 504 height 177
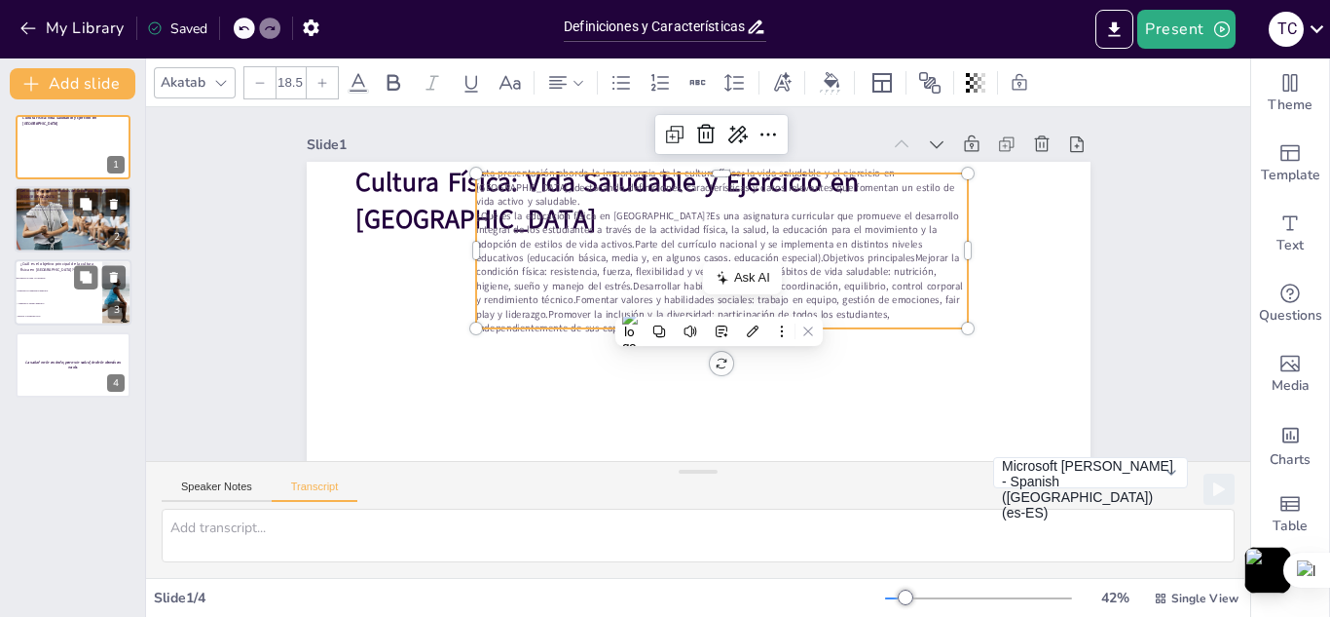
drag, startPoint x: 903, startPoint y: 325, endPoint x: 888, endPoint y: 318, distance: 16.1
click at [888, 318] on p "¿Qué es la educación física en Ecuador?Es una asignatura curricular que promuev…" at bounding box center [723, 274] width 504 height 177
click at [745, 208] on p "¿Qué es la educación física en Ecuador?Es una asignatura curricular que promuev…" at bounding box center [722, 271] width 493 height 127
drag, startPoint x: 745, startPoint y: 205, endPoint x: 731, endPoint y: 200, distance: 14.5
click at [731, 200] on div "Esta presentación aborda la importancia de la cultura física, la vida saludable…" at bounding box center [722, 251] width 493 height 168
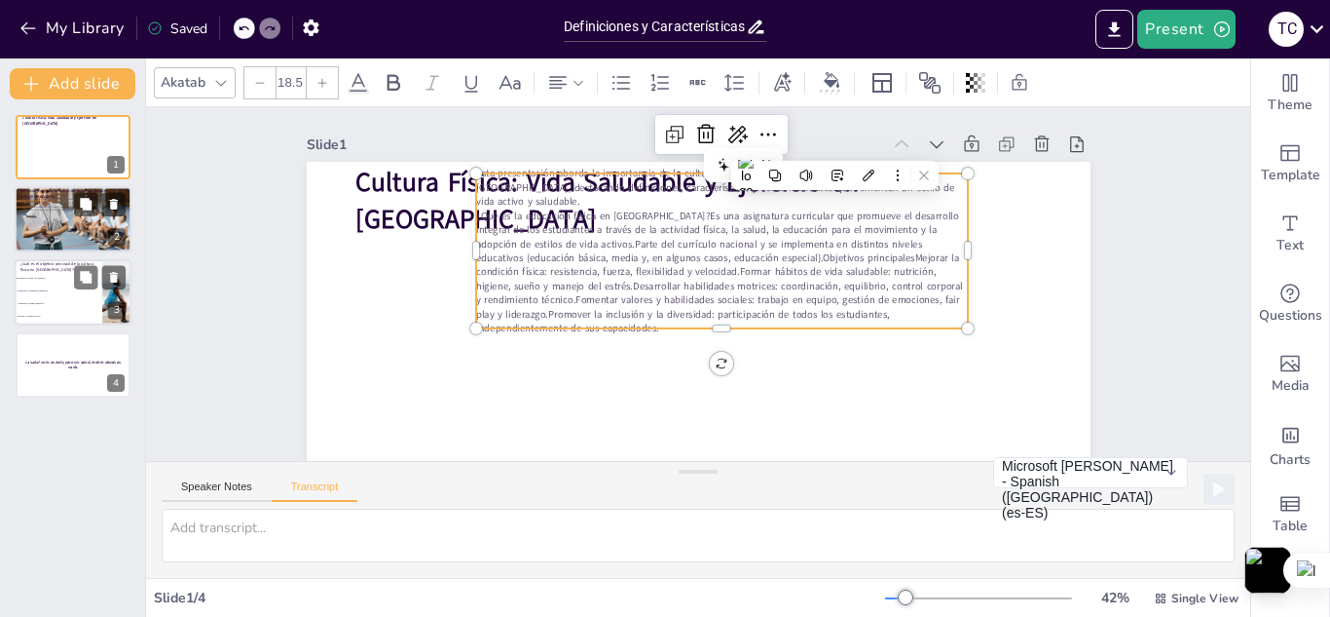
click at [804, 284] on p "¿Qué es la educación física en Ecuador?Es una asignatura curricular que promuev…" at bounding box center [723, 274] width 504 height 177
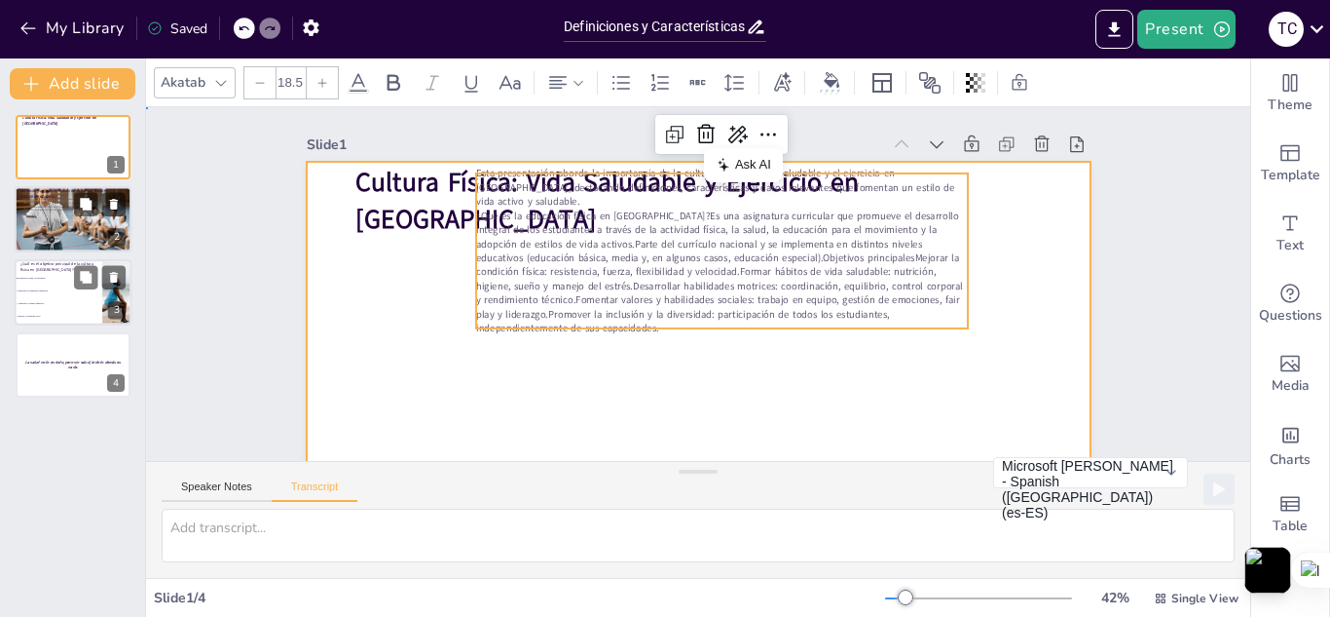
click at [996, 280] on div at bounding box center [688, 382] width 826 height 521
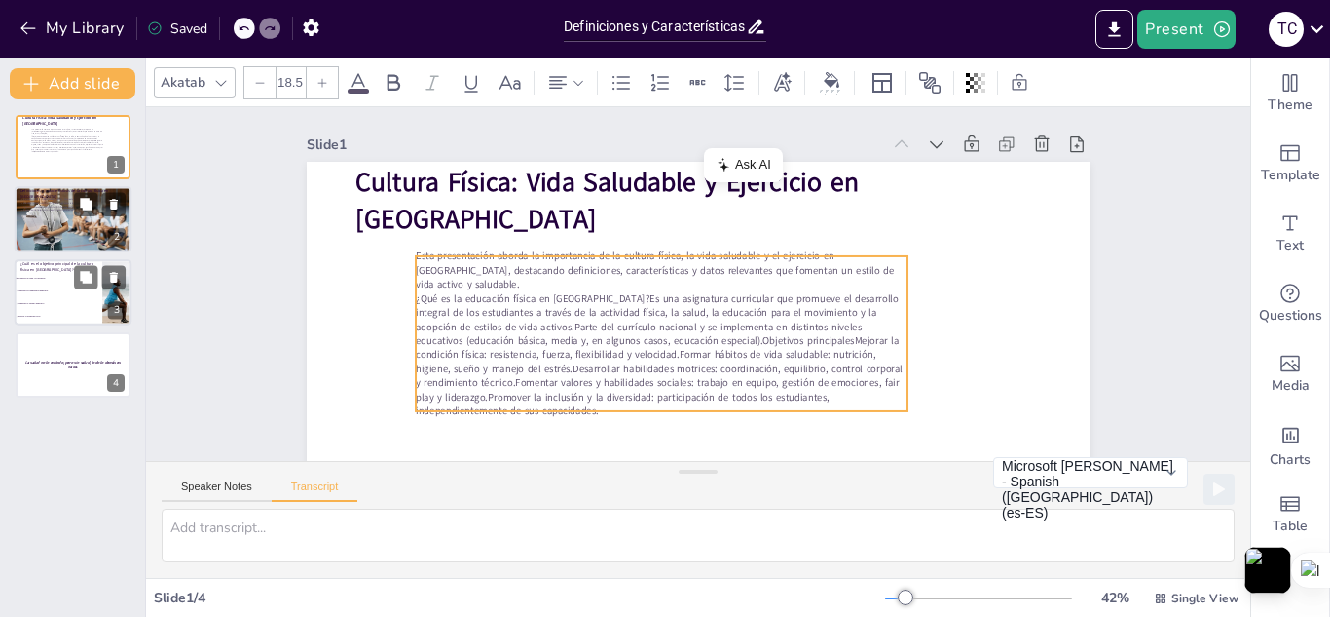
drag, startPoint x: 953, startPoint y: 178, endPoint x: 893, endPoint y: 261, distance: 102.5
click at [893, 261] on p "Esta presentación aborda la importancia de la cultura física, la vida saludable…" at bounding box center [662, 270] width 493 height 42
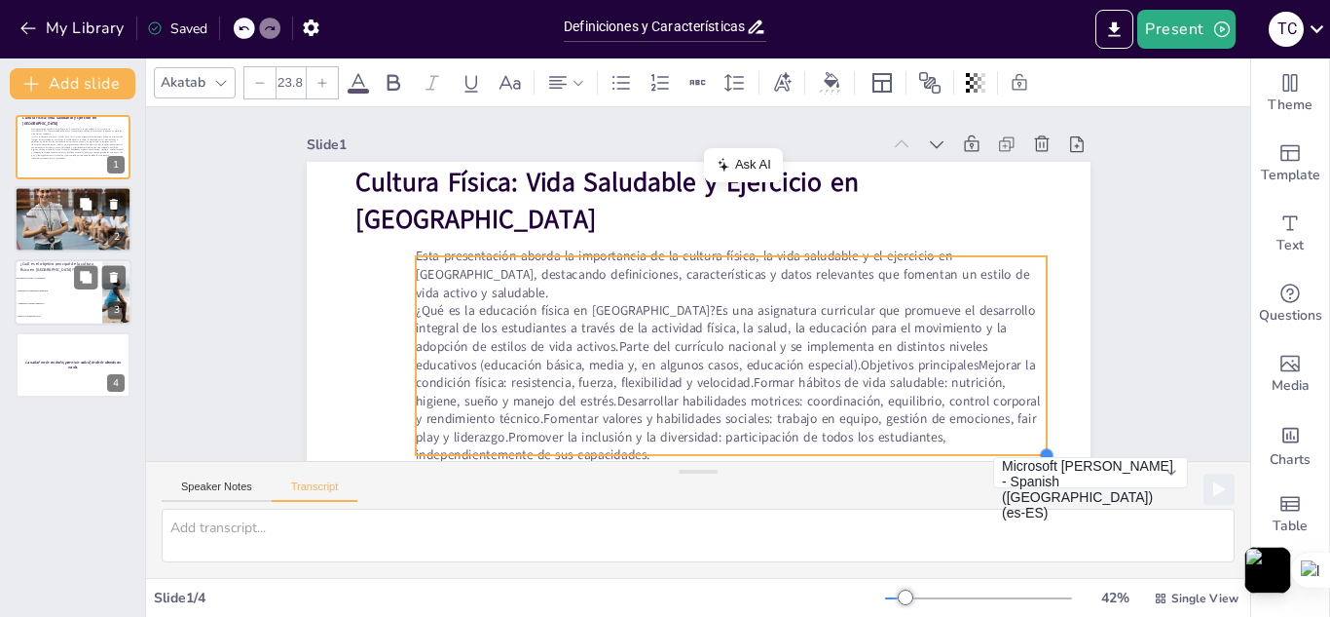
drag, startPoint x: 897, startPoint y: 412, endPoint x: 978, endPoint y: 457, distance: 92.4
click at [978, 457] on div "Slide 1 Cultura Física: Vida Saludable y Ejercicio en Ecuador Esta presentación…" at bounding box center [699, 284] width 1136 height 467
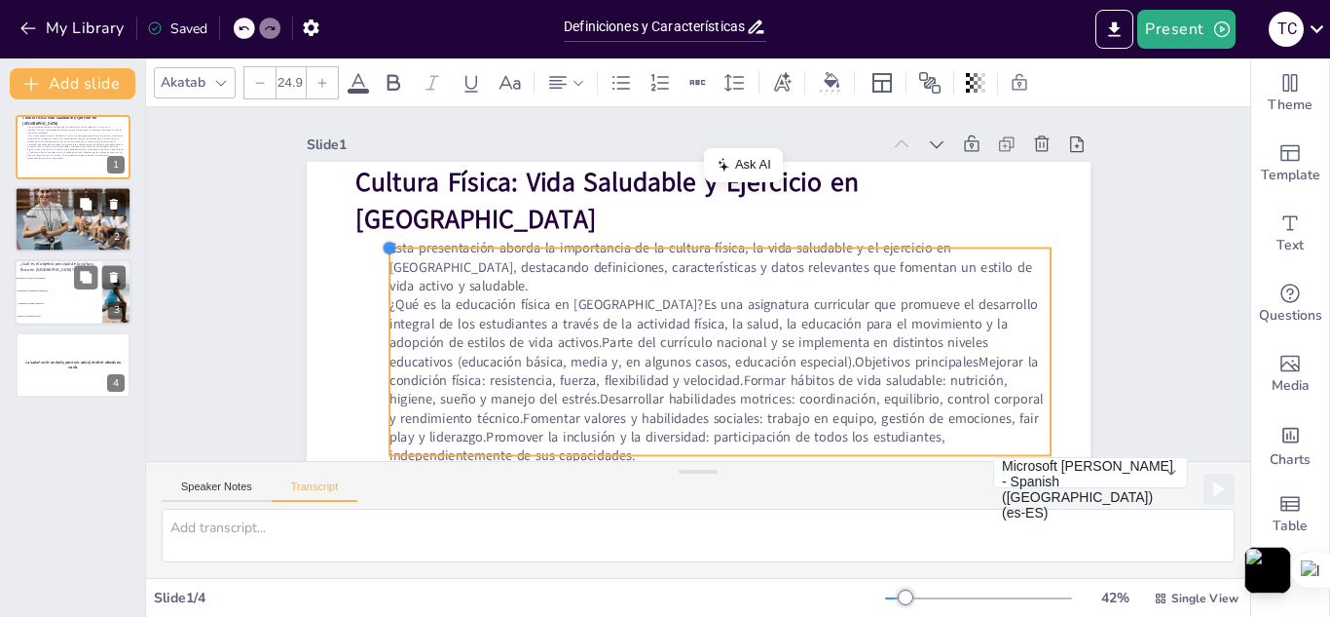
drag, startPoint x: 403, startPoint y: 260, endPoint x: 373, endPoint y: 258, distance: 30.3
click at [373, 258] on div "Cultura Física: Vida Saludable y Ejercicio en Ecuador Esta presentación aborda …" at bounding box center [699, 382] width 784 height 441
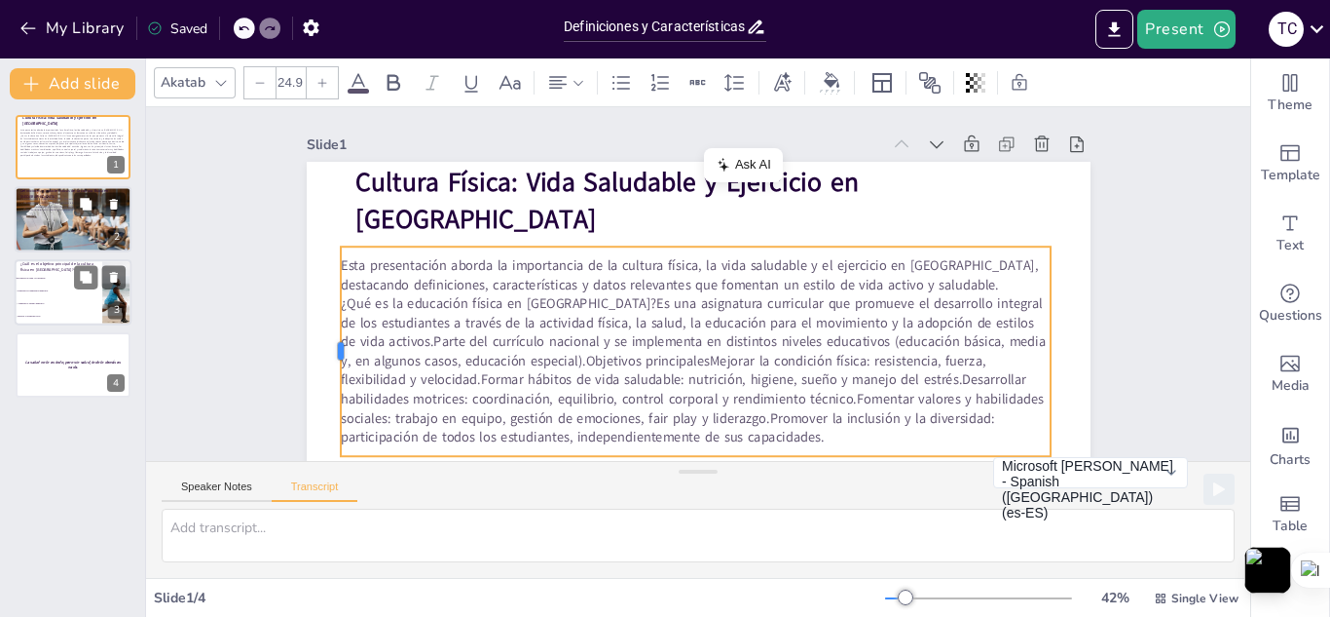
drag, startPoint x: 366, startPoint y: 355, endPoint x: 321, endPoint y: 355, distance: 44.8
click at [325, 355] on div at bounding box center [333, 350] width 16 height 209
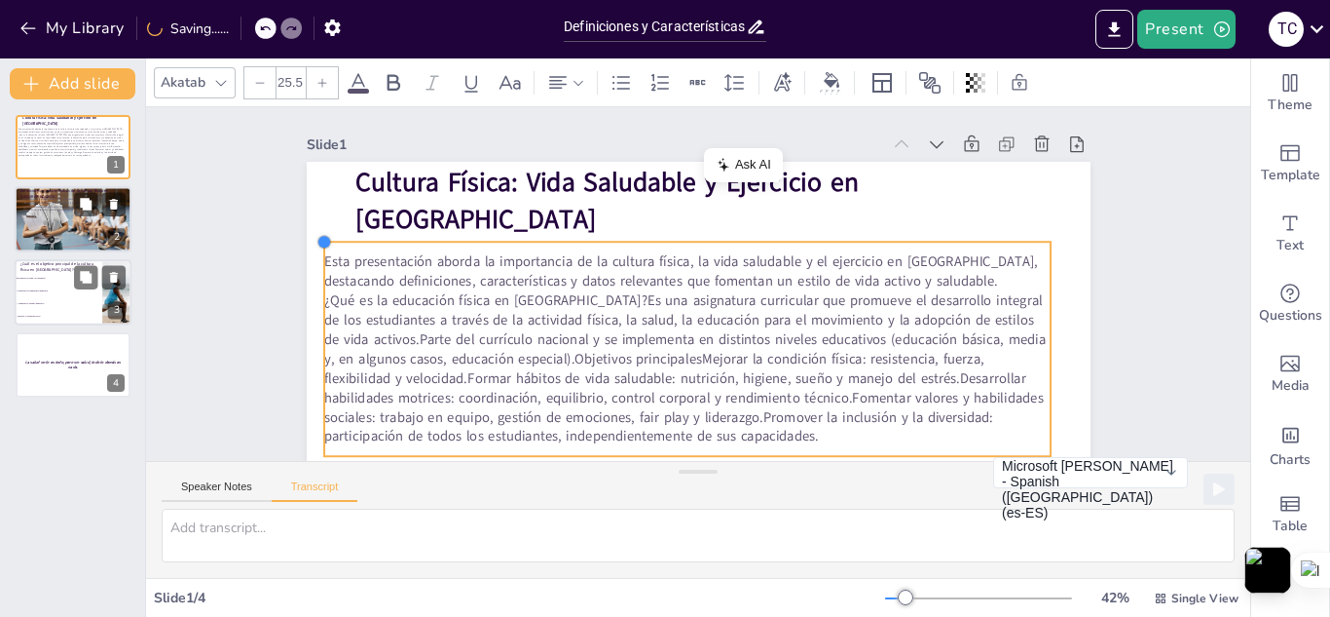
drag, startPoint x: 325, startPoint y: 253, endPoint x: 363, endPoint y: 247, distance: 38.4
click at [363, 247] on div "Cultura Física: Vida Saludable y Ejercicio en Ecuador Esta presentación aborda …" at bounding box center [699, 382] width 784 height 441
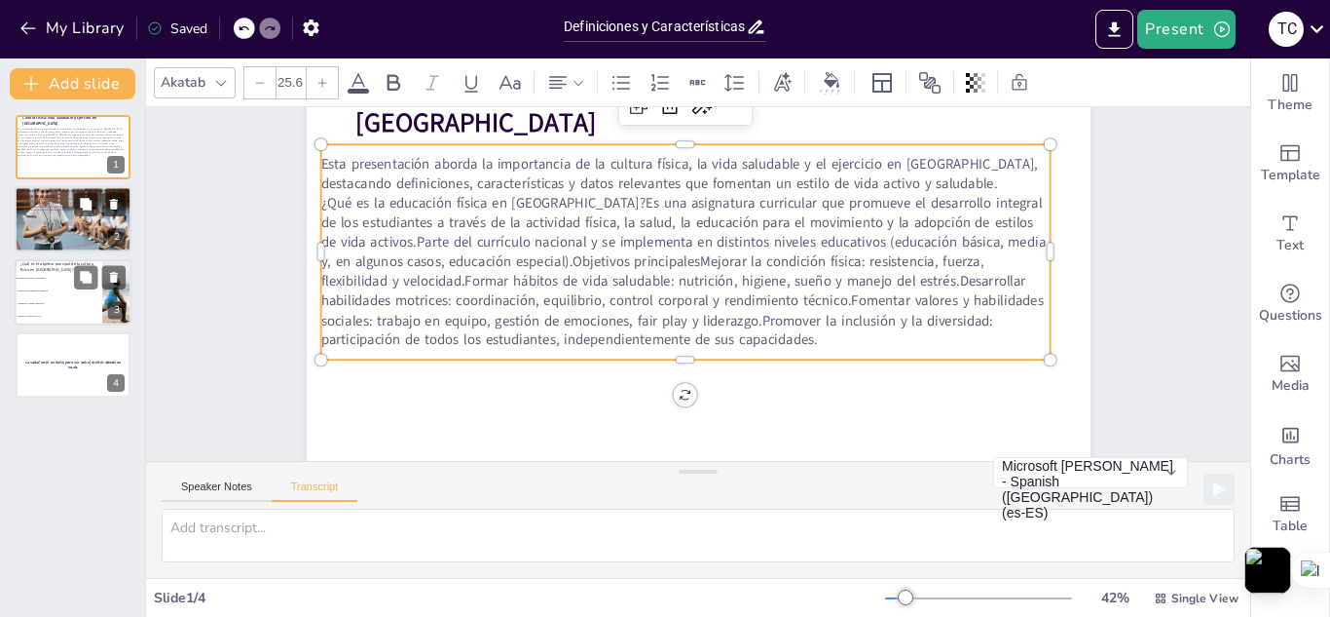
scroll to position [112, 0]
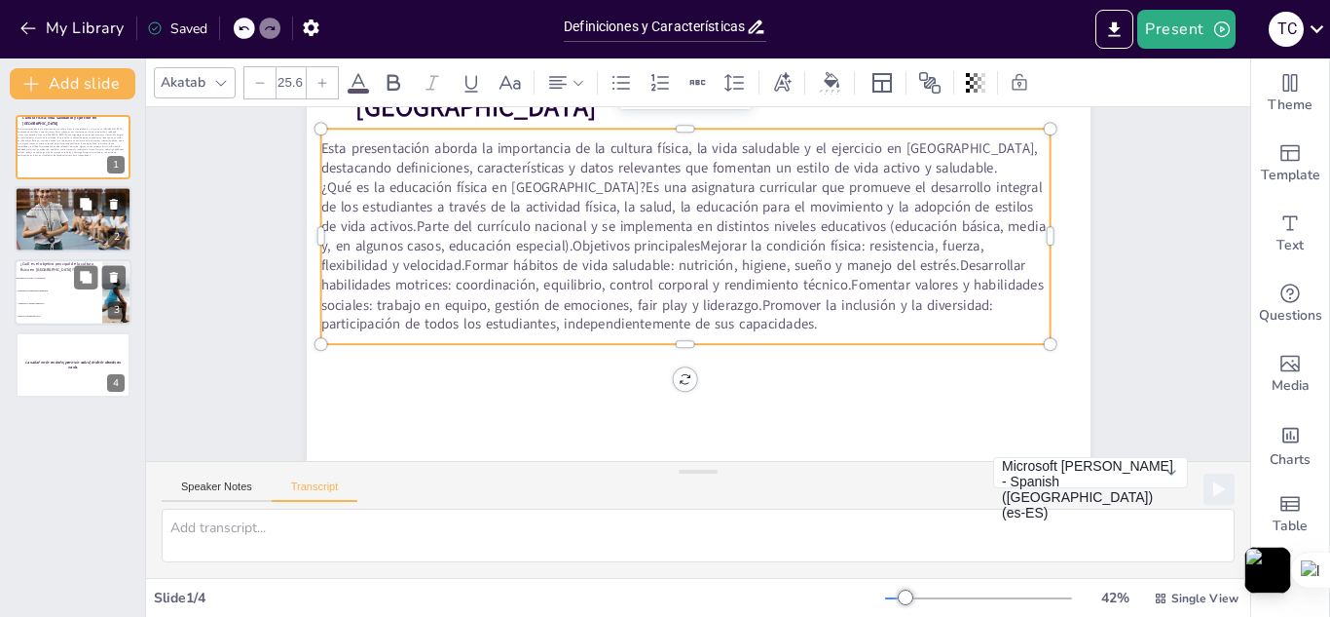
click at [672, 342] on div "Esta presentación aborda la importancia de la cultura física, la vida saludable…" at bounding box center [684, 236] width 729 height 215
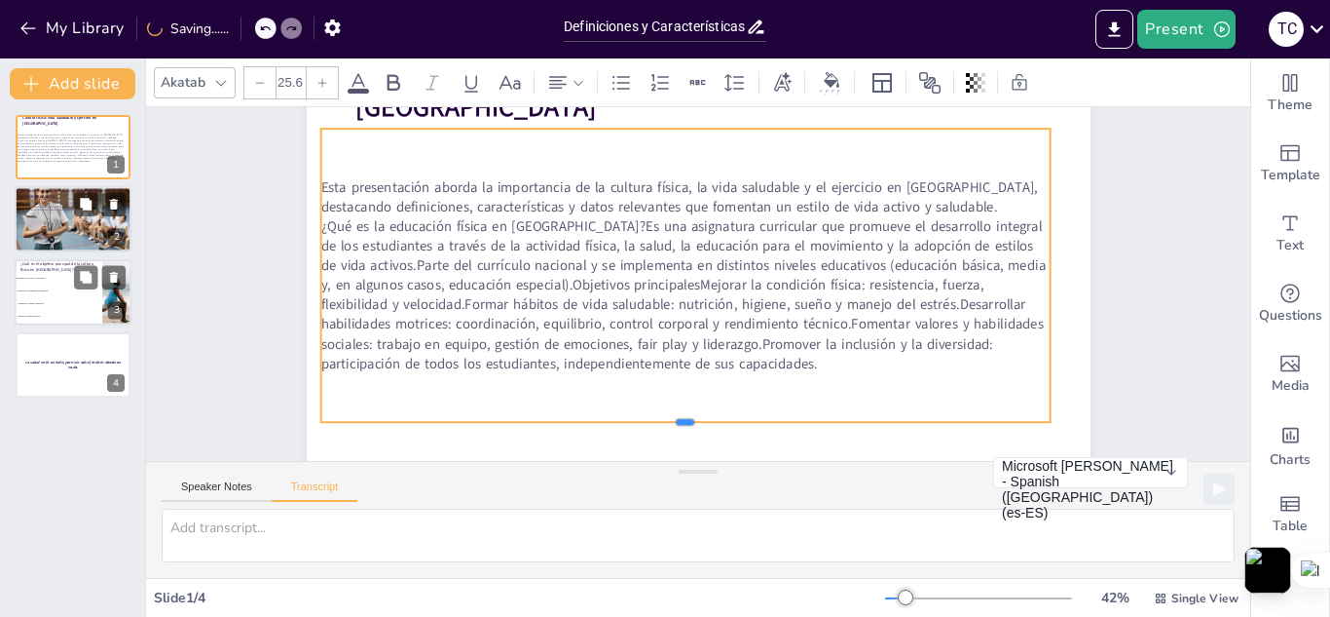
drag, startPoint x: 676, startPoint y: 346, endPoint x: 683, endPoint y: 424, distance: 78.2
click at [683, 424] on div at bounding box center [684, 430] width 729 height 16
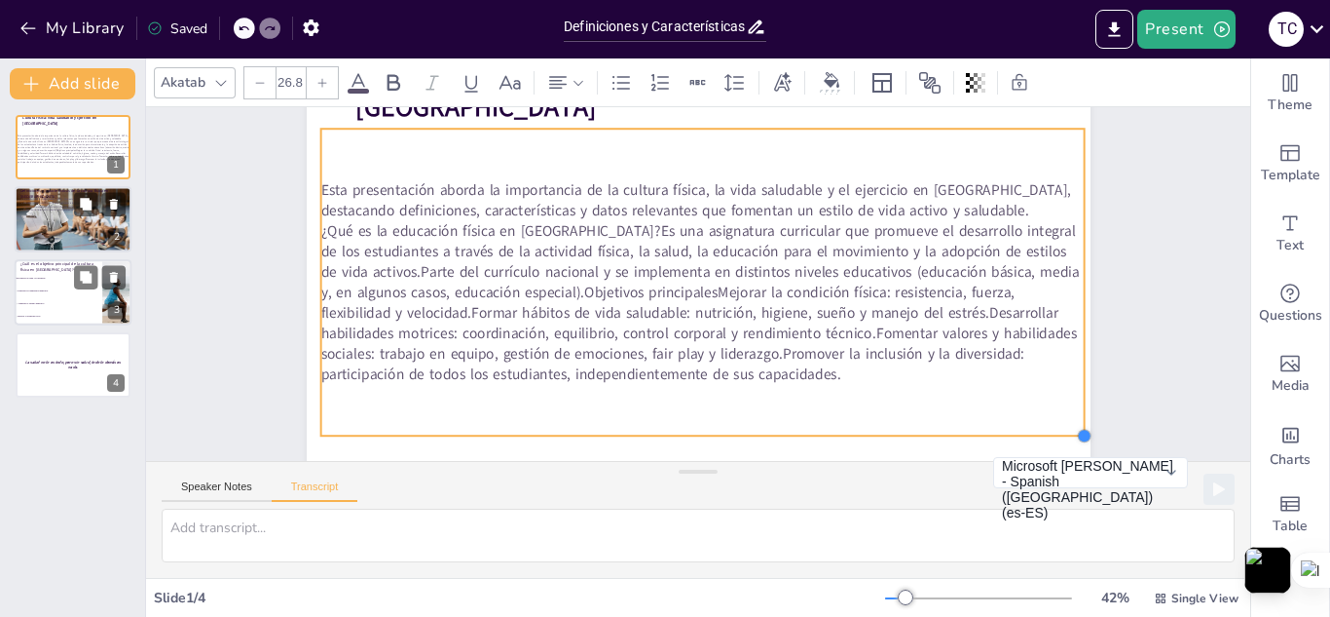
drag, startPoint x: 1032, startPoint y: 423, endPoint x: 1051, endPoint y: 435, distance: 22.4
click at [1051, 435] on div "Cultura Física: Vida Saludable y Ejercicio en Ecuador Esta presentación aborda …" at bounding box center [700, 270] width 826 height 520
click at [1064, 122] on div "Cultura Física: Vida Saludable y Ejercicio en Ecuador Esta presentación aborda …" at bounding box center [699, 270] width 784 height 441
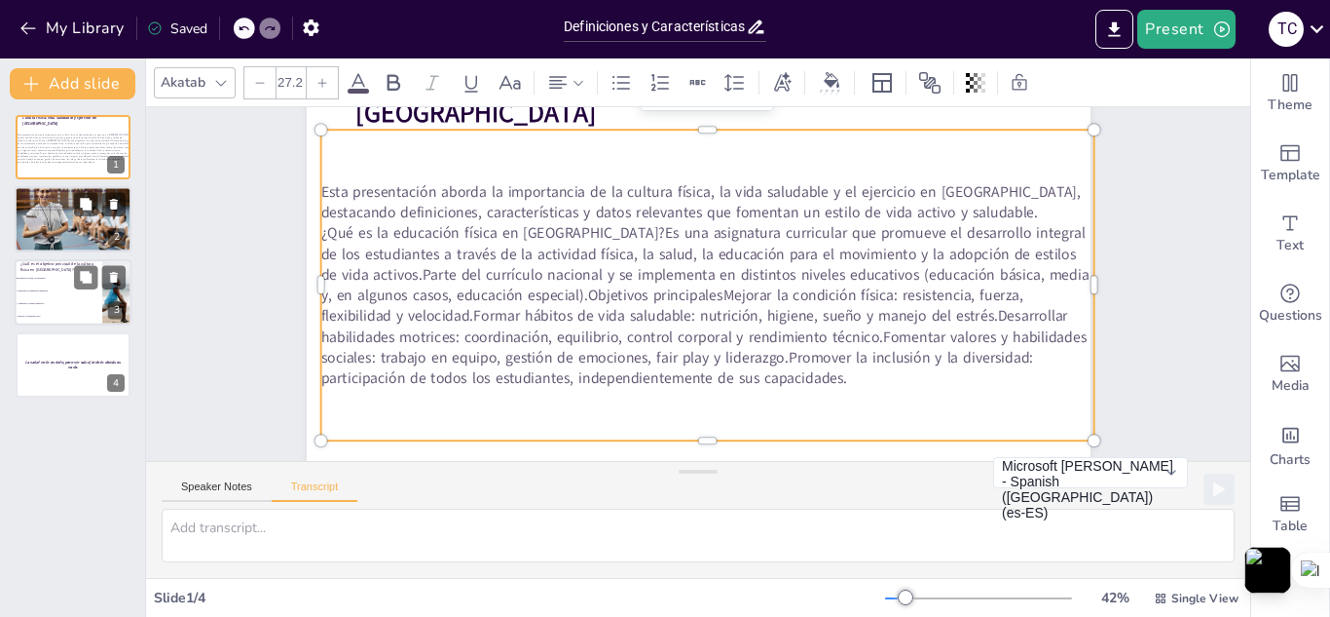
scroll to position [104, 0]
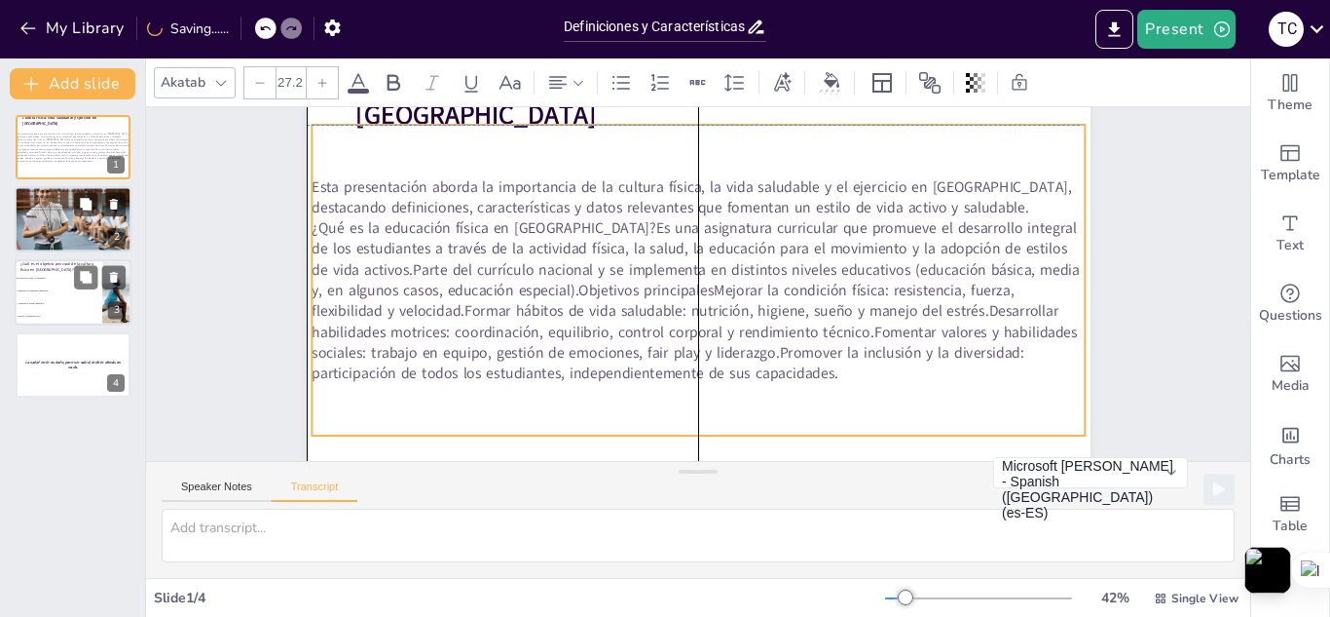
drag, startPoint x: 703, startPoint y: 244, endPoint x: 690, endPoint y: 239, distance: 14.8
click at [690, 239] on p "¿Qué es la educación física en Ecuador?Es una asignatura curricular que promuev…" at bounding box center [698, 301] width 773 height 166
click at [494, 252] on p "¿Qué es la educación física en Ecuador?Es una asignatura curricular que promuev…" at bounding box center [698, 301] width 773 height 166
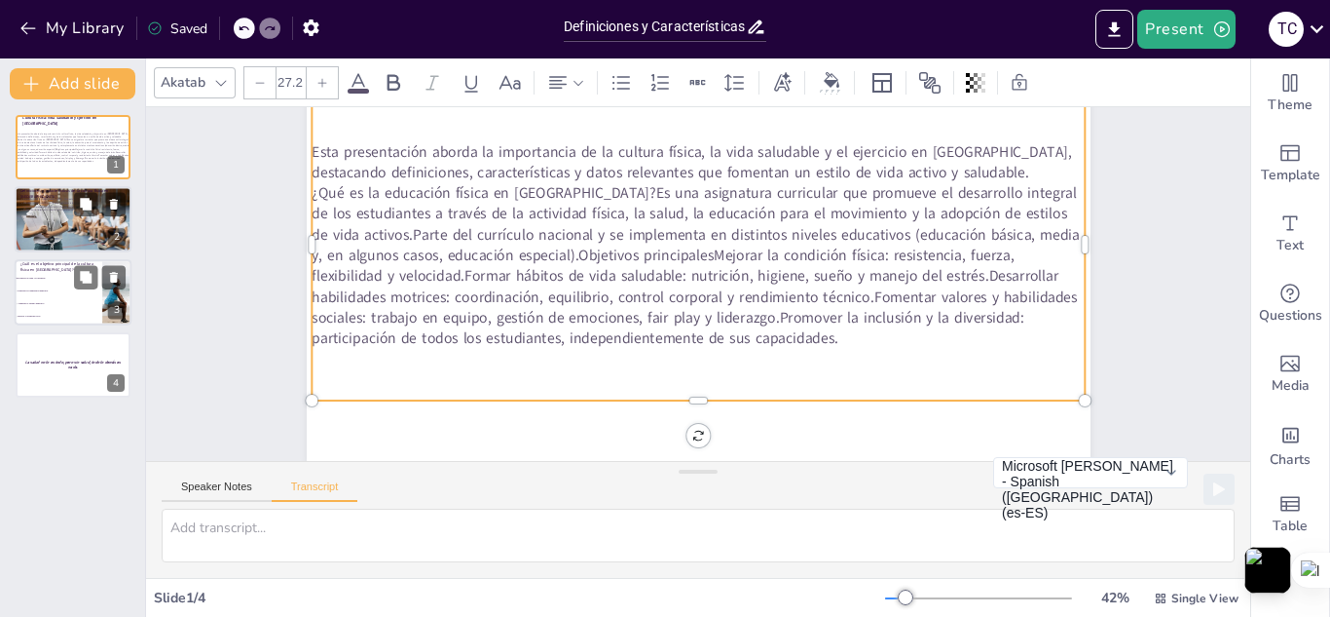
scroll to position [157, 0]
click at [683, 378] on div "Esta presentación aborda la importancia de la cultura física, la vida saludable…" at bounding box center [703, 243] width 802 height 390
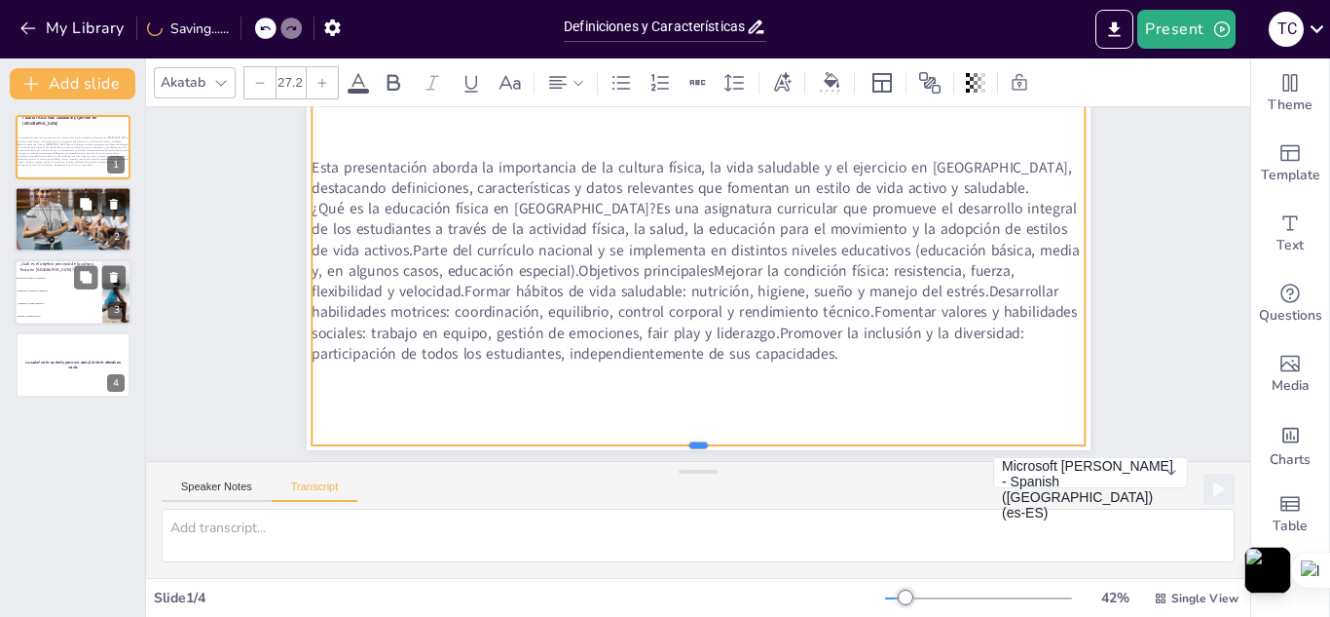
drag, startPoint x: 687, startPoint y: 388, endPoint x: 700, endPoint y: 446, distance: 60.0
click at [700, 446] on div "Slide 1 Cultura Física: Vida Saludable y Ejercicio en Ecuador Esta presentación…" at bounding box center [698, 284] width 1104 height 354
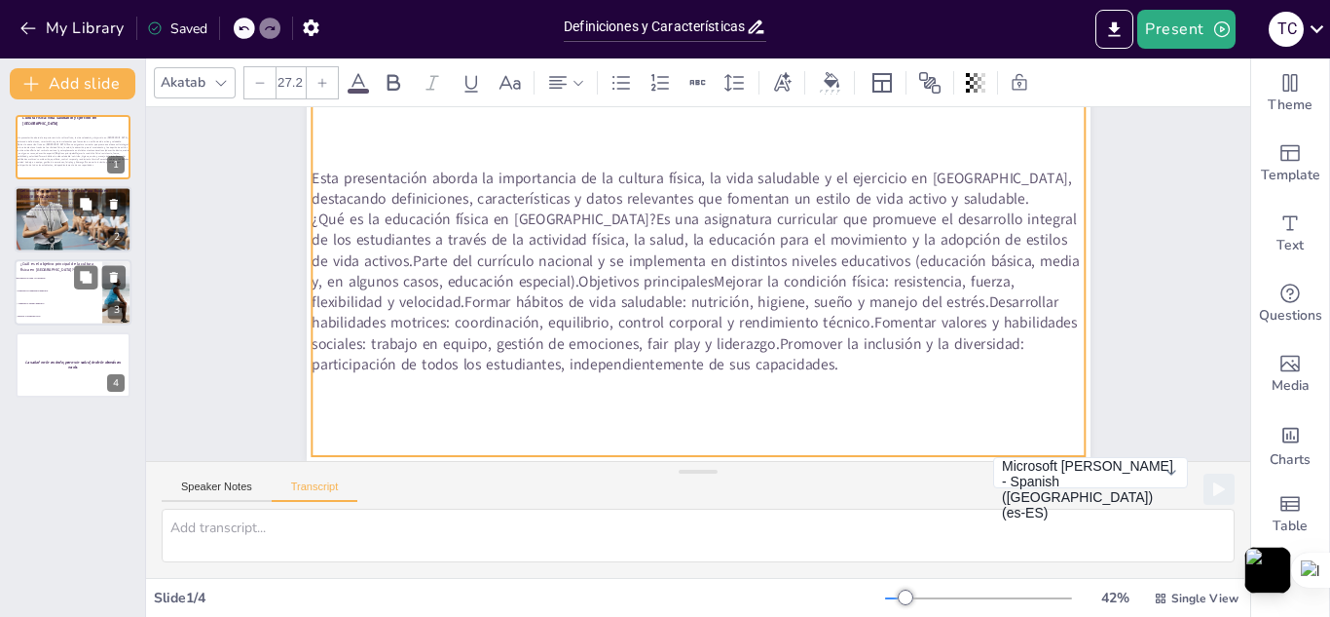
click at [1157, 256] on div "Slide 1 Cultura Física: Vida Saludable y Ejercicio en Ecuador Esta presentación…" at bounding box center [706, 213] width 1150 height 608
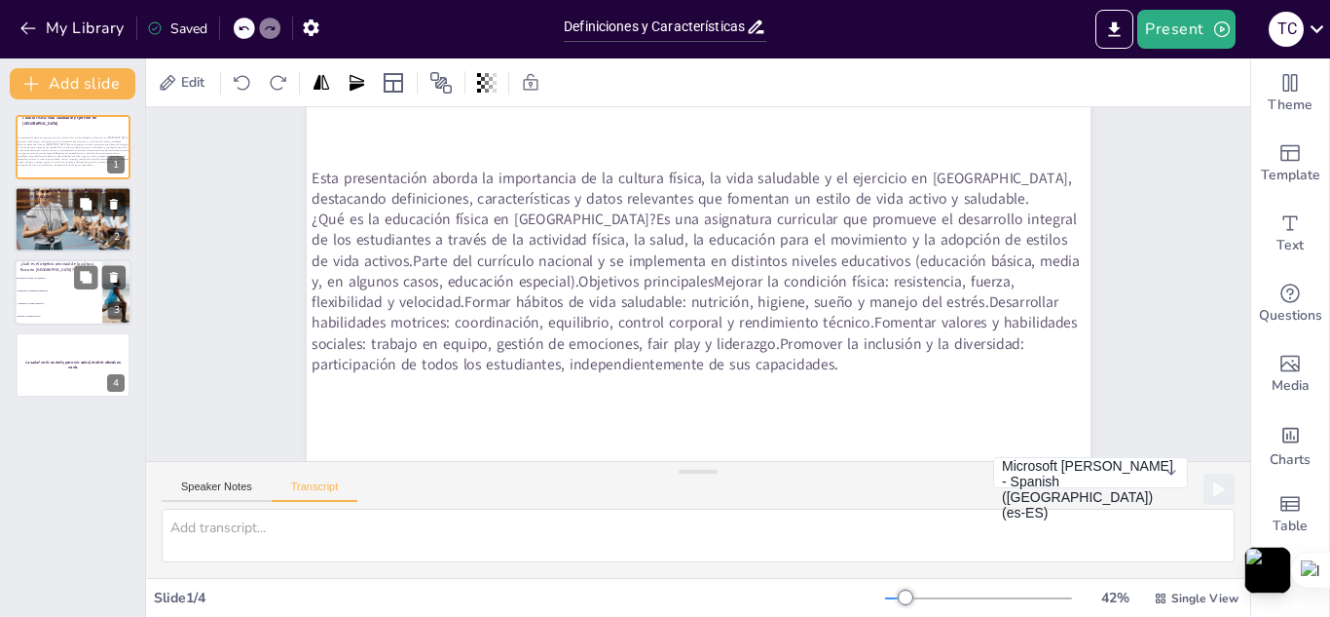
drag, startPoint x: 1236, startPoint y: 285, endPoint x: 1231, endPoint y: 250, distance: 35.4
click at [1231, 250] on div "Document fonts Akatab Recently used Mulish Popular fonts Lato Montserrat Open S…" at bounding box center [665, 337] width 1330 height 558
click at [68, 200] on p "La cultura física promueve salud y bienestar" at bounding box center [72, 200] width 105 height 4
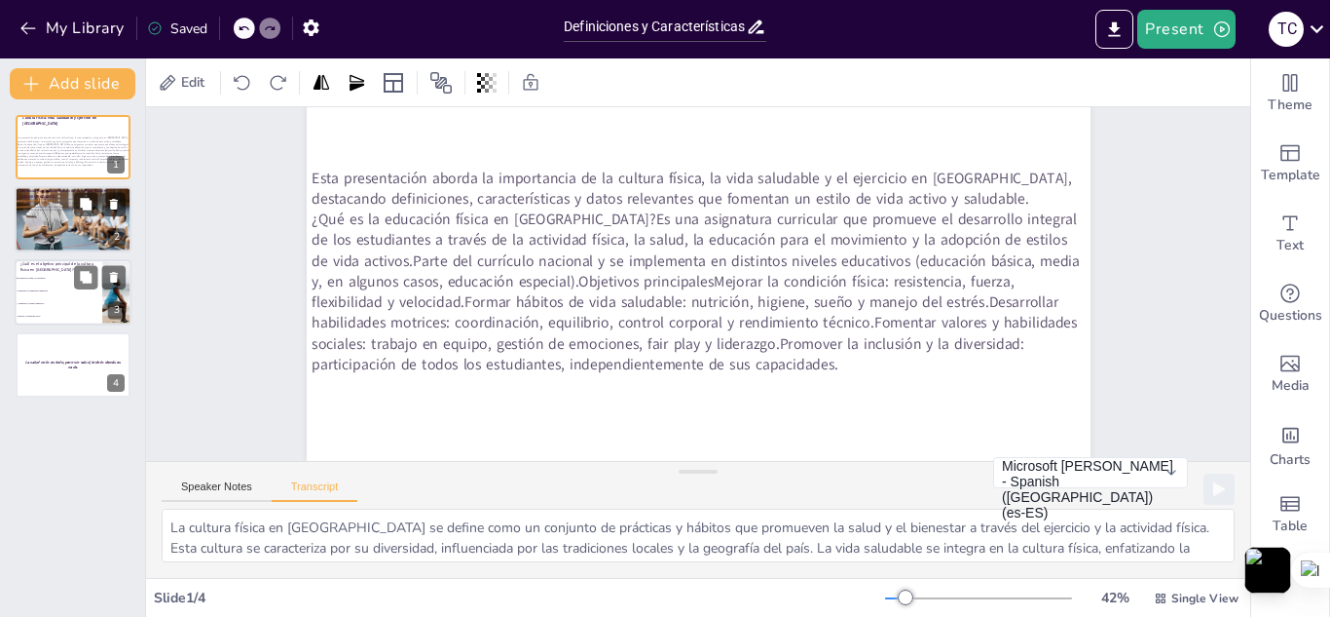
scroll to position [0, 0]
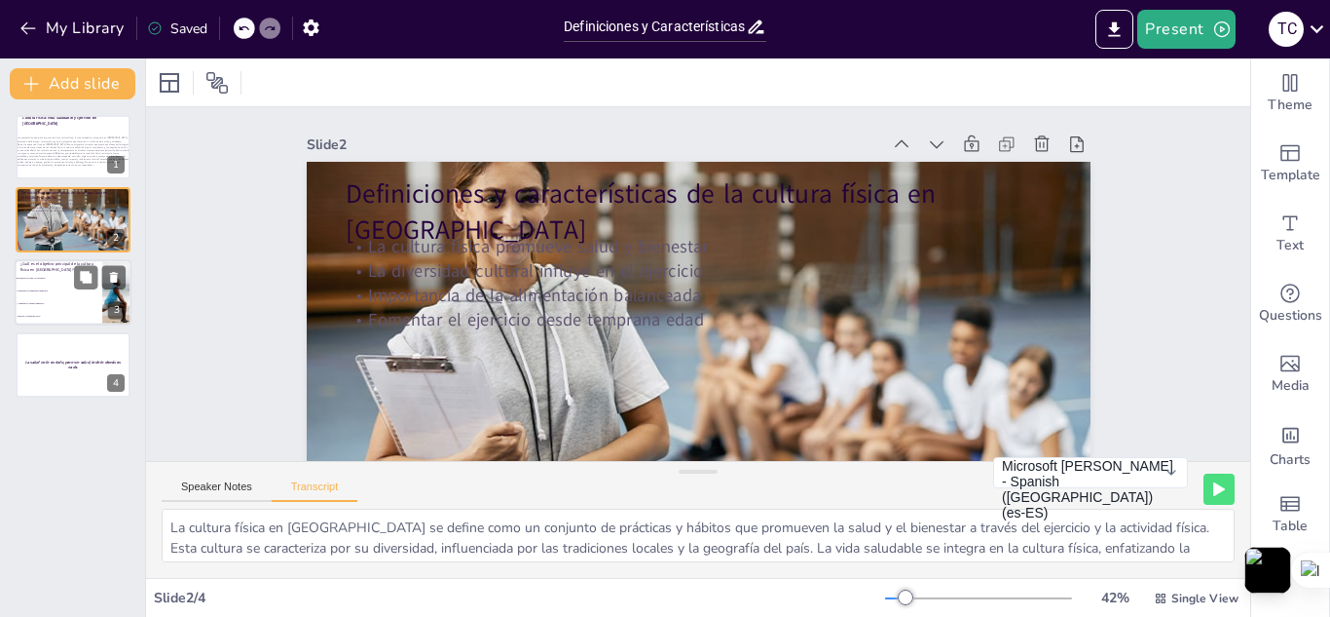
click at [54, 280] on li "Promover la salud y el bienestar" at bounding box center [59, 278] width 88 height 13
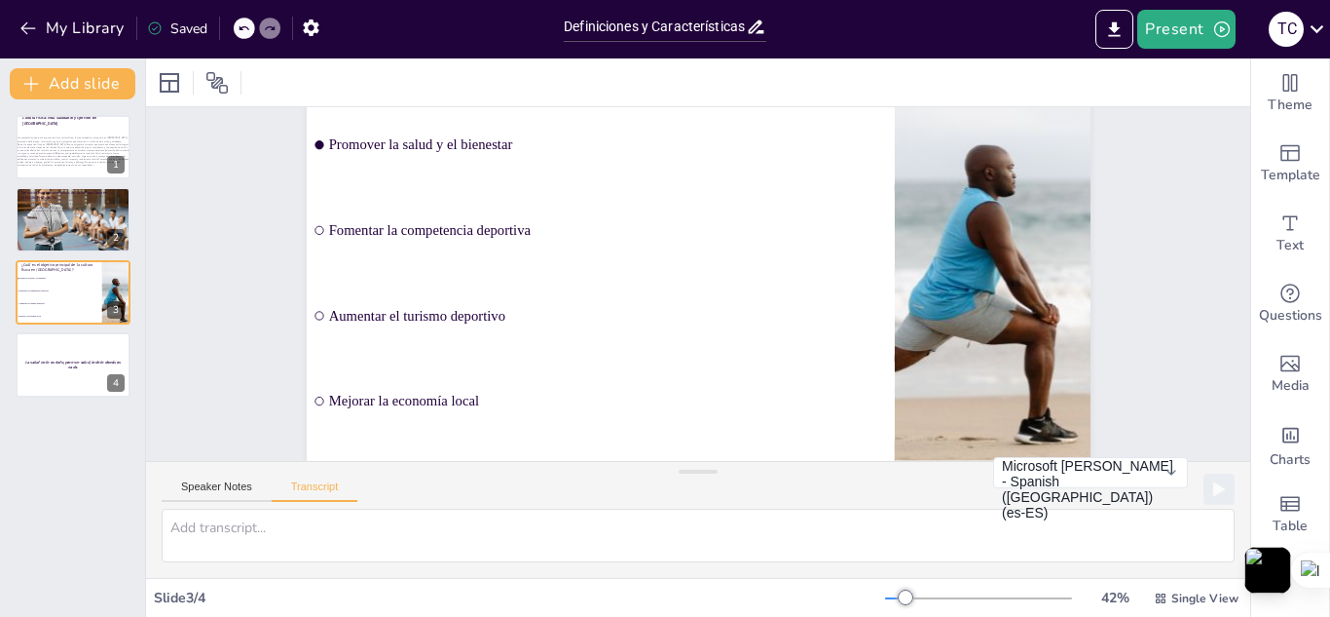
scroll to position [157, 0]
click at [49, 369] on p "La salud no lo es todo, pero sin salud, todo lo demás es nada." at bounding box center [72, 364] width 105 height 11
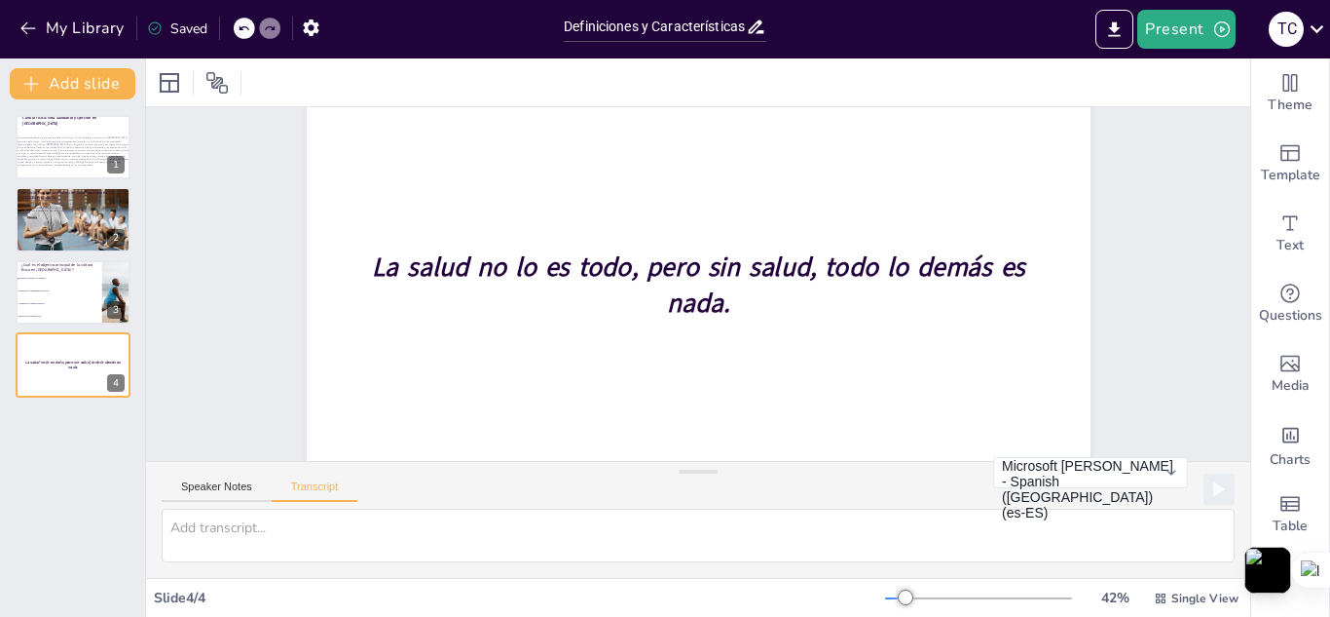
scroll to position [0, 0]
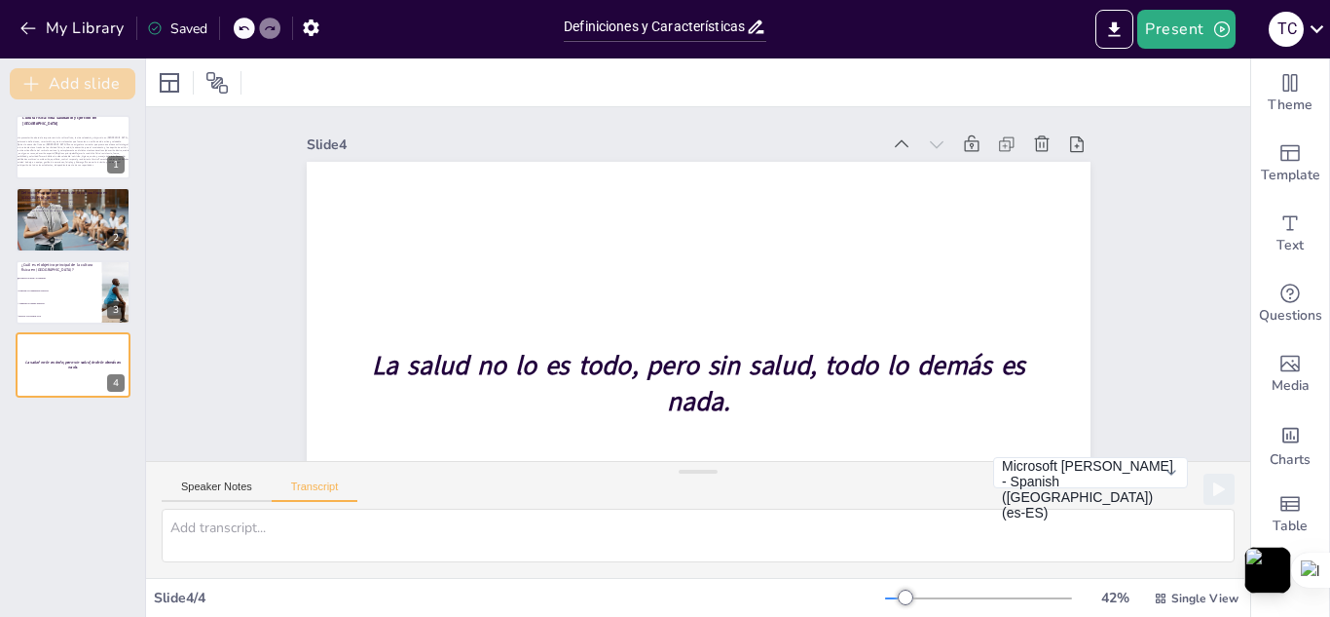
click at [56, 83] on button "Add slide" at bounding box center [73, 83] width 126 height 31
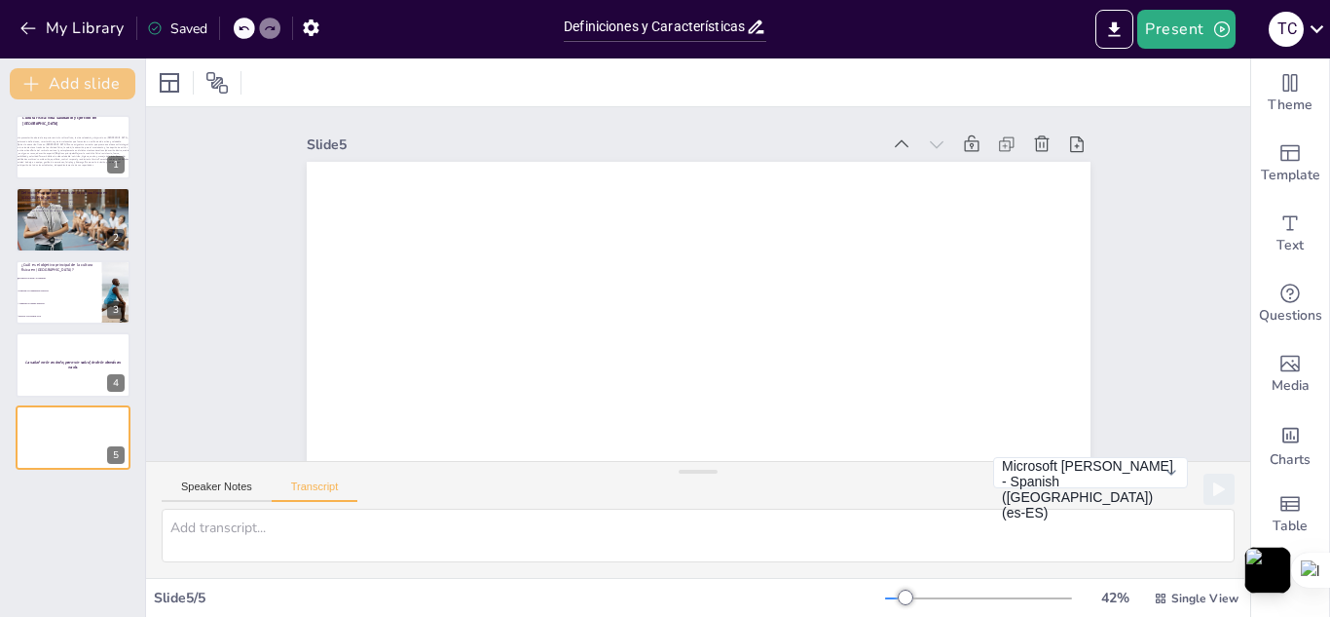
scroll to position [98, 0]
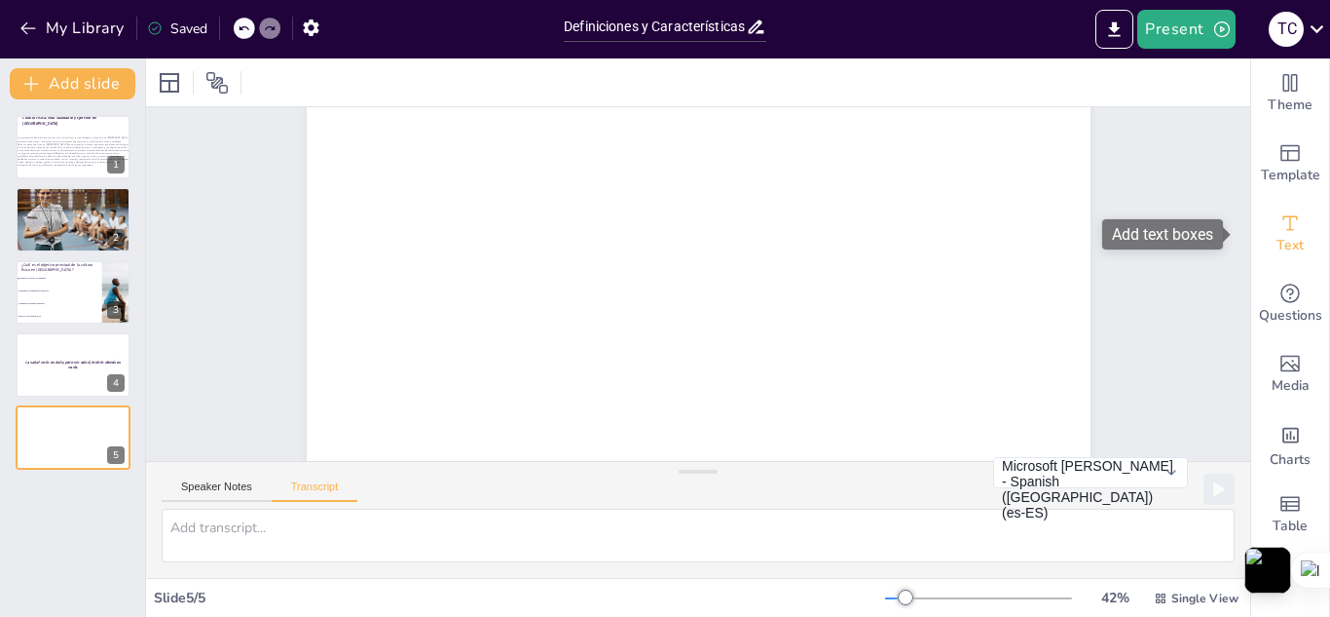
click at [1279, 209] on div "Text" at bounding box center [1291, 234] width 78 height 70
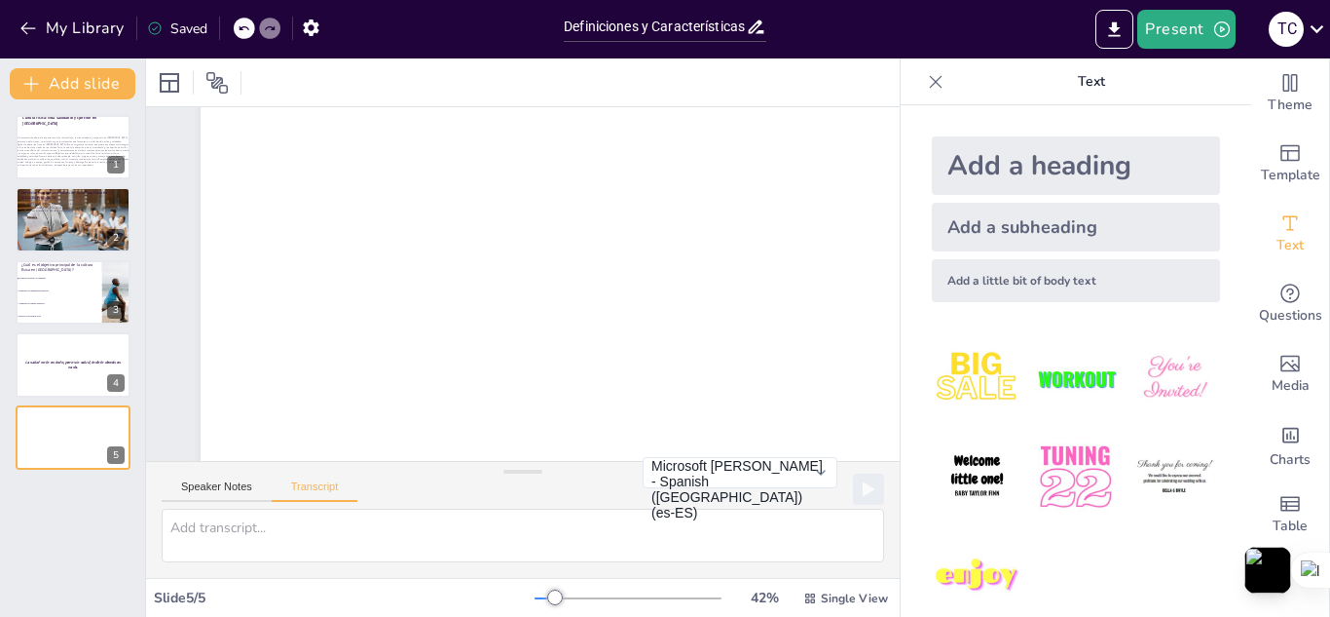
click at [1042, 181] on div "Add a heading" at bounding box center [1076, 165] width 288 height 58
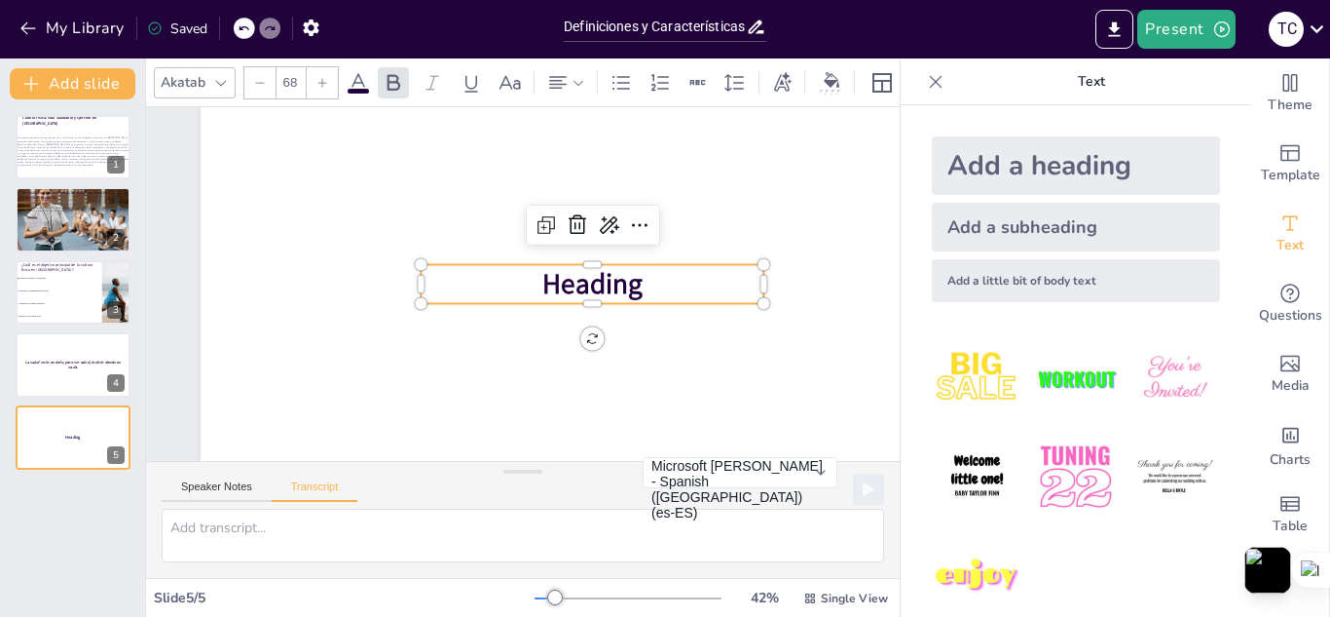
click at [671, 279] on p "Heading" at bounding box center [592, 291] width 345 height 74
click at [657, 282] on p "Heading" at bounding box center [592, 291] width 345 height 74
click at [684, 282] on p "Heading" at bounding box center [592, 283] width 343 height 39
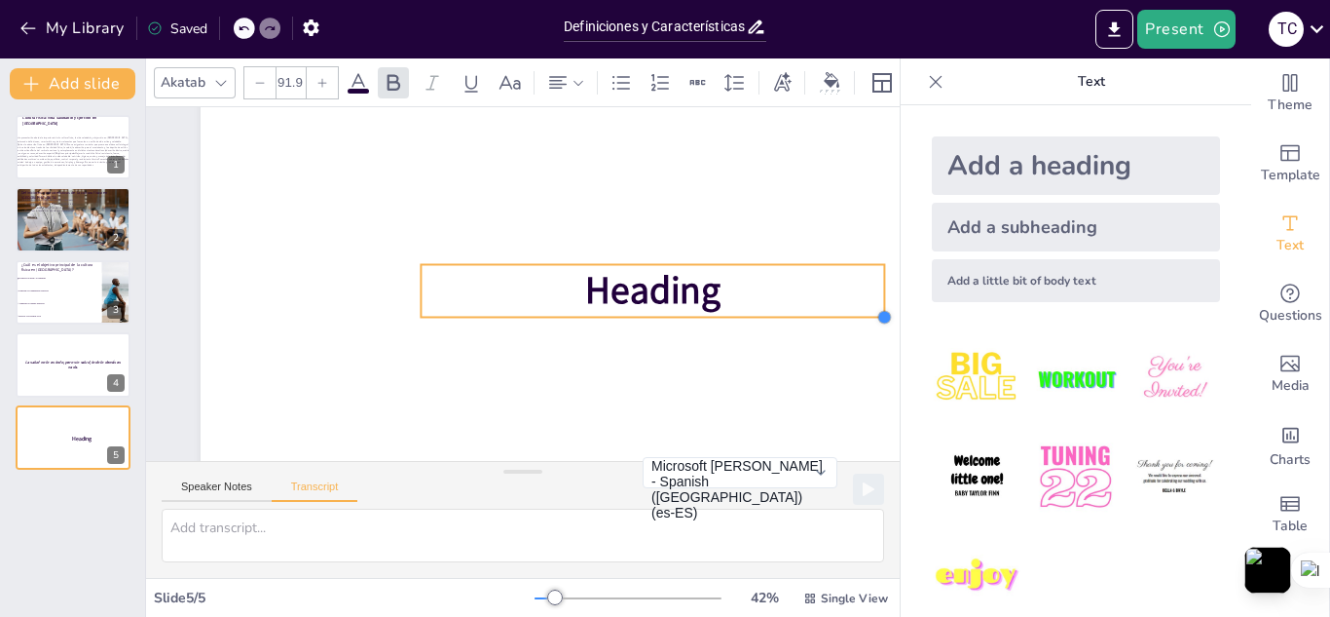
drag, startPoint x: 764, startPoint y: 300, endPoint x: 790, endPoint y: 315, distance: 30.1
click at [790, 315] on div "Heading" at bounding box center [593, 283] width 784 height 441
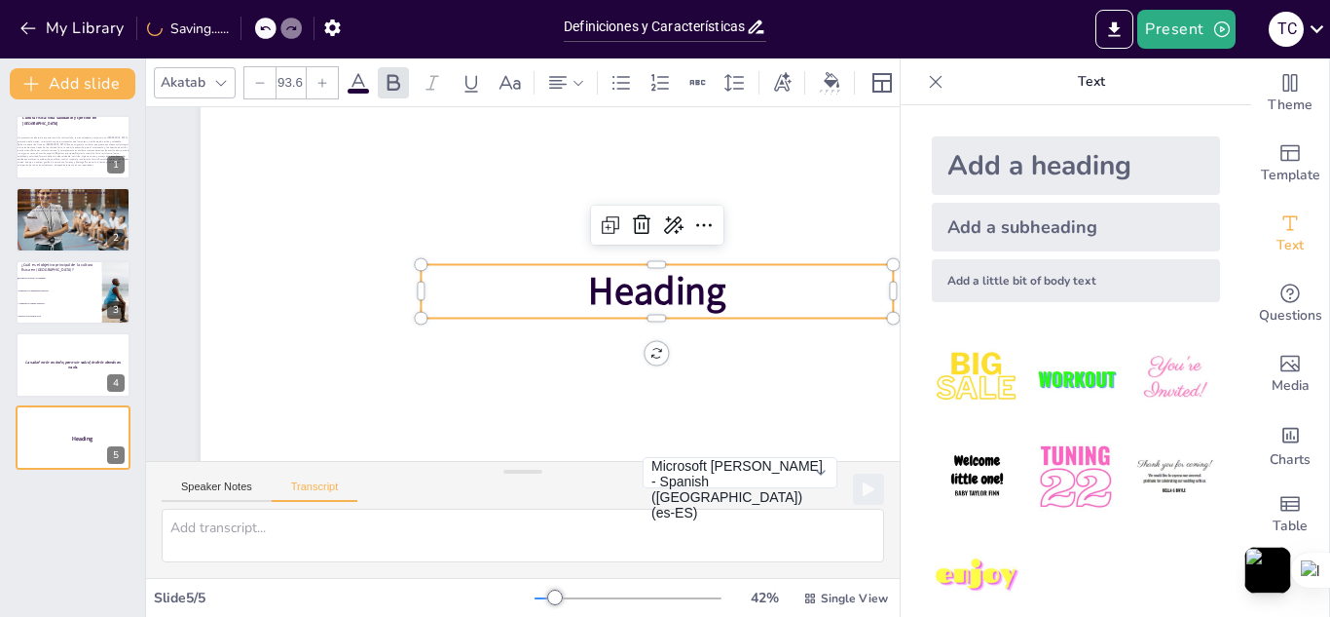
click at [758, 284] on p "Heading" at bounding box center [657, 291] width 472 height 54
click at [735, 289] on p "Heading" at bounding box center [655, 305] width 475 height 102
click at [735, 289] on p "Heading" at bounding box center [657, 291] width 472 height 54
click at [673, 229] on icon at bounding box center [677, 241] width 25 height 25
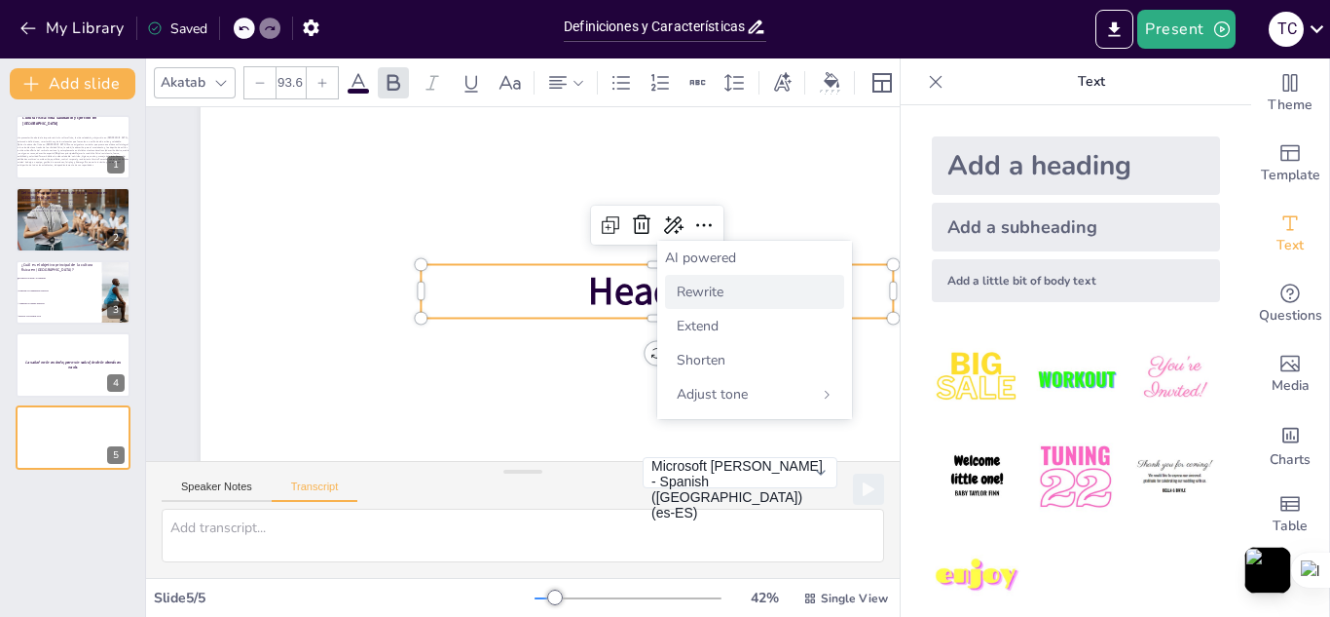
click at [770, 303] on div "Rewrite" at bounding box center [754, 292] width 179 height 34
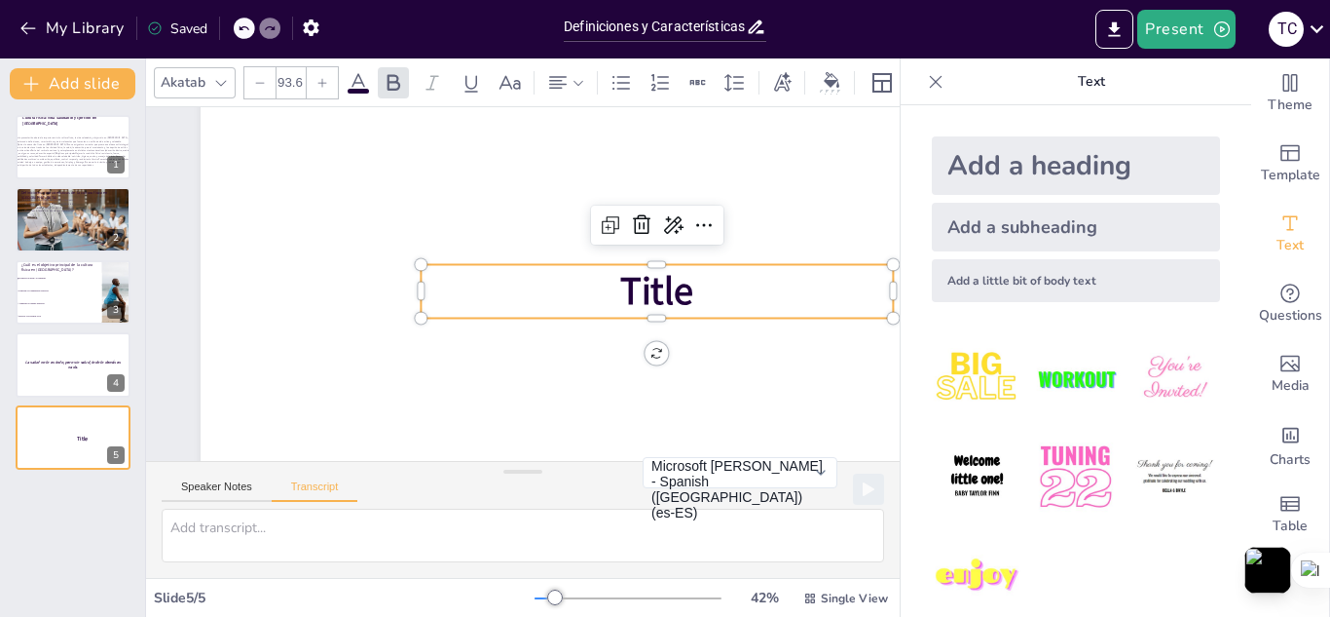
click at [706, 265] on p "Title" at bounding box center [655, 305] width 475 height 102
click at [716, 288] on p "Title" at bounding box center [655, 305] width 475 height 102
click at [743, 287] on p "Title" at bounding box center [655, 305] width 475 height 102
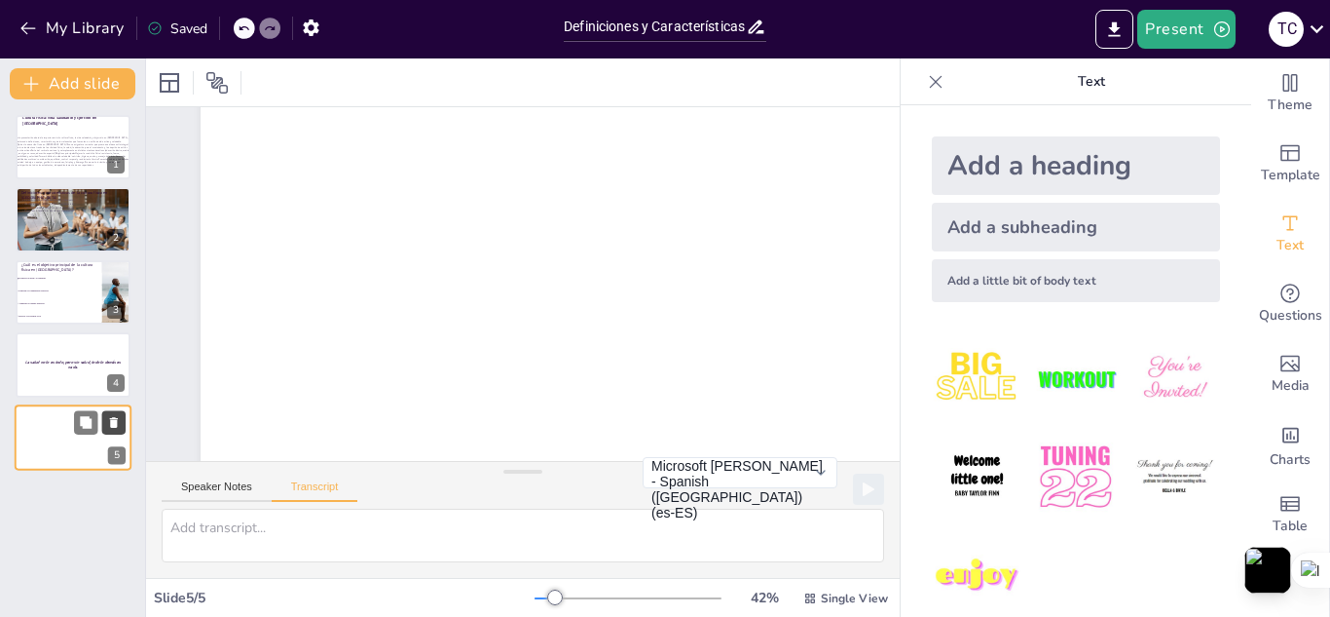
click at [105, 417] on button at bounding box center [113, 421] width 23 height 23
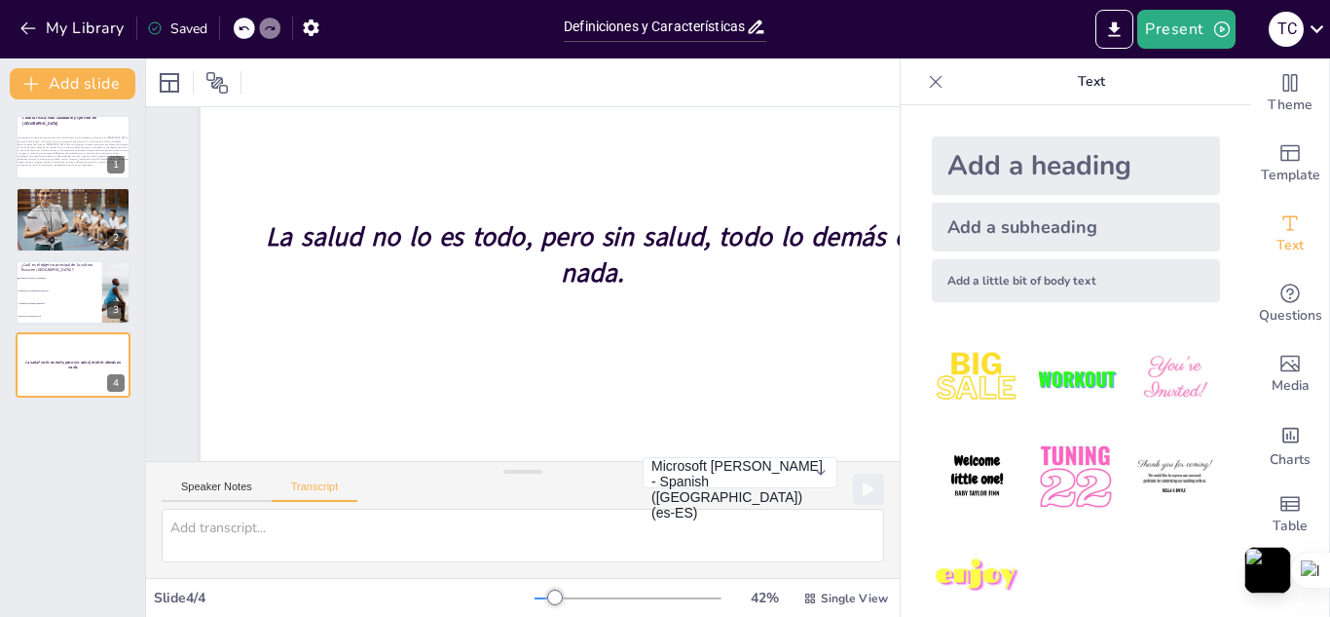
scroll to position [149, 0]
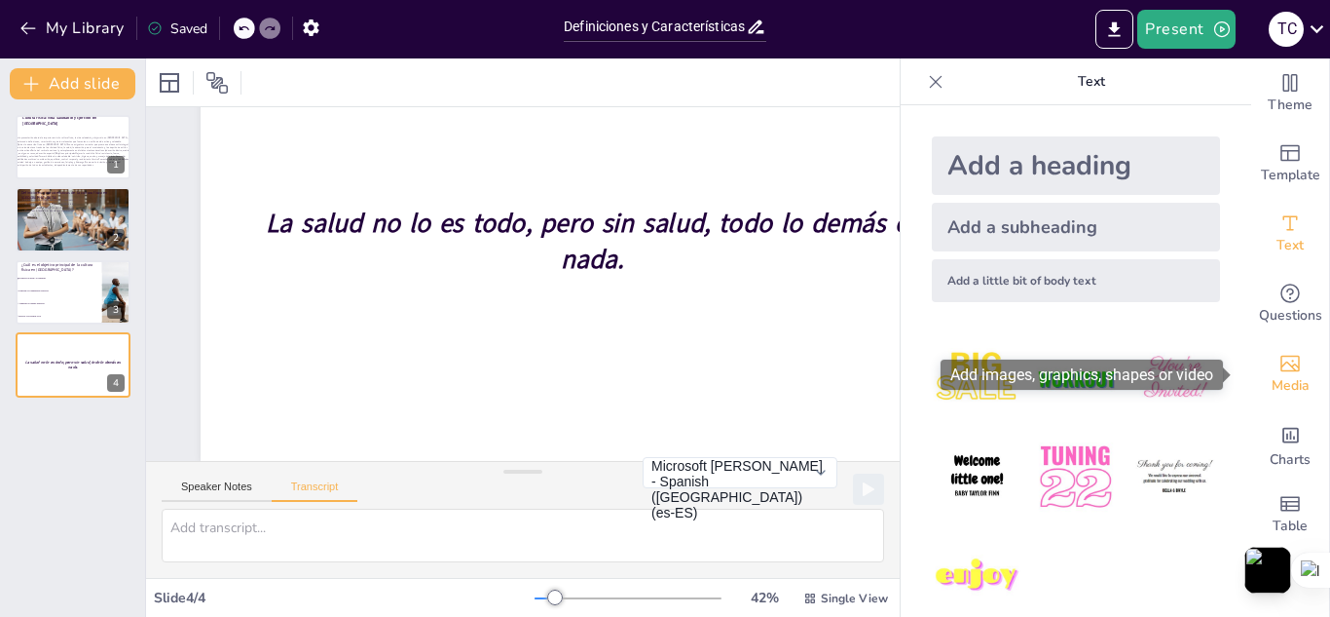
click at [1279, 386] on span "Media" at bounding box center [1291, 385] width 38 height 21
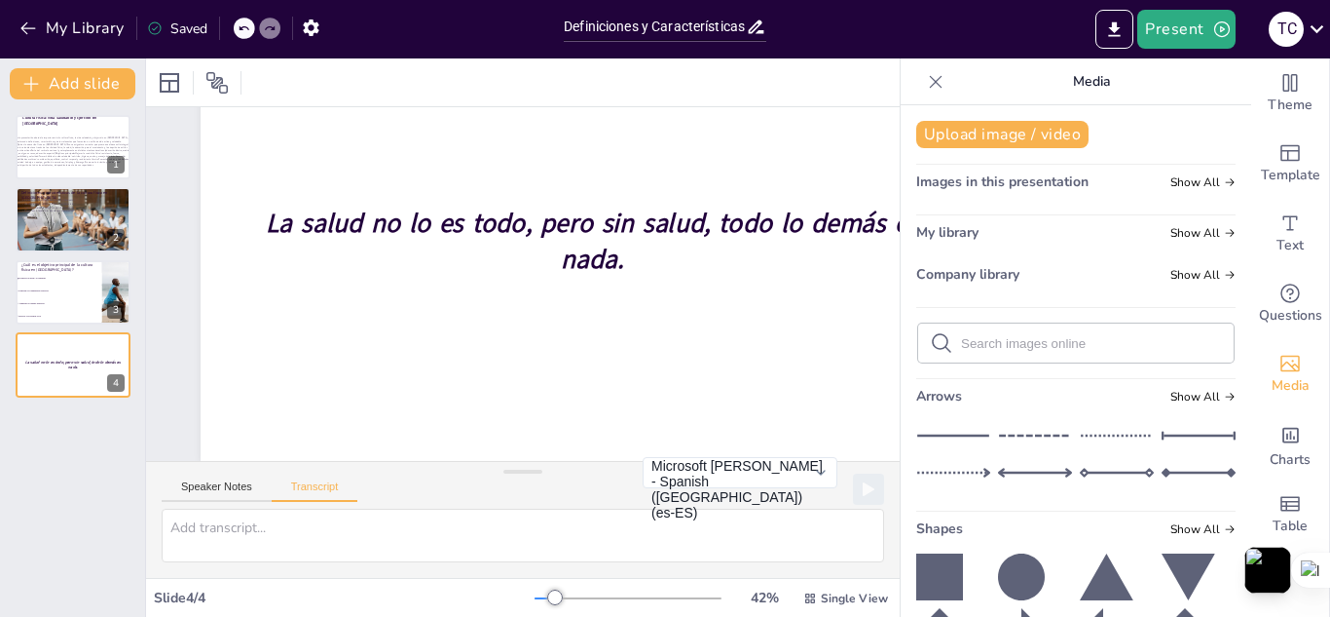
click at [1009, 575] on icon at bounding box center [1021, 576] width 47 height 47
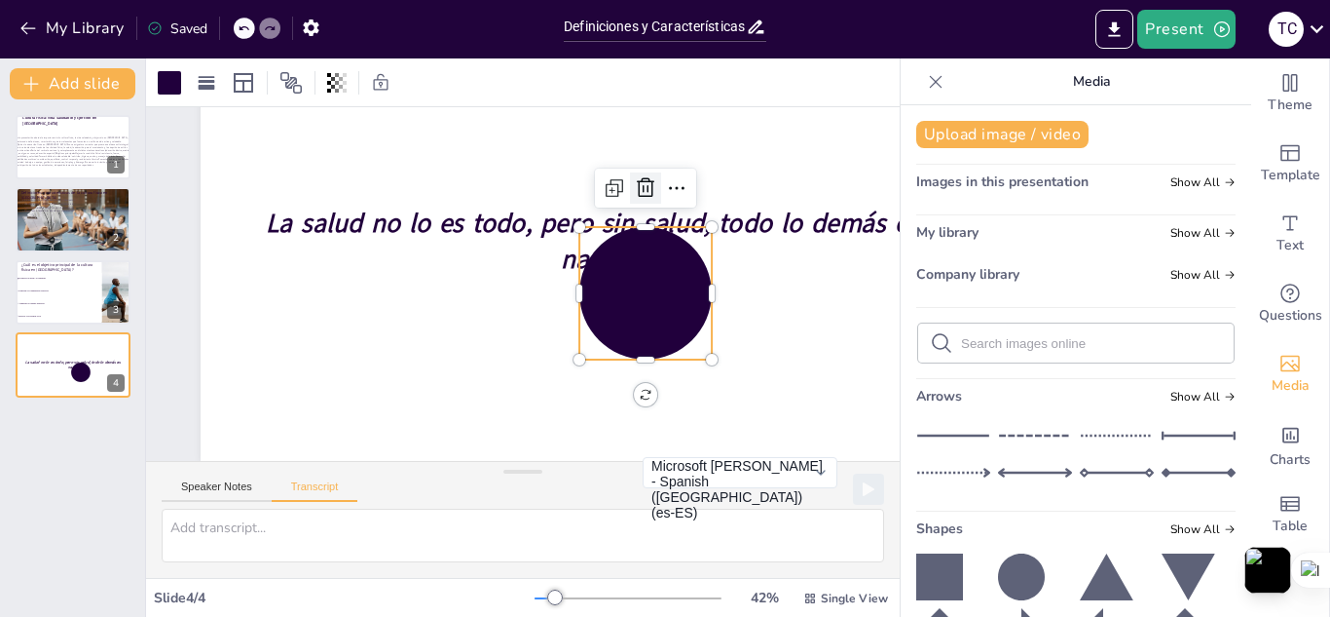
click at [645, 188] on icon at bounding box center [654, 200] width 25 height 25
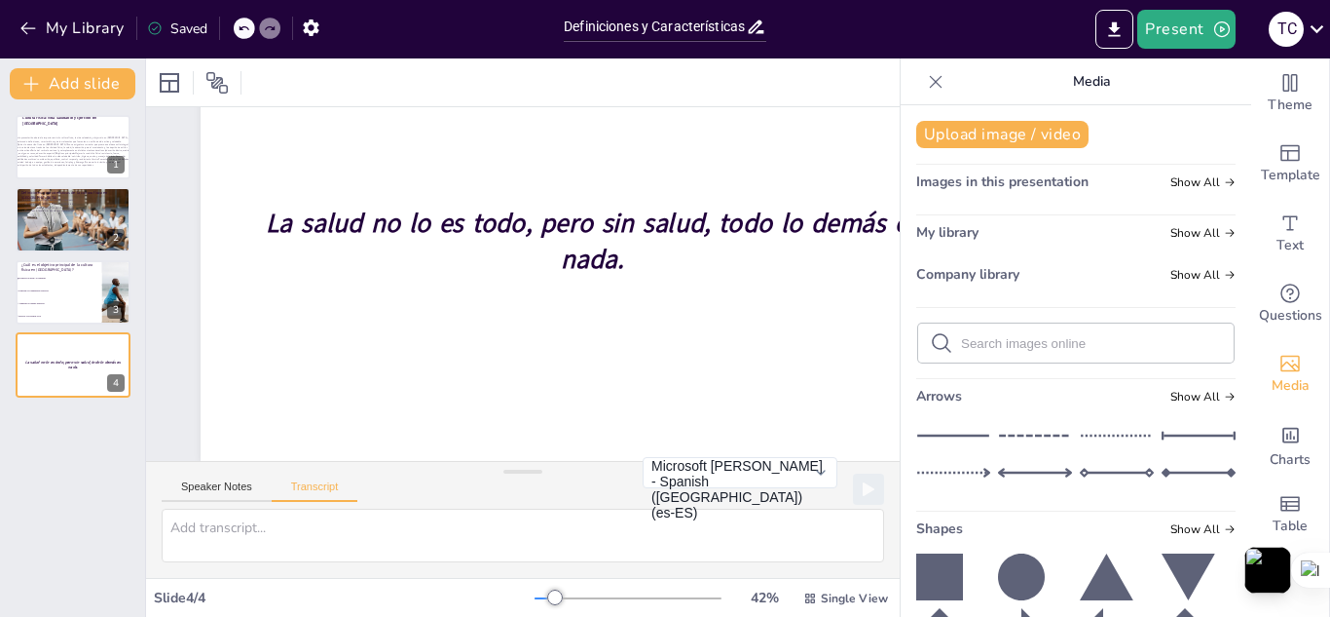
click at [1090, 432] on icon at bounding box center [1117, 435] width 74 height 29
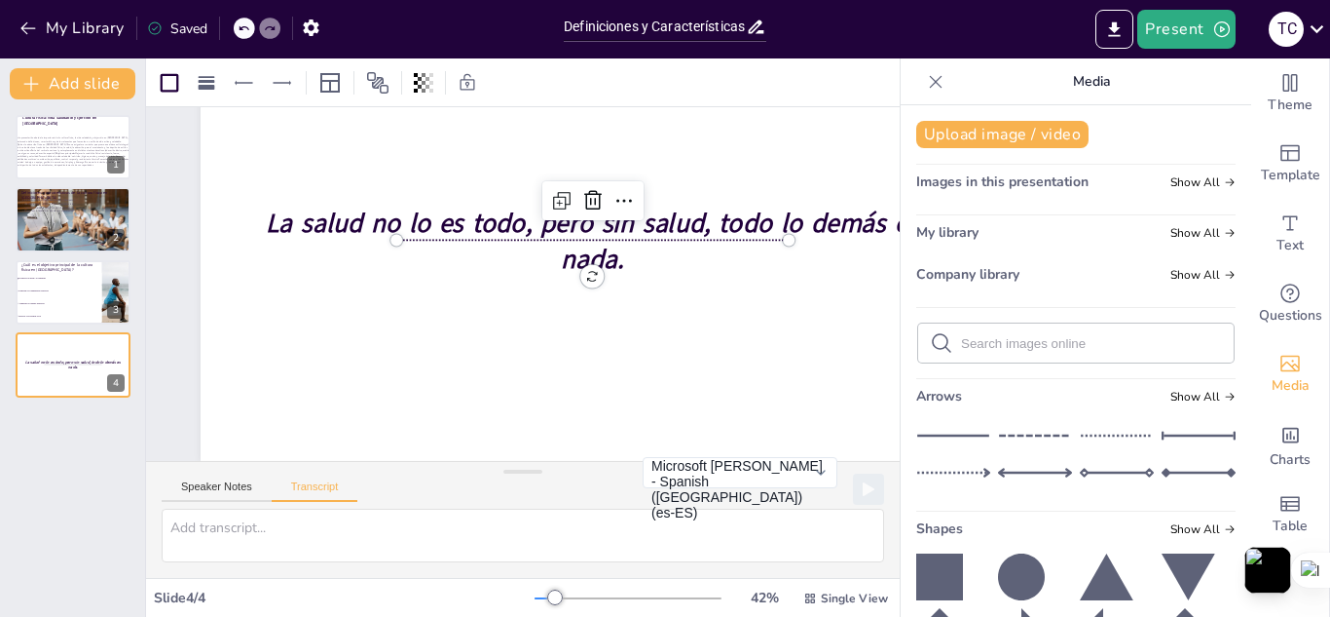
click at [642, 234] on div at bounding box center [592, 240] width 392 height 13
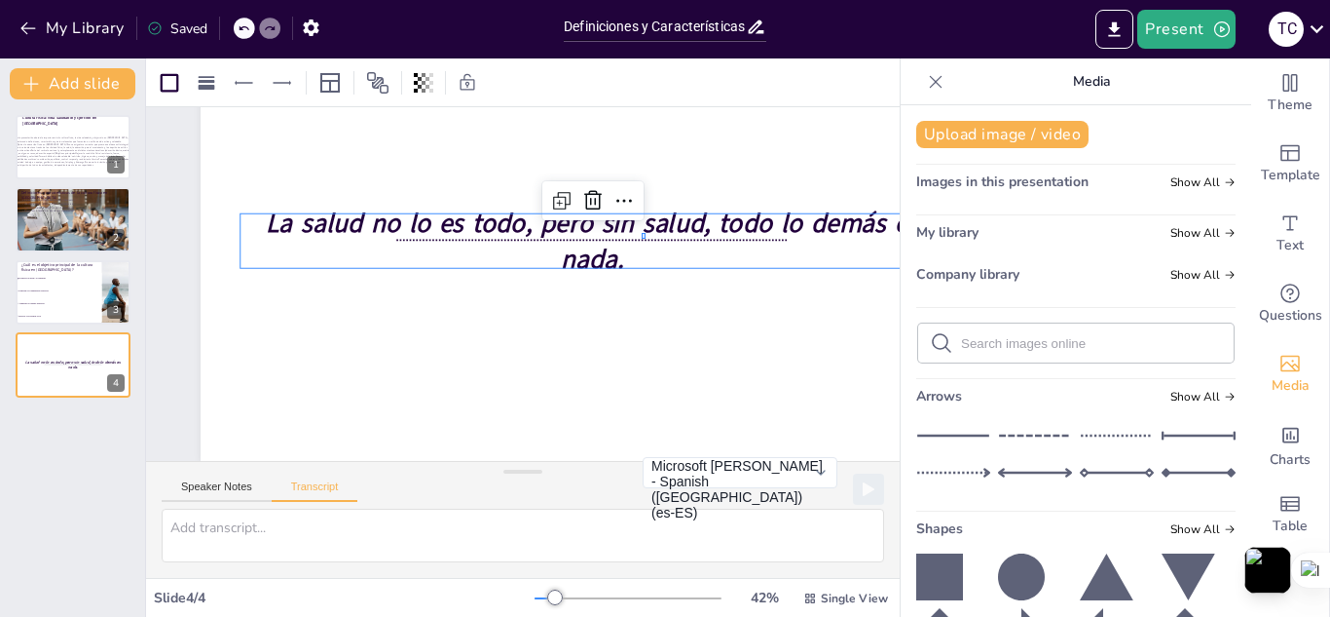
click at [646, 230] on div at bounding box center [597, 247] width 392 height 54
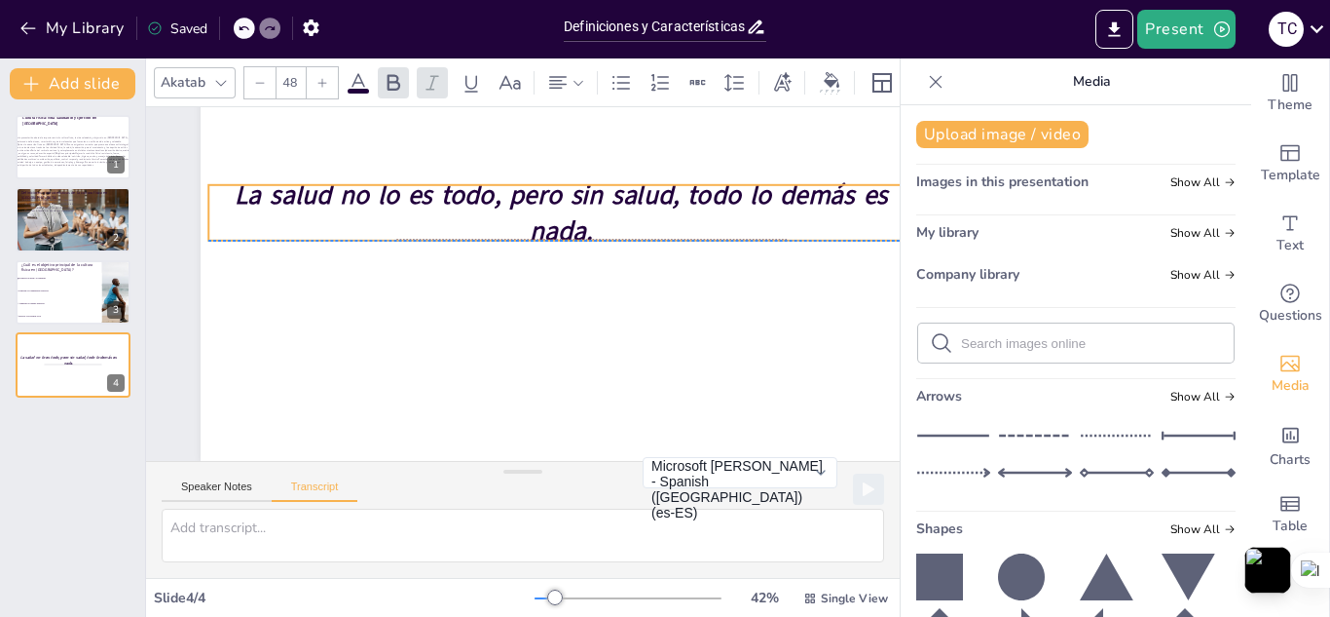
drag, startPoint x: 635, startPoint y: 225, endPoint x: 604, endPoint y: 192, distance: 45.5
click at [604, 192] on strong "La salud no lo es todo, pero sin salud, todo lo demás es nada." at bounding box center [570, 201] width 654 height 109
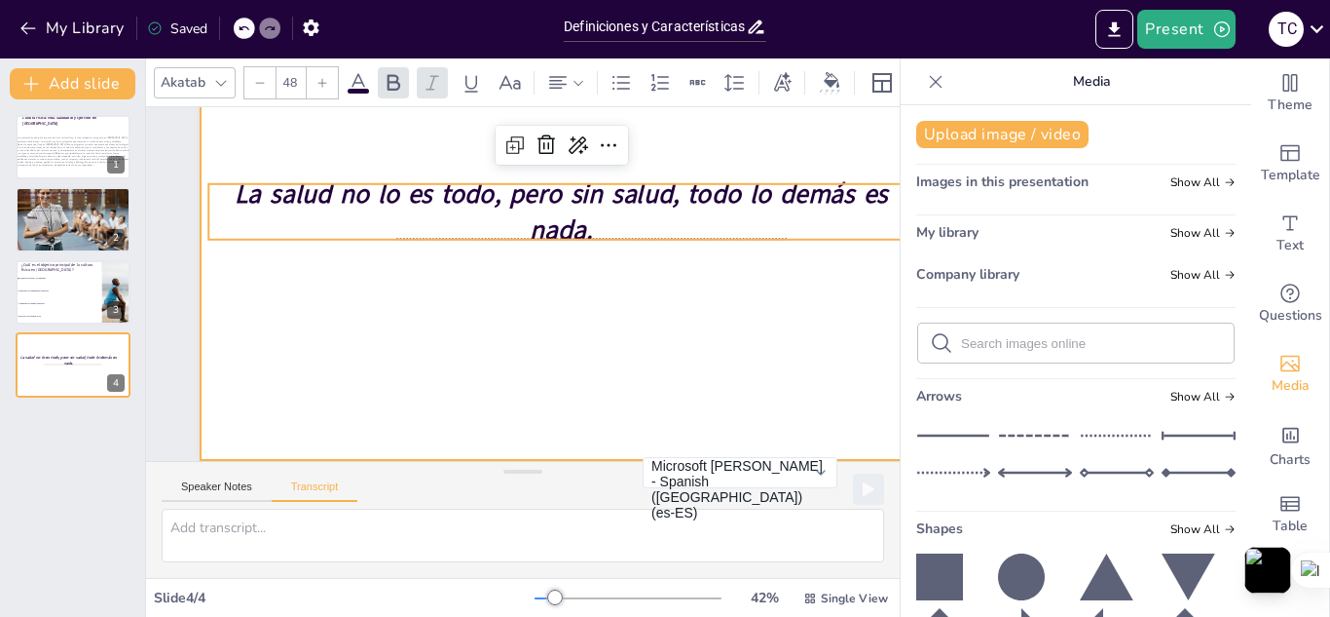
click at [701, 298] on div at bounding box center [597, 246] width 826 height 520
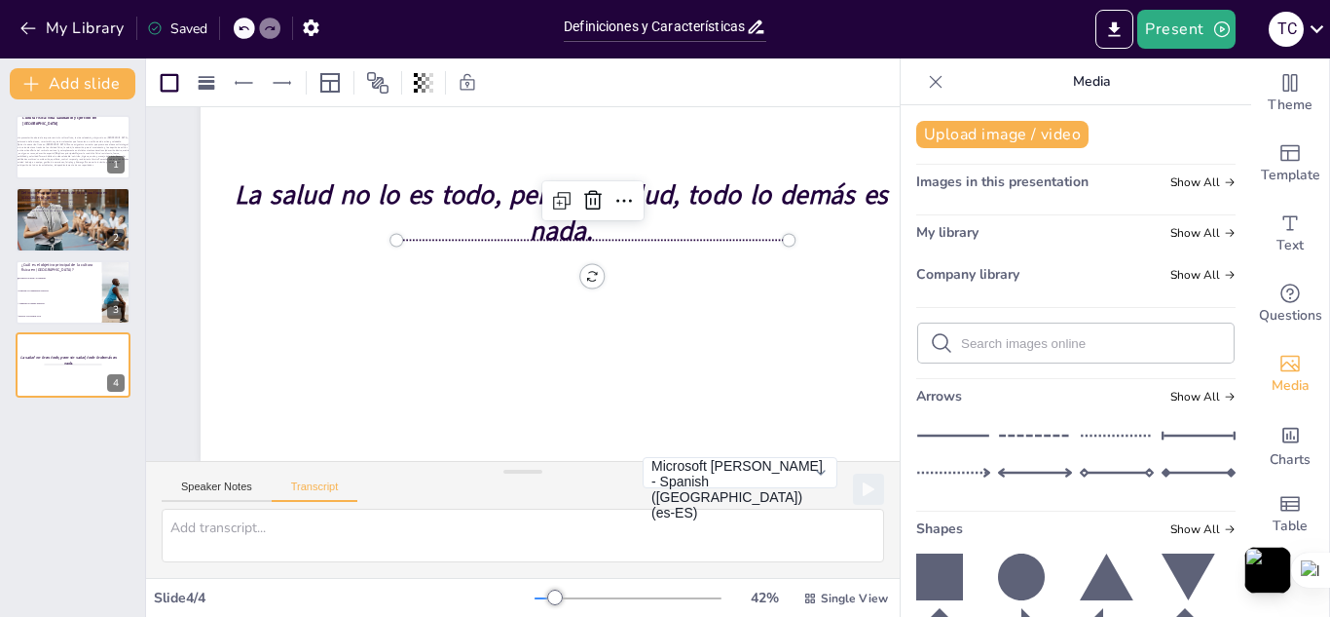
click at [701, 235] on div at bounding box center [597, 247] width 392 height 54
click at [600, 195] on icon at bounding box center [593, 199] width 18 height 19
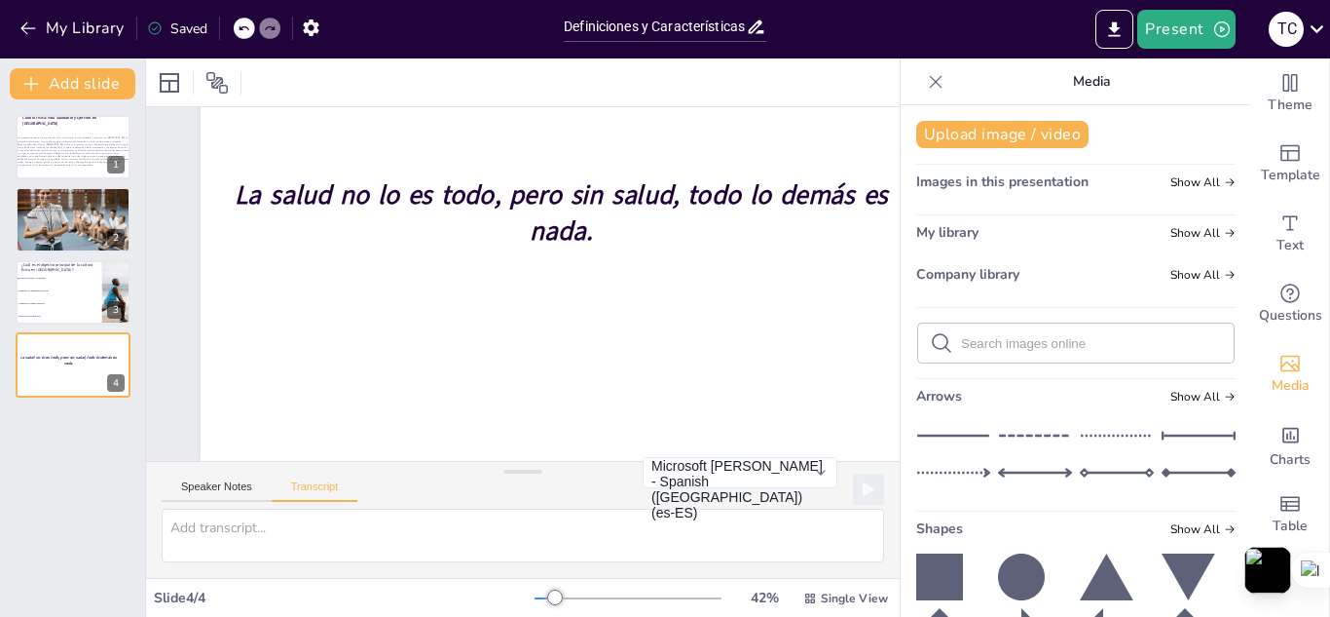
drag, startPoint x: 1227, startPoint y: 243, endPoint x: 1232, endPoint y: 291, distance: 48.9
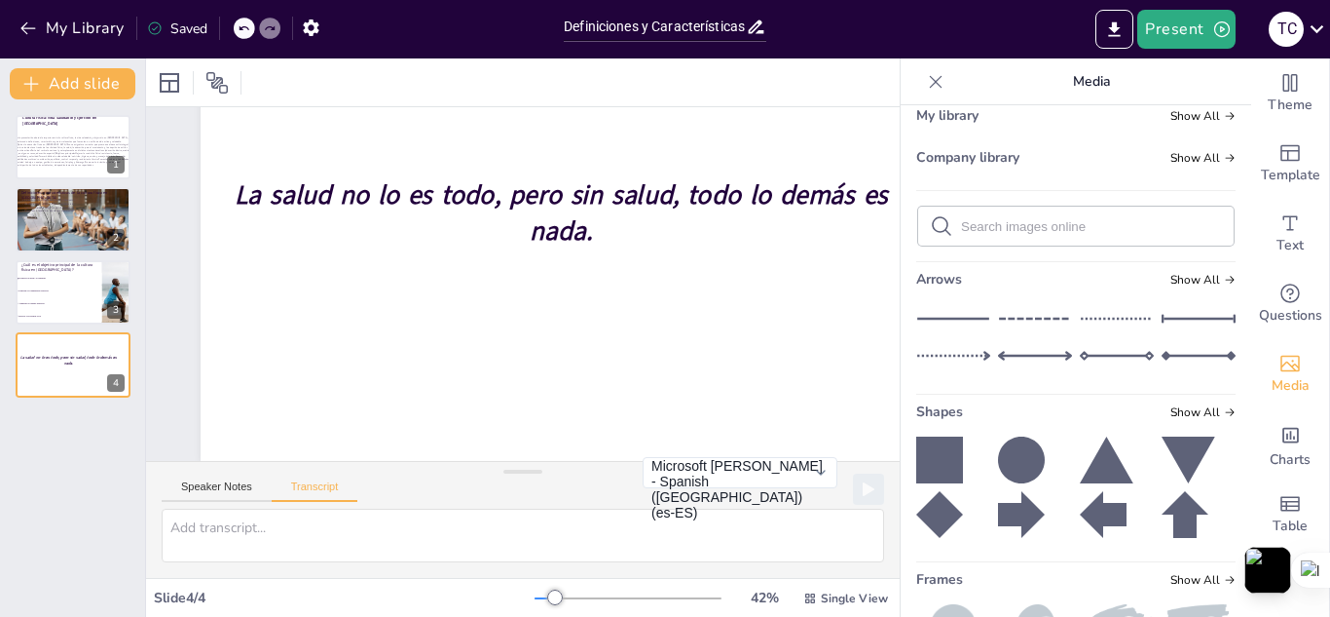
scroll to position [115, 0]
click at [1036, 225] on input "text" at bounding box center [1091, 228] width 261 height 15
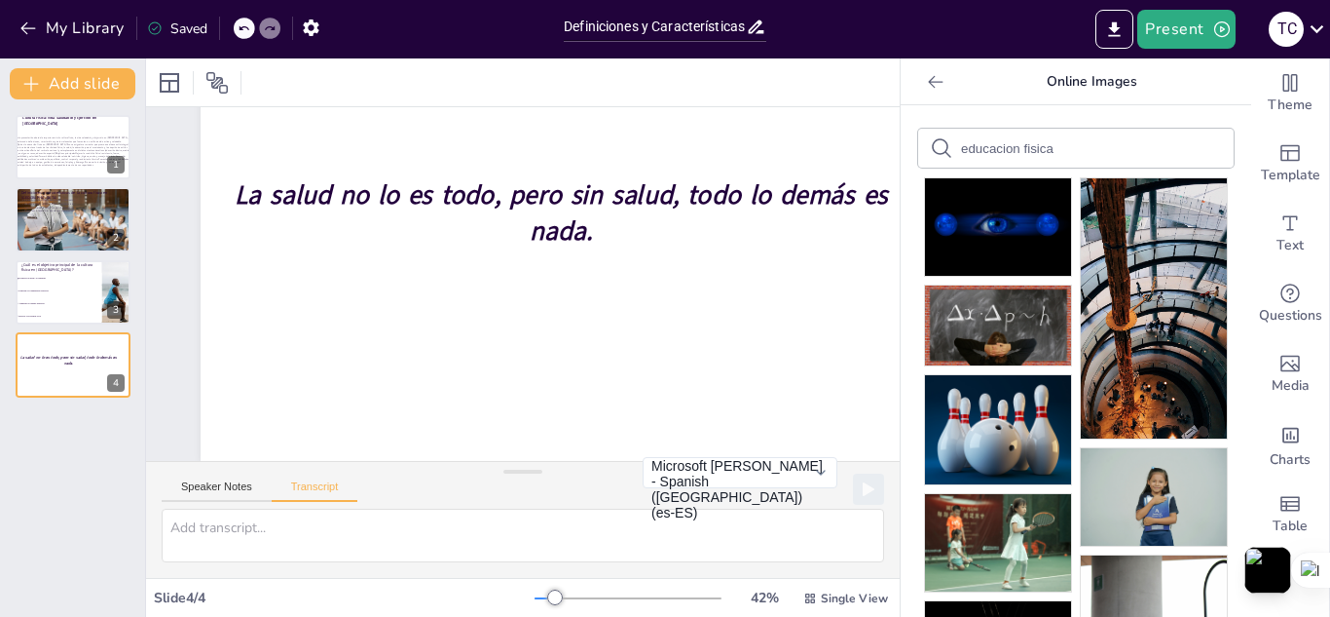
drag, startPoint x: 1233, startPoint y: 176, endPoint x: 1233, endPoint y: 199, distance: 22.4
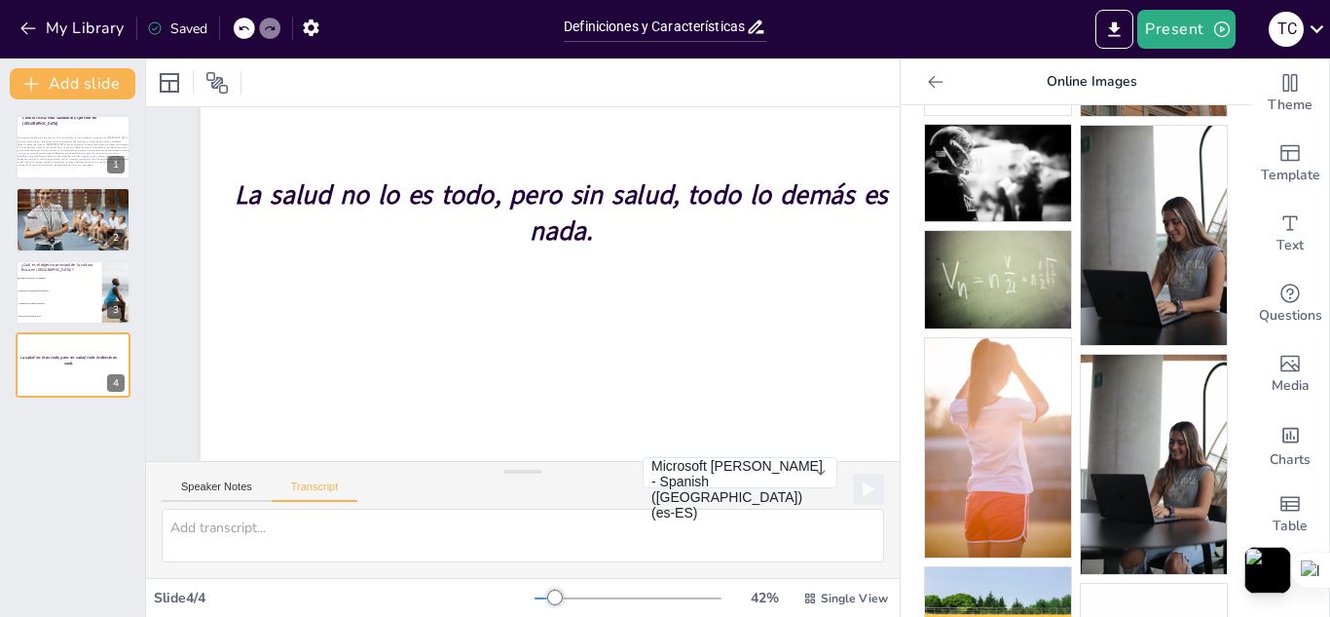
scroll to position [890, 0]
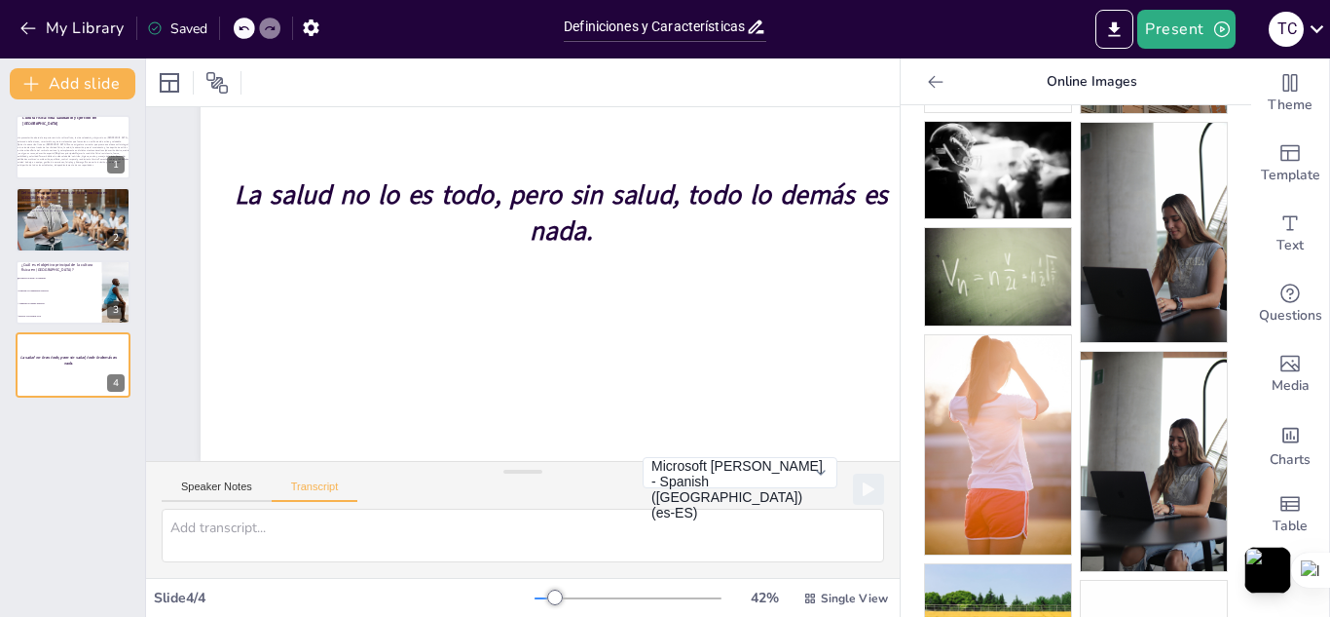
drag, startPoint x: 1234, startPoint y: 384, endPoint x: 1230, endPoint y: 396, distance: 13.2
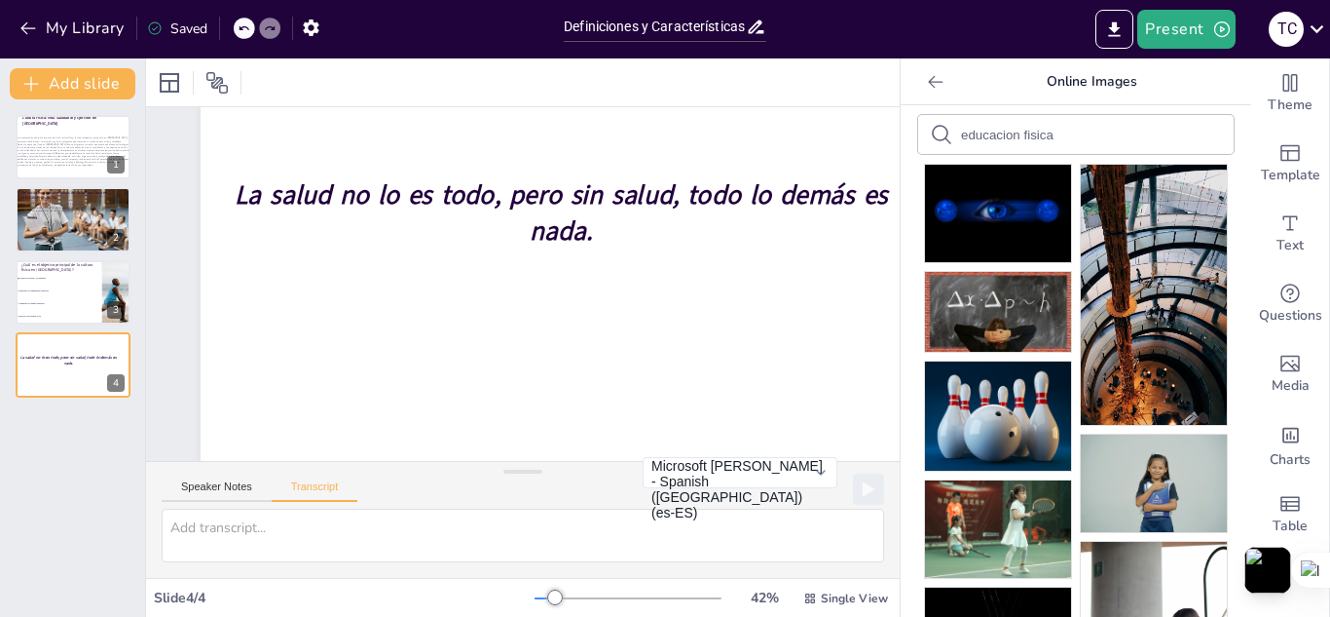
scroll to position [0, 0]
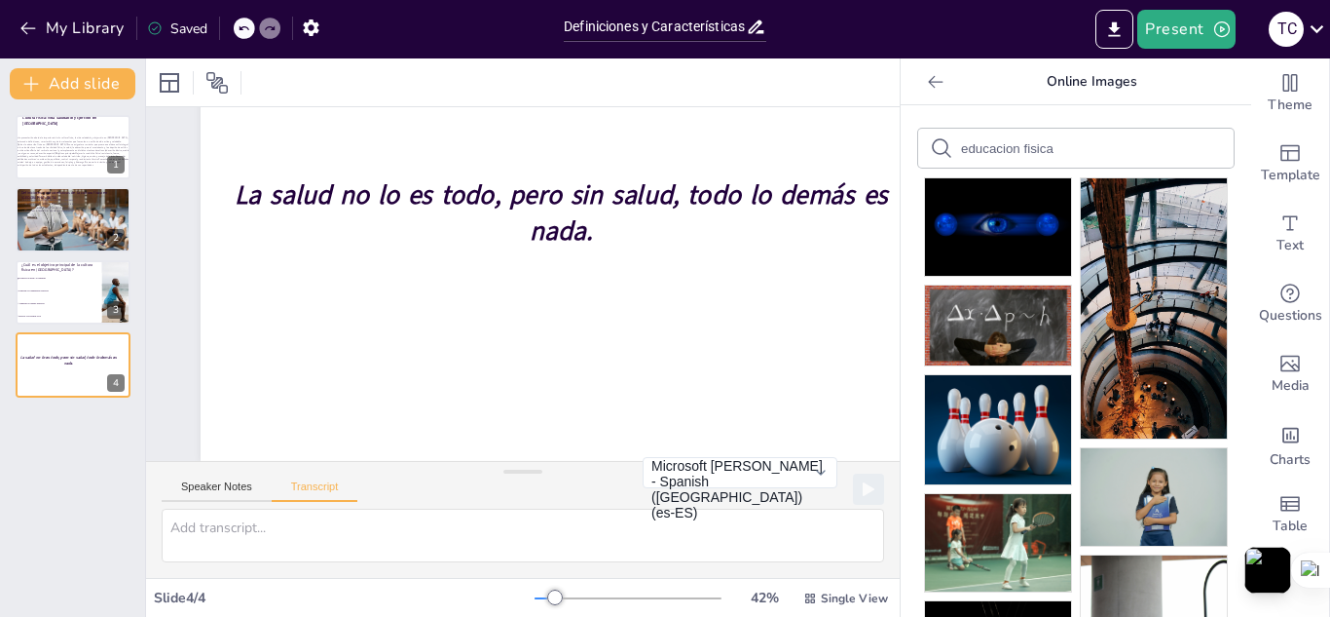
click at [1168, 139] on div "educacion fisica" at bounding box center [1076, 148] width 316 height 39
click at [1124, 146] on div "educacion fisica" at bounding box center [1076, 148] width 316 height 39
click at [1036, 151] on input "educacion fisica" at bounding box center [1043, 148] width 165 height 15
click at [930, 147] on icon at bounding box center [941, 147] width 23 height 23
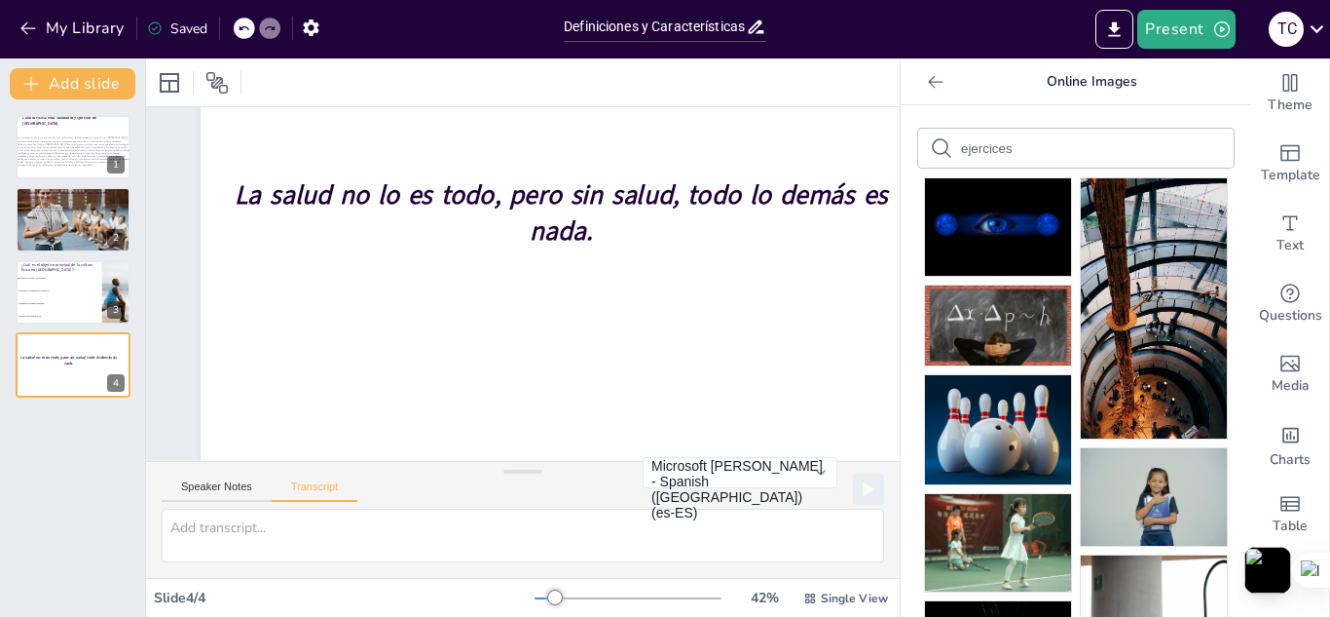
click at [930, 147] on icon at bounding box center [941, 147] width 23 height 23
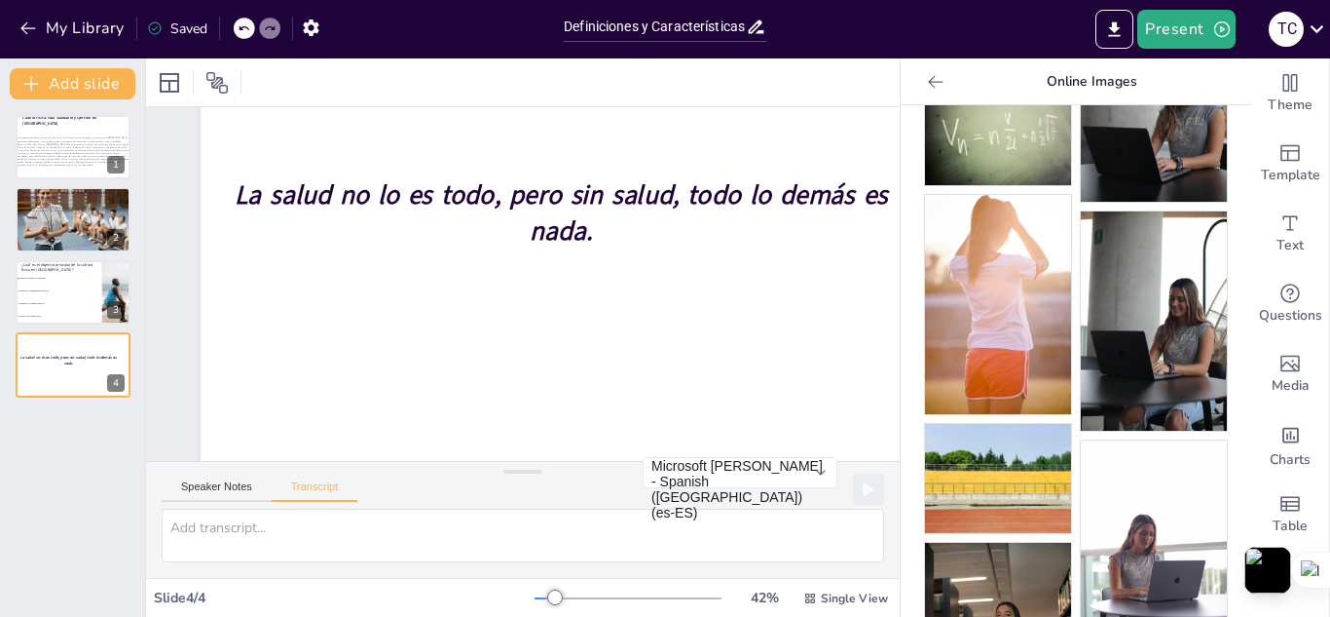
scroll to position [1026, 0]
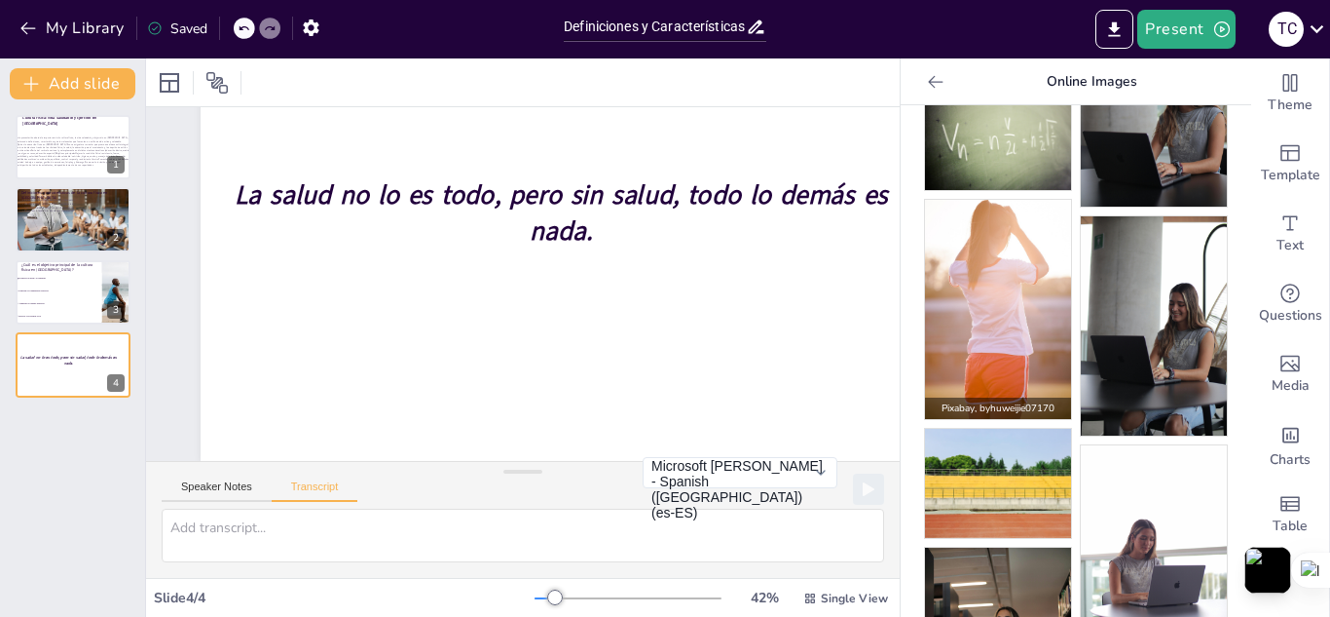
click at [961, 297] on img at bounding box center [998, 309] width 146 height 219
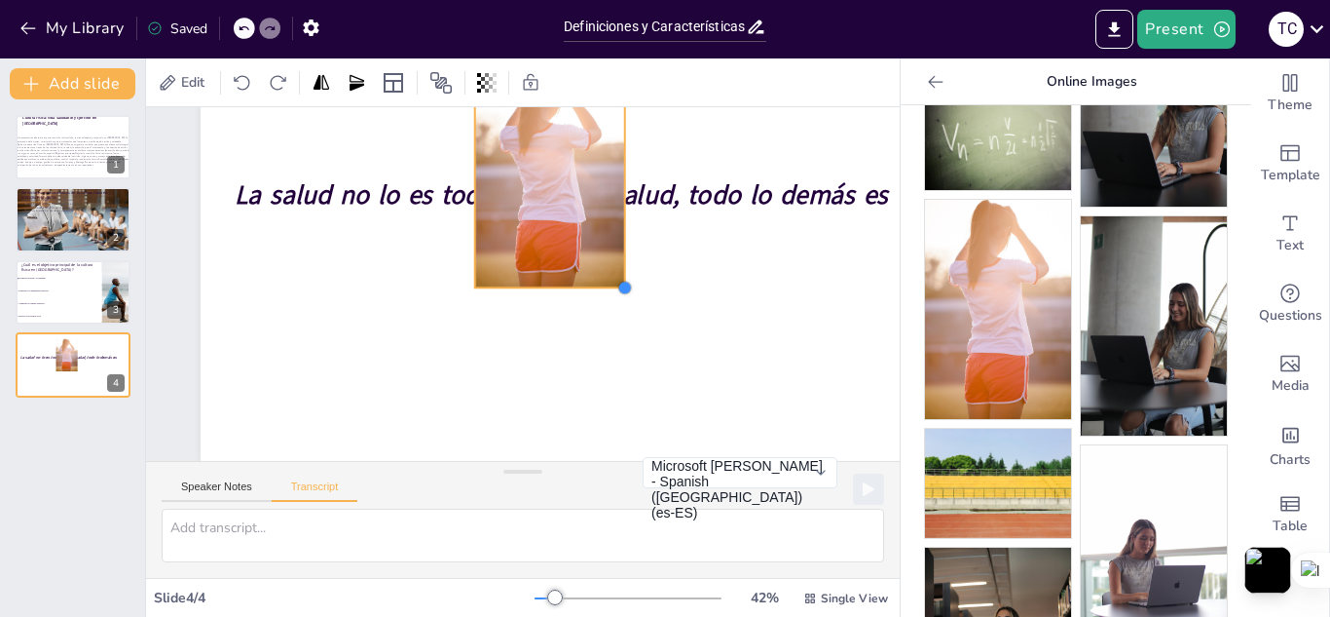
drag, startPoint x: 714, startPoint y: 412, endPoint x: 628, endPoint y: 273, distance: 163.5
click at [628, 290] on div at bounding box center [624, 299] width 18 height 18
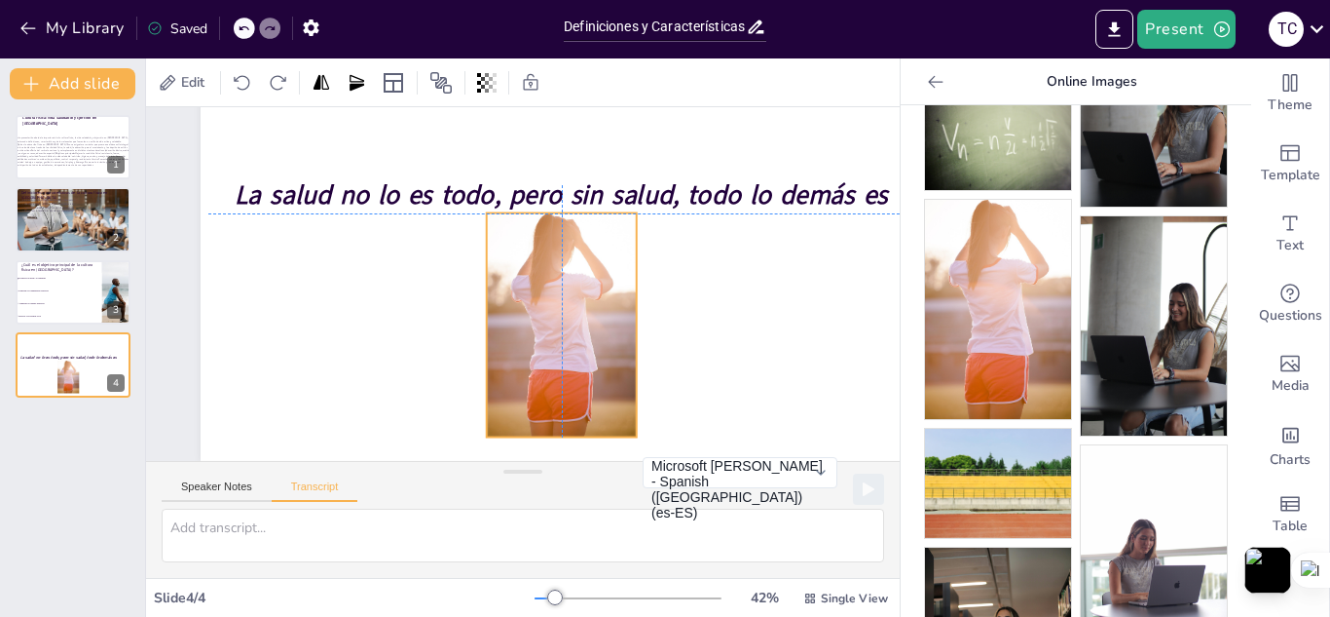
drag, startPoint x: 544, startPoint y: 187, endPoint x: 556, endPoint y: 336, distance: 149.5
click at [556, 336] on div at bounding box center [557, 328] width 172 height 239
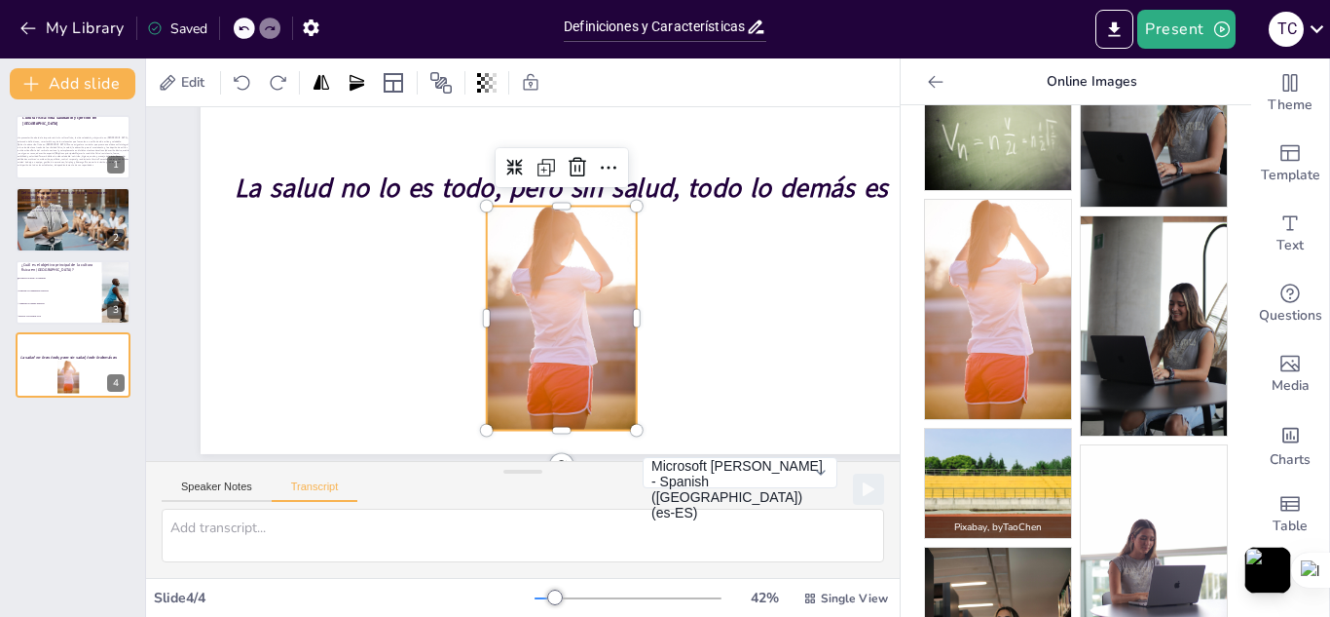
click at [976, 441] on img at bounding box center [998, 484] width 146 height 110
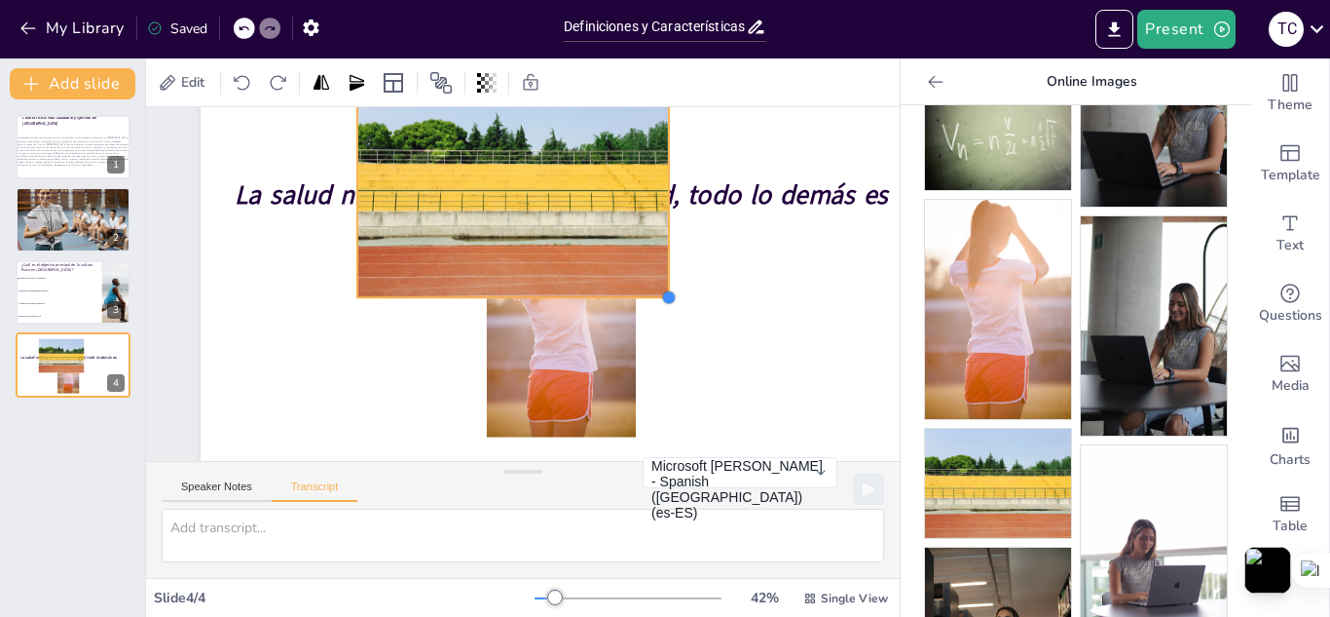
drag, startPoint x: 829, startPoint y: 410, endPoint x: 668, endPoint y: 282, distance: 205.2
click at [668, 304] on div at bounding box center [667, 313] width 18 height 18
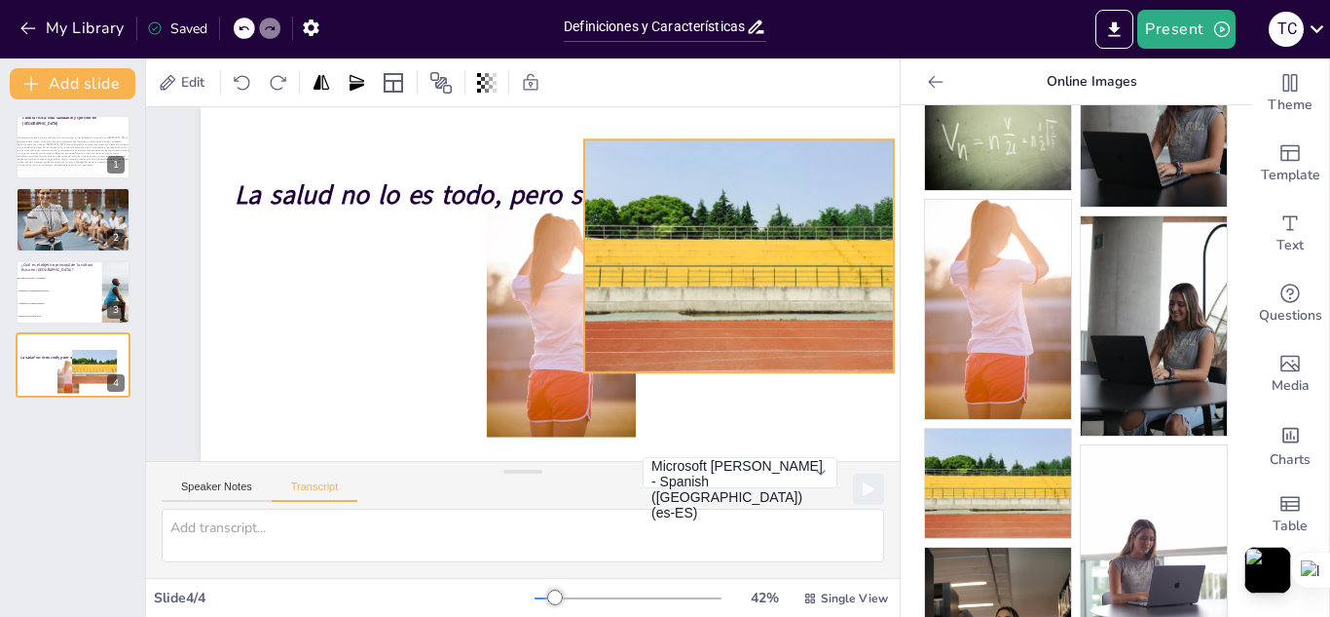
drag, startPoint x: 483, startPoint y: 196, endPoint x: 718, endPoint y: 283, distance: 250.6
click at [718, 283] on div at bounding box center [741, 301] width 352 height 291
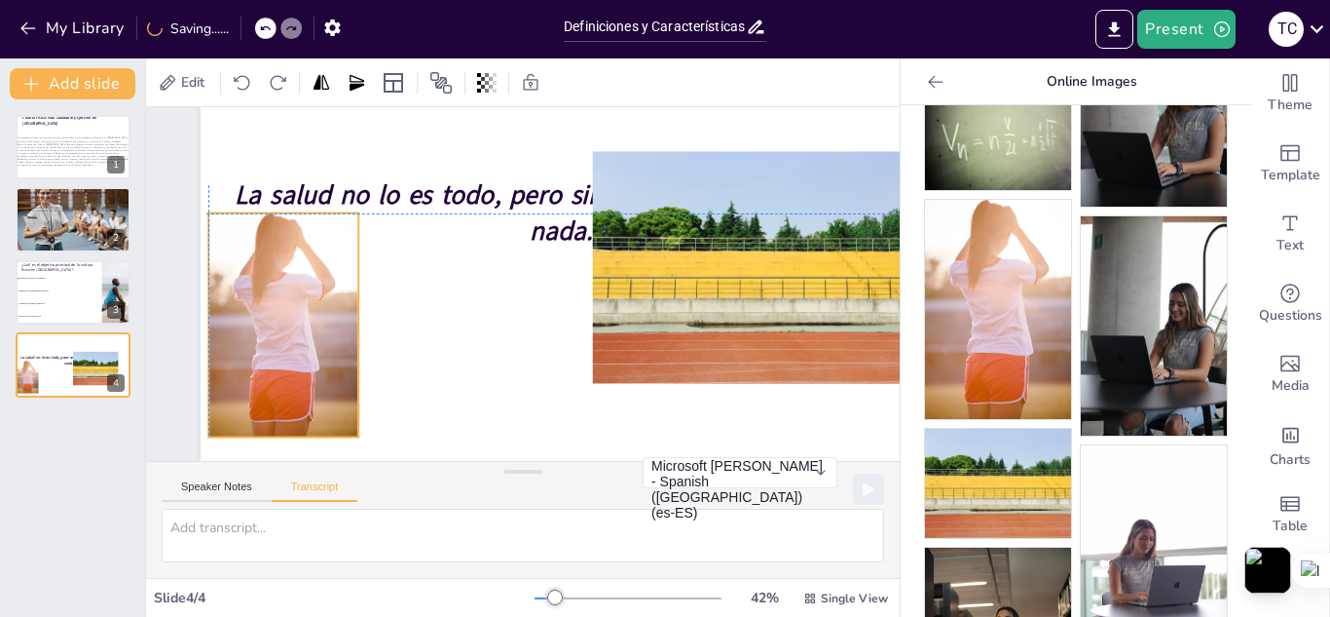
drag, startPoint x: 558, startPoint y: 320, endPoint x: 277, endPoint y: 318, distance: 281.5
click at [277, 318] on div at bounding box center [282, 325] width 149 height 224
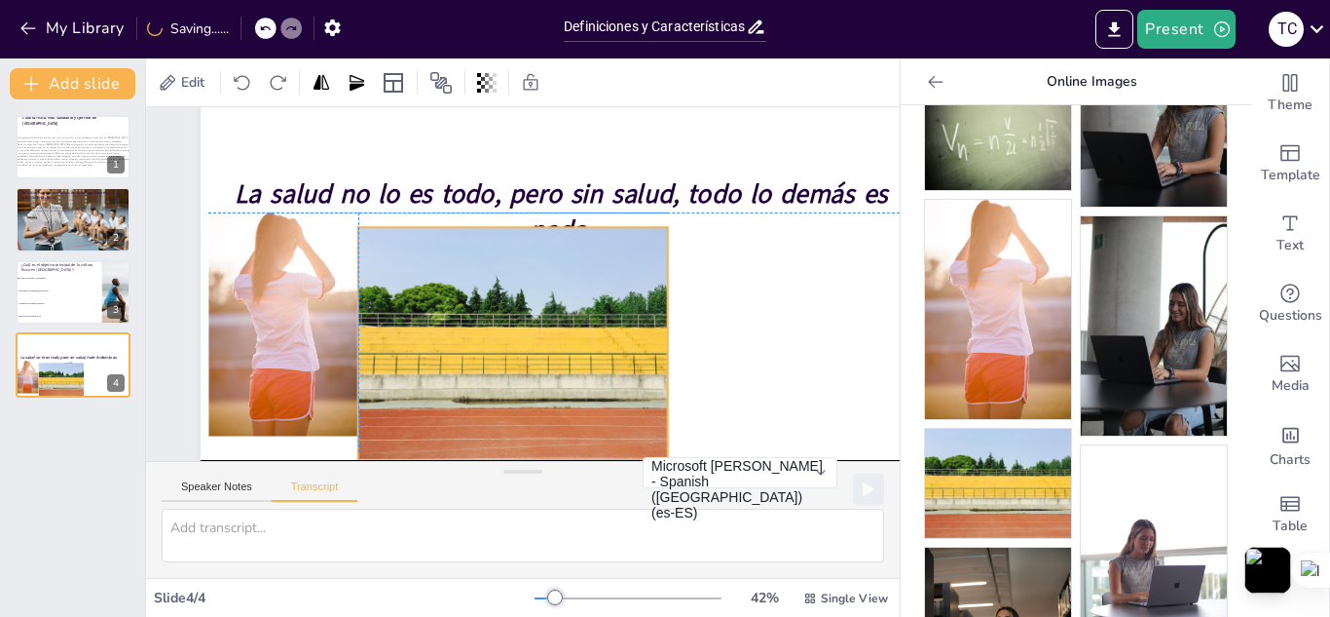
drag, startPoint x: 668, startPoint y: 276, endPoint x: 433, endPoint y: 345, distance: 244.7
click at [433, 345] on div at bounding box center [513, 343] width 310 height 233
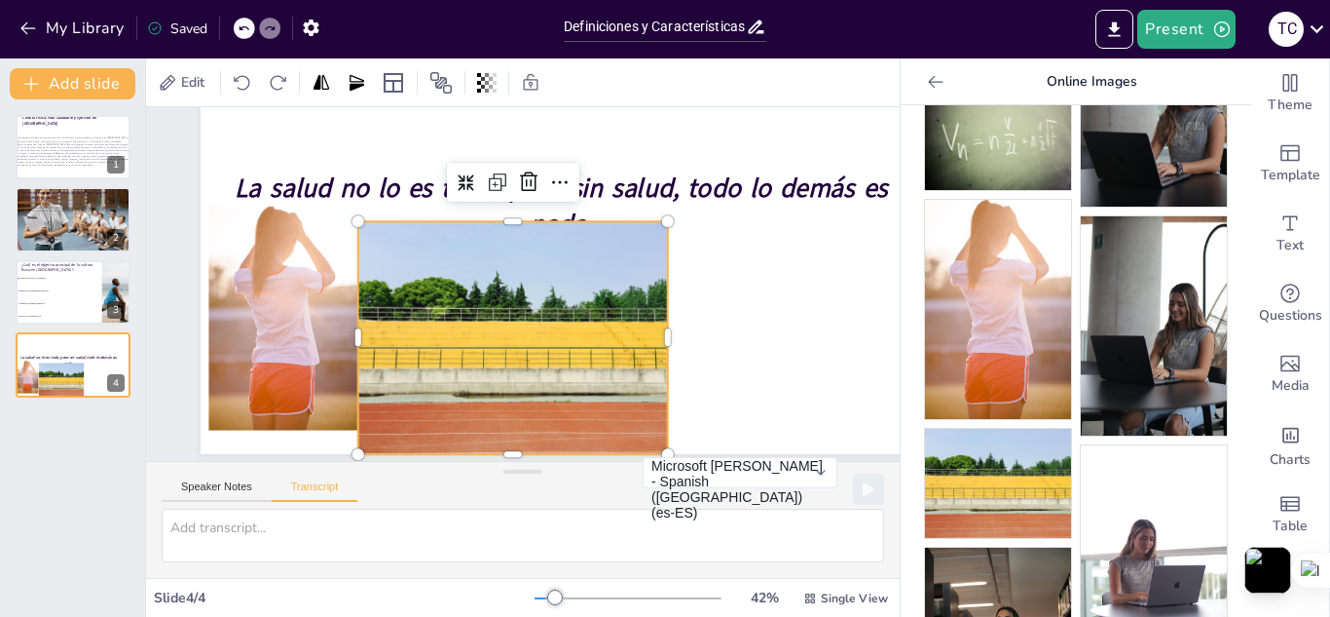
click at [434, 341] on div at bounding box center [502, 334] width 352 height 291
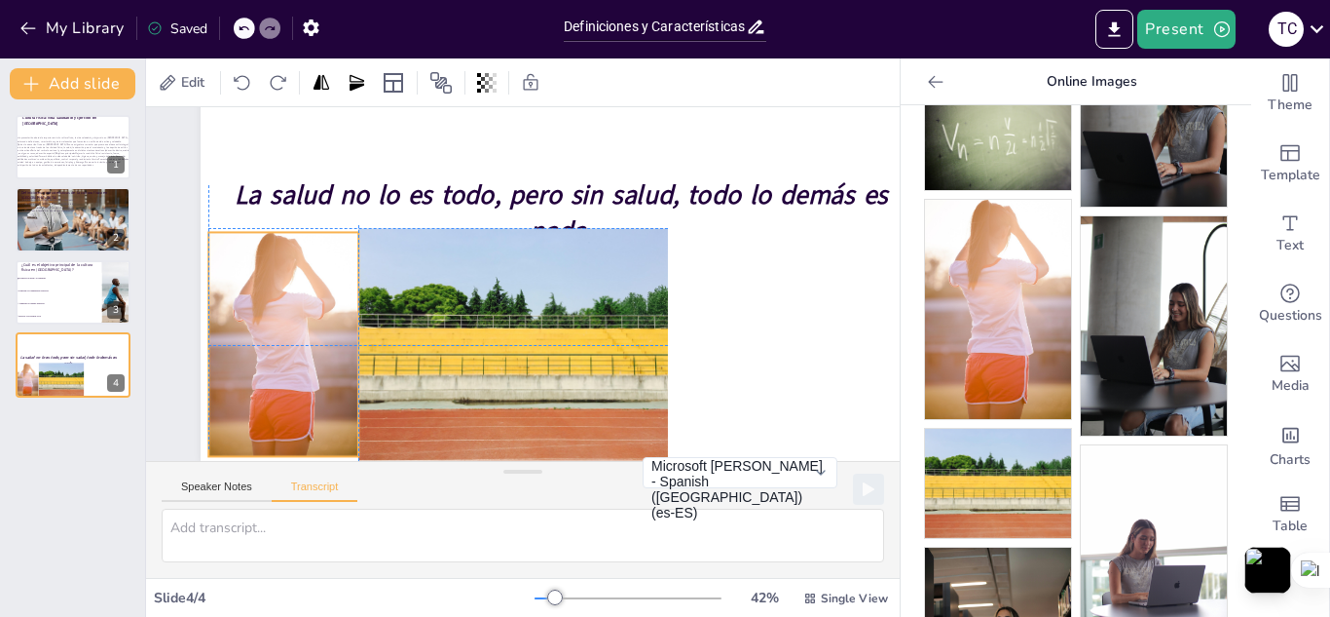
drag, startPoint x: 292, startPoint y: 344, endPoint x: 292, endPoint y: 355, distance: 11.7
click at [292, 355] on div at bounding box center [279, 319] width 172 height 239
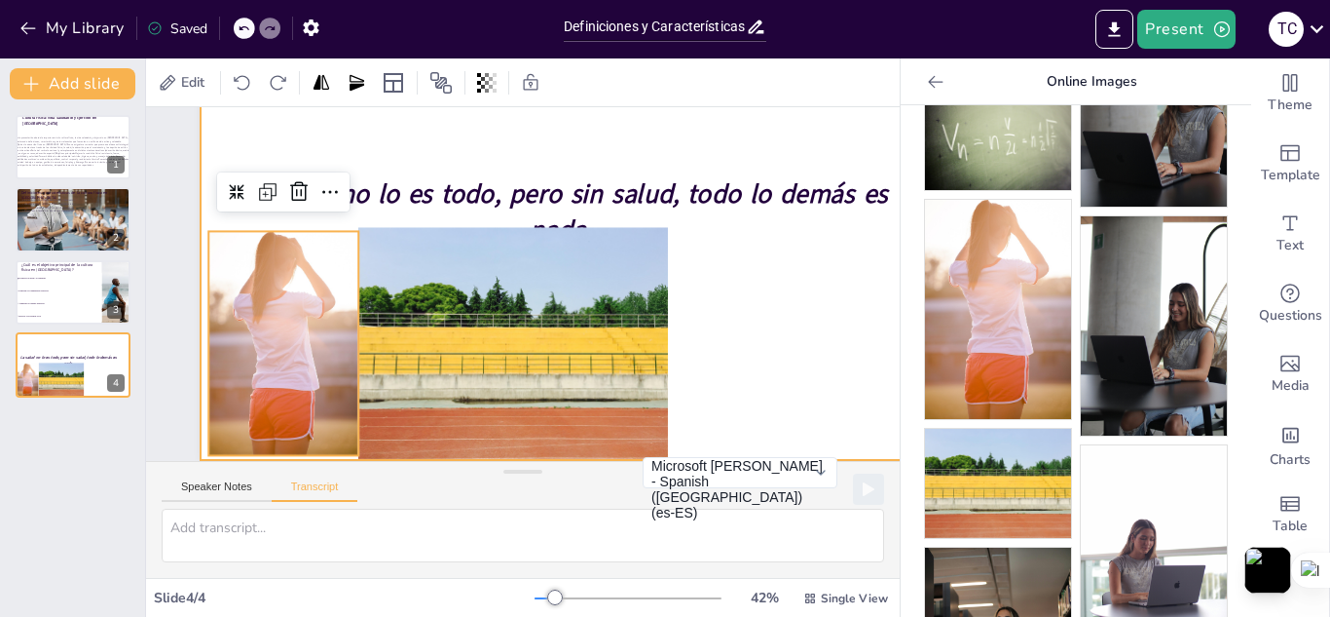
click at [734, 339] on div at bounding box center [597, 246] width 826 height 520
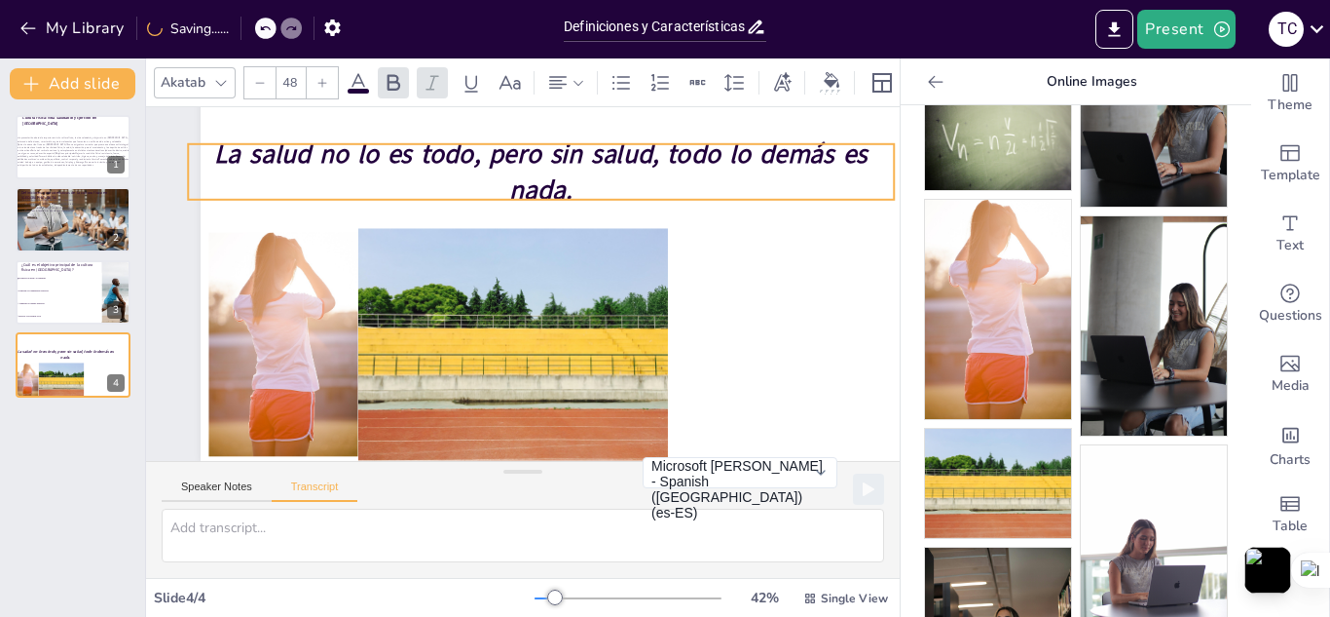
drag, startPoint x: 667, startPoint y: 210, endPoint x: 647, endPoint y: 169, distance: 45.7
click at [647, 169] on p "La salud no lo es todo, pero sin salud, todo lo demás es nada." at bounding box center [541, 171] width 706 height 73
click at [862, 191] on p "La salud no lo es todo, pero sin salud, todo lo demás es nada." at bounding box center [552, 174] width 709 height 147
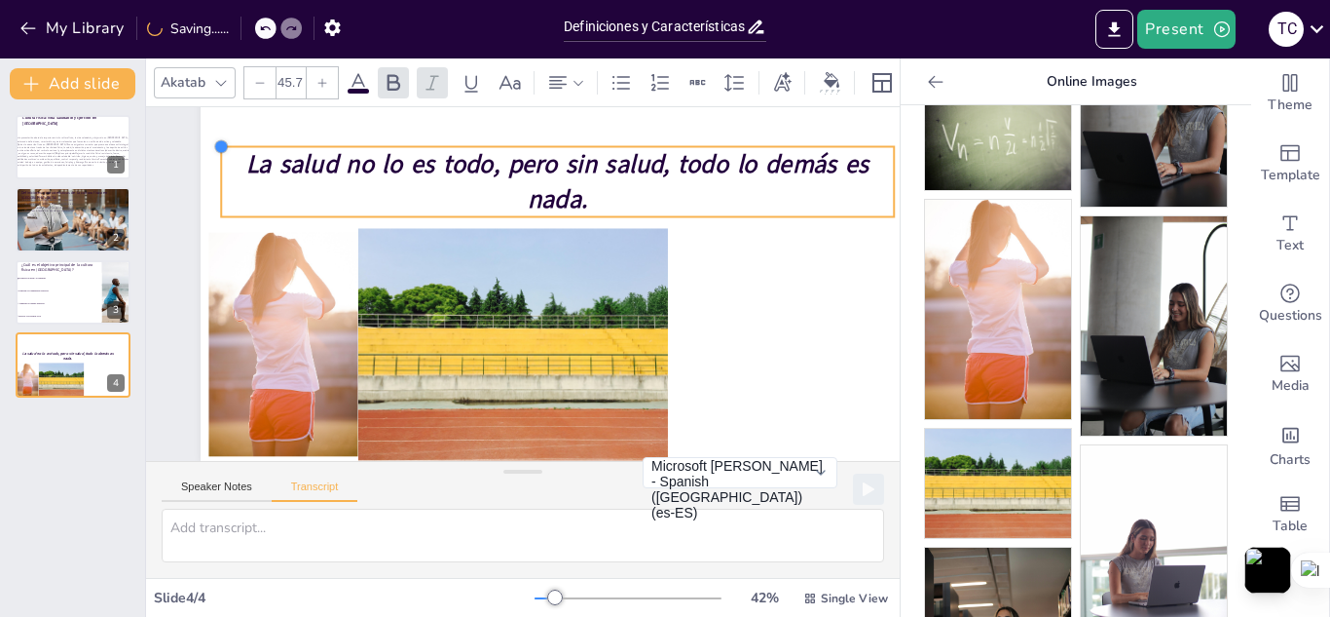
drag, startPoint x: 186, startPoint y: 133, endPoint x: 220, endPoint y: 143, distance: 35.5
click at [220, 143] on div at bounding box center [221, 147] width 16 height 16
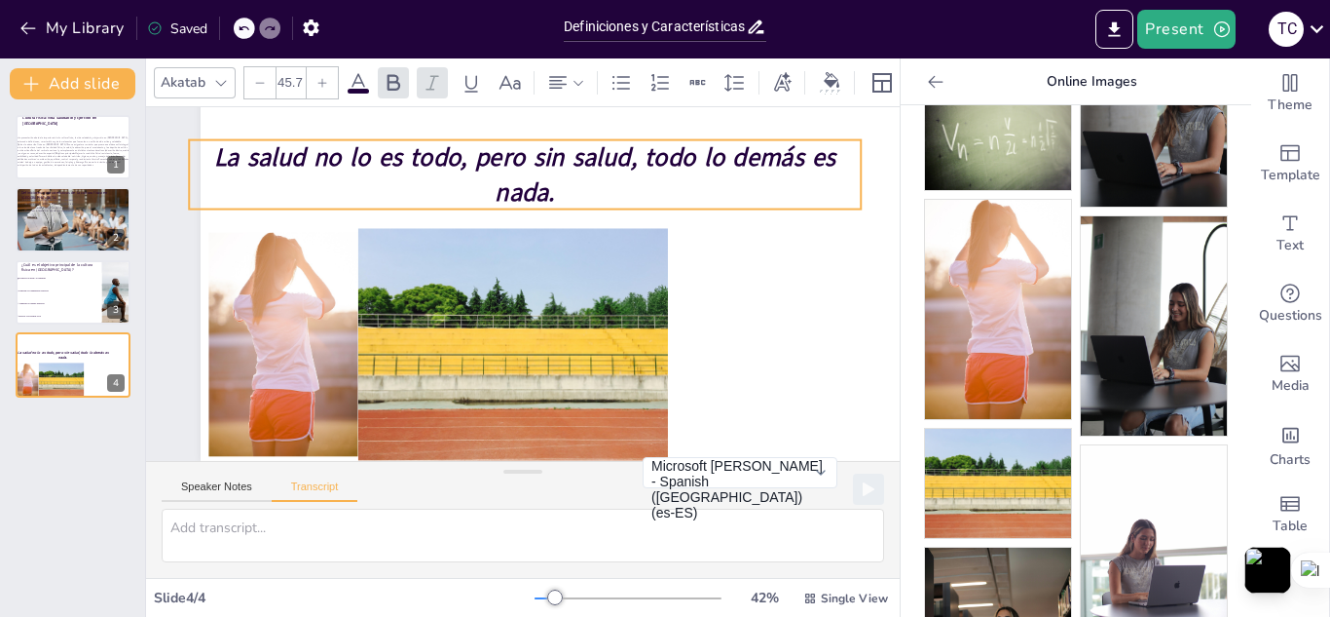
drag, startPoint x: 393, startPoint y: 168, endPoint x: 360, endPoint y: 162, distance: 33.8
click at [360, 162] on strong "La salud no lo es todo, pero sin salud, todo lo demás es nada." at bounding box center [538, 161] width 622 height 104
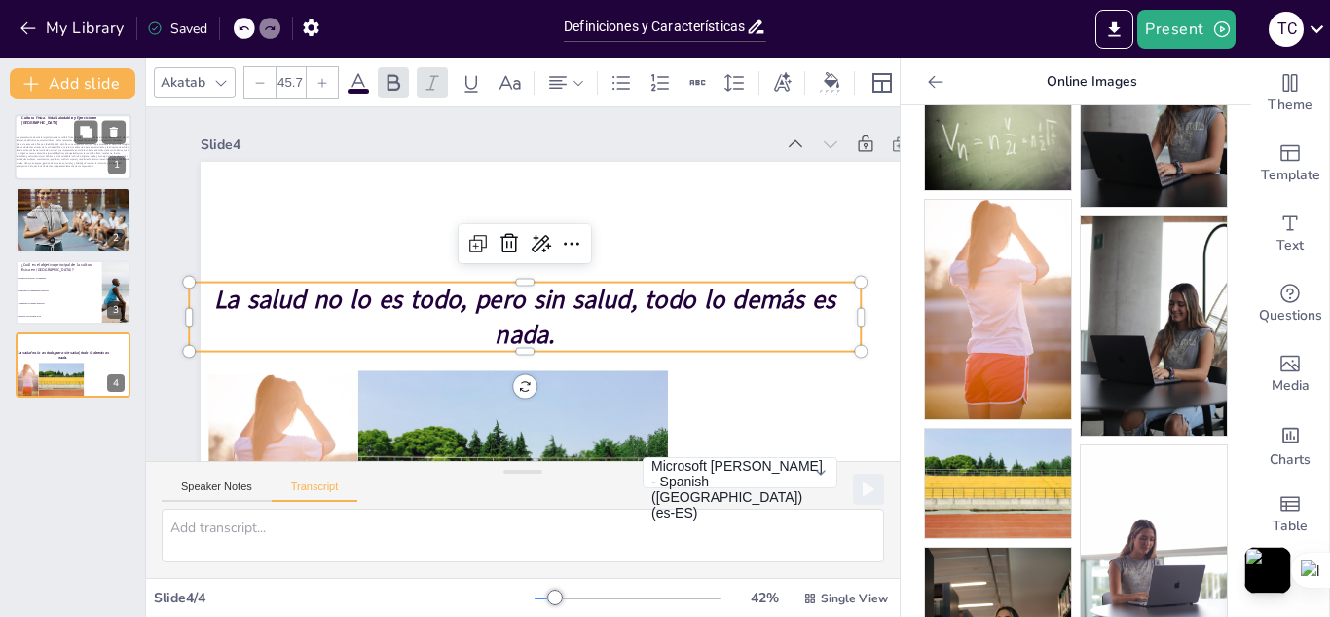
click at [63, 129] on div "Esta presentación aborda la importancia de la cultura física, la vida saludable…" at bounding box center [74, 153] width 116 height 56
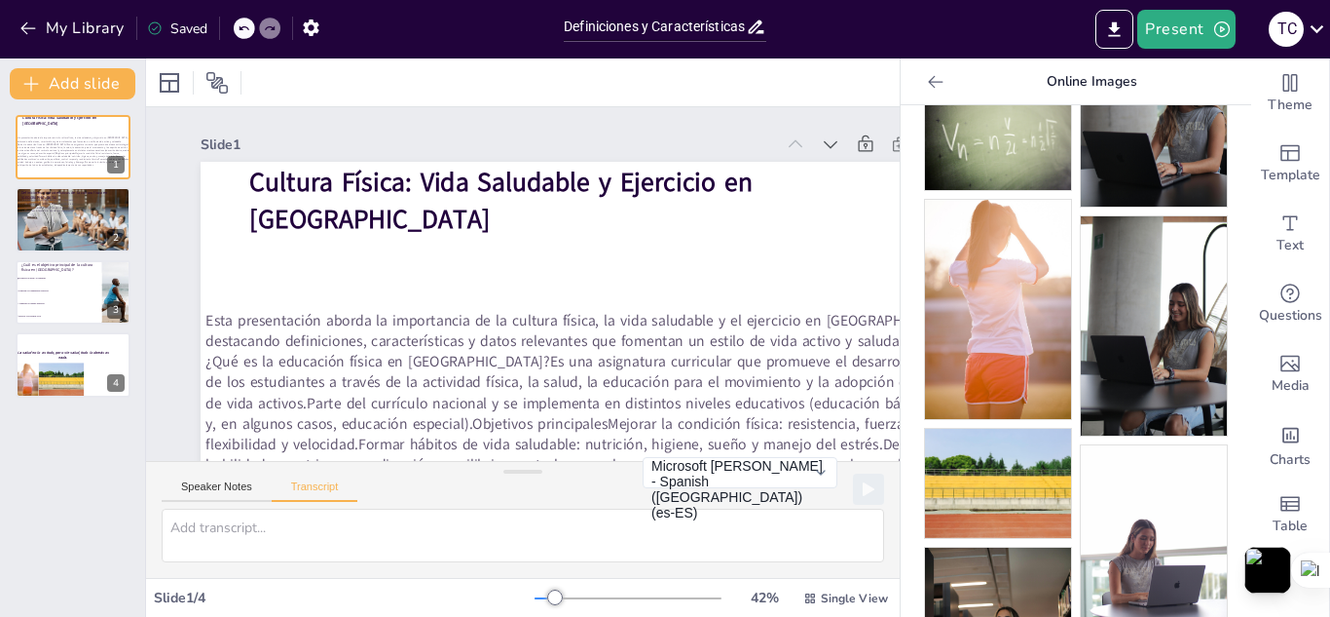
click at [236, 147] on div "Slide 1" at bounding box center [502, 141] width 573 height 79
click at [926, 86] on icon at bounding box center [935, 81] width 19 height 19
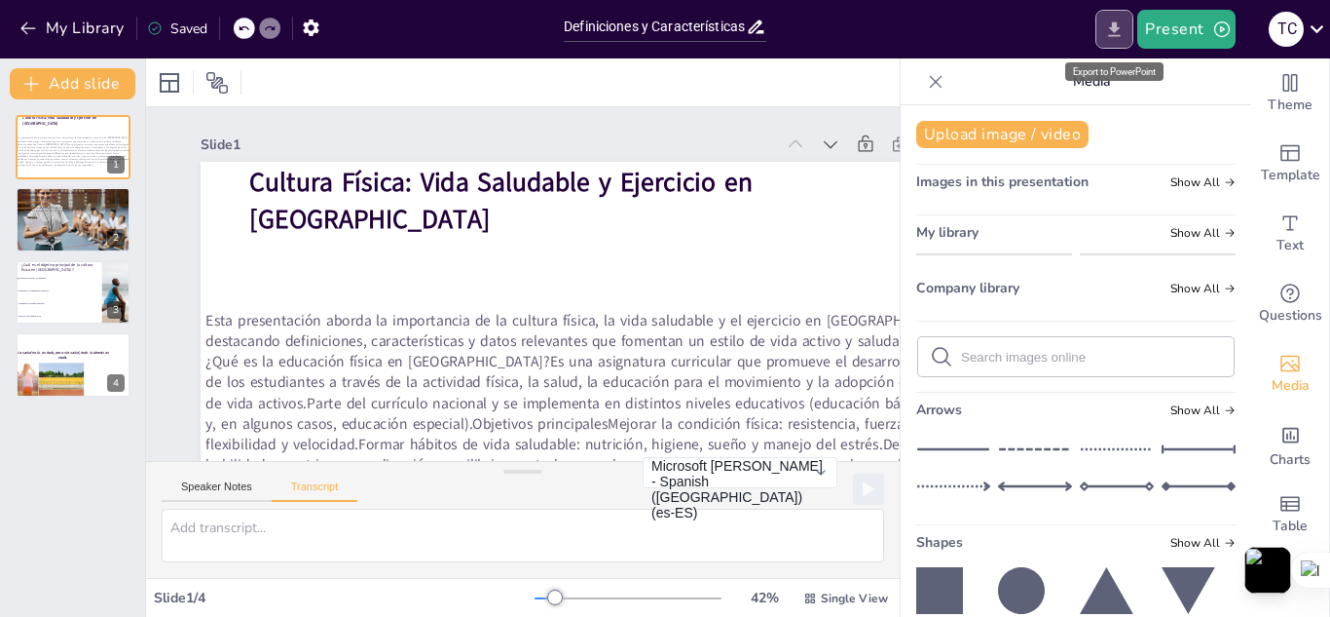
click at [1125, 32] on icon "Export to PowerPoint" at bounding box center [1114, 29] width 20 height 20
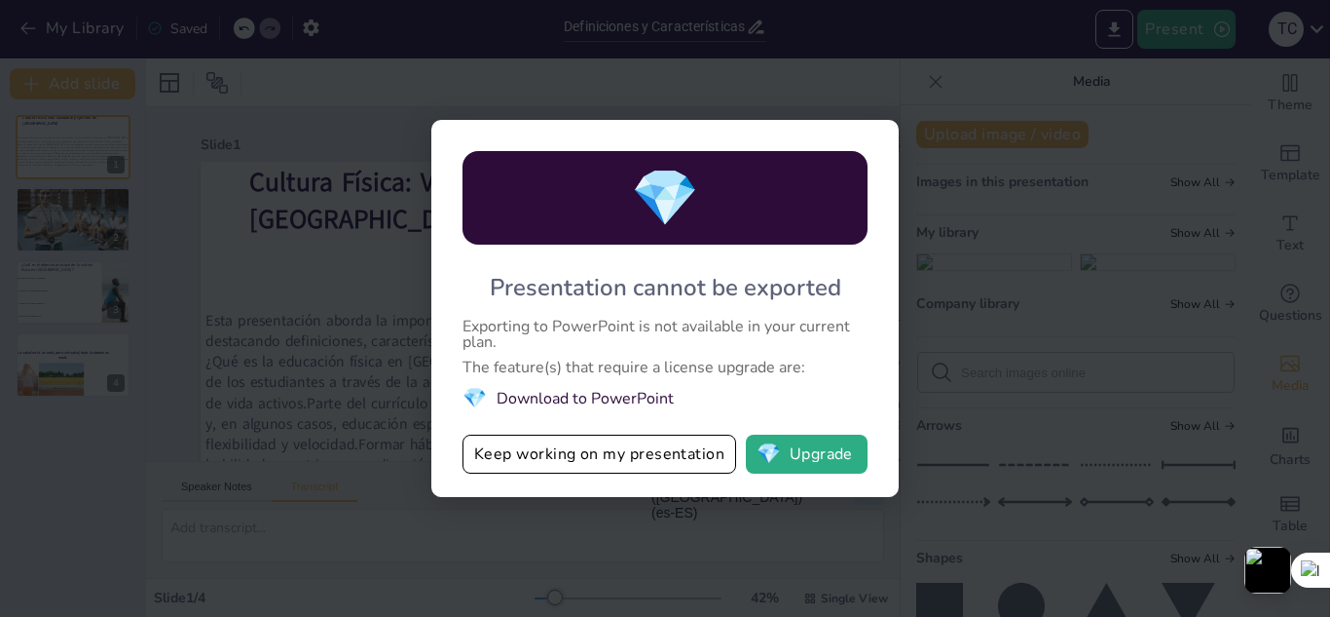
click at [586, 401] on li "💎 Download to PowerPoint" at bounding box center [665, 398] width 405 height 26
click at [651, 461] on button "Keep working on my presentation" at bounding box center [600, 453] width 274 height 39
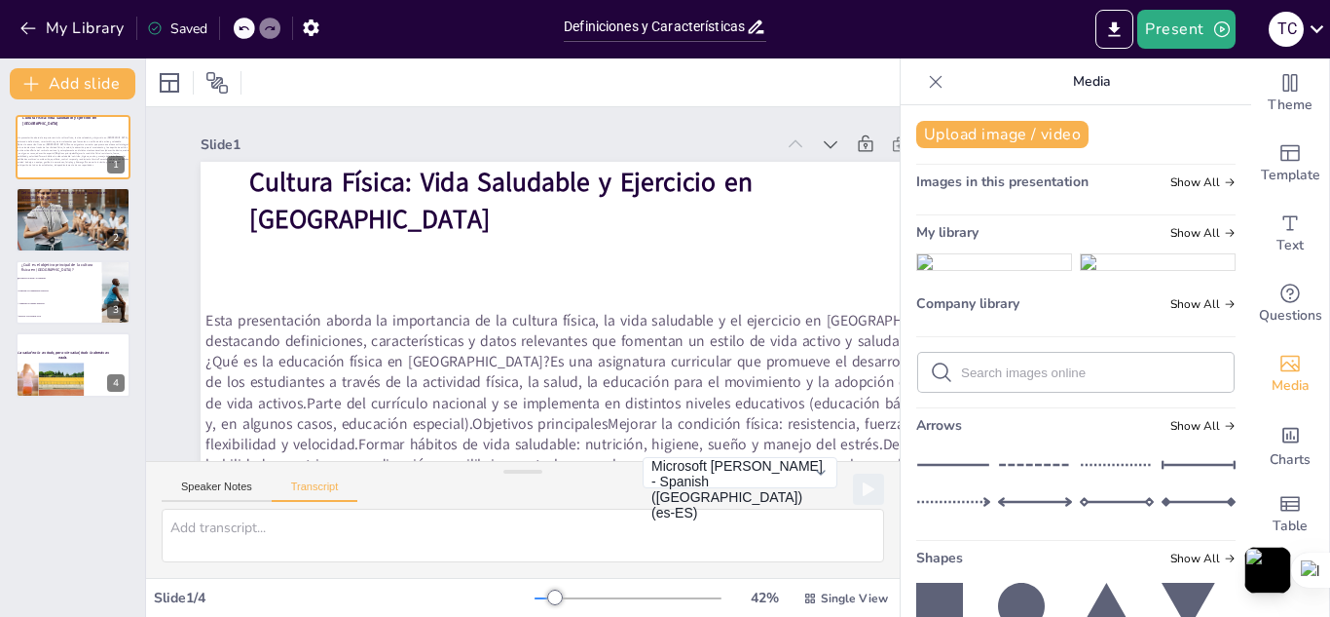
click at [926, 73] on icon at bounding box center [935, 81] width 19 height 19
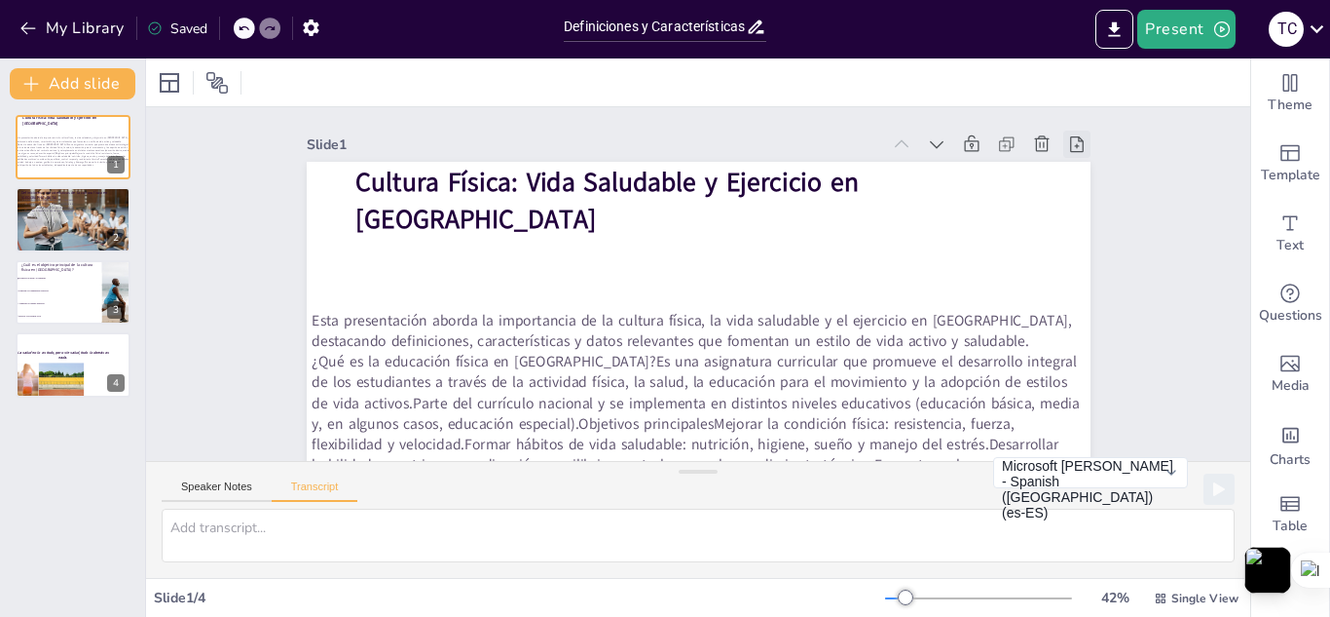
click at [1070, 147] on icon at bounding box center [1077, 144] width 14 height 16
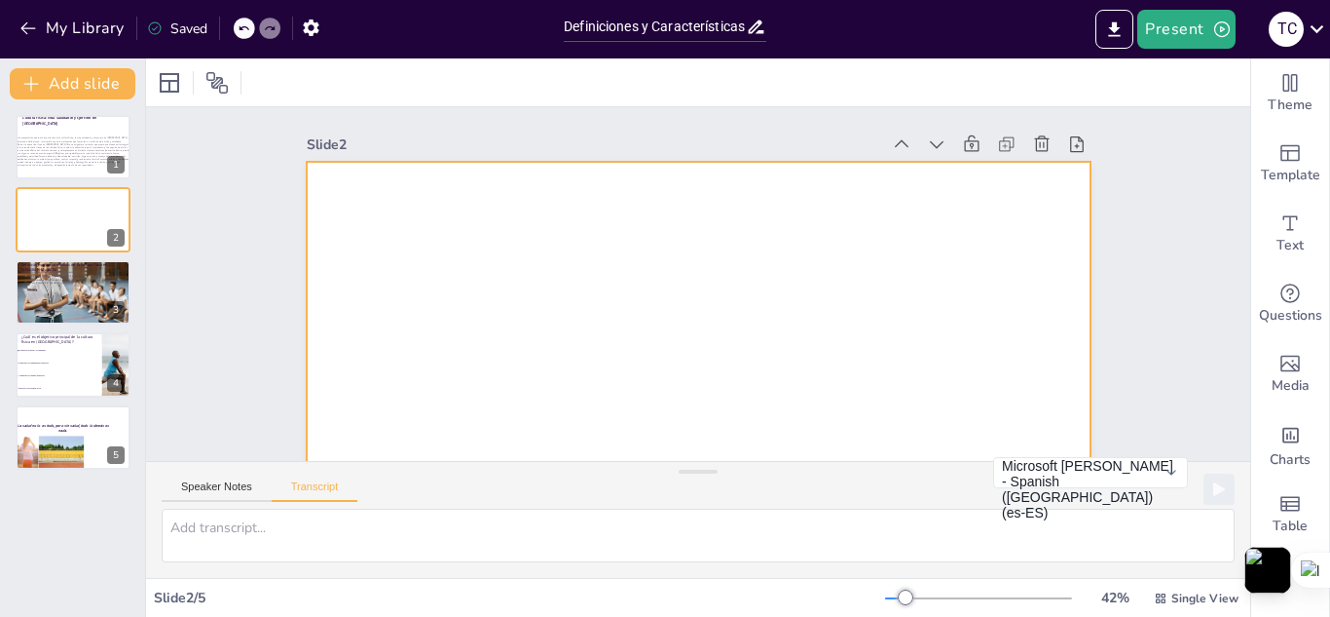
click at [644, 169] on div at bounding box center [689, 382] width 826 height 520
click at [115, 201] on icon at bounding box center [114, 205] width 8 height 11
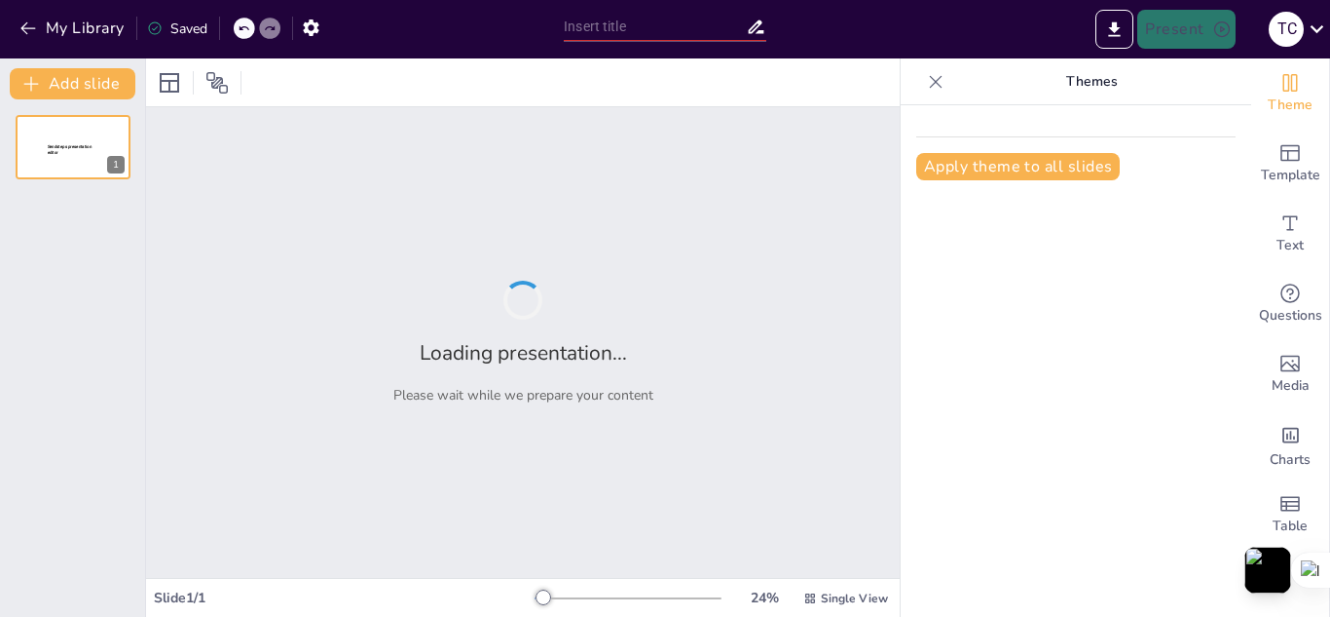
type input "Definiciones y Características de la Cultura Física en Ecuador"
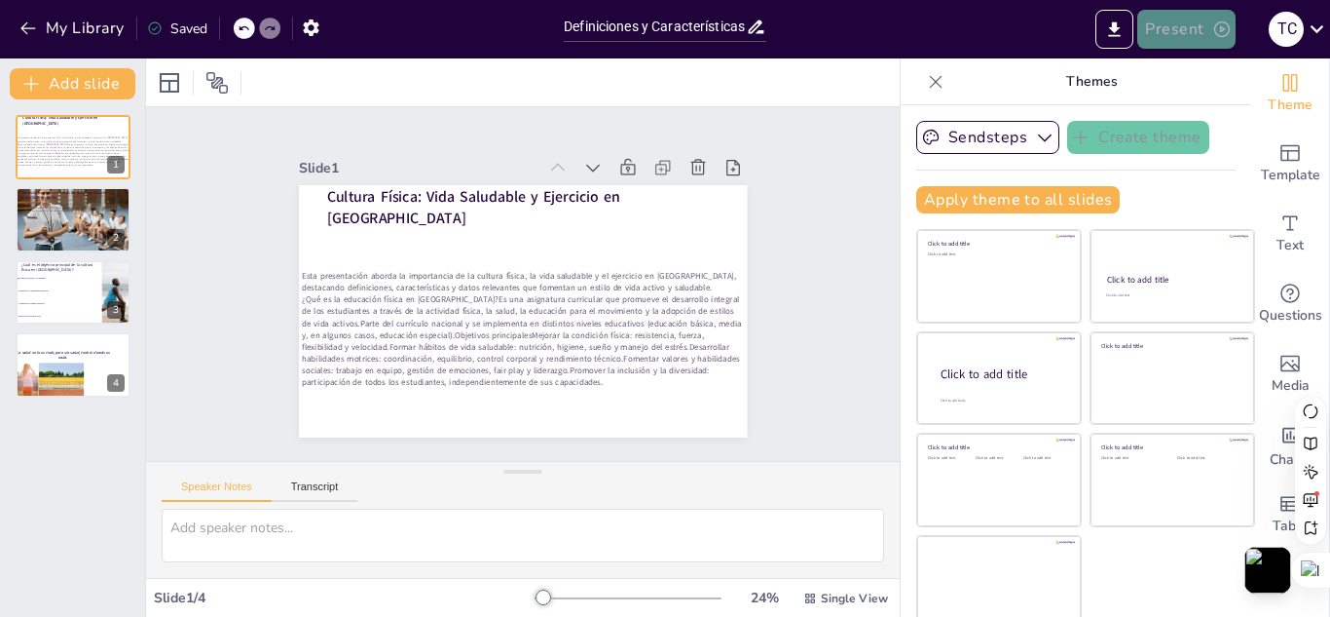
click at [1169, 38] on button "Present" at bounding box center [1186, 29] width 97 height 39
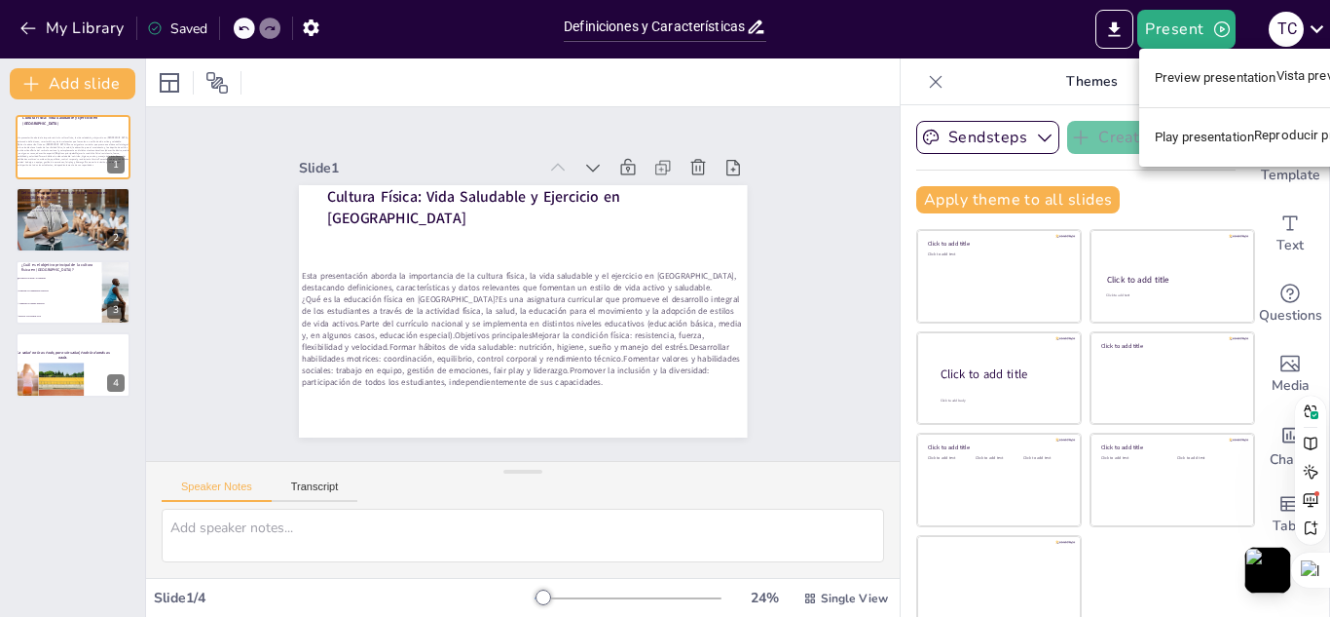
click at [1123, 19] on div at bounding box center [665, 308] width 1330 height 617
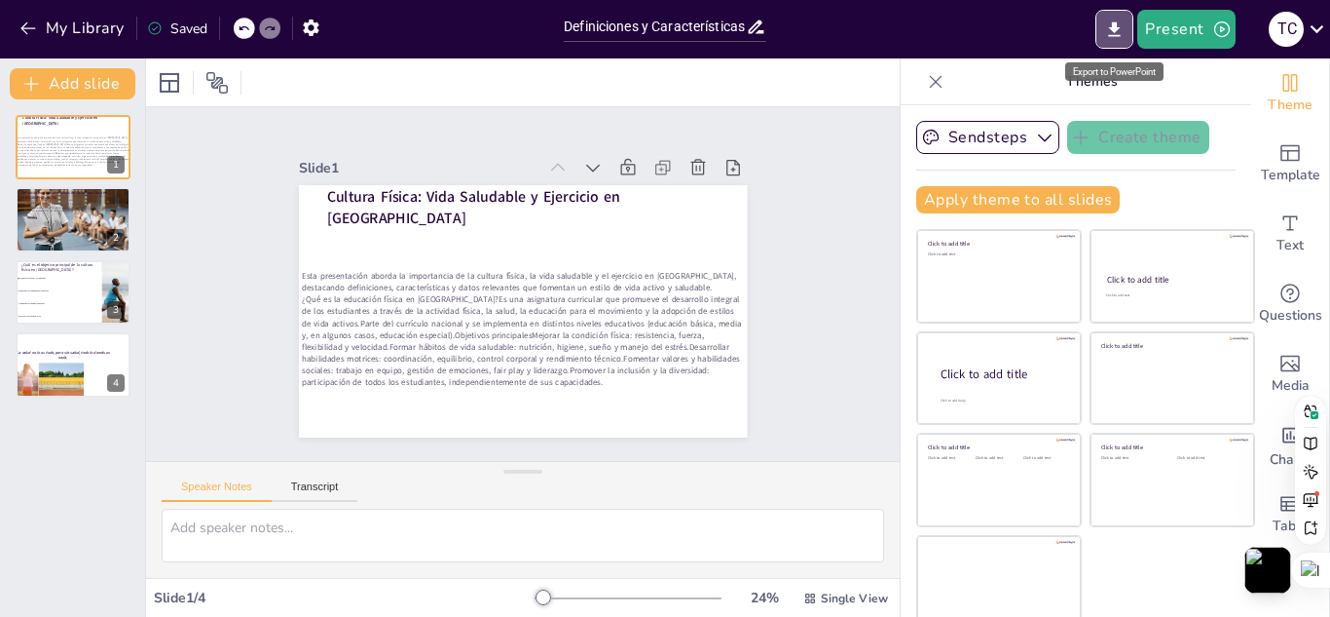
click at [1123, 19] on icon "Export to PowerPoint" at bounding box center [1114, 29] width 20 height 20
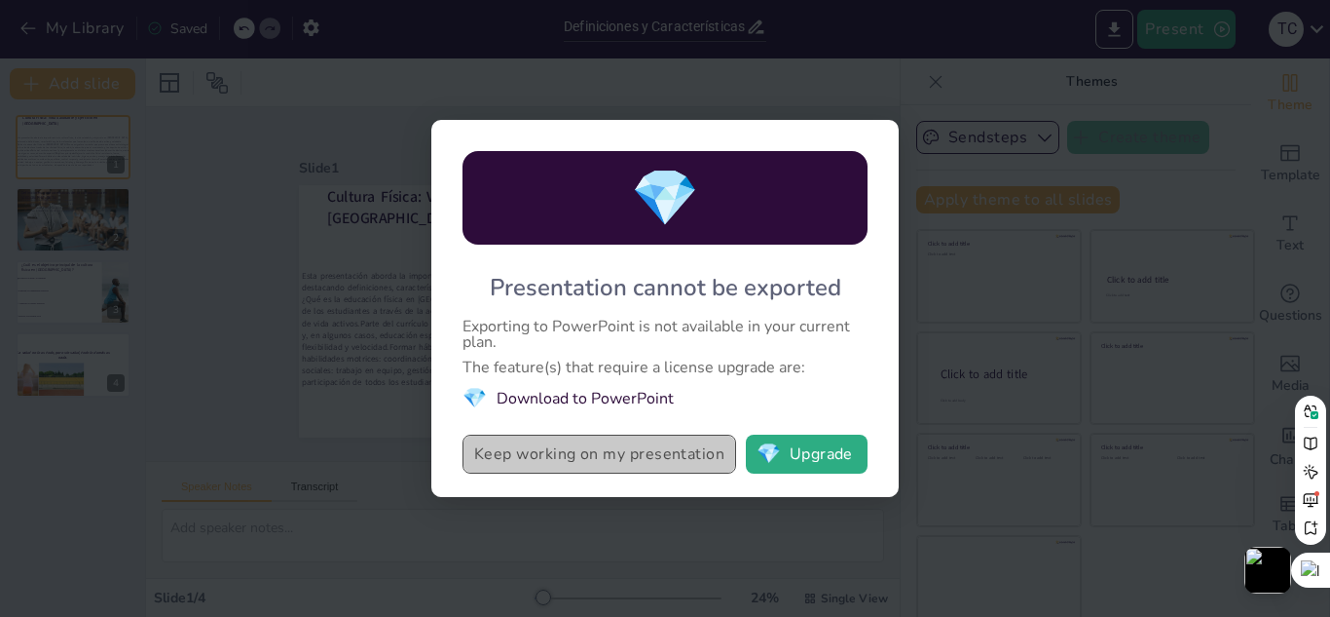
click at [614, 440] on button "Keep working on my presentation" at bounding box center [600, 453] width 274 height 39
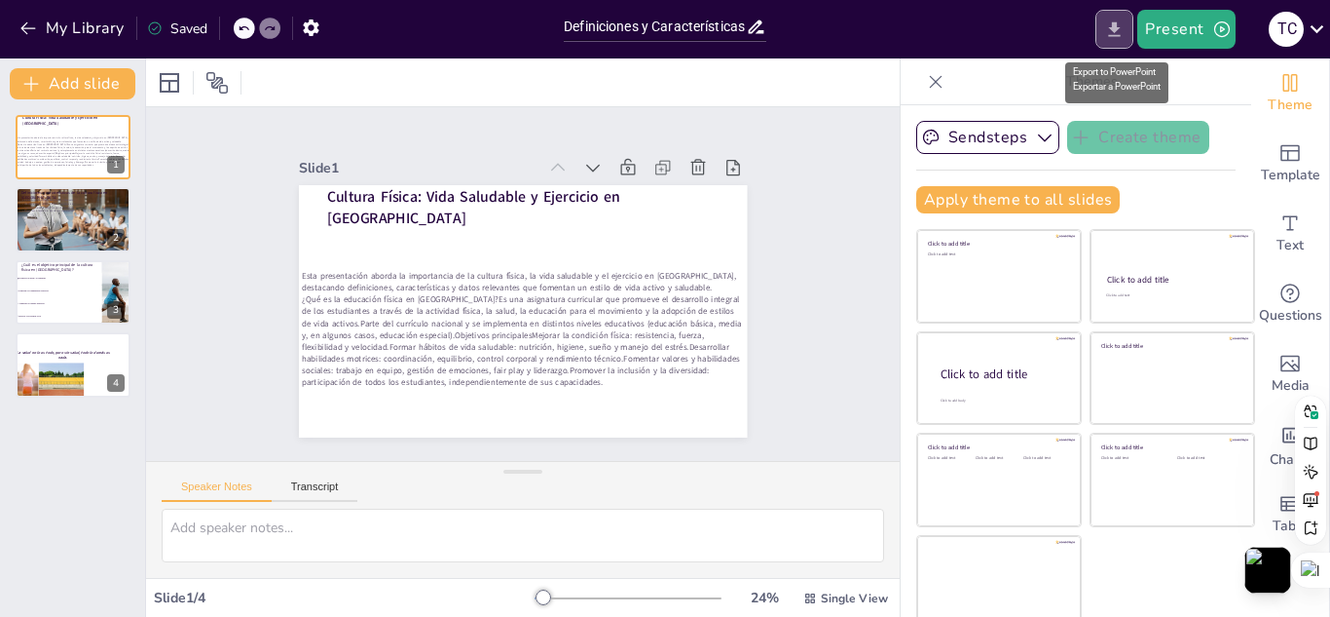
click at [1109, 25] on icon "Export to PowerPoint" at bounding box center [1114, 29] width 20 height 20
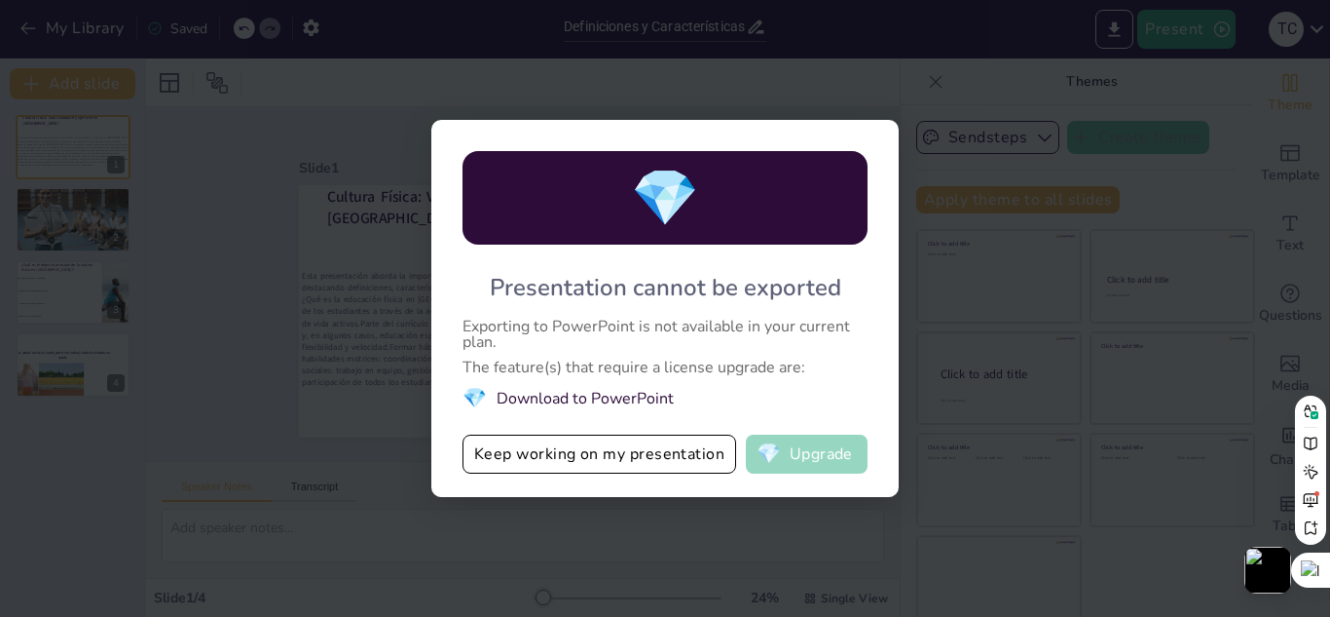
click at [811, 458] on button "💎 Upgrade" at bounding box center [807, 453] width 122 height 39
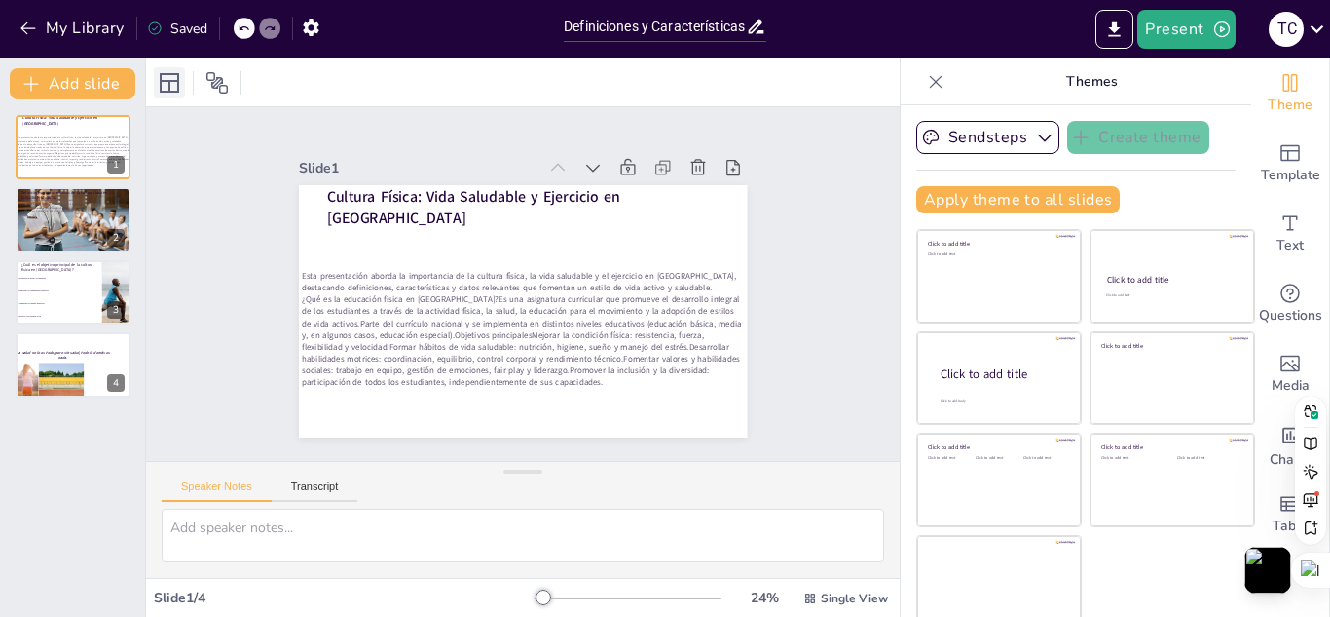
click at [180, 87] on icon at bounding box center [169, 82] width 23 height 23
click at [504, 132] on div "Slide 1 Cultura Física: Vida Saludable y Ejercicio en Ecuador Esta presentación…" at bounding box center [523, 283] width 503 height 393
checkbox input "true"
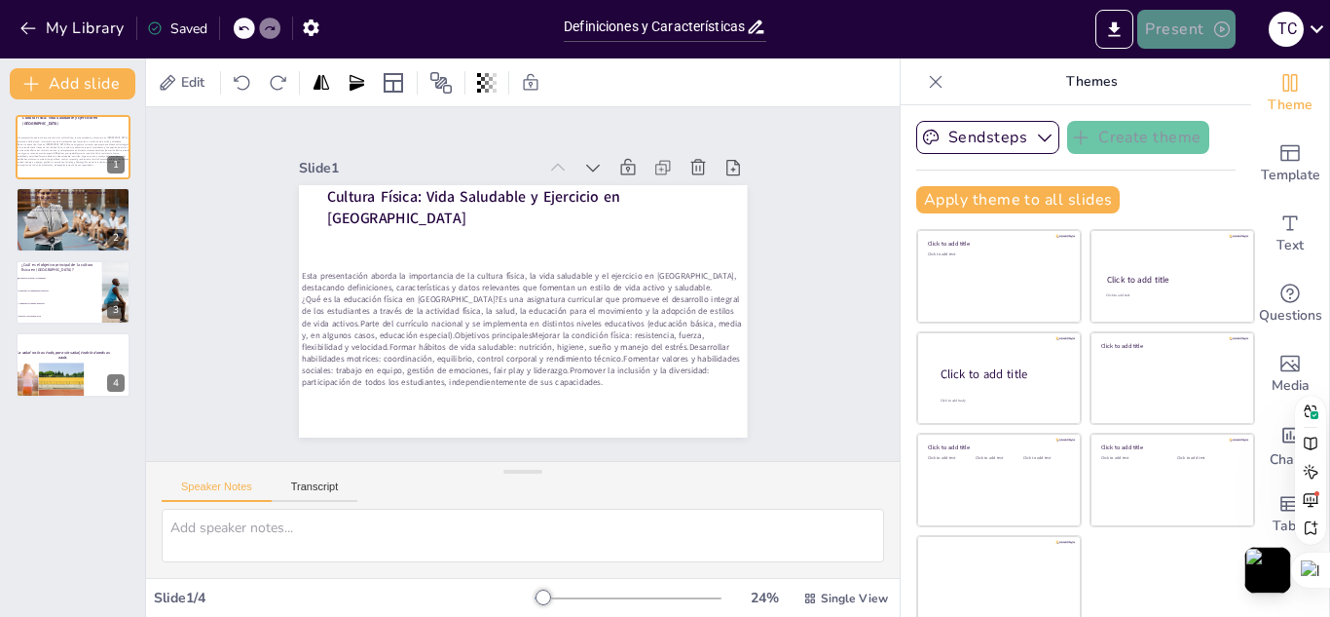
click at [1205, 35] on button "Present" at bounding box center [1186, 29] width 97 height 39
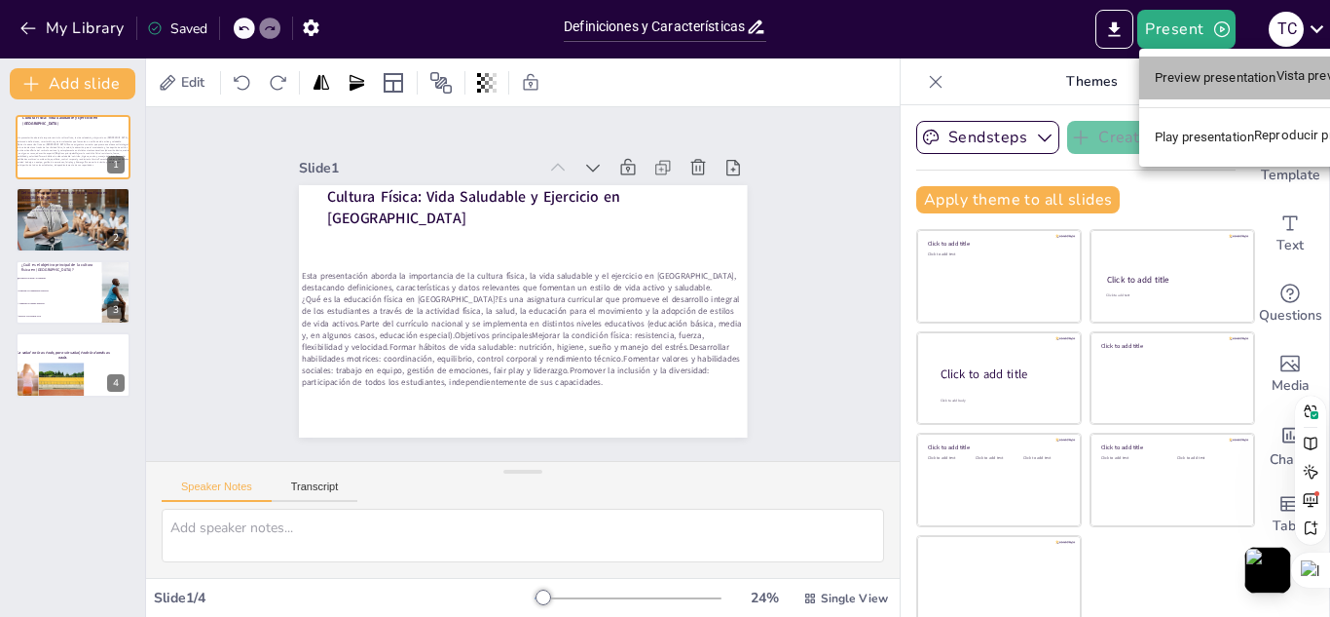
click at [1217, 92] on li "Preview presentation Vista previa de la presentación" at bounding box center [1304, 77] width 328 height 43
